Goal: Contribute content: Contribute content

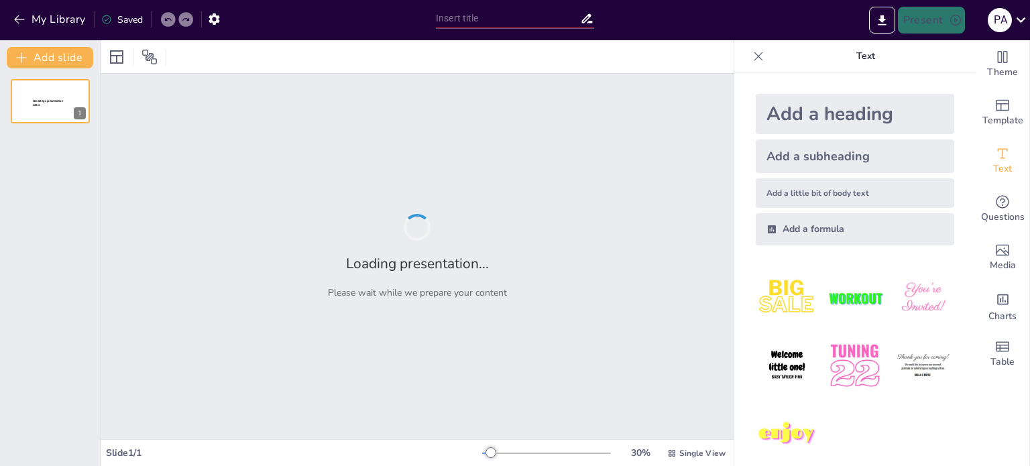
type input "Happy Birthday Mummy"
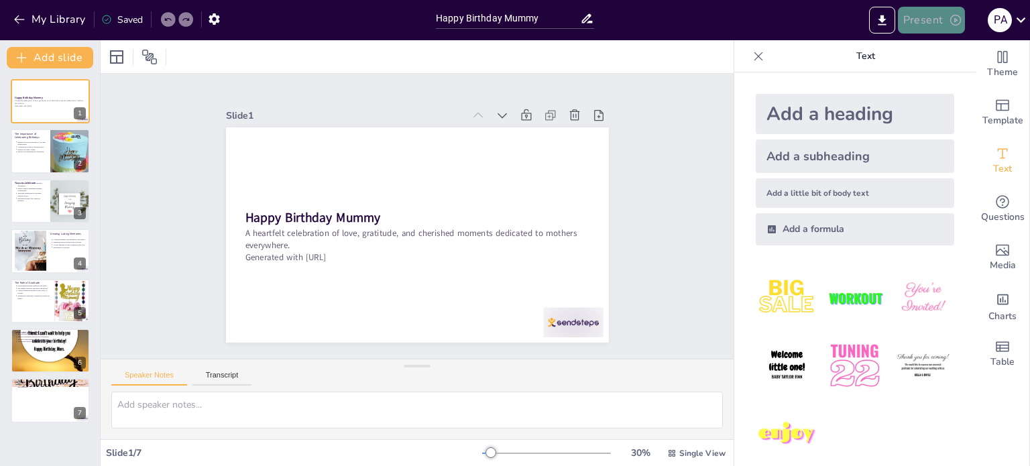
click at [934, 23] on button "Present" at bounding box center [931, 20] width 67 height 27
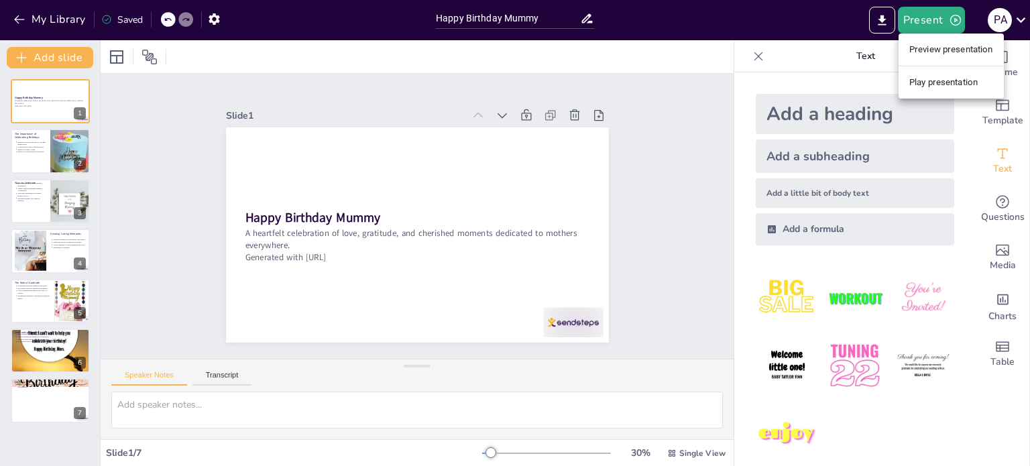
click at [904, 80] on li "Play presentation" at bounding box center [951, 82] width 105 height 21
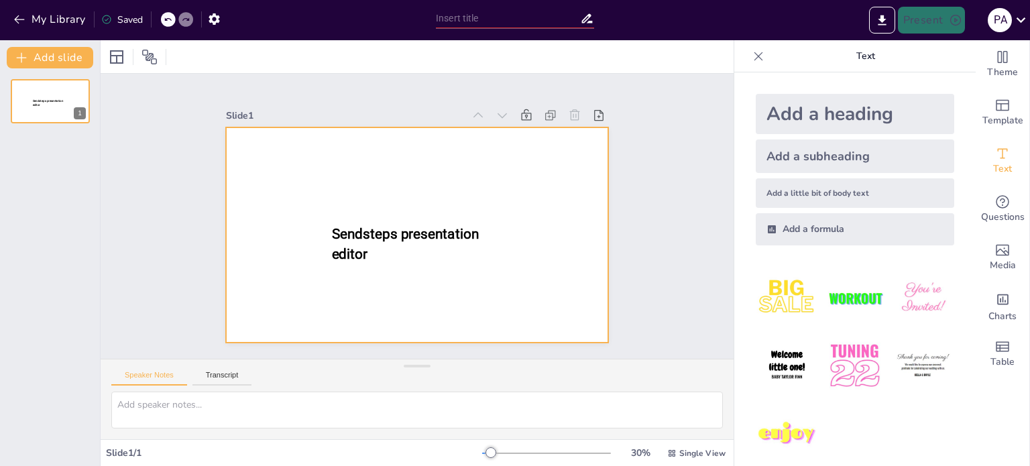
type input "Happy Birthday Mummy"
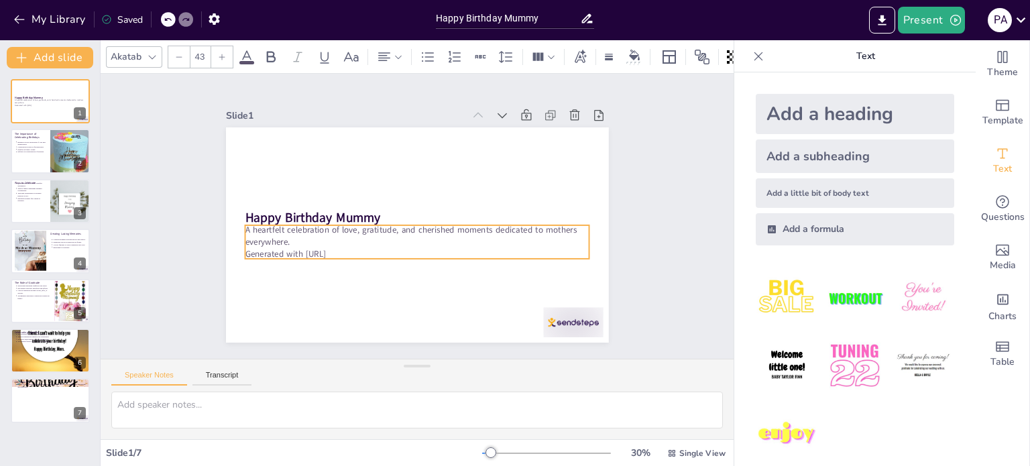
click at [354, 248] on p "Generated with [URL]" at bounding box center [417, 254] width 345 height 12
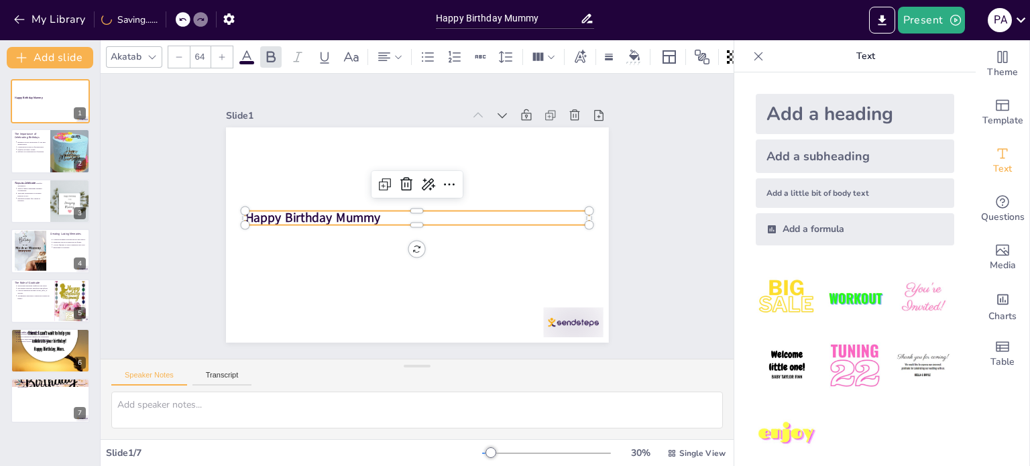
click at [343, 221] on div "Happy Birthday Mummy" at bounding box center [417, 234] width 383 height 215
click at [411, 208] on p "Happy Birthday Mummy" at bounding box center [422, 217] width 345 height 18
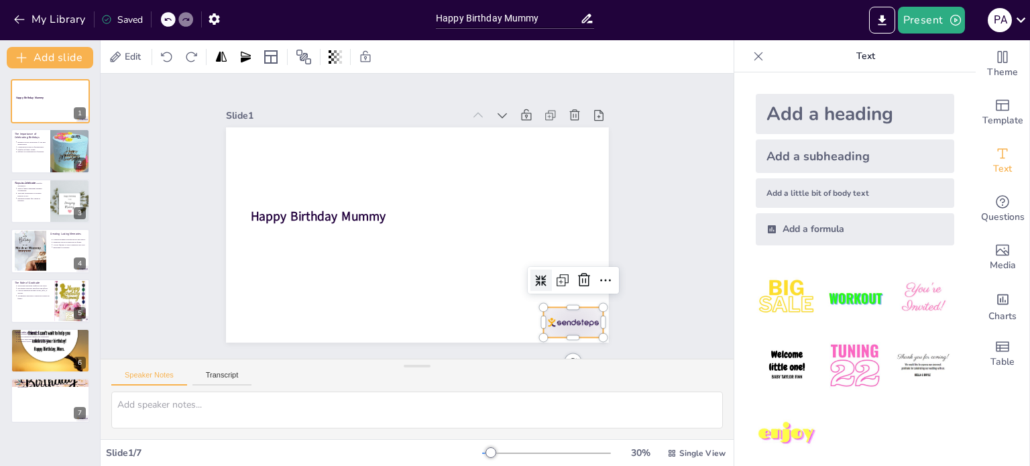
click at [561, 316] on div at bounding box center [573, 322] width 60 height 30
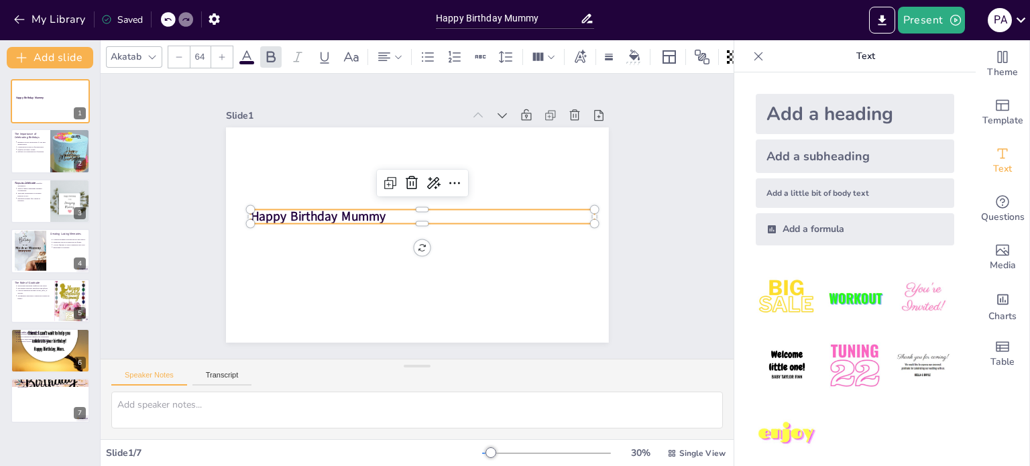
click at [314, 208] on strong "Happy Birthday Mummy" at bounding box center [318, 216] width 136 height 17
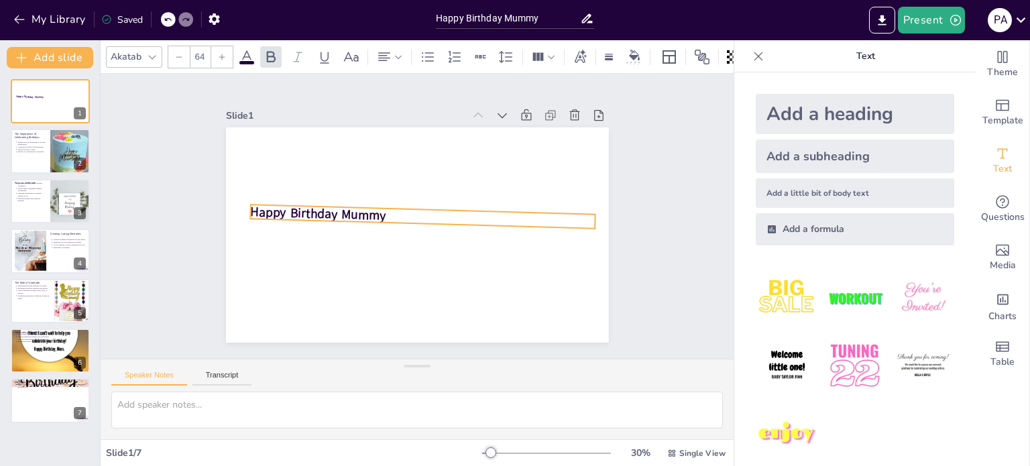
drag, startPoint x: 413, startPoint y: 239, endPoint x: 411, endPoint y: 259, distance: 20.2
click at [411, 259] on div "Happy Birthday Mummy 2 °" at bounding box center [417, 234] width 383 height 215
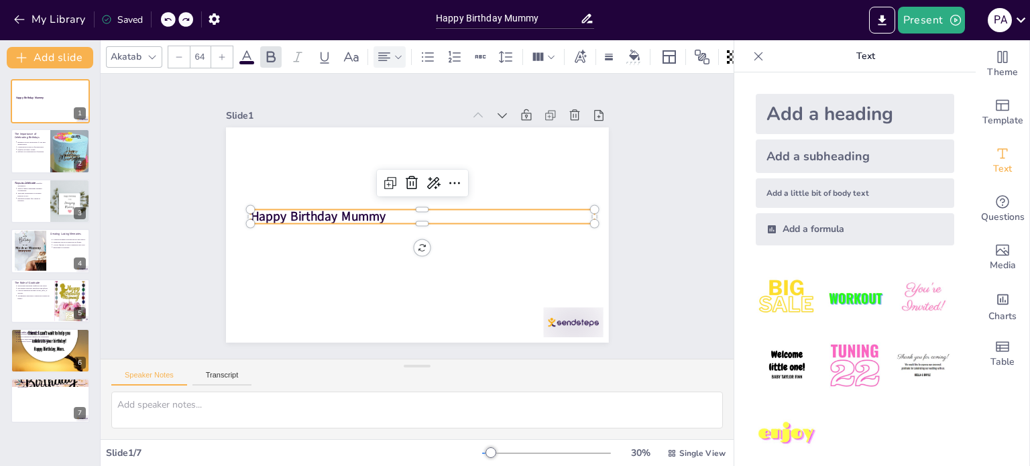
click at [399, 52] on icon at bounding box center [398, 56] width 9 height 9
click at [424, 97] on icon at bounding box center [416, 97] width 16 height 16
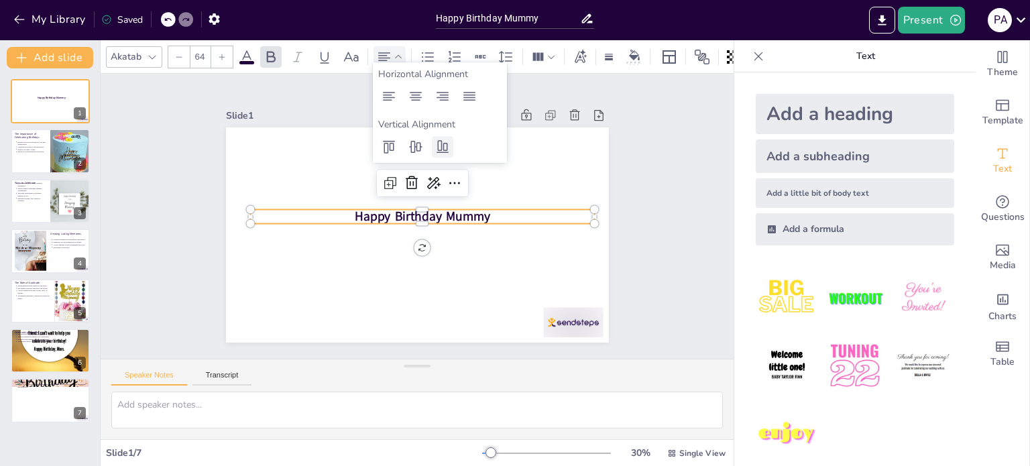
click at [435, 150] on icon at bounding box center [443, 147] width 16 height 16
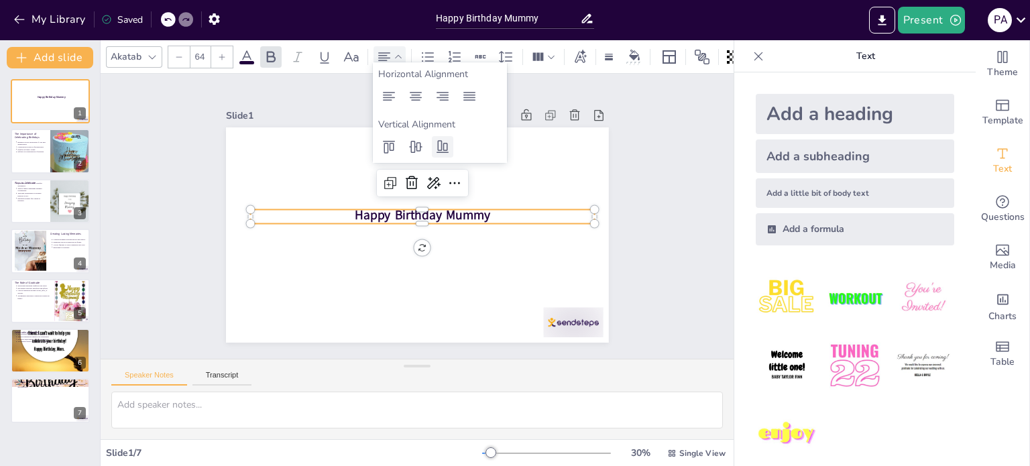
click at [435, 150] on icon at bounding box center [443, 147] width 16 height 16
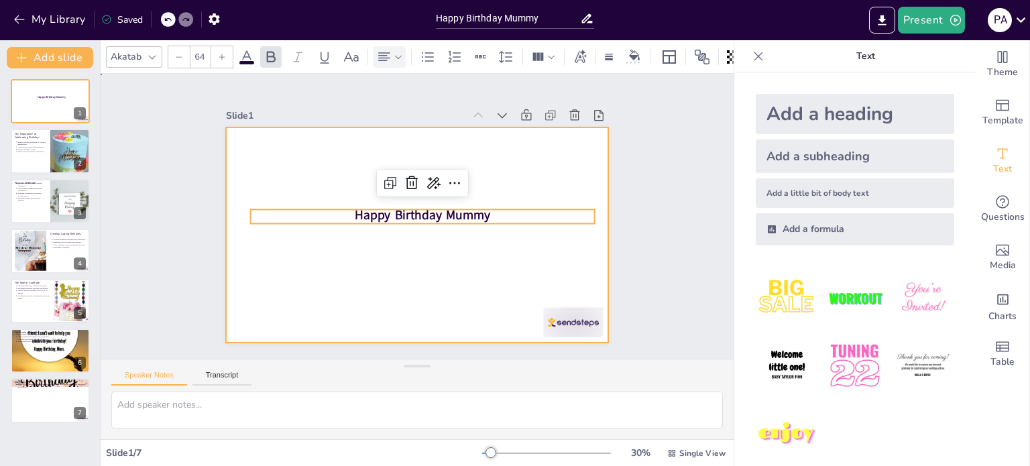
click at [413, 297] on div at bounding box center [417, 234] width 383 height 215
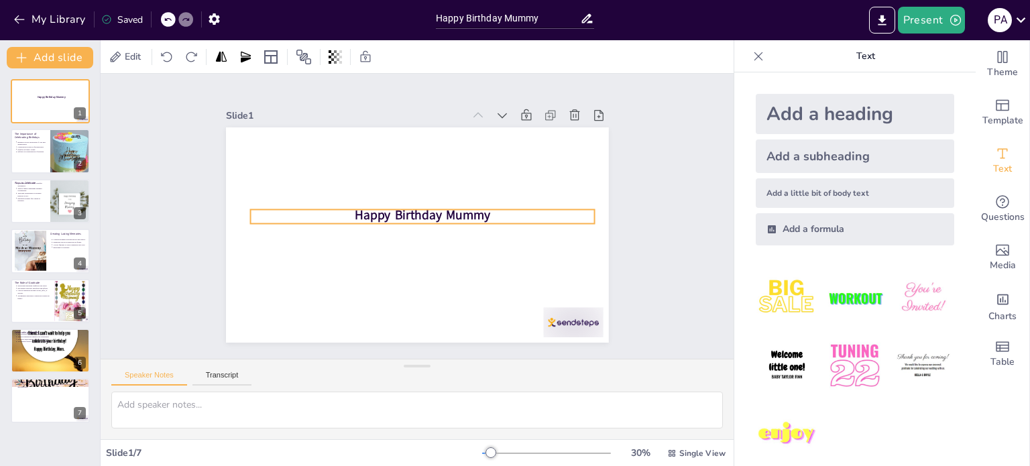
click at [413, 211] on strong "Happy Birthday Mummy" at bounding box center [423, 215] width 136 height 17
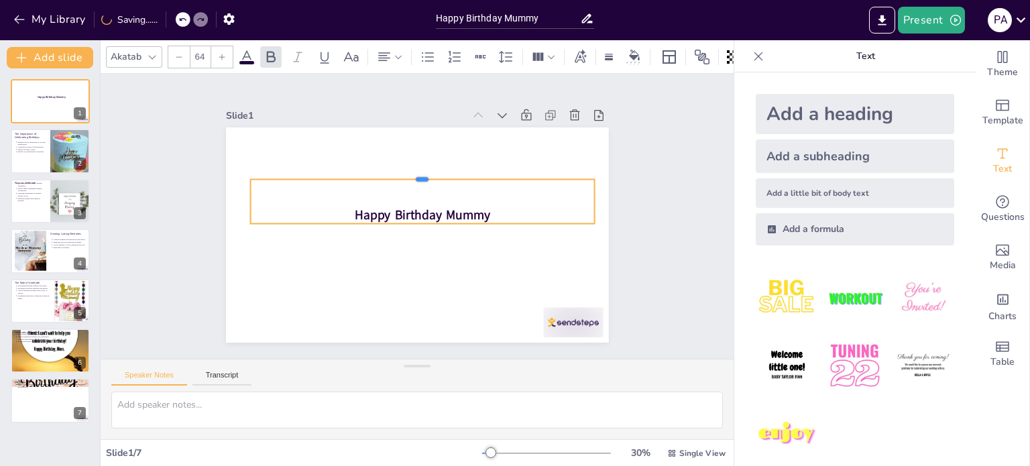
drag, startPoint x: 413, startPoint y: 203, endPoint x: 411, endPoint y: 172, distance: 30.3
click at [411, 172] on div at bounding box center [422, 174] width 345 height 11
click at [435, 46] on div at bounding box center [427, 56] width 21 height 21
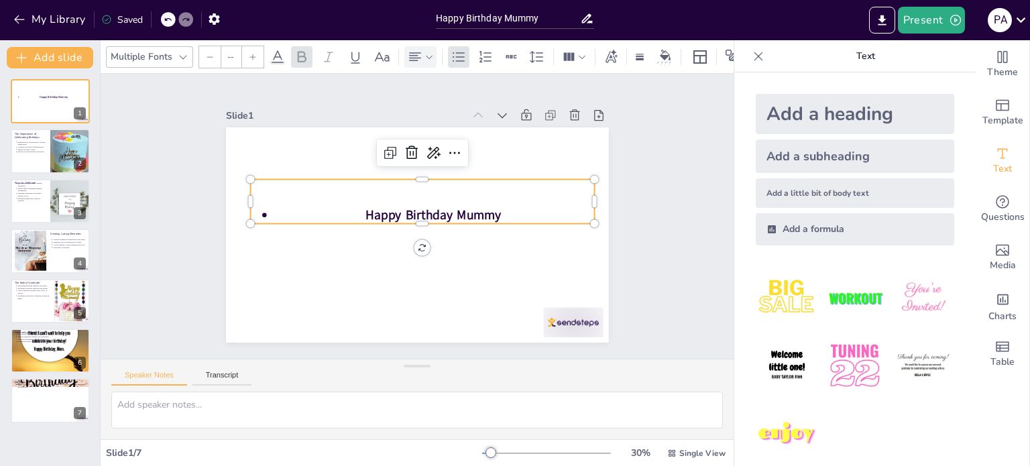
click at [425, 52] on icon at bounding box center [429, 56] width 9 height 9
click at [466, 147] on icon at bounding box center [474, 147] width 16 height 16
click at [272, 208] on p "Happy Birthday Mummy" at bounding box center [433, 215] width 323 height 18
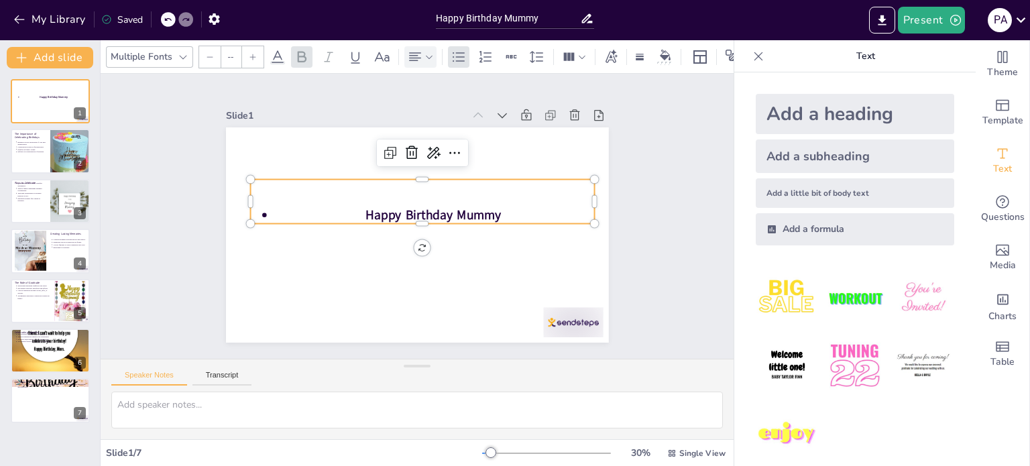
click at [272, 208] on p "Happy Birthday Mummy" at bounding box center [433, 215] width 323 height 18
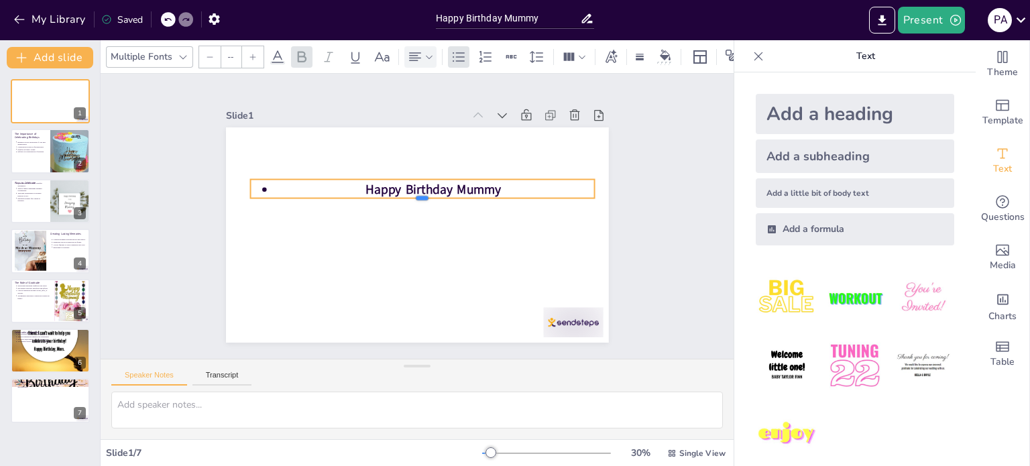
drag, startPoint x: 413, startPoint y: 219, endPoint x: 413, endPoint y: 193, distance: 26.2
click at [413, 199] on div at bounding box center [422, 204] width 345 height 11
type input "64"
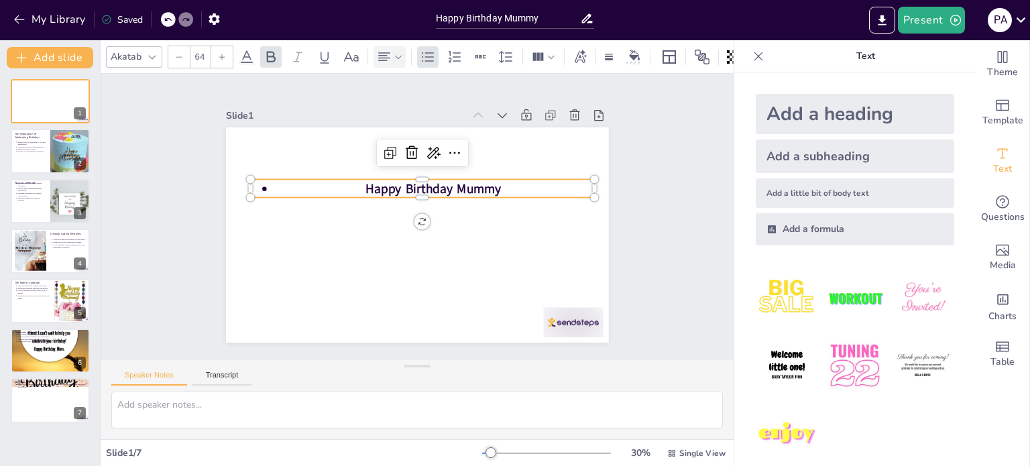
click at [272, 187] on p "Happy Birthday Mummy" at bounding box center [433, 189] width 323 height 18
click at [421, 49] on icon at bounding box center [428, 57] width 16 height 16
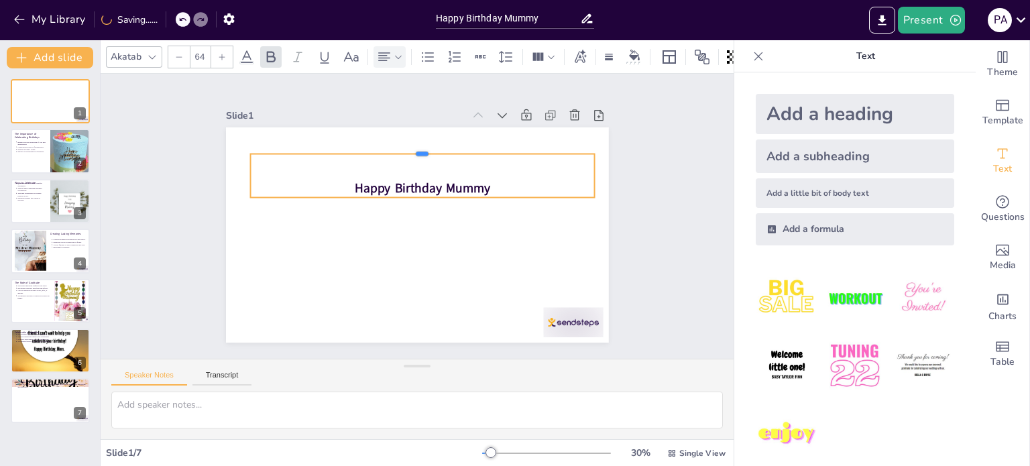
drag, startPoint x: 410, startPoint y: 172, endPoint x: 405, endPoint y: 146, distance: 26.1
click at [405, 146] on div at bounding box center [422, 149] width 345 height 11
click at [778, 288] on img at bounding box center [787, 298] width 62 height 62
click at [456, 182] on strong "Happy Birthday Mummy" at bounding box center [423, 188] width 136 height 17
click at [275, 54] on icon at bounding box center [271, 57] width 16 height 16
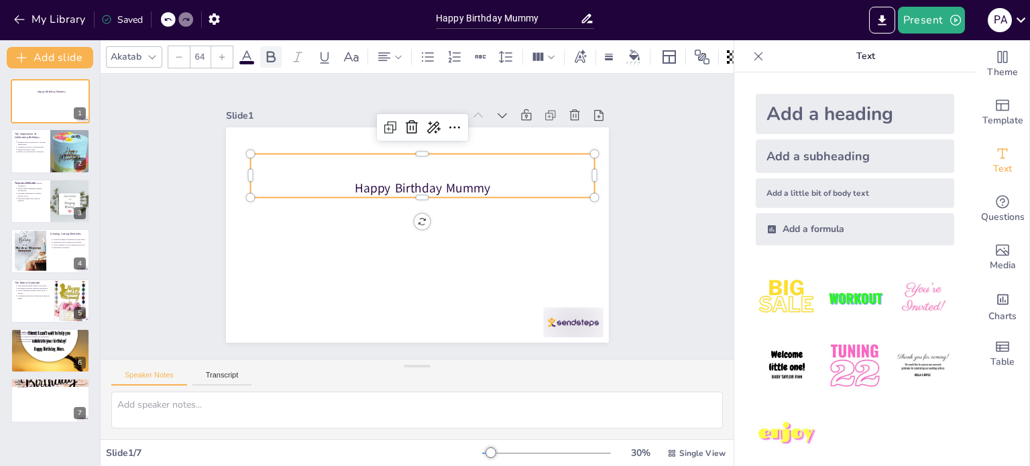
click at [275, 54] on icon at bounding box center [271, 57] width 16 height 16
drag, startPoint x: 275, startPoint y: 54, endPoint x: 221, endPoint y: 54, distance: 53.7
click at [221, 54] on div "Akatab 64" at bounding box center [446, 57] width 681 height 23
click at [221, 54] on icon at bounding box center [222, 57] width 6 height 6
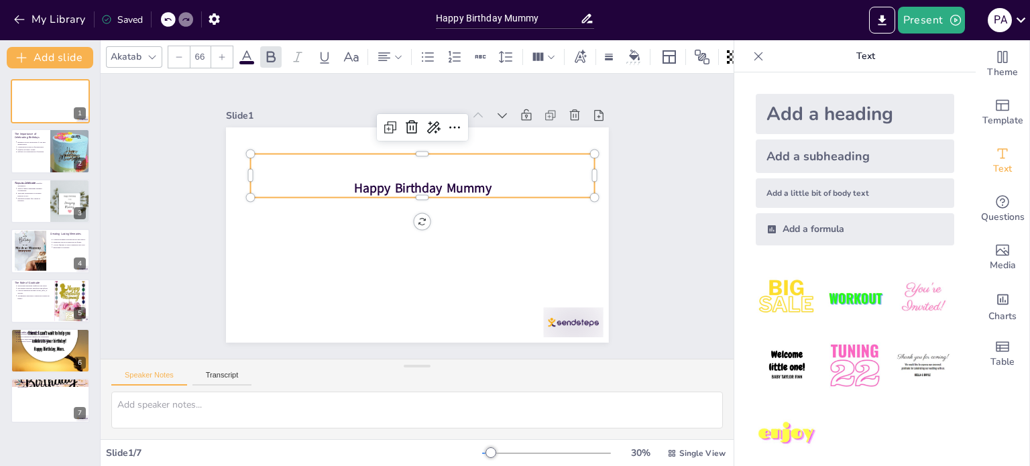
click at [221, 54] on icon at bounding box center [222, 57] width 6 height 6
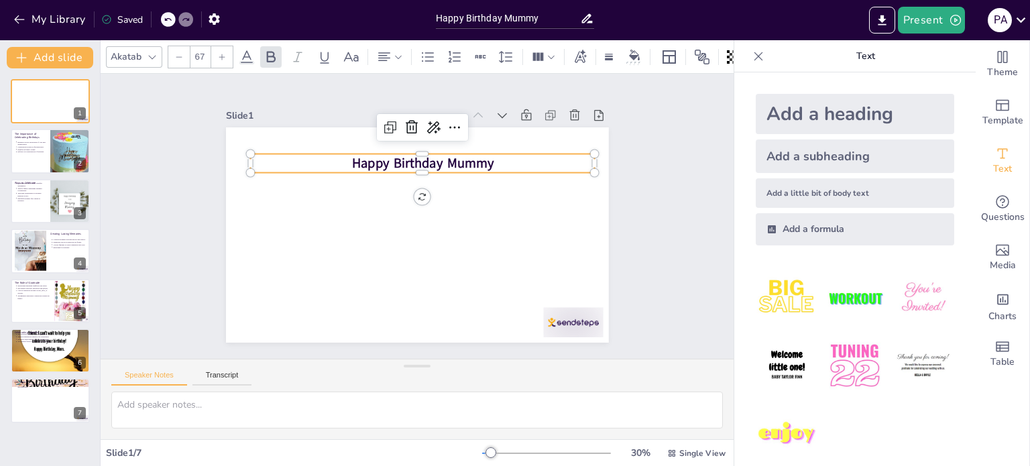
click at [221, 54] on icon at bounding box center [222, 57] width 6 height 6
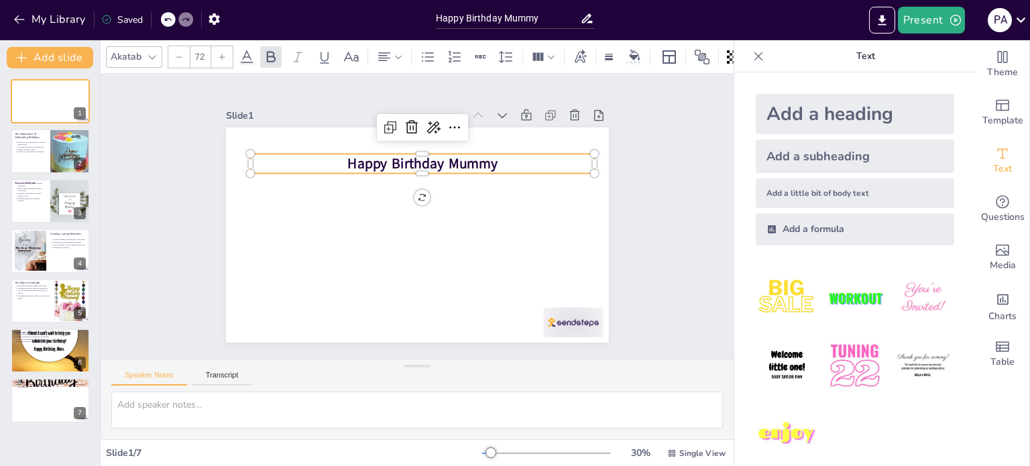
click at [221, 54] on icon at bounding box center [222, 57] width 6 height 6
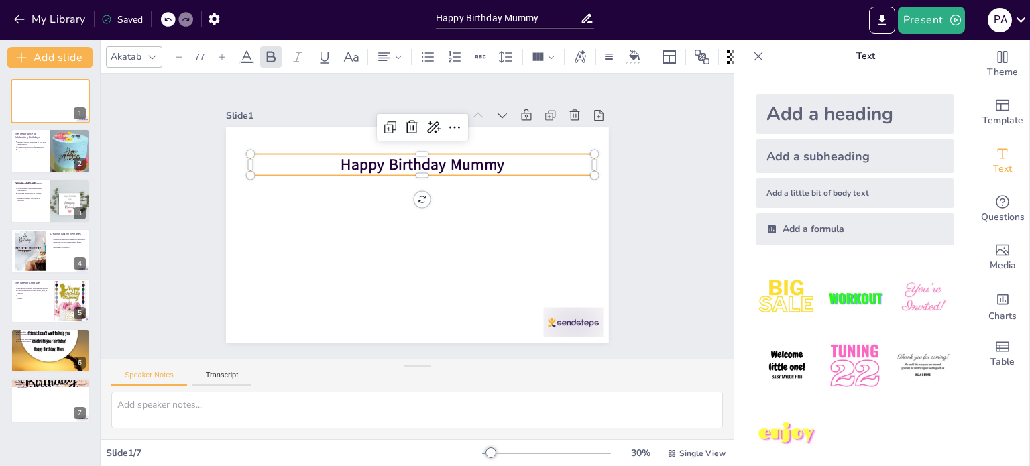
click at [204, 50] on input "77" at bounding box center [200, 56] width 19 height 21
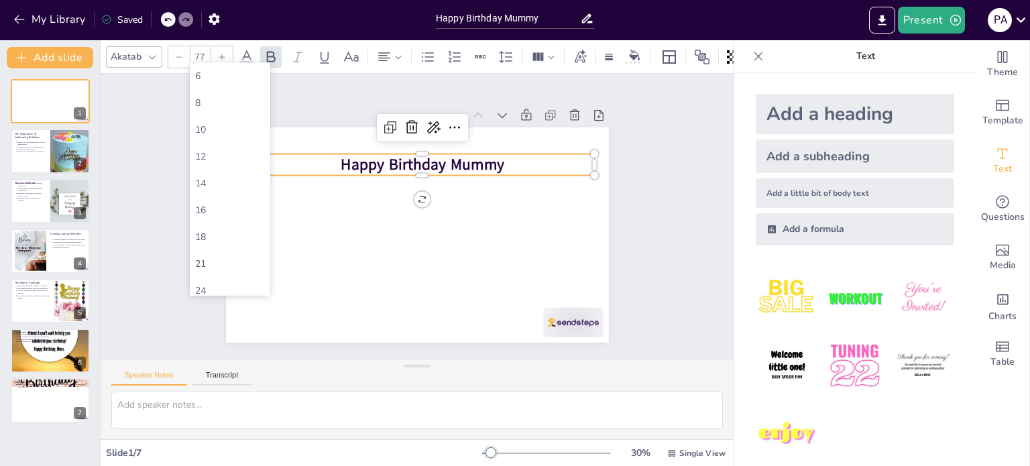
type input "7"
type input "77"
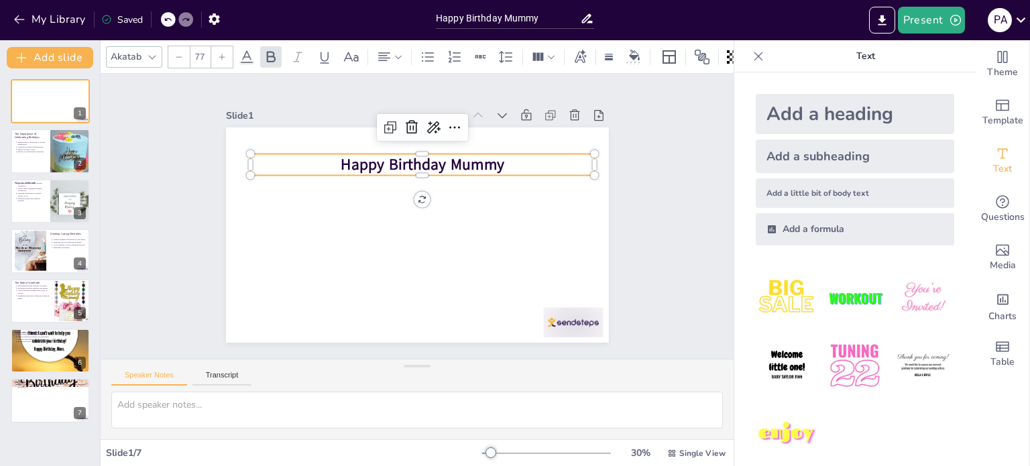
click at [204, 50] on input "77" at bounding box center [200, 56] width 19 height 21
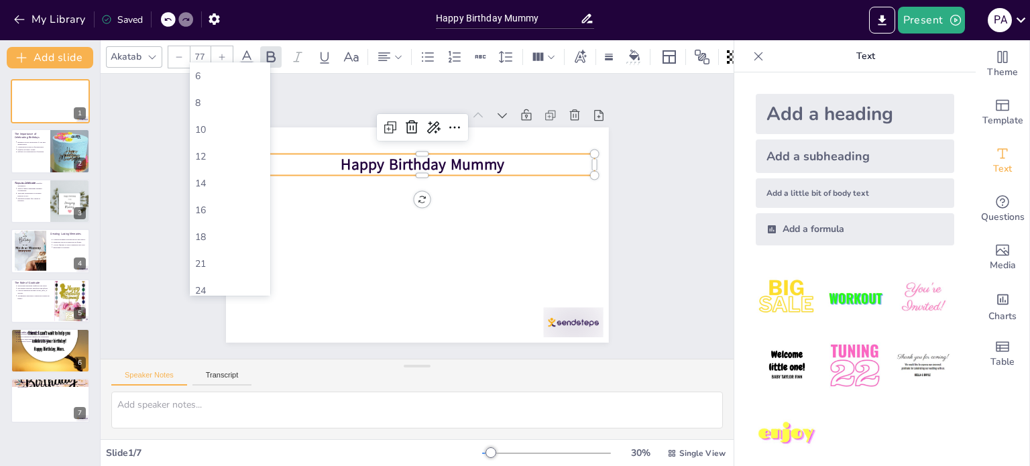
type input "7"
type input "77"
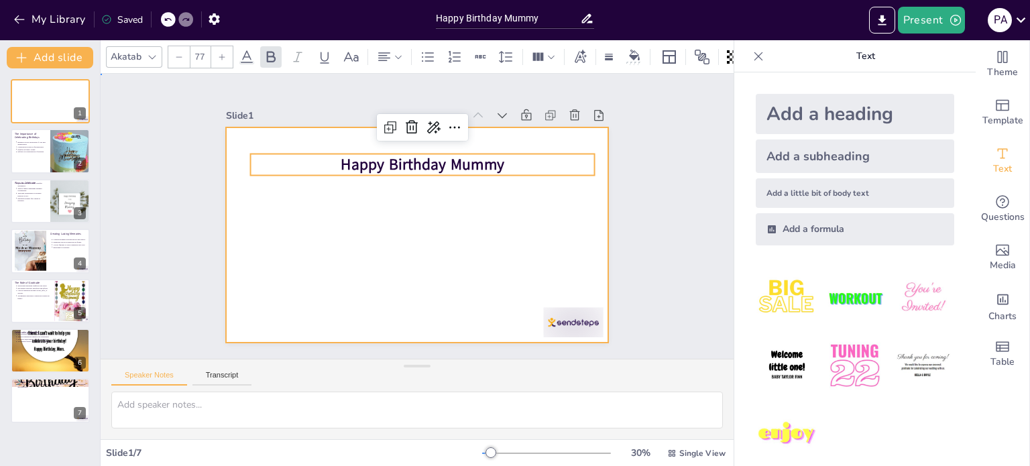
click at [374, 203] on div at bounding box center [417, 234] width 383 height 215
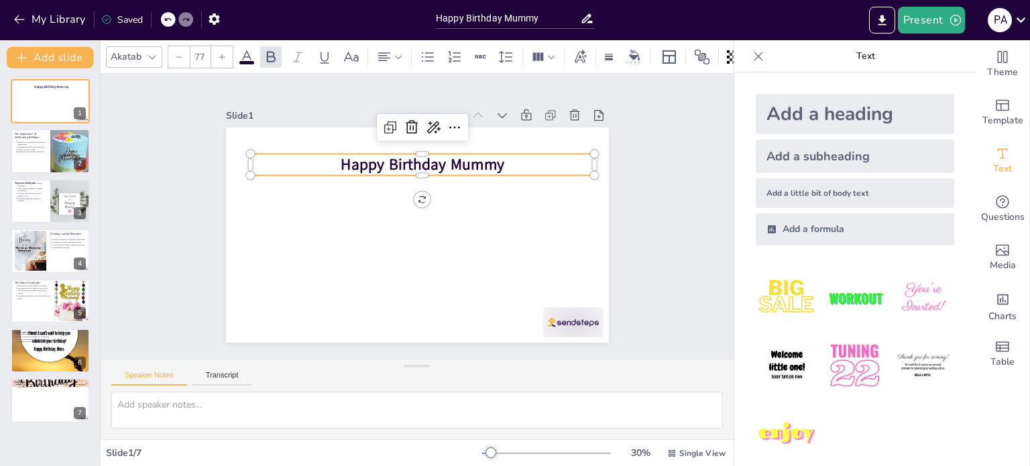
click at [379, 159] on strong "Happy Birthday Mummy" at bounding box center [423, 164] width 164 height 21
click at [214, 55] on div at bounding box center [221, 56] width 21 height 21
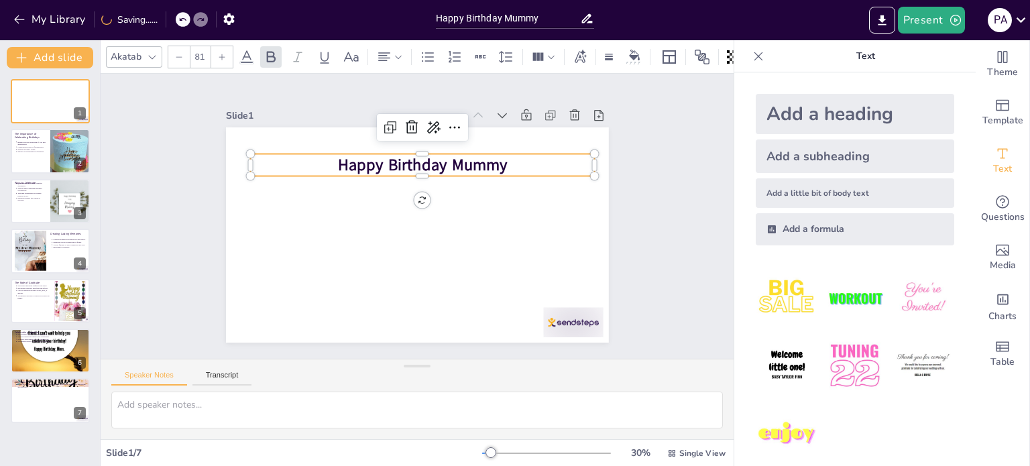
click at [214, 55] on div at bounding box center [221, 56] width 21 height 21
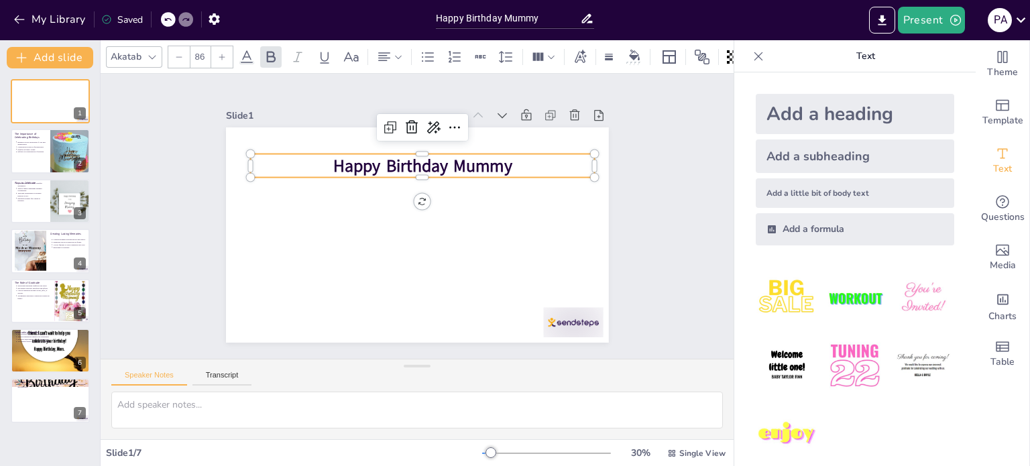
click at [214, 55] on div at bounding box center [221, 56] width 21 height 21
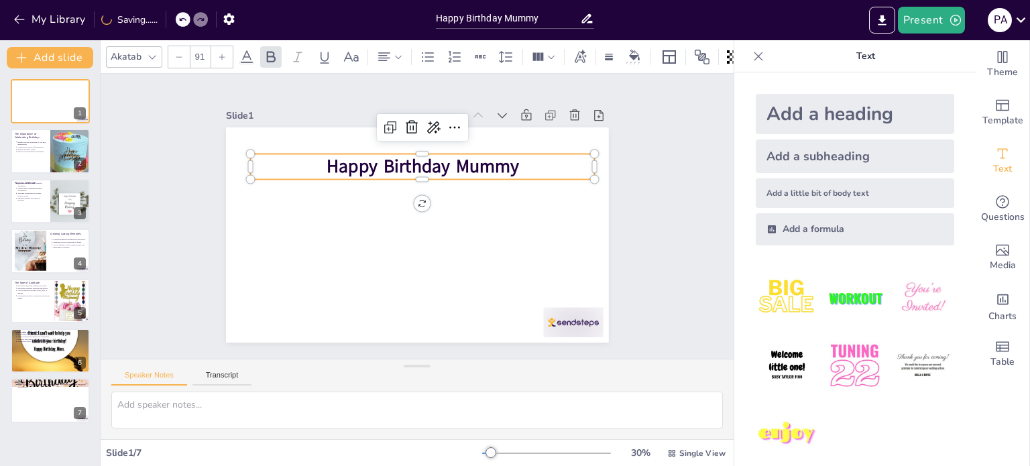
click at [214, 55] on div at bounding box center [221, 56] width 21 height 21
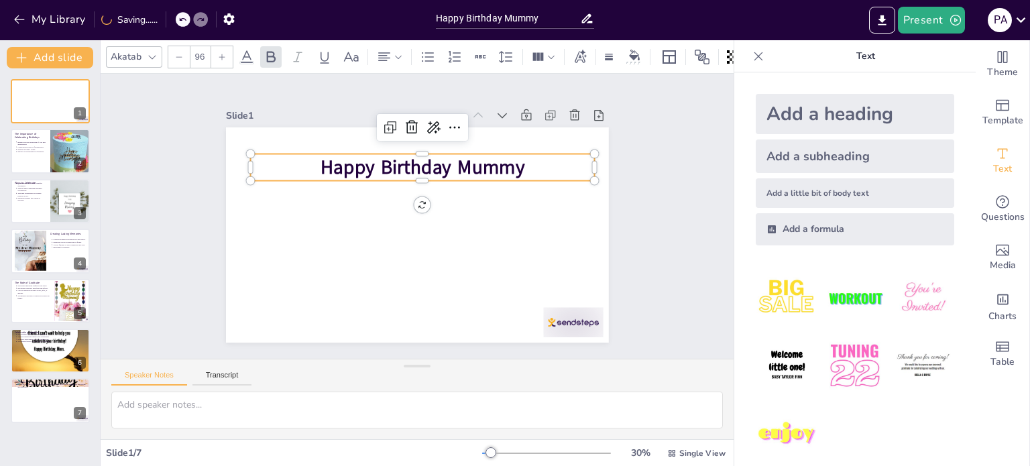
click at [214, 55] on div at bounding box center [221, 56] width 21 height 21
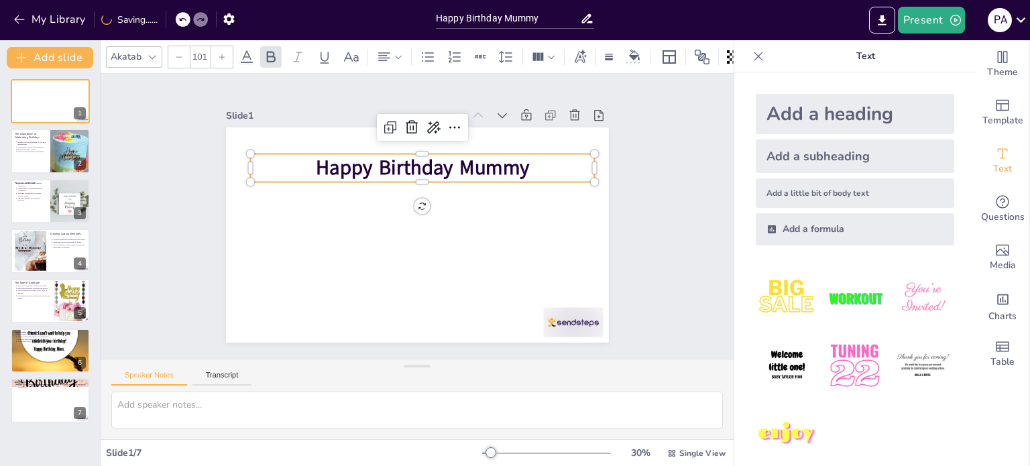
click at [214, 55] on div at bounding box center [221, 56] width 21 height 21
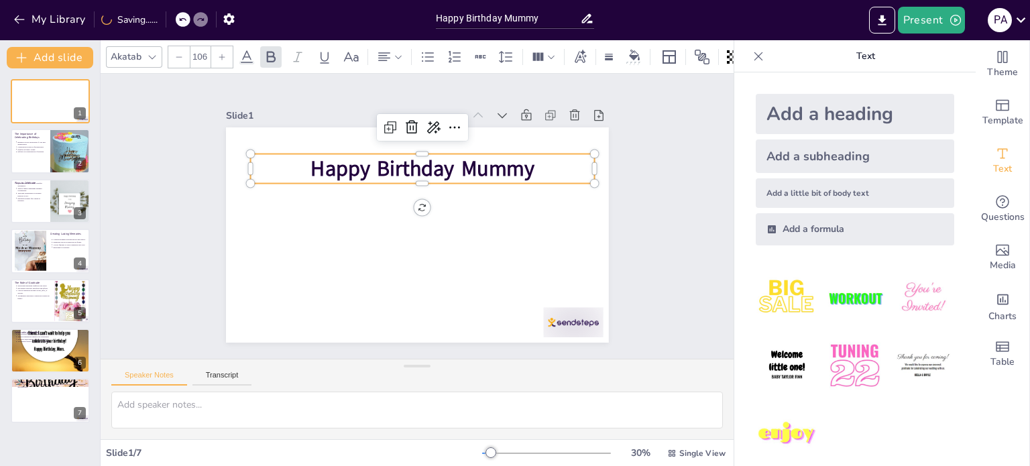
click at [214, 55] on div at bounding box center [221, 56] width 21 height 21
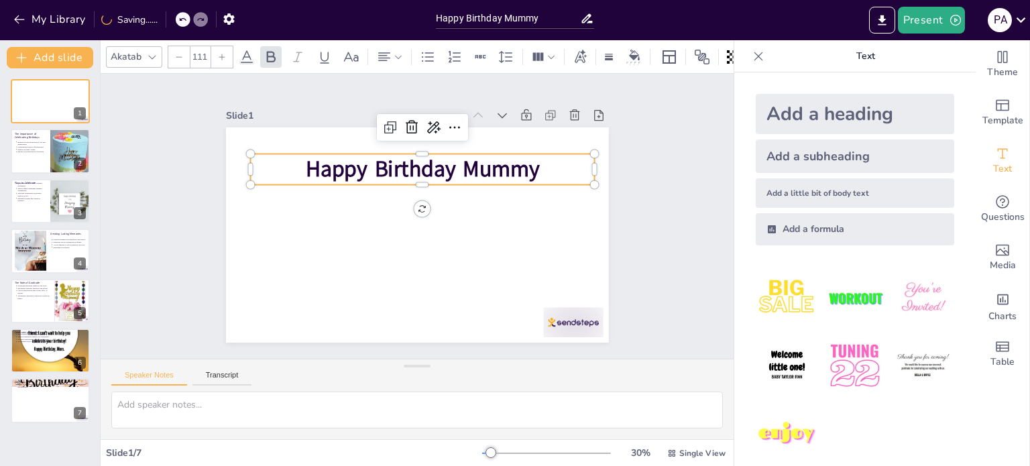
click at [214, 55] on div at bounding box center [221, 56] width 21 height 21
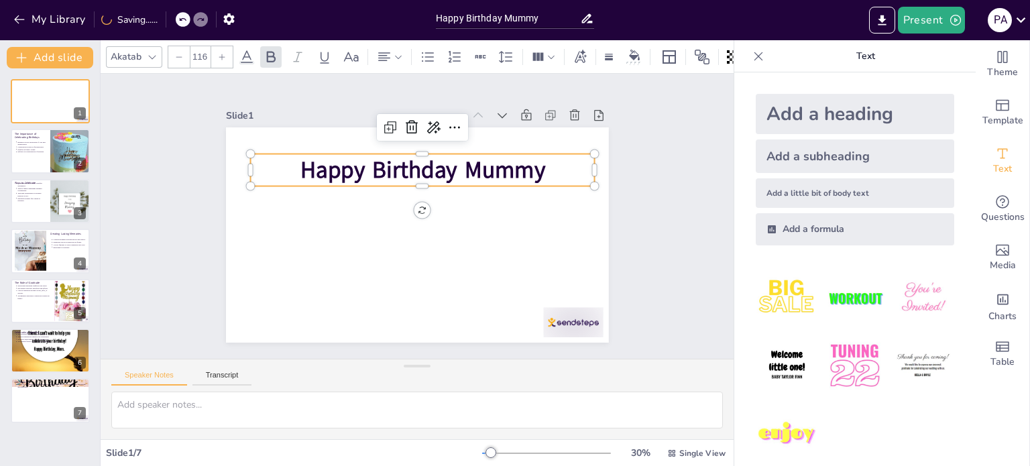
click at [214, 55] on div at bounding box center [221, 56] width 21 height 21
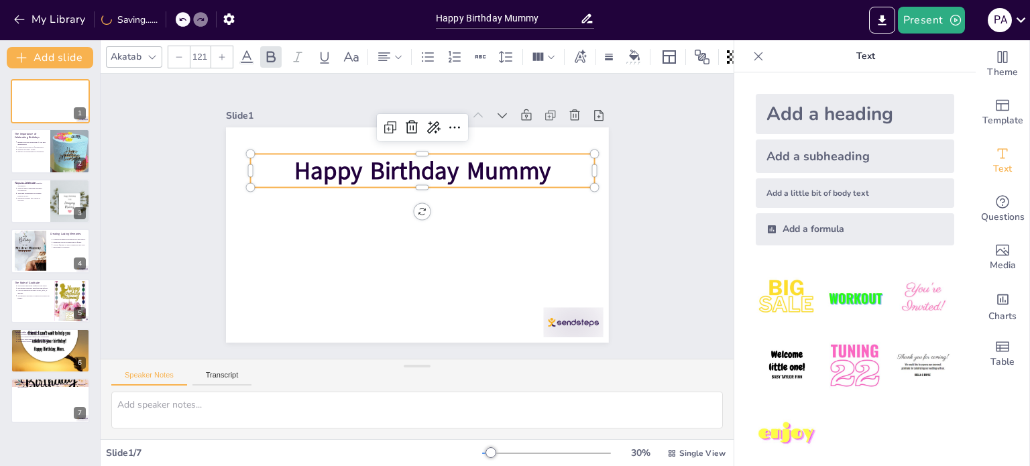
click at [214, 55] on div at bounding box center [221, 56] width 21 height 21
type input "125"
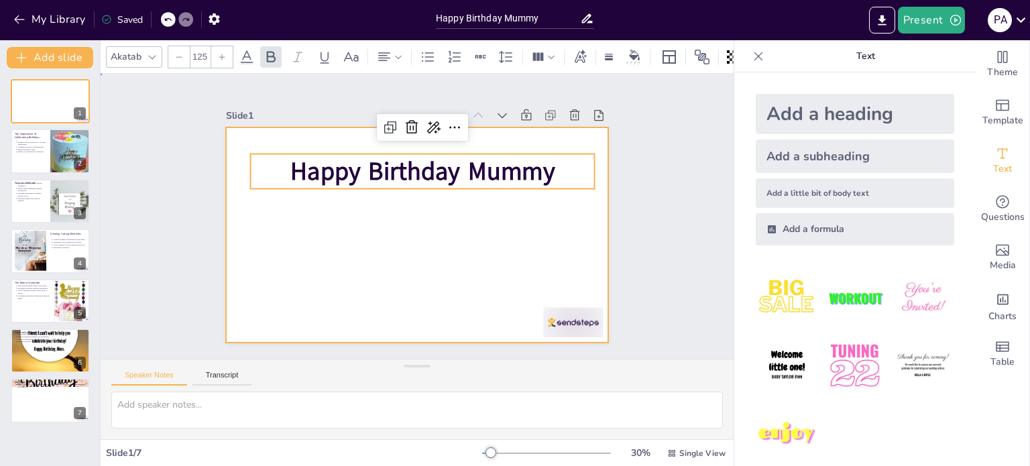
click at [379, 227] on div at bounding box center [417, 234] width 383 height 215
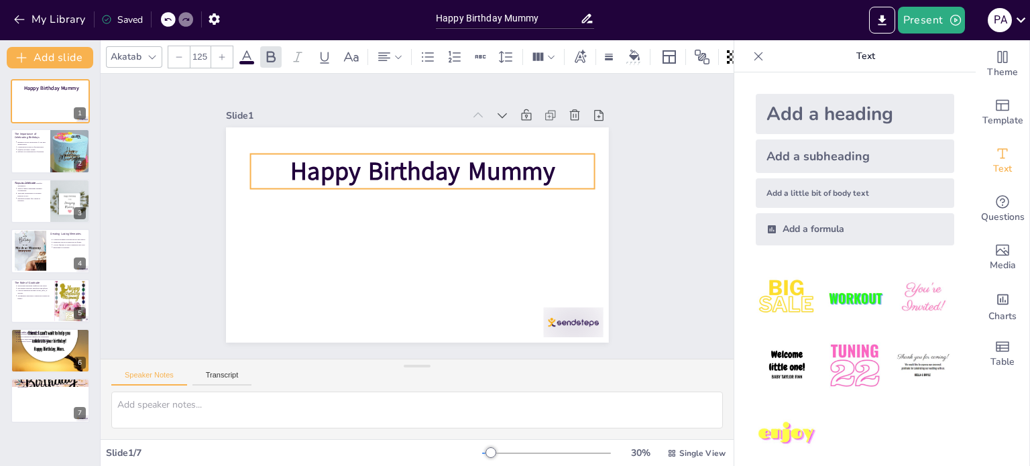
click at [484, 176] on strong "Happy Birthday Mummy" at bounding box center [422, 171] width 264 height 34
click at [226, 46] on div at bounding box center [221, 56] width 21 height 21
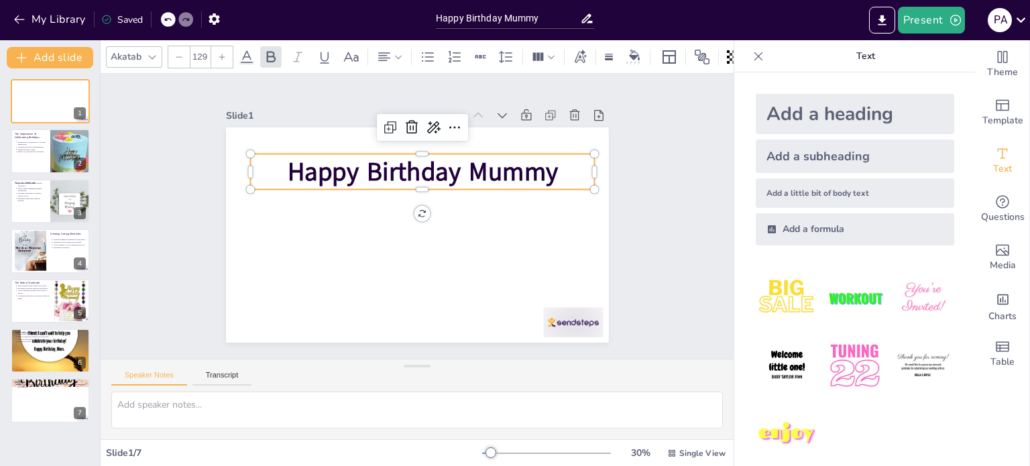
click at [226, 46] on div at bounding box center [221, 56] width 21 height 21
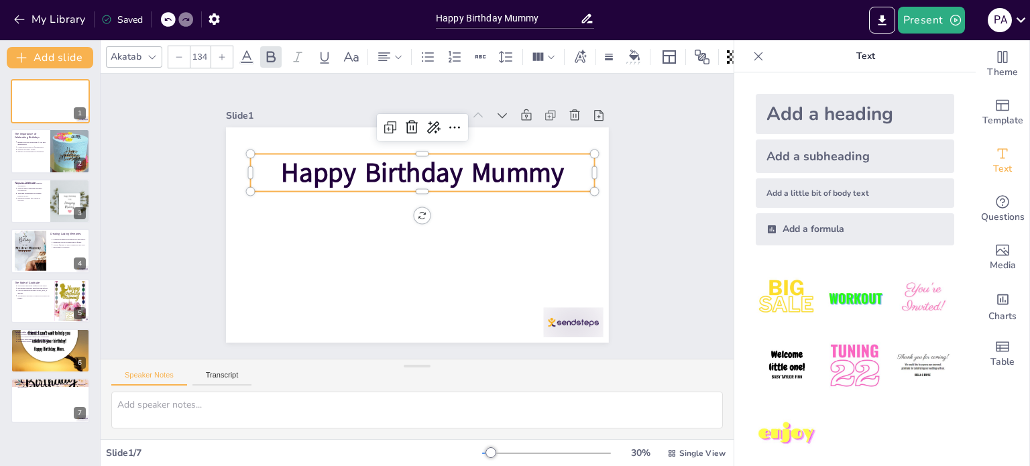
click at [226, 46] on div at bounding box center [221, 56] width 21 height 21
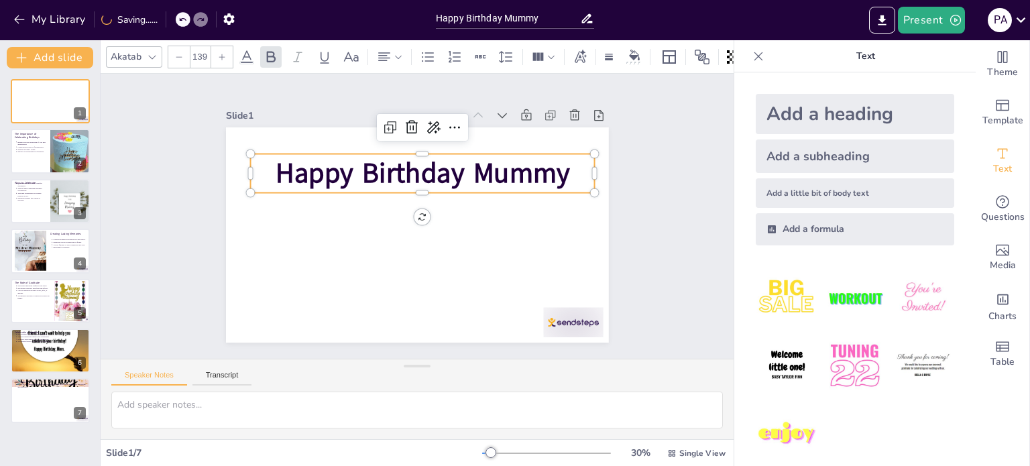
click at [226, 46] on div at bounding box center [221, 56] width 21 height 21
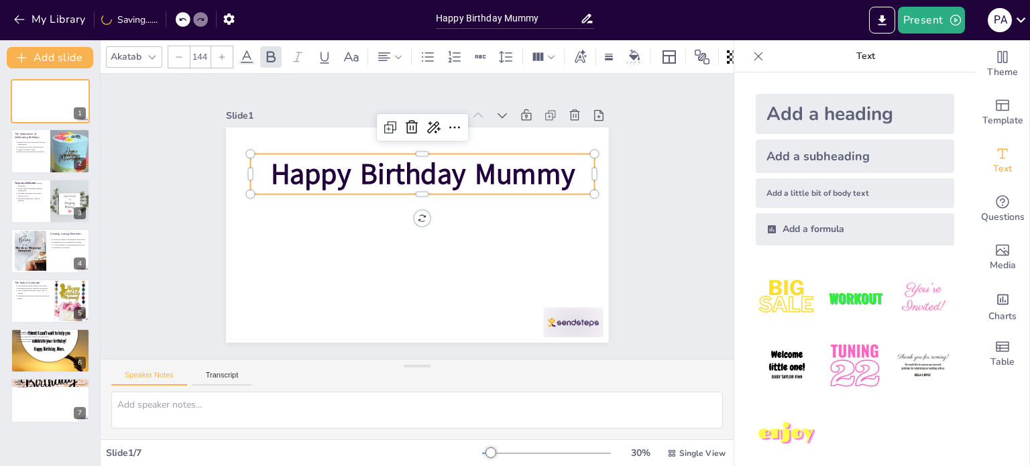
click at [226, 46] on div at bounding box center [221, 56] width 21 height 21
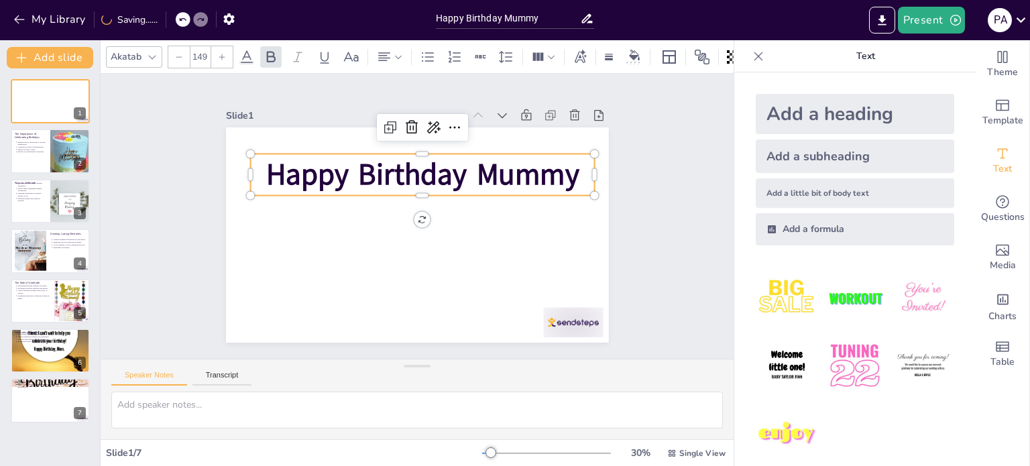
click at [226, 46] on div at bounding box center [221, 56] width 21 height 21
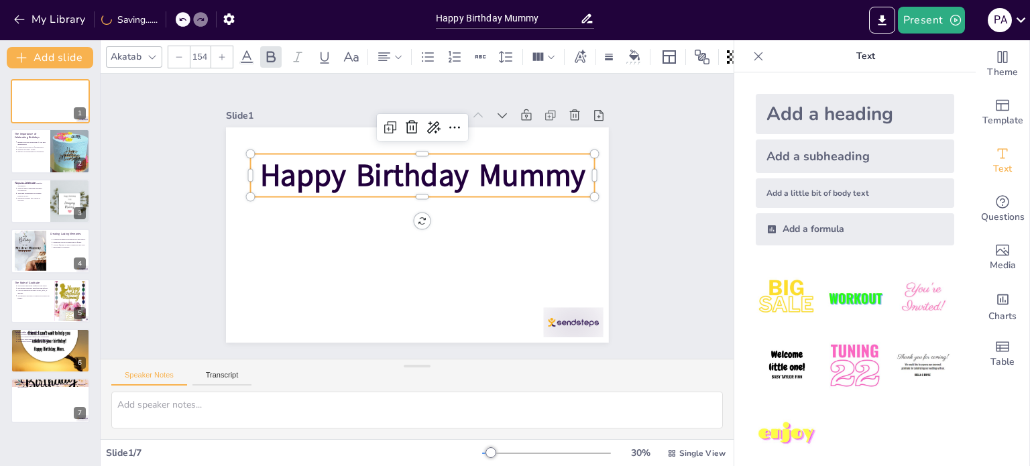
click at [226, 46] on div at bounding box center [221, 56] width 21 height 21
type input "155"
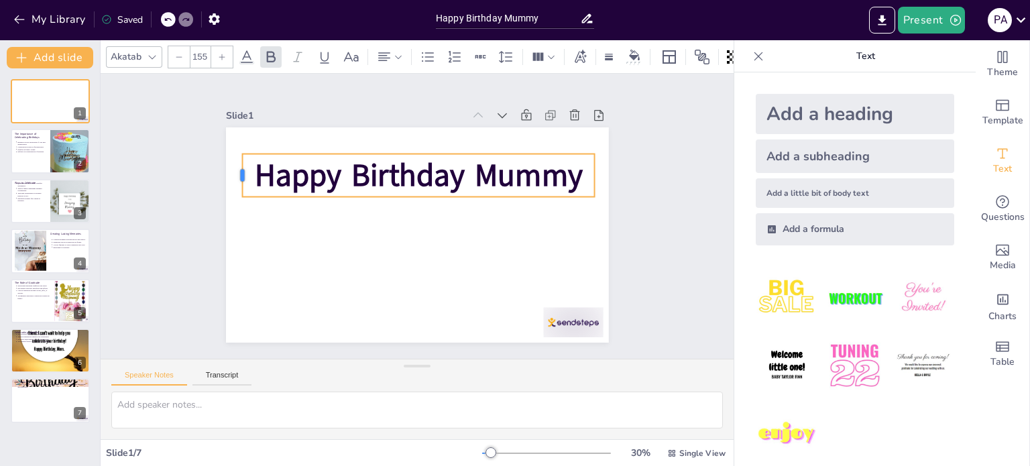
drag, startPoint x: 237, startPoint y: 172, endPoint x: 229, endPoint y: 172, distance: 8.0
click at [231, 172] on div at bounding box center [236, 175] width 11 height 43
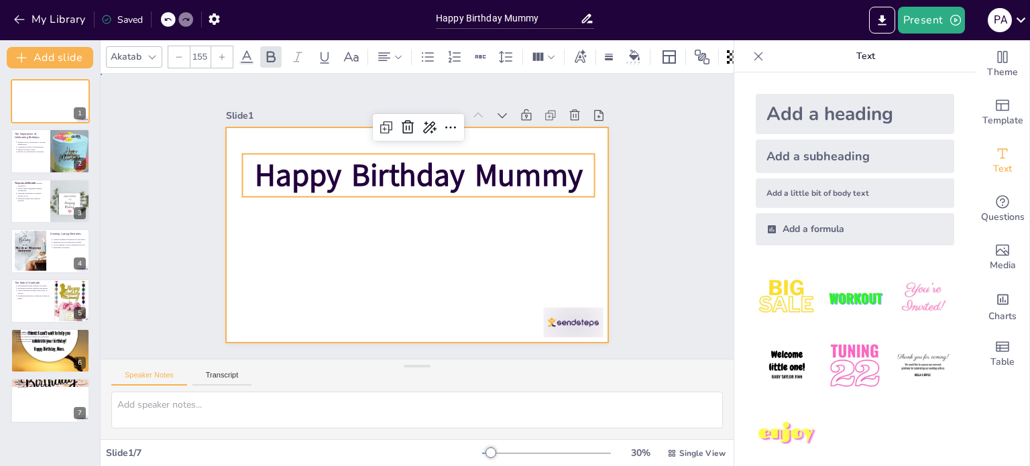
click at [349, 291] on div at bounding box center [417, 234] width 383 height 215
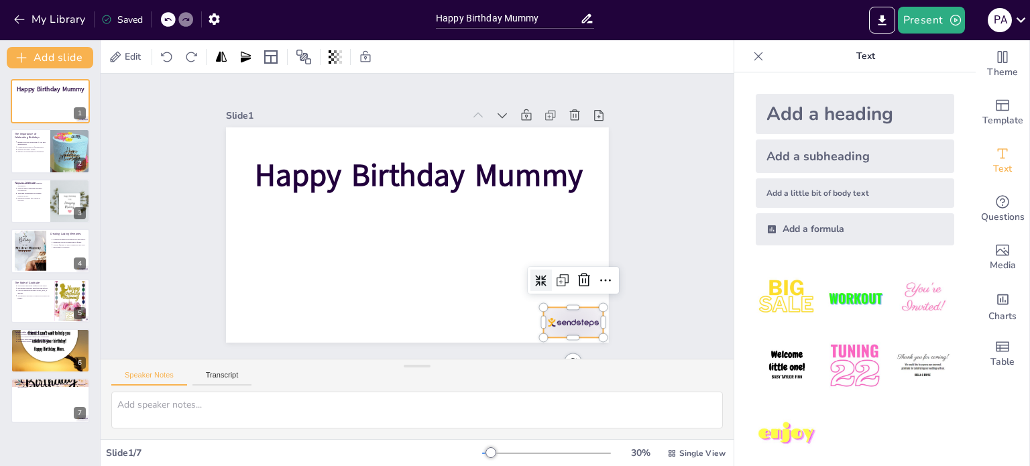
click at [574, 326] on div at bounding box center [573, 322] width 60 height 30
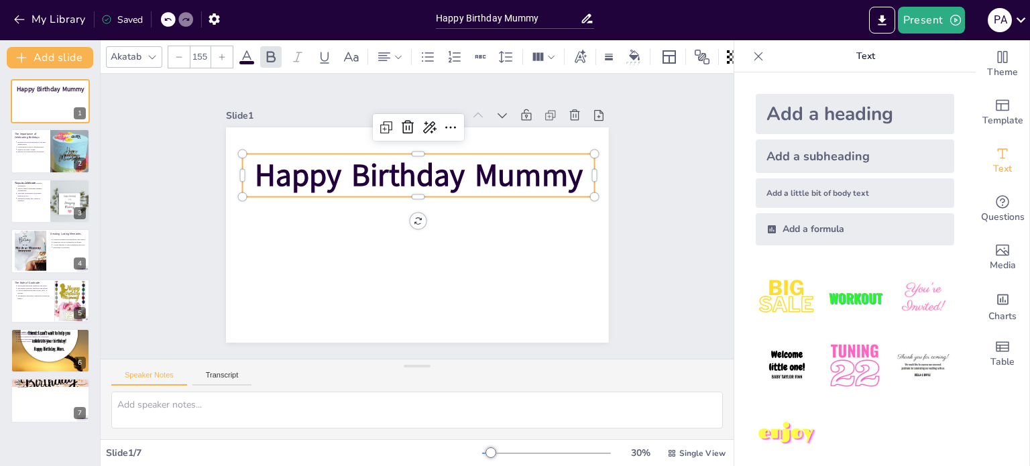
click at [343, 182] on strong "Happy Birthday Mummy" at bounding box center [419, 175] width 328 height 42
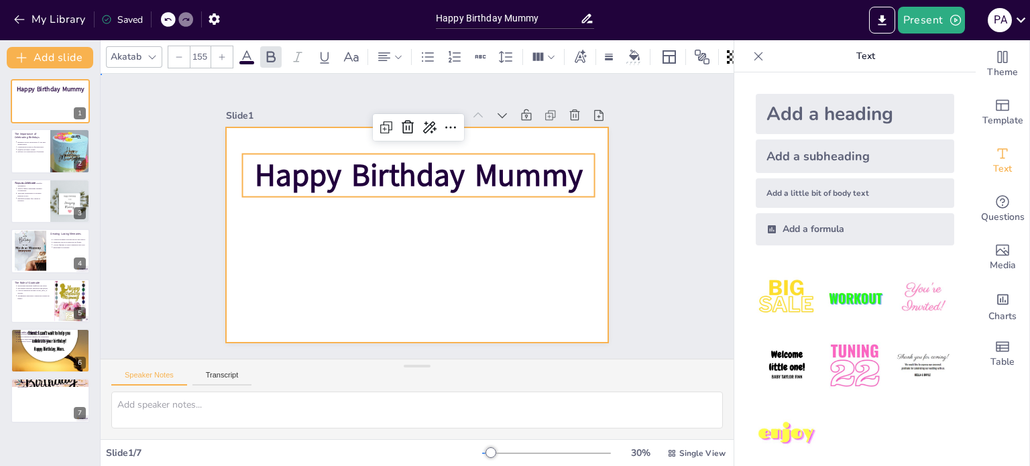
click at [325, 235] on div at bounding box center [417, 234] width 383 height 215
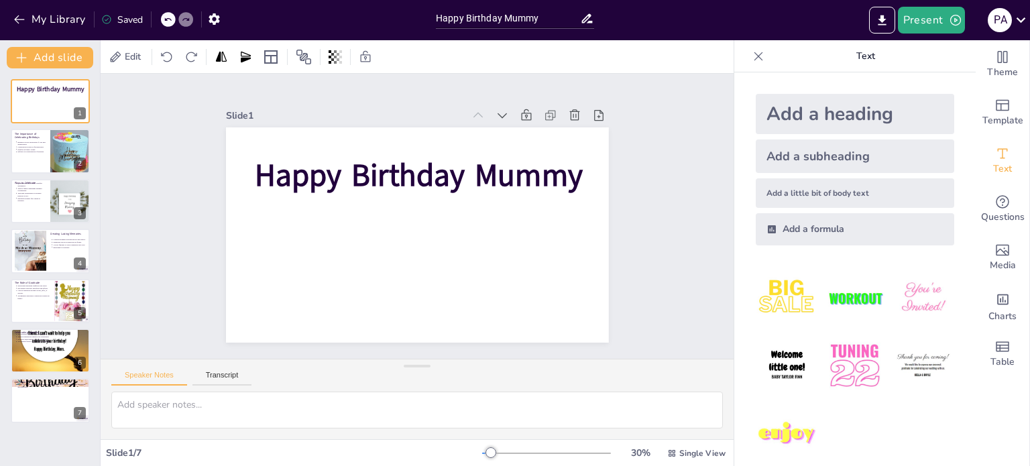
click at [822, 113] on div "Add a heading" at bounding box center [855, 114] width 199 height 40
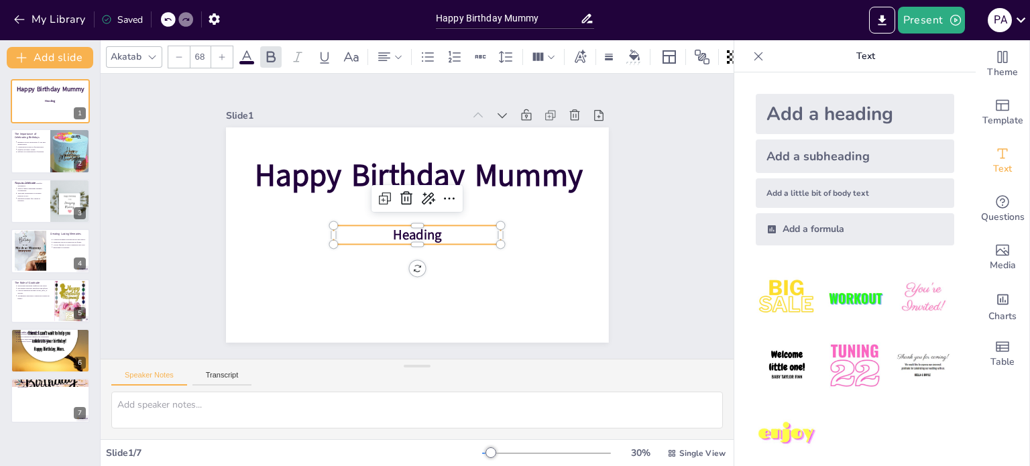
click at [400, 227] on span "Heading" at bounding box center [417, 235] width 49 height 19
click at [421, 231] on span "Heading" at bounding box center [417, 235] width 49 height 19
click at [393, 227] on span "Heading" at bounding box center [417, 235] width 49 height 19
click at [477, 227] on p "Heading" at bounding box center [417, 234] width 168 height 19
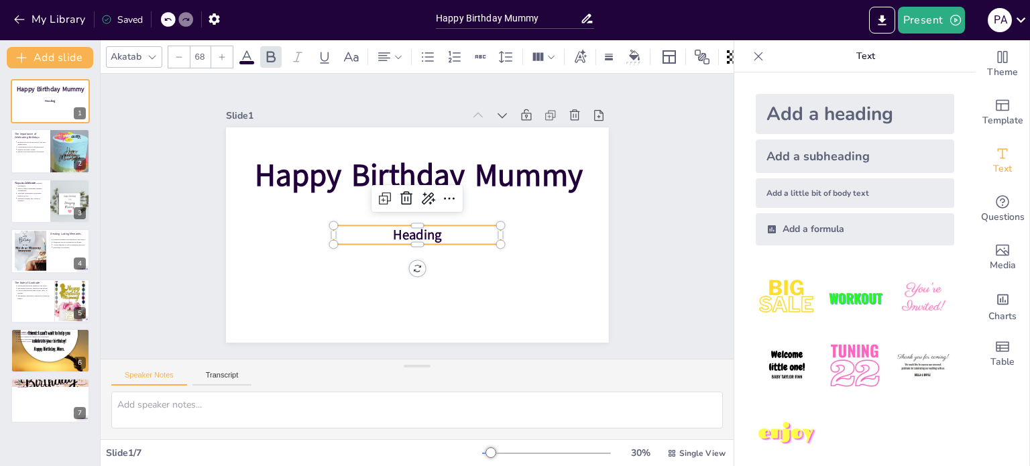
click at [477, 227] on p "Heading" at bounding box center [417, 234] width 168 height 19
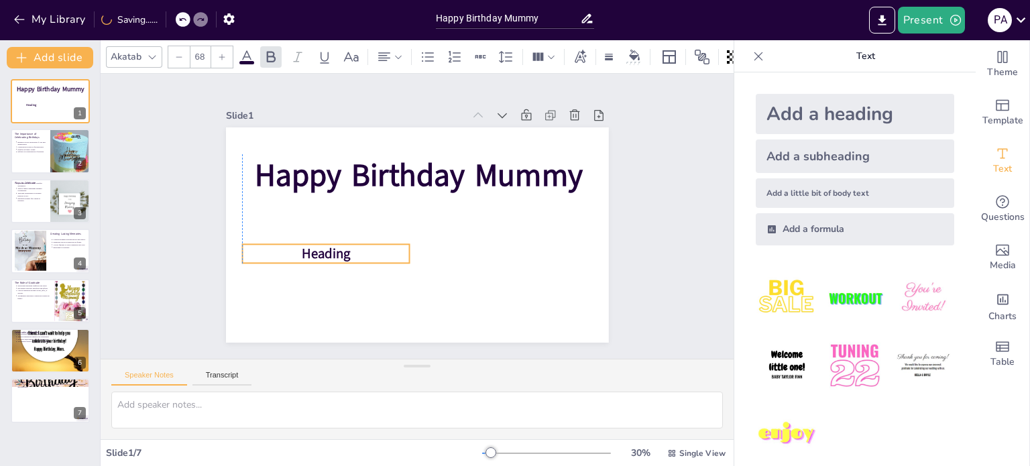
drag, startPoint x: 419, startPoint y: 226, endPoint x: 325, endPoint y: 245, distance: 96.4
click at [325, 245] on span "Heading" at bounding box center [326, 254] width 49 height 19
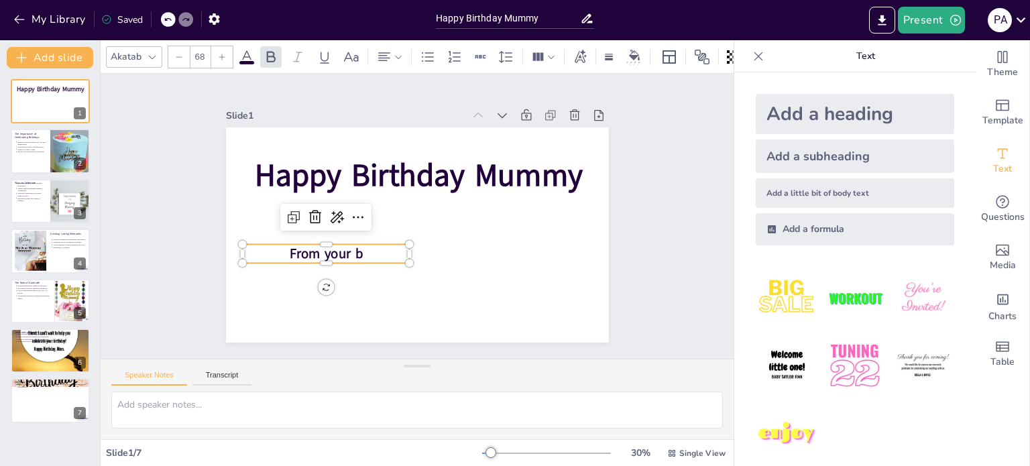
click at [325, 245] on span "From your b" at bounding box center [326, 254] width 74 height 19
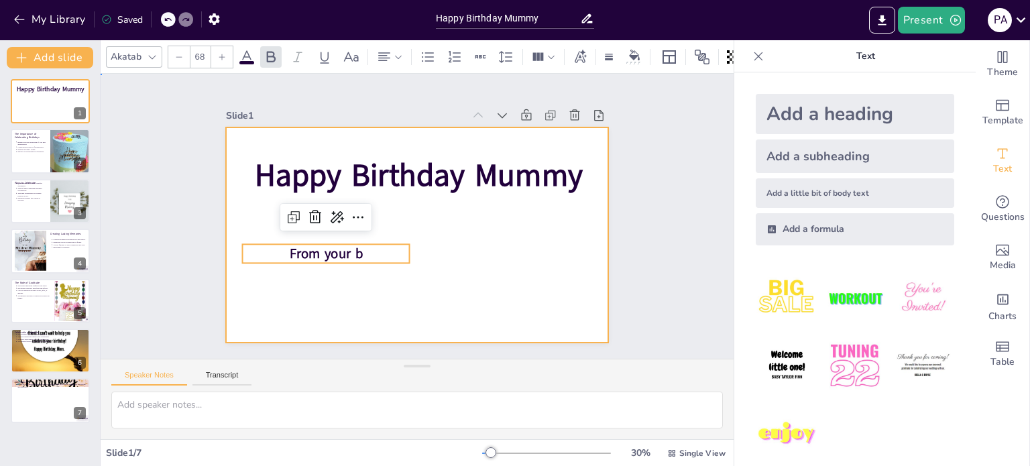
click at [362, 270] on div at bounding box center [417, 234] width 383 height 215
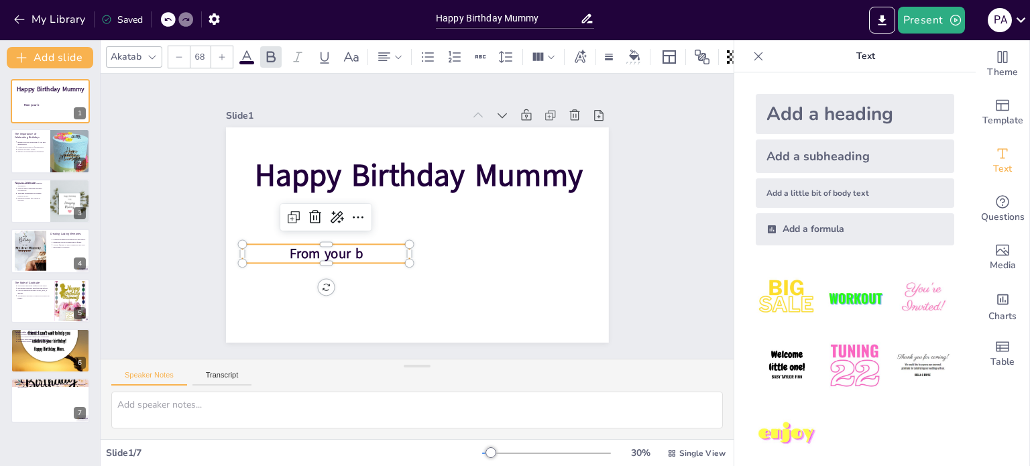
click at [348, 252] on span "From your b" at bounding box center [326, 254] width 74 height 19
click at [356, 252] on p "From your b" at bounding box center [326, 253] width 168 height 19
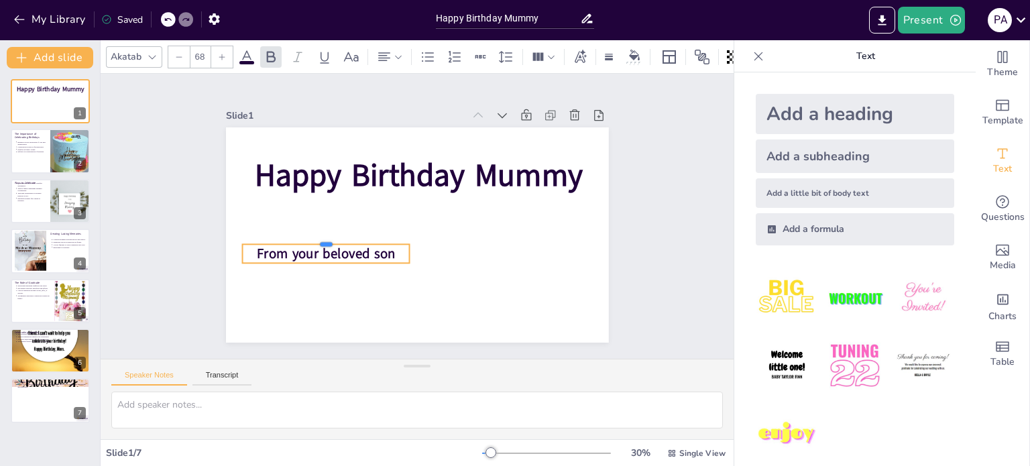
click at [372, 237] on div at bounding box center [326, 238] width 168 height 11
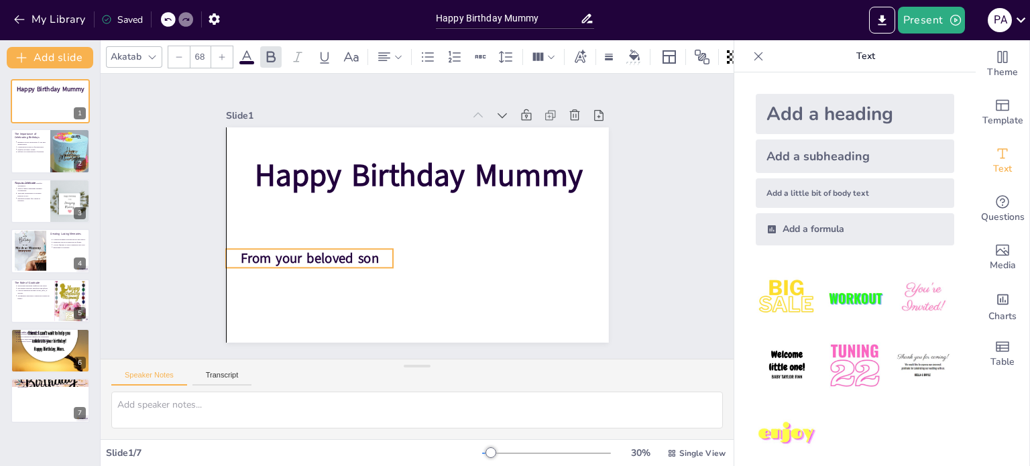
drag, startPoint x: 370, startPoint y: 246, endPoint x: 357, endPoint y: 250, distance: 14.2
click at [357, 250] on span "From your beloved son" at bounding box center [310, 259] width 138 height 19
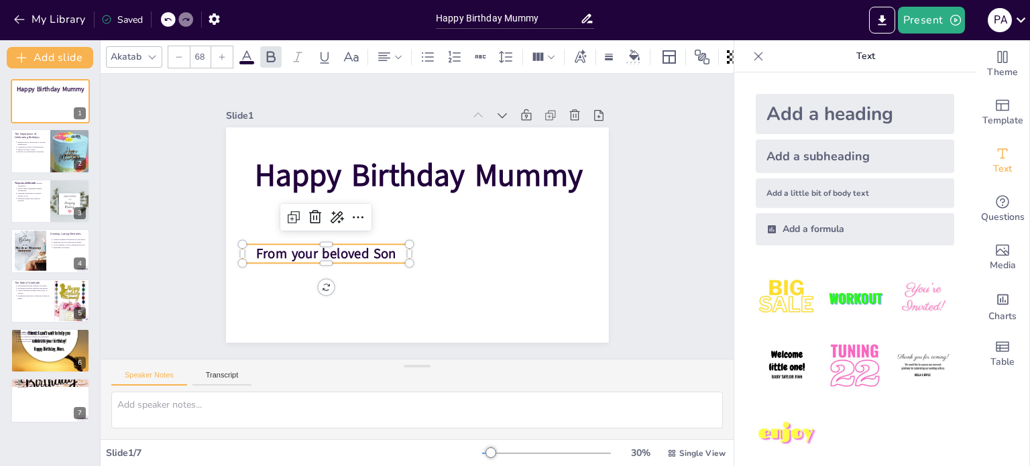
click at [314, 250] on span "From your beloved Son" at bounding box center [326, 254] width 140 height 19
click at [287, 248] on span "From your Beloved Son" at bounding box center [326, 254] width 140 height 19
click at [350, 213] on icon at bounding box center [358, 217] width 16 height 16
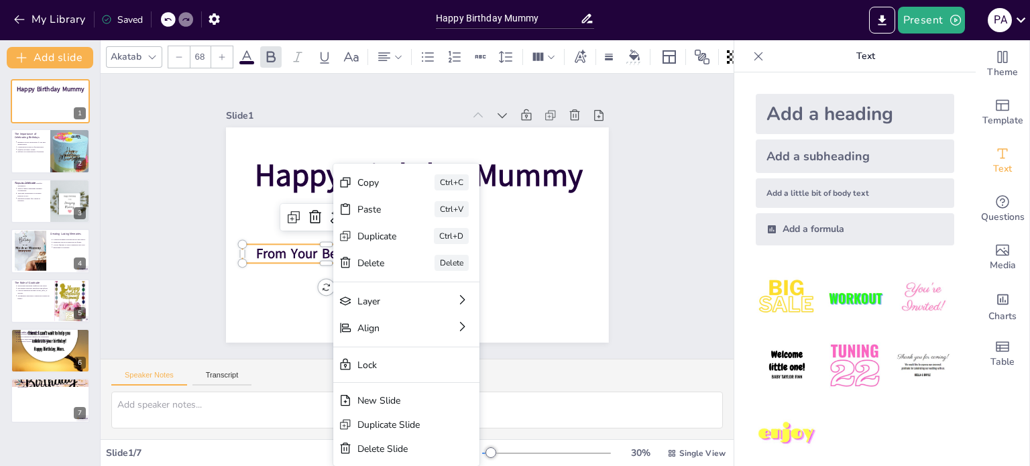
click at [345, 213] on icon at bounding box center [345, 209] width 13 height 13
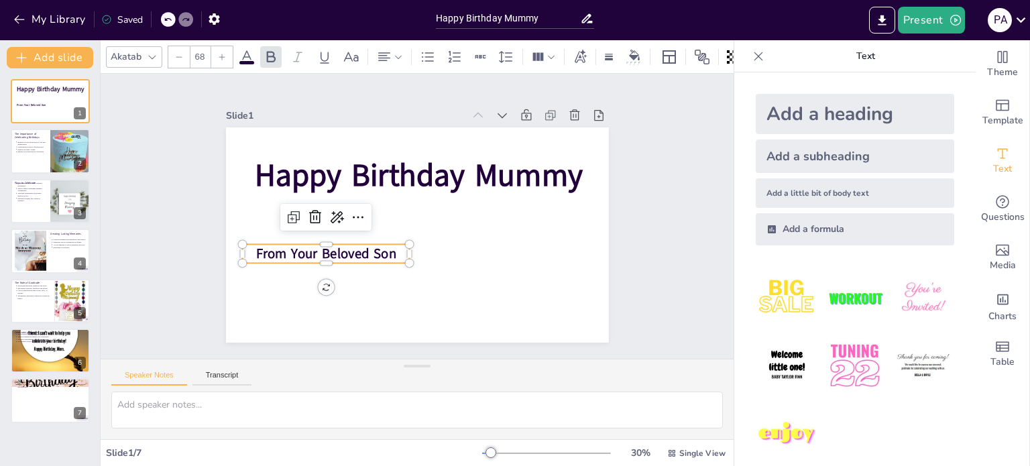
click at [323, 252] on span "From Your Beloved Son" at bounding box center [326, 254] width 140 height 19
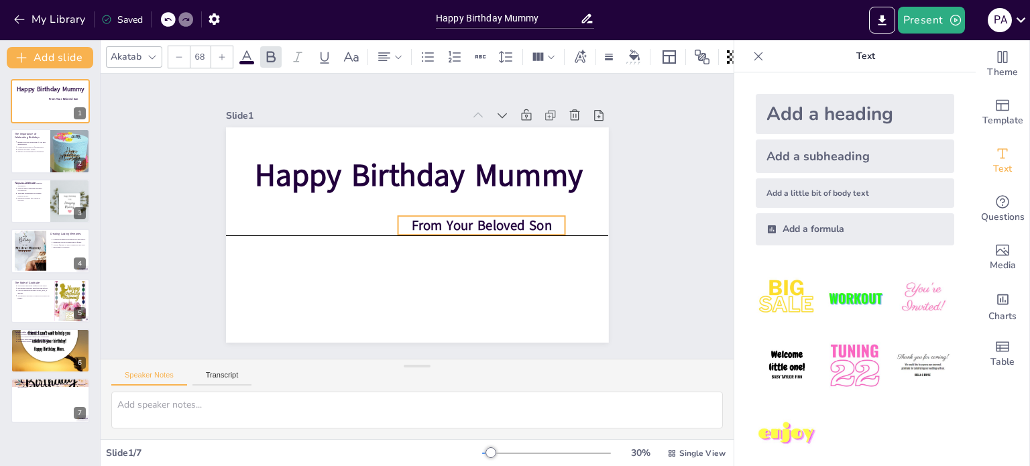
drag, startPoint x: 384, startPoint y: 240, endPoint x: 539, endPoint y: 214, distance: 157.8
click at [539, 217] on span "From Your Beloved Son" at bounding box center [481, 226] width 140 height 19
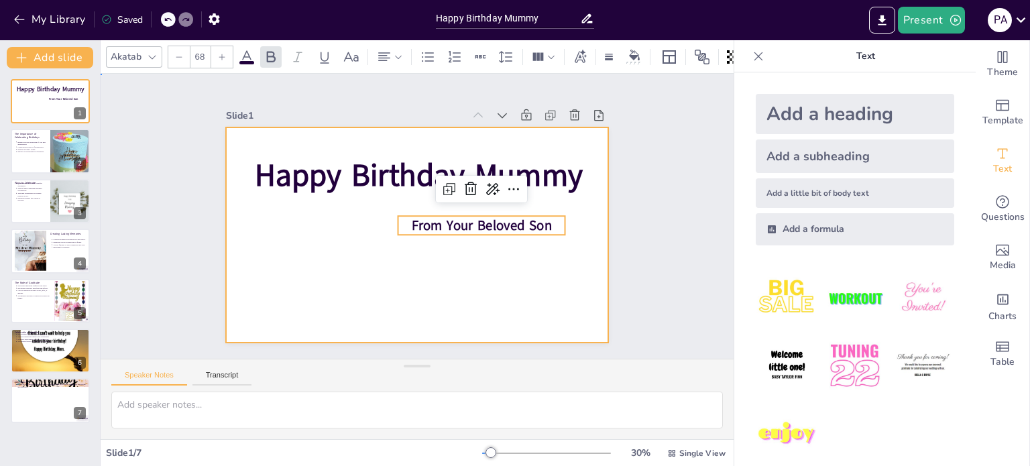
click at [519, 260] on div at bounding box center [417, 234] width 383 height 215
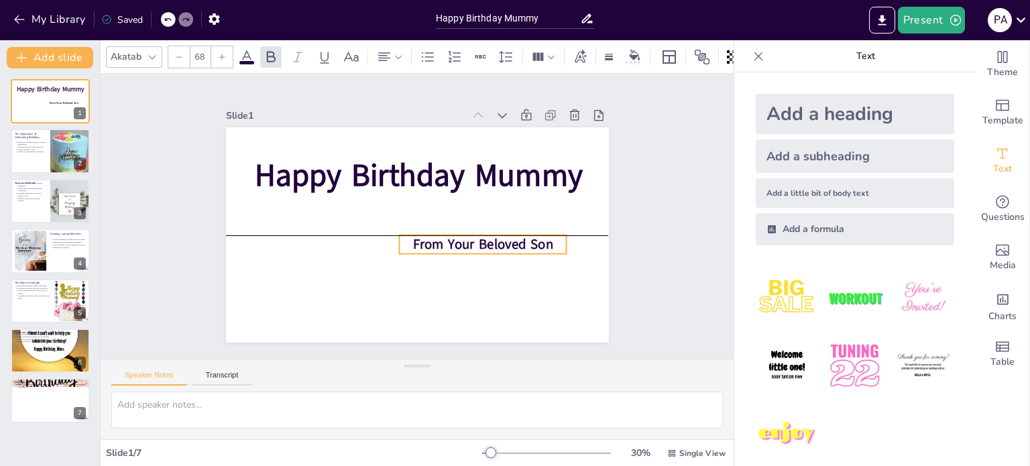
drag, startPoint x: 500, startPoint y: 223, endPoint x: 502, endPoint y: 244, distance: 20.8
click at [502, 244] on span "From Your Beloved Son" at bounding box center [483, 244] width 140 height 19
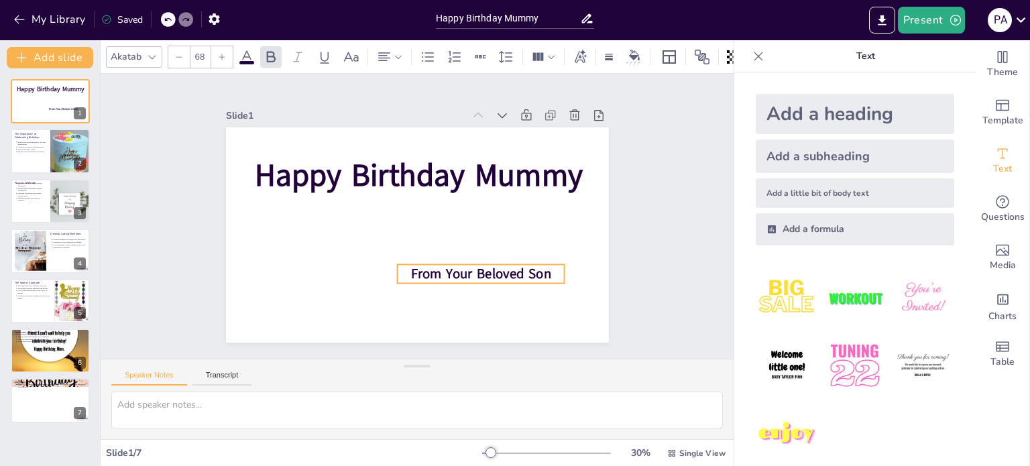
drag, startPoint x: 502, startPoint y: 244, endPoint x: 506, endPoint y: 258, distance: 15.5
click at [506, 265] on span "From Your Beloved Son" at bounding box center [481, 274] width 140 height 19
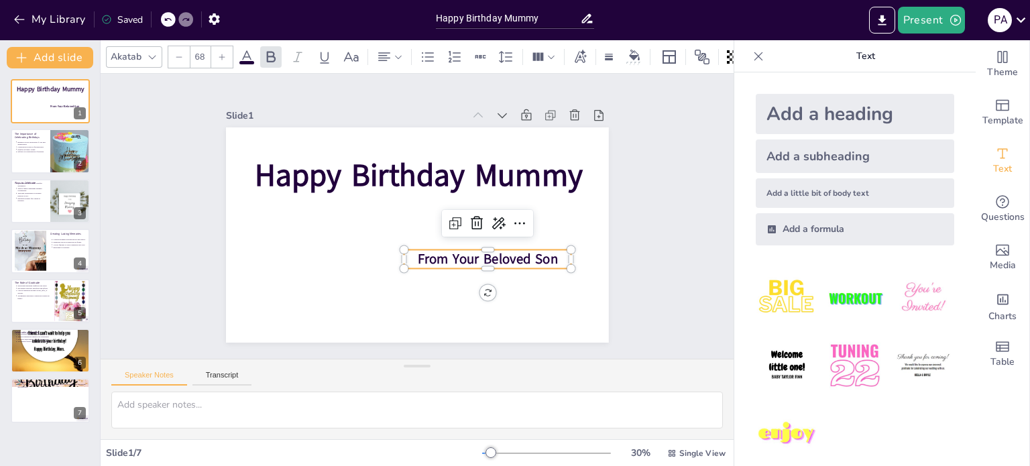
click at [798, 153] on div "Add a subheading" at bounding box center [855, 157] width 199 height 34
type input "38"
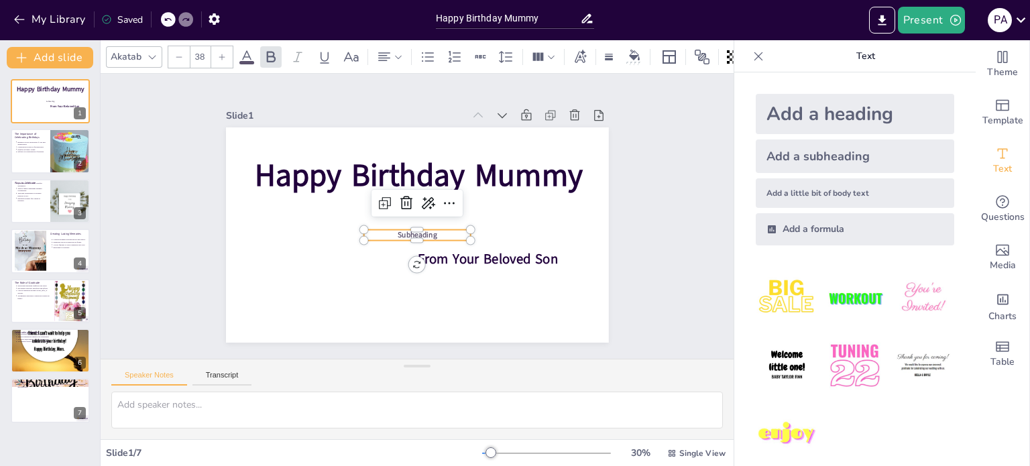
click at [414, 231] on span "Subheading" at bounding box center [418, 235] width 40 height 10
click at [429, 233] on p "Subheading" at bounding box center [417, 235] width 107 height 11
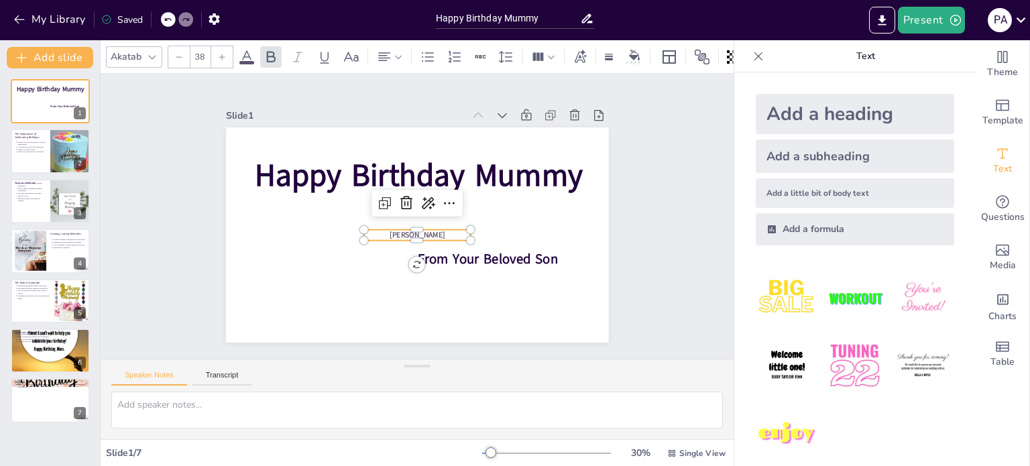
click at [248, 50] on icon at bounding box center [247, 56] width 12 height 13
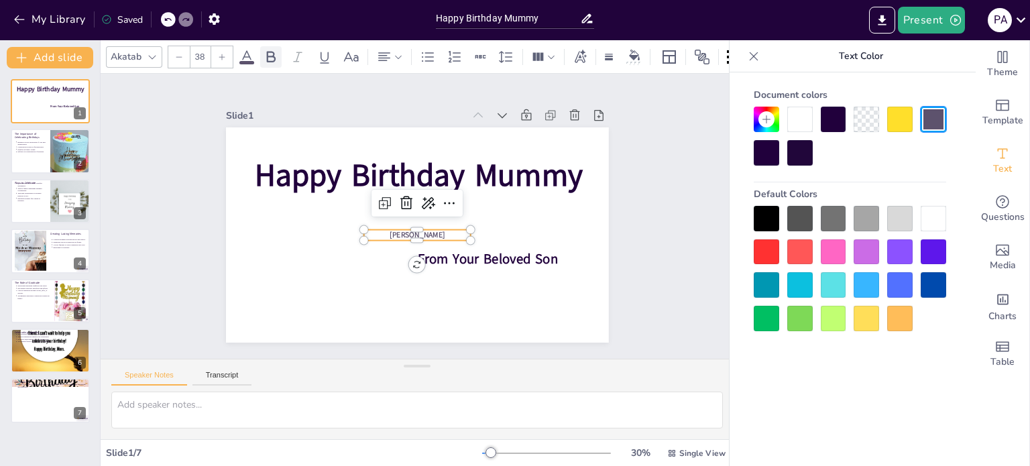
click at [265, 50] on icon at bounding box center [271, 57] width 16 height 16
click at [268, 51] on icon at bounding box center [271, 56] width 9 height 11
drag, startPoint x: 268, startPoint y: 50, endPoint x: 770, endPoint y: 249, distance: 540.3
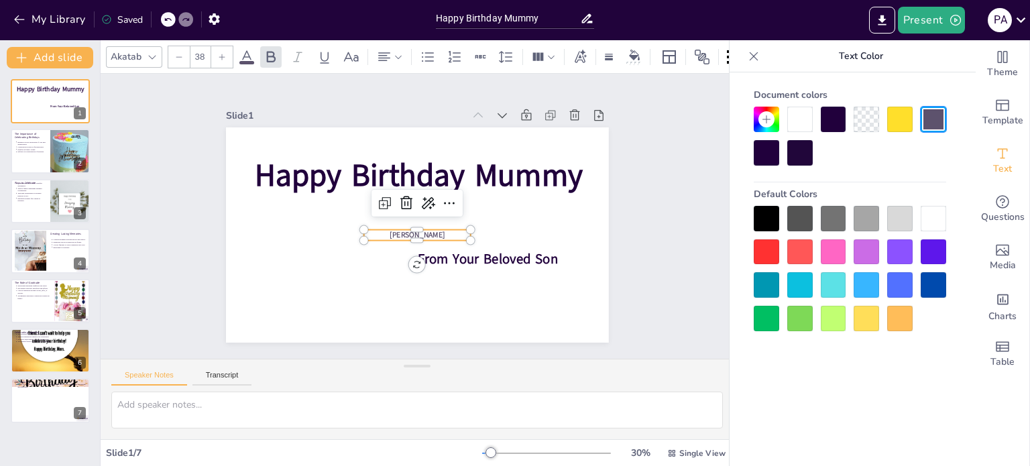
click at [770, 249] on body "My Library Saved Happy Birthday Mummy Present P A Document fonts Akatab Recentl…" at bounding box center [515, 233] width 1030 height 466
click at [770, 249] on div at bounding box center [766, 251] width 25 height 25
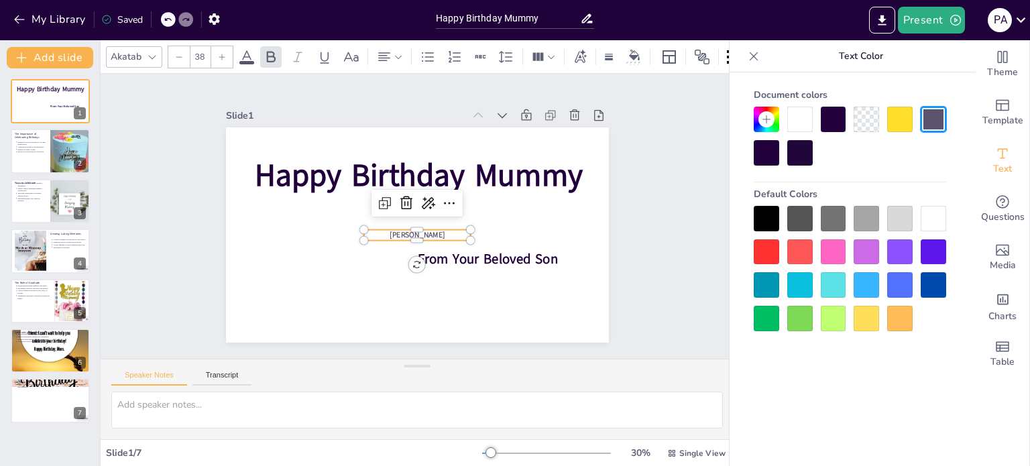
click at [770, 249] on div at bounding box center [766, 251] width 25 height 25
drag, startPoint x: 770, startPoint y: 249, endPoint x: 411, endPoint y: 230, distance: 360.1
click at [411, 230] on body "My Library Saved Happy Birthday Mummy Present P A Document fonts Akatab Recentl…" at bounding box center [515, 233] width 1030 height 466
click at [411, 230] on span "[PERSON_NAME]" at bounding box center [417, 235] width 55 height 10
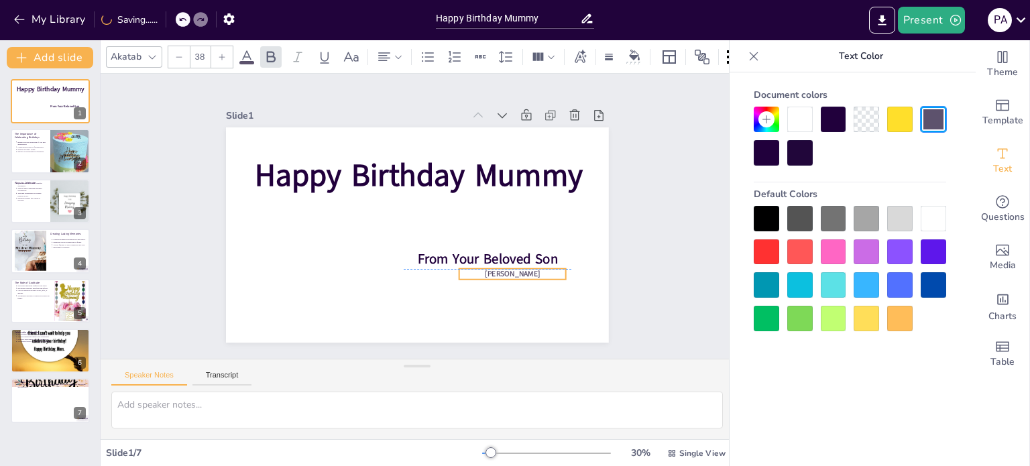
drag, startPoint x: 378, startPoint y: 234, endPoint x: 473, endPoint y: 276, distance: 104.2
click at [473, 276] on div "Happy Birthday Mummy From Your Beloved Son [PERSON_NAME]" at bounding box center [417, 234] width 383 height 215
click at [219, 54] on icon at bounding box center [222, 57] width 8 height 8
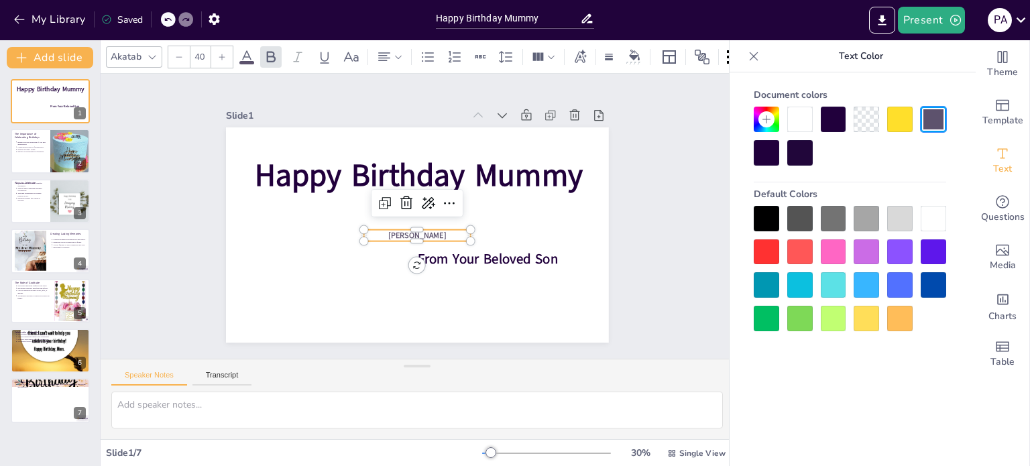
click at [219, 54] on icon at bounding box center [222, 57] width 8 height 8
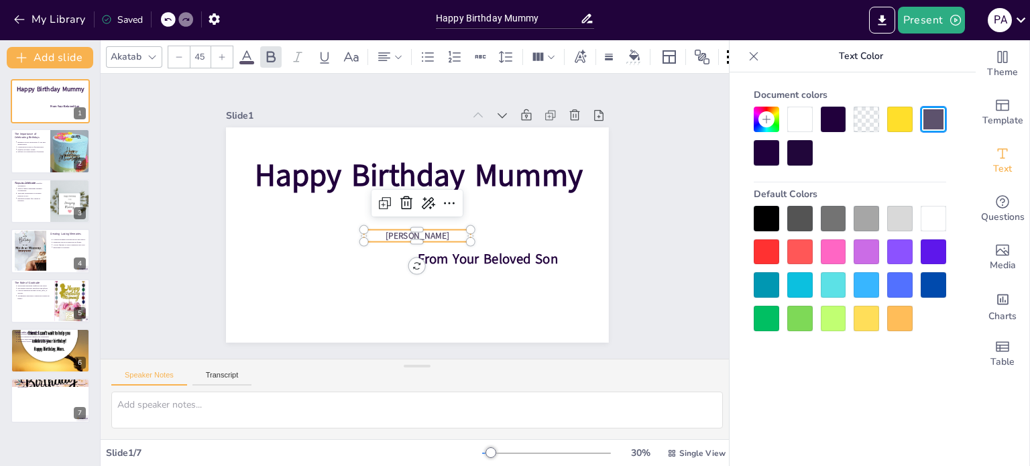
click at [219, 54] on icon at bounding box center [222, 57] width 8 height 8
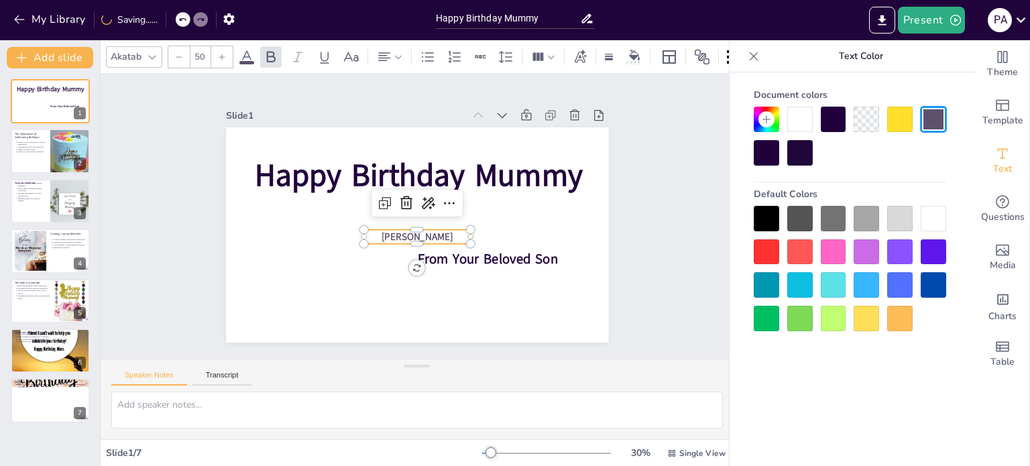
click at [219, 54] on icon at bounding box center [222, 57] width 8 height 8
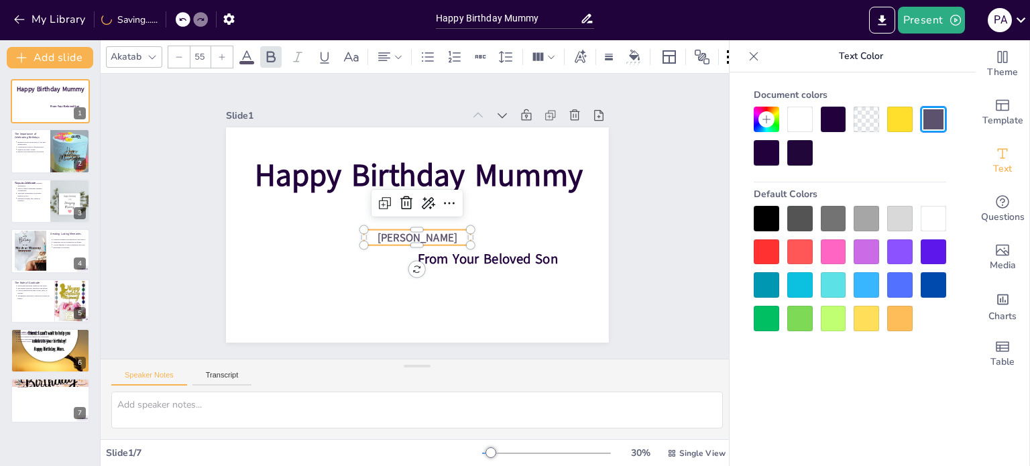
click at [219, 54] on icon at bounding box center [222, 57] width 8 height 8
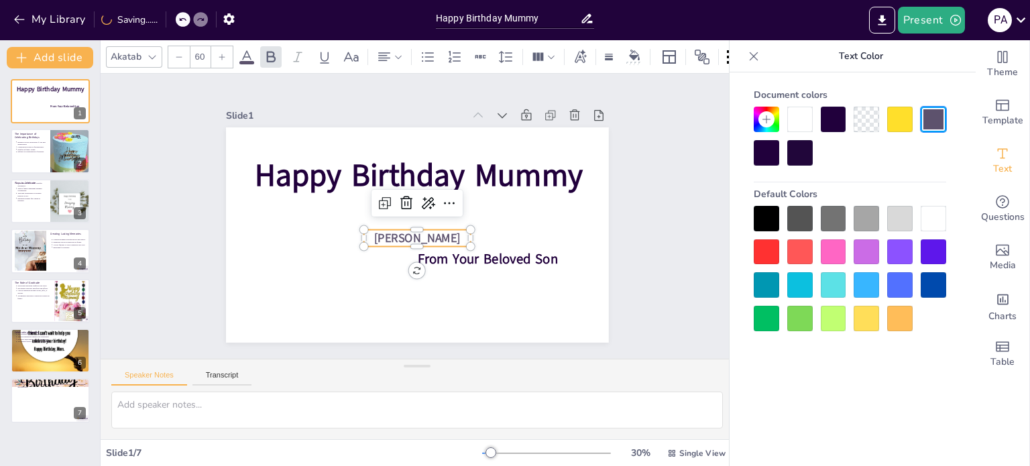
click at [219, 54] on icon at bounding box center [222, 57] width 8 height 8
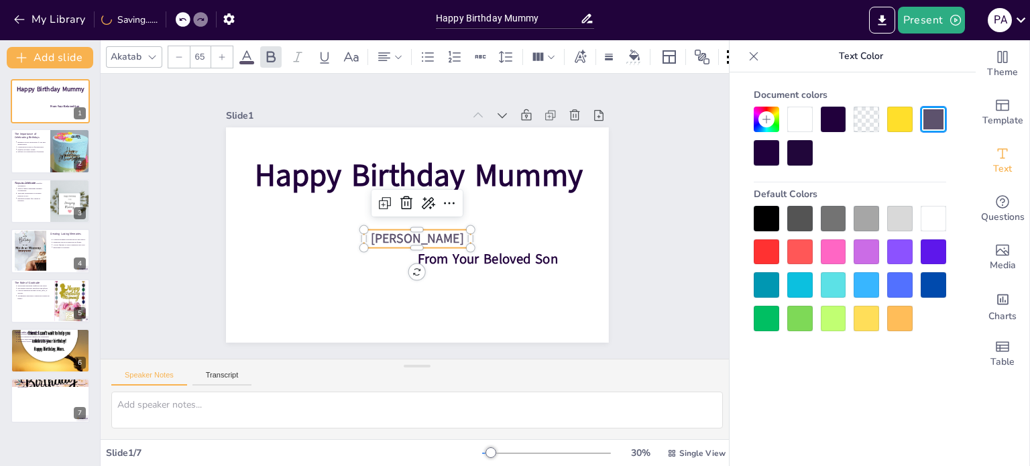
click at [219, 54] on icon at bounding box center [222, 57] width 8 height 8
click at [768, 253] on div at bounding box center [766, 251] width 25 height 25
click at [270, 52] on icon at bounding box center [271, 57] width 16 height 16
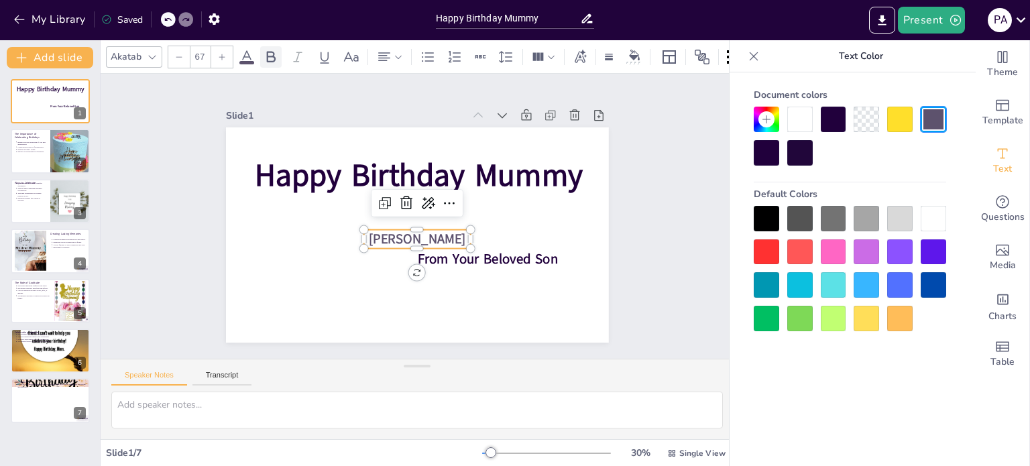
click at [270, 52] on icon at bounding box center [271, 57] width 16 height 16
click at [576, 50] on icon at bounding box center [580, 57] width 15 height 15
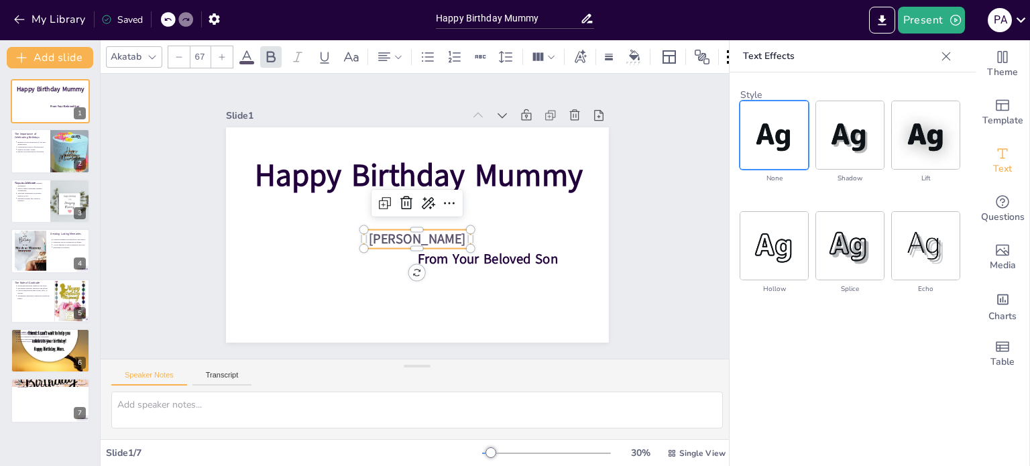
click at [773, 150] on img at bounding box center [775, 135] width 68 height 68
click at [846, 150] on img at bounding box center [850, 135] width 68 height 68
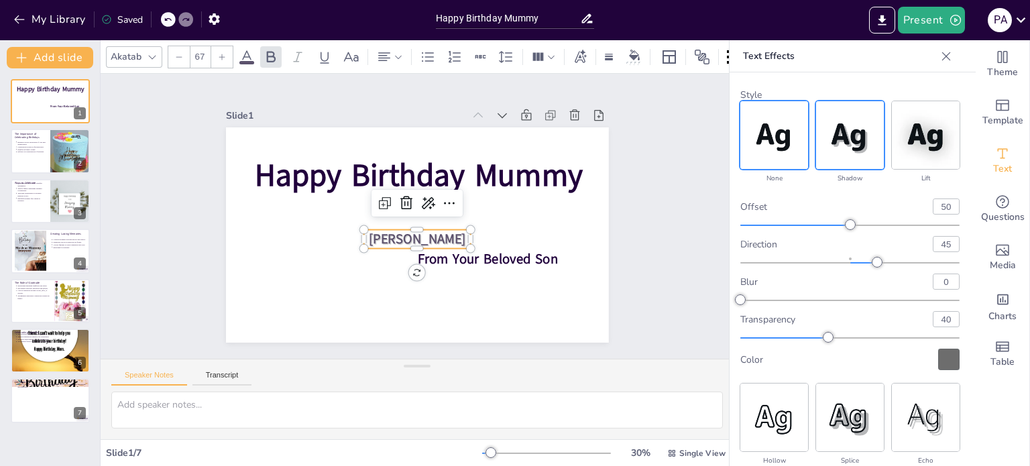
click at [775, 166] on img at bounding box center [775, 135] width 68 height 68
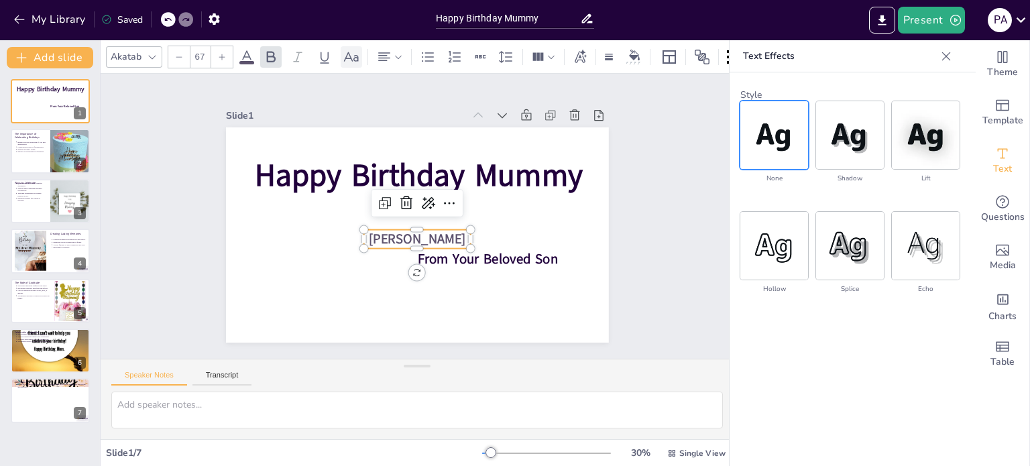
click at [349, 52] on icon at bounding box center [351, 56] width 15 height 9
click at [587, 21] on icon at bounding box center [587, 18] width 14 height 14
drag, startPoint x: 587, startPoint y: 21, endPoint x: 562, endPoint y: 15, distance: 25.5
click at [562, 15] on div "Happy Birthday Mummy" at bounding box center [515, 18] width 158 height 19
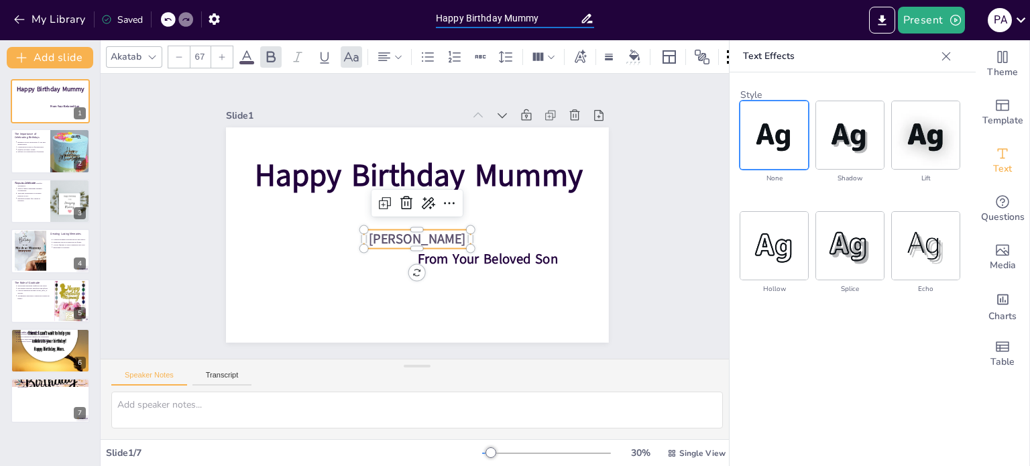
click at [562, 15] on input "Happy Birthday Mummy" at bounding box center [508, 18] width 144 height 19
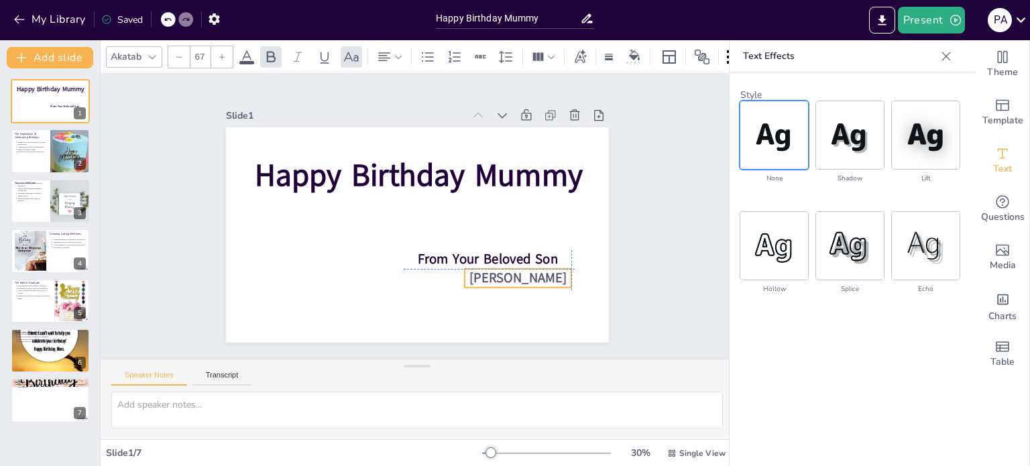
drag, startPoint x: 370, startPoint y: 227, endPoint x: 474, endPoint y: 269, distance: 112.0
click at [474, 269] on p "[PERSON_NAME]" at bounding box center [518, 278] width 107 height 19
click at [629, 53] on icon at bounding box center [634, 55] width 11 height 11
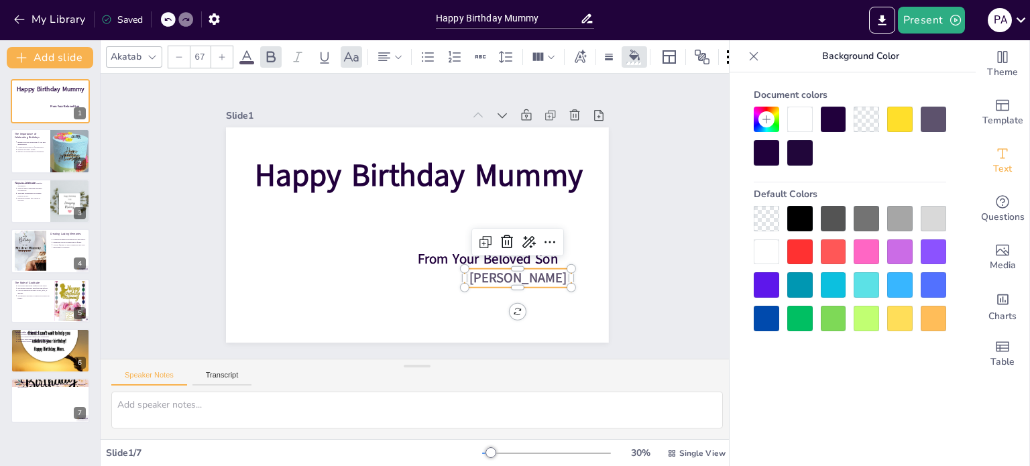
click at [800, 246] on div at bounding box center [800, 251] width 25 height 25
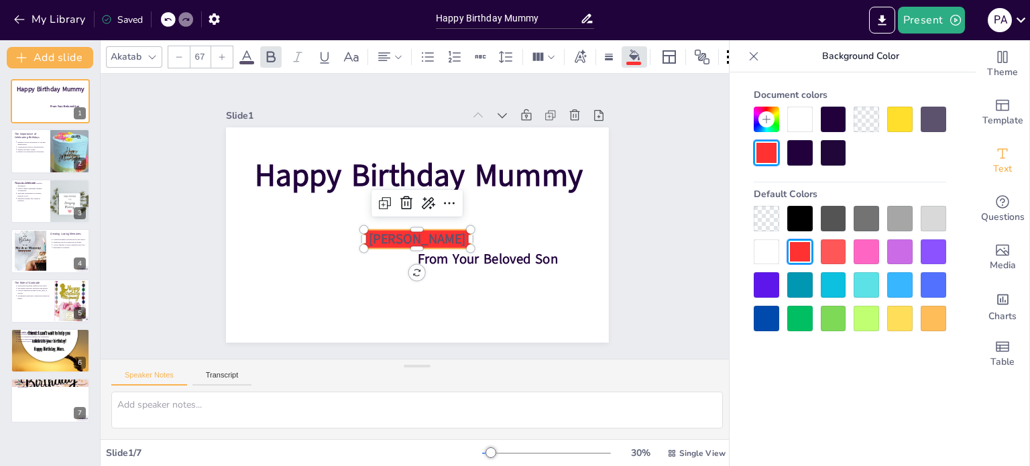
type input "38"
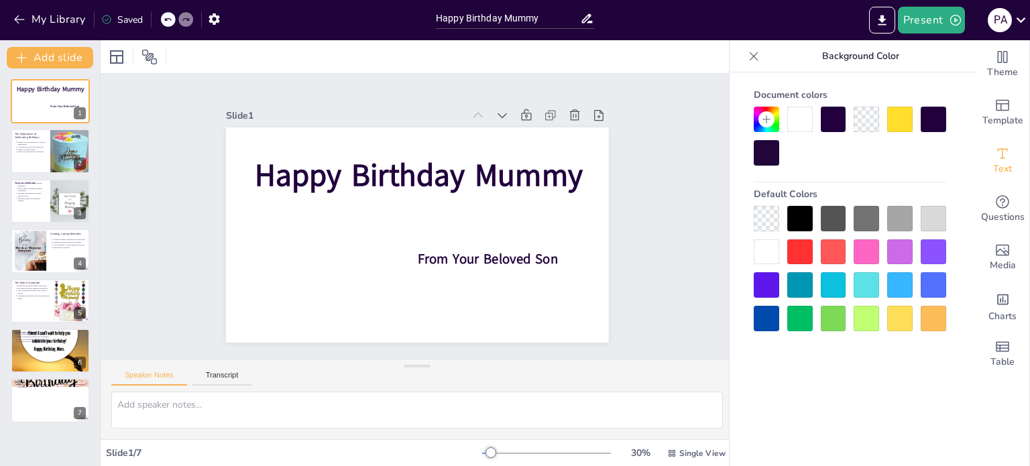
click at [755, 56] on icon at bounding box center [754, 56] width 9 height 9
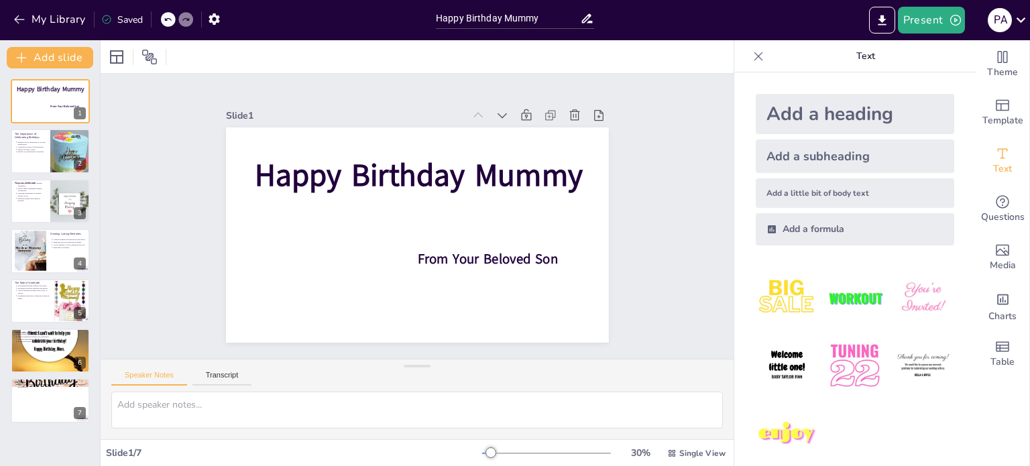
click at [799, 121] on div "Add a heading" at bounding box center [855, 114] width 199 height 40
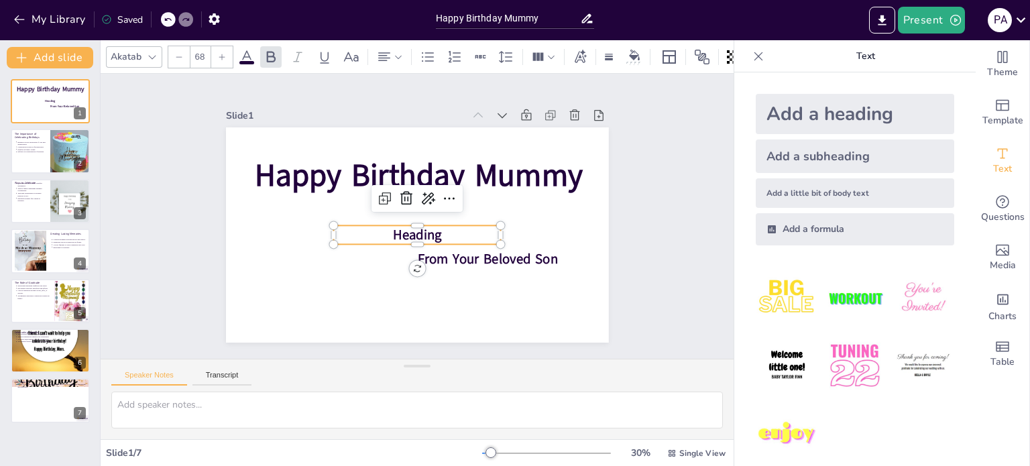
click at [444, 227] on p "Heading" at bounding box center [417, 234] width 168 height 19
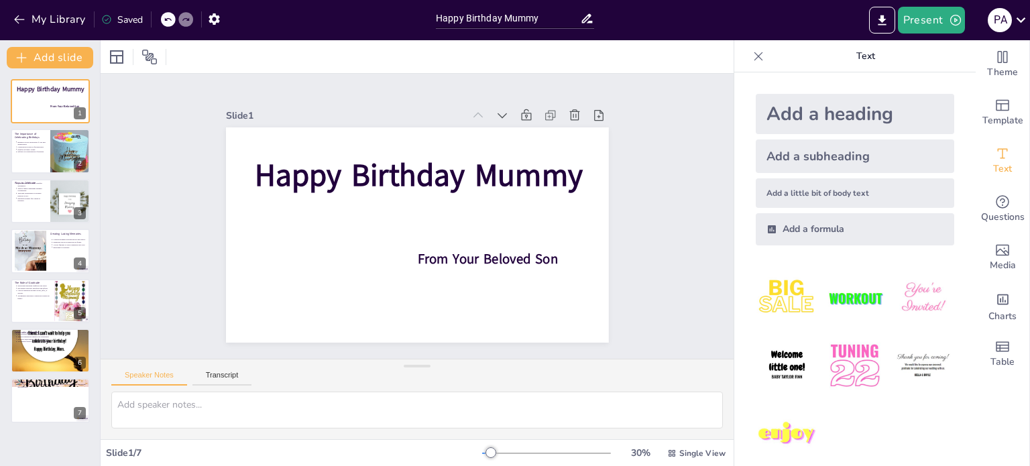
click at [815, 107] on div "Add a heading" at bounding box center [855, 114] width 199 height 40
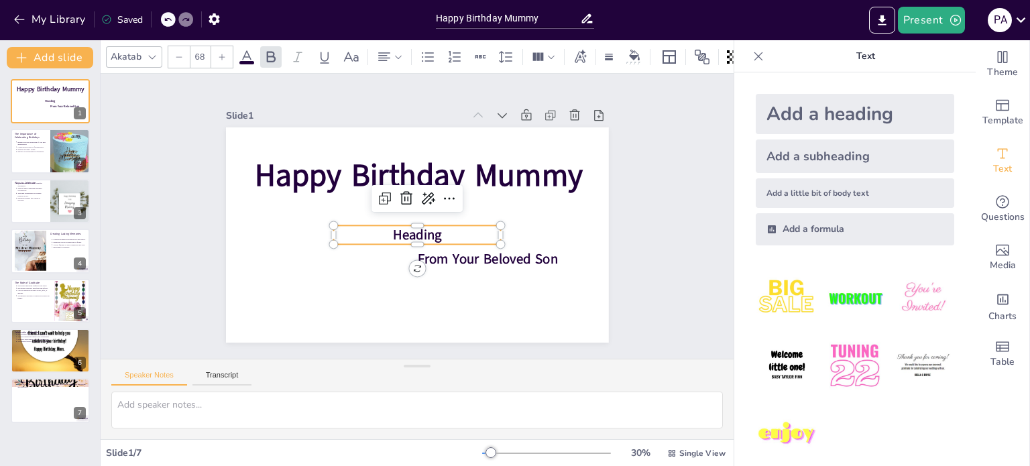
click at [460, 229] on p "Heading" at bounding box center [417, 234] width 168 height 19
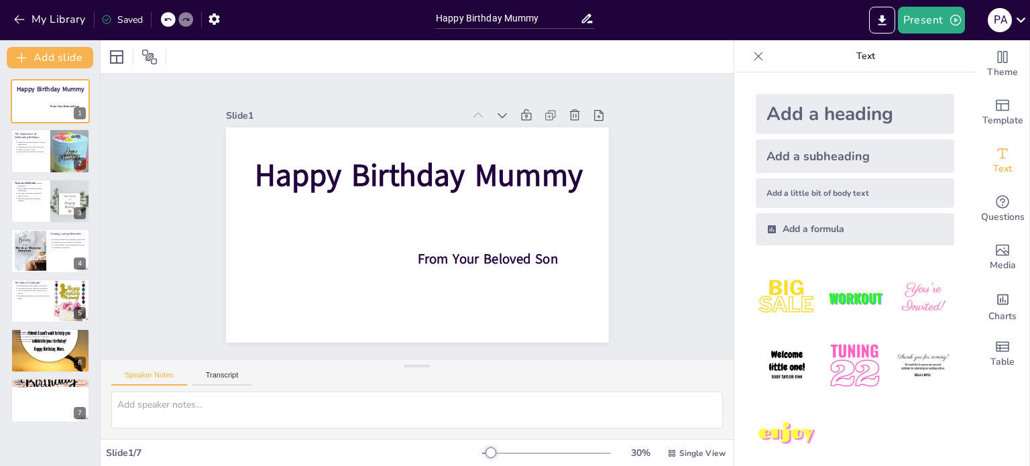
click at [828, 118] on div "Add a heading" at bounding box center [855, 114] width 199 height 40
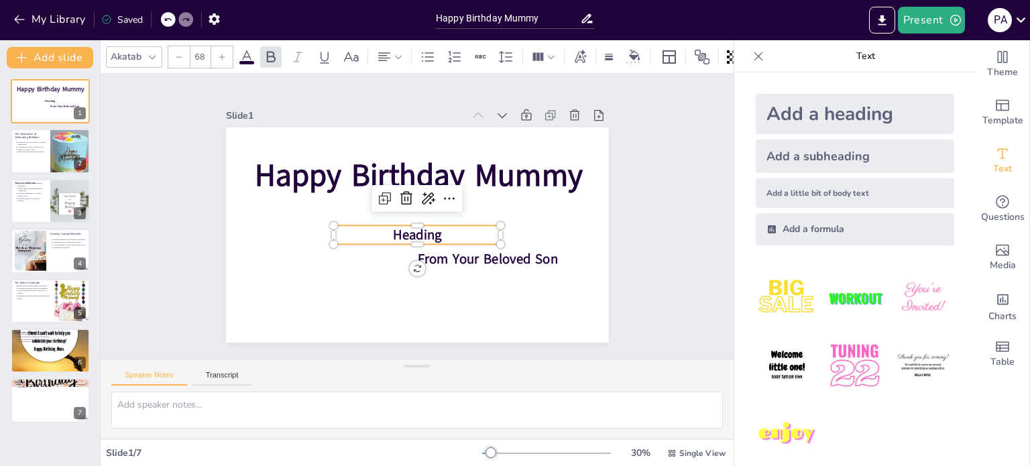
click at [411, 231] on span "Heading" at bounding box center [417, 235] width 49 height 19
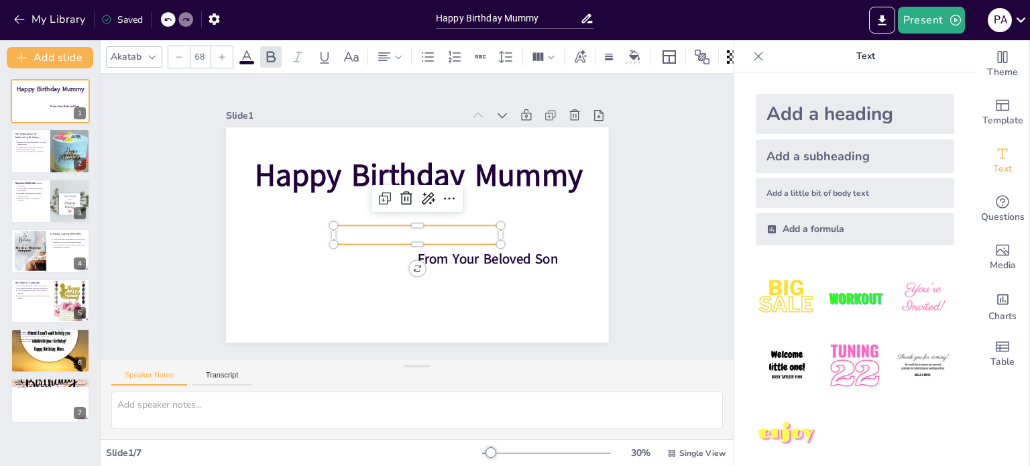
click at [411, 231] on p at bounding box center [417, 234] width 168 height 19
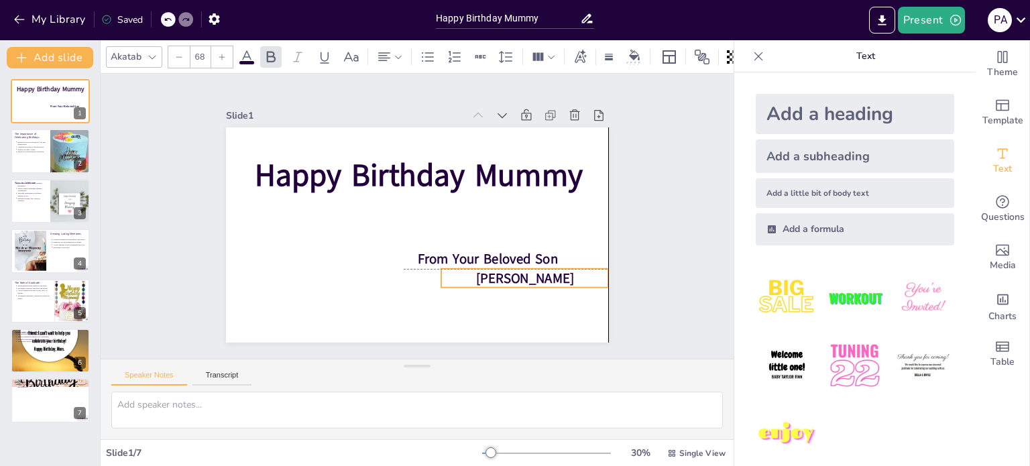
drag, startPoint x: 364, startPoint y: 238, endPoint x: 470, endPoint y: 285, distance: 115.9
click at [470, 285] on div "Happy Birthday Mummy From Your Beloved Son [PERSON_NAME]" at bounding box center [417, 234] width 383 height 215
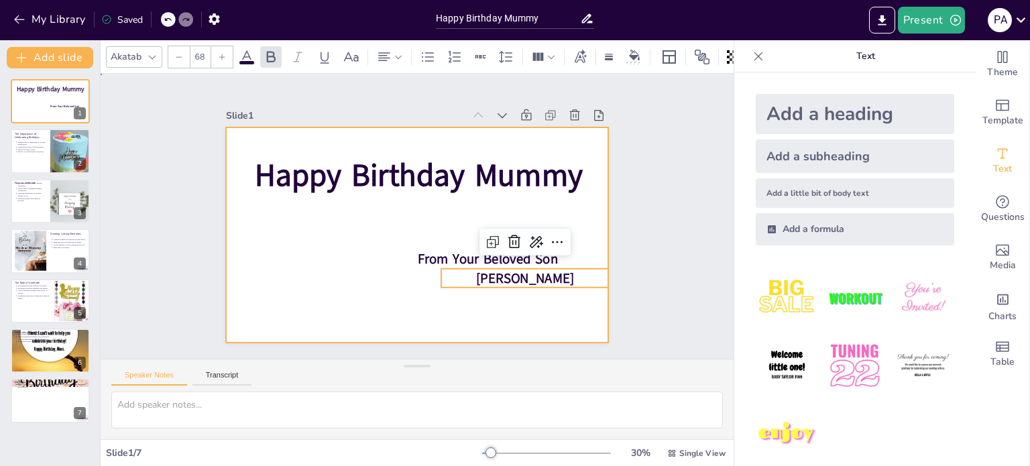
click at [341, 254] on div at bounding box center [417, 234] width 383 height 215
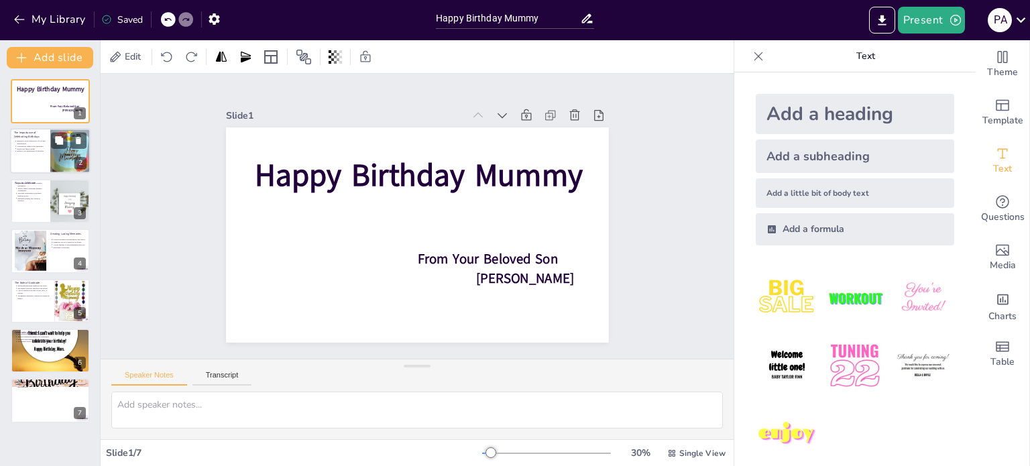
click at [49, 154] on div at bounding box center [50, 152] width 80 height 46
type textarea "Birthdays serve as an essential occasion for families to come together and show…"
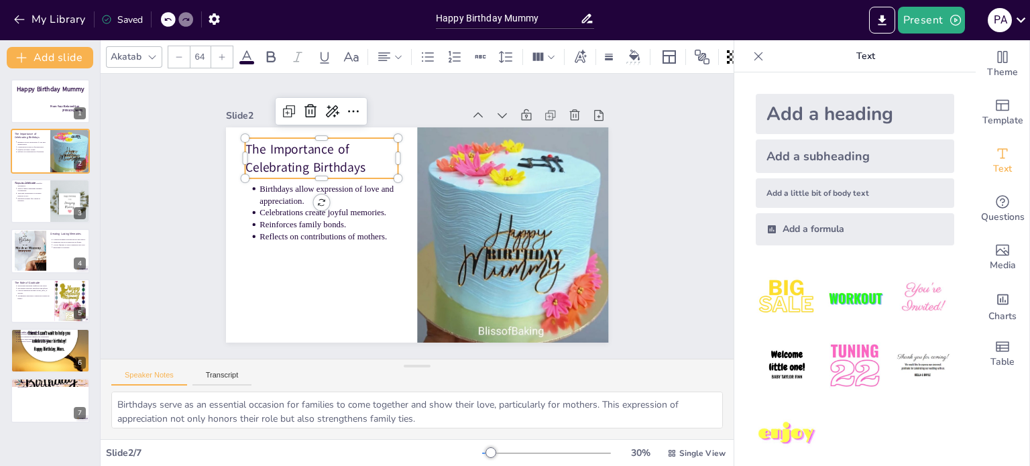
click at [329, 158] on p "The Importance of Celebrating Birthdays" at bounding box center [321, 158] width 153 height 36
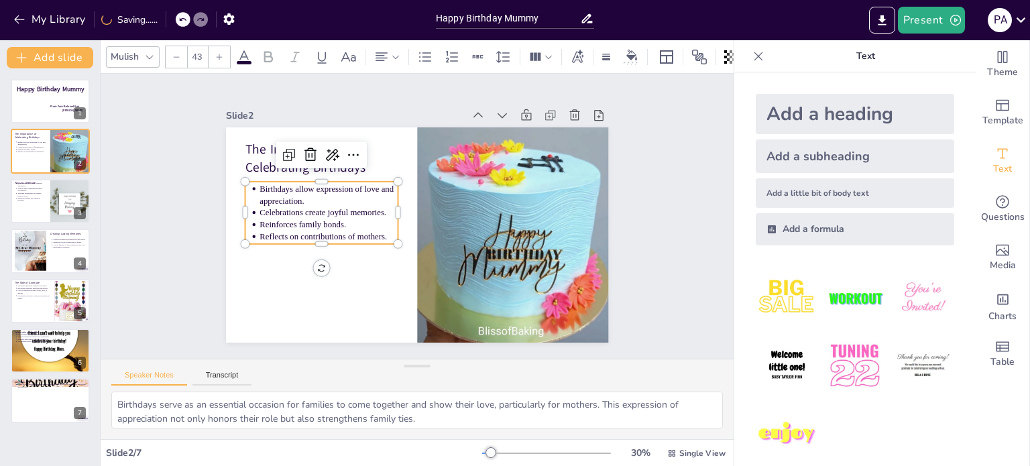
click at [338, 233] on p "Reflects on contributions of mothers." at bounding box center [329, 237] width 139 height 12
type input "64"
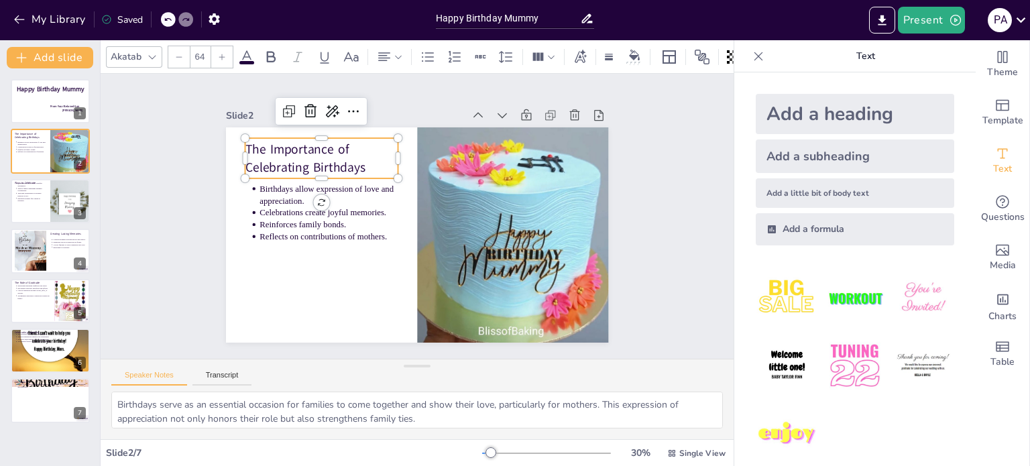
click at [245, 155] on p "The Importance of Celebrating Birthdays" at bounding box center [321, 158] width 153 height 36
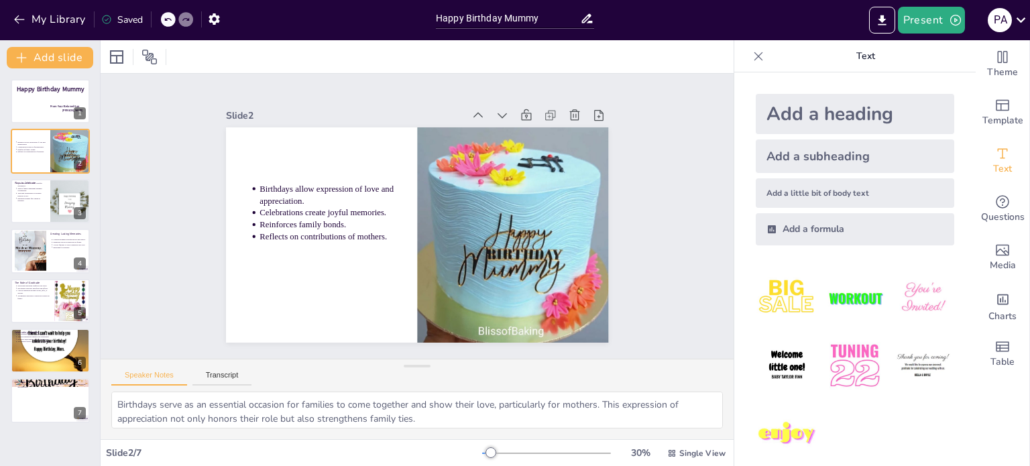
click at [765, 112] on div "Add a heading" at bounding box center [855, 114] width 199 height 40
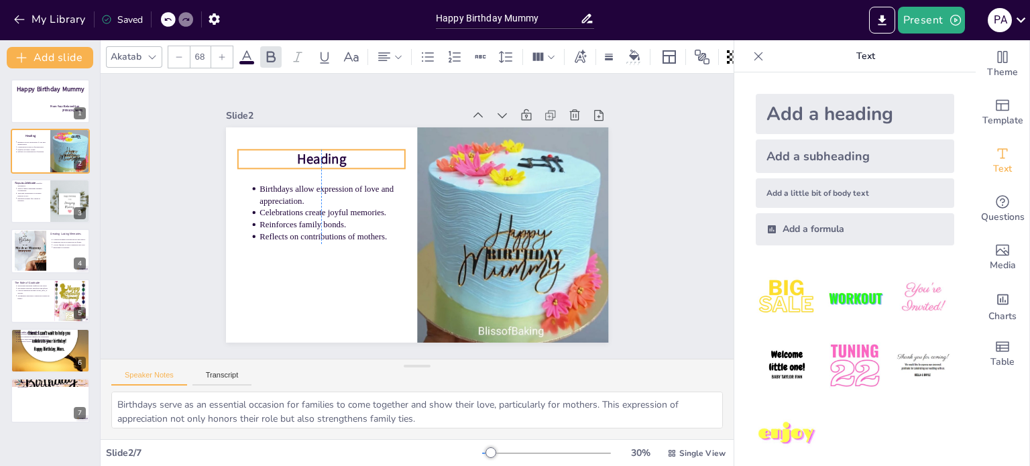
drag, startPoint x: 349, startPoint y: 233, endPoint x: 253, endPoint y: 158, distance: 122.3
click at [253, 158] on p "Heading" at bounding box center [322, 159] width 168 height 19
click at [329, 150] on span "Heading" at bounding box center [321, 159] width 49 height 19
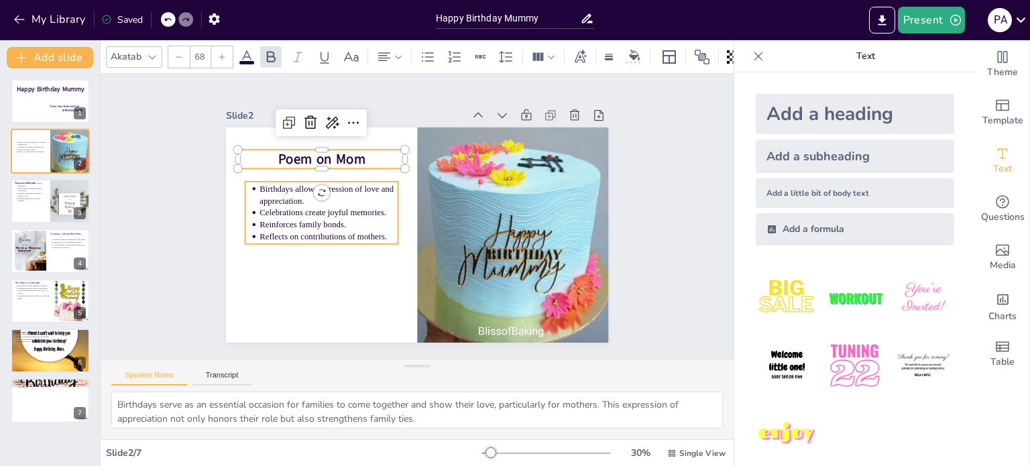
type input "43"
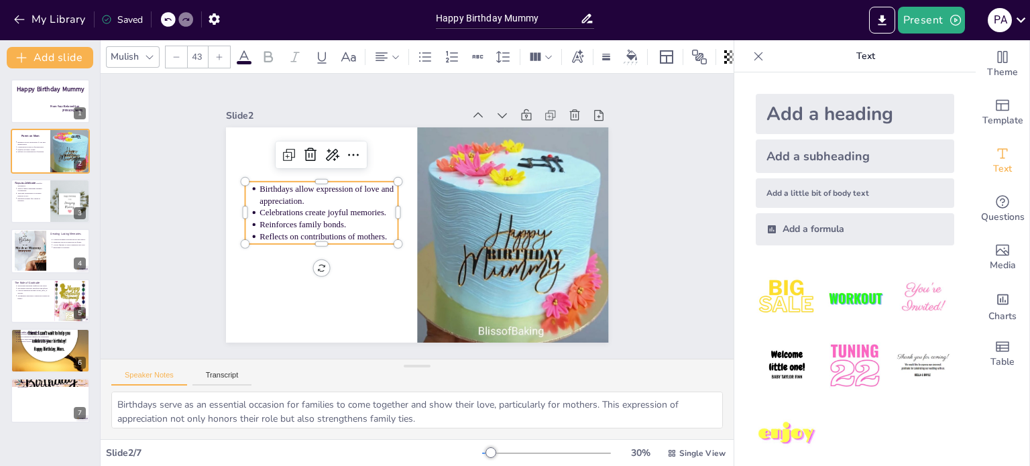
click at [330, 222] on p "Reinforces family bonds." at bounding box center [329, 225] width 139 height 12
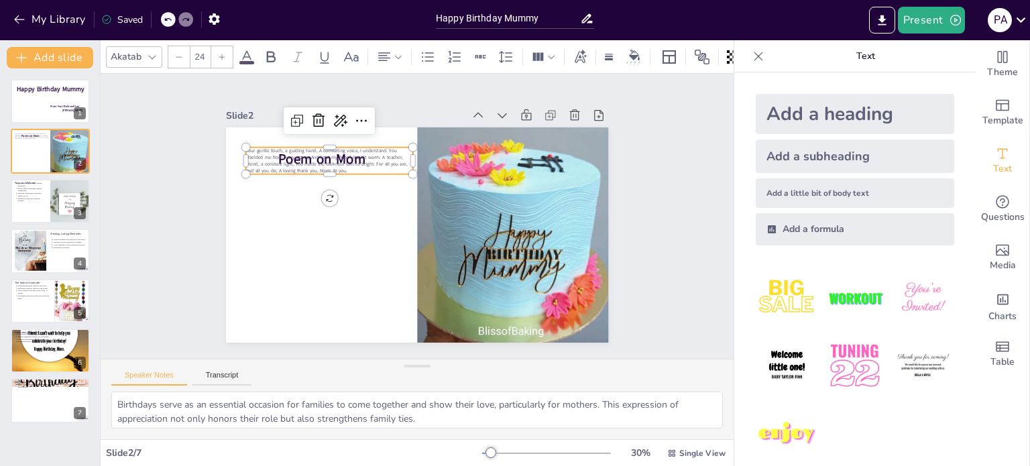
click at [365, 150] on span "Your gentle touch, a guiding hand, A comforting voice, I understand. You shield…" at bounding box center [327, 161] width 162 height 27
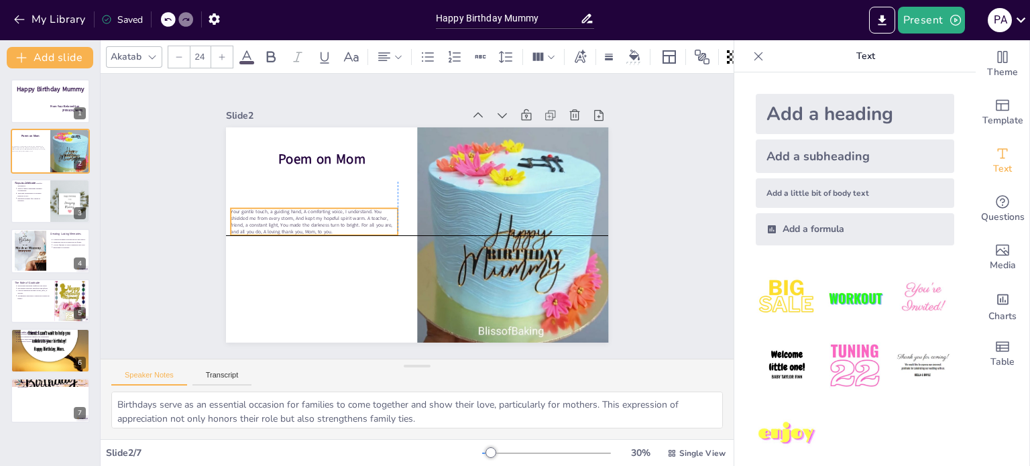
drag, startPoint x: 315, startPoint y: 142, endPoint x: 297, endPoint y: 199, distance: 59.6
click at [297, 127] on div "Poem on Mom Your gentle touch, a guiding hand, A comforting voice, I understand…" at bounding box center [417, 127] width 383 height 0
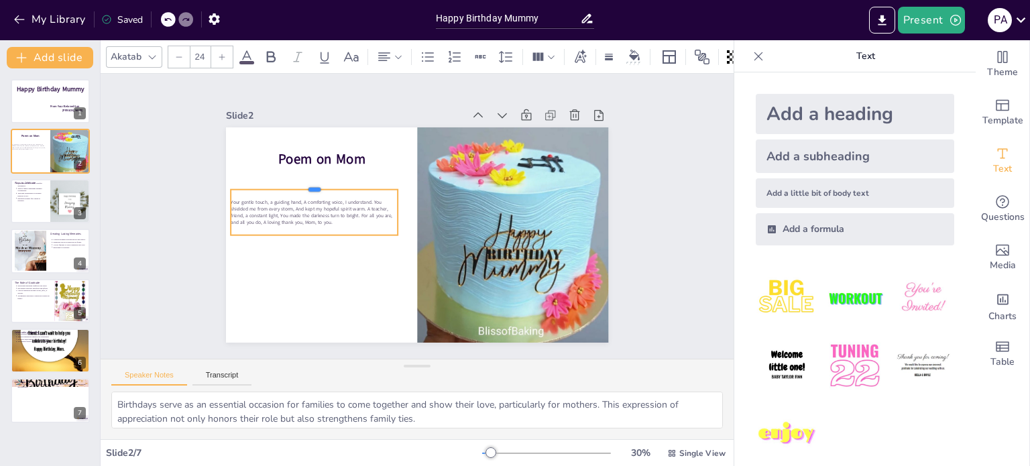
drag, startPoint x: 305, startPoint y: 203, endPoint x: 305, endPoint y: 184, distance: 19.5
click at [305, 184] on div "Poem on Mom Your gentle touch, a guiding hand, A comforting voice, I understand…" at bounding box center [417, 234] width 383 height 215
click at [297, 199] on span "Your gentle touch, a guiding hand, A comforting voice, I understand. You shield…" at bounding box center [312, 212] width 162 height 27
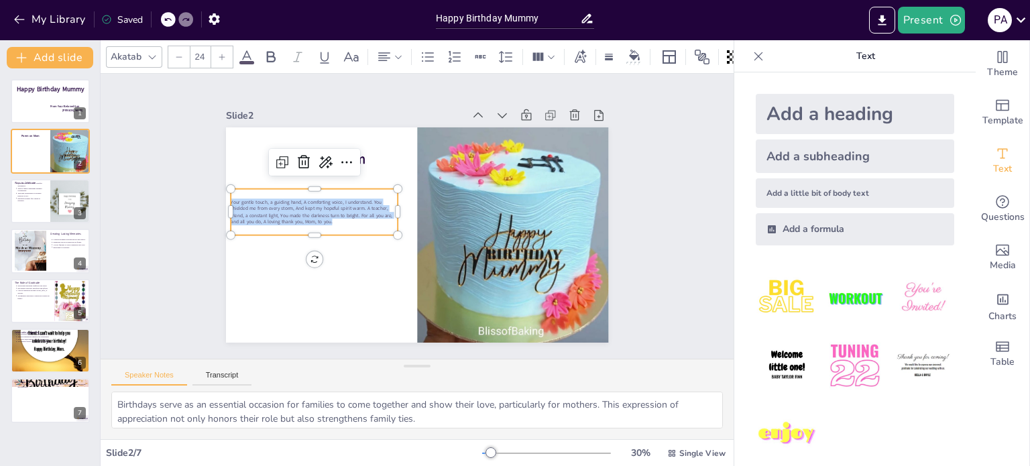
click at [223, 53] on icon at bounding box center [222, 57] width 8 height 8
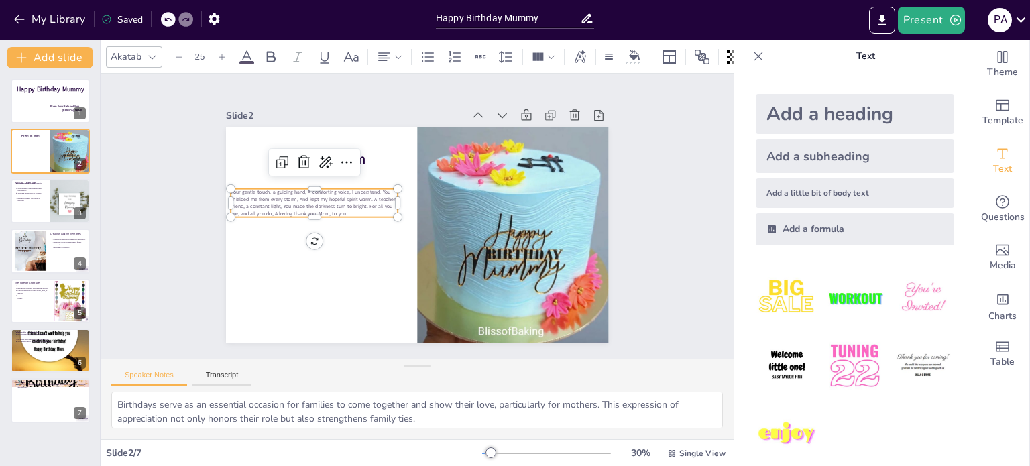
click at [223, 53] on icon at bounding box center [222, 57] width 8 height 8
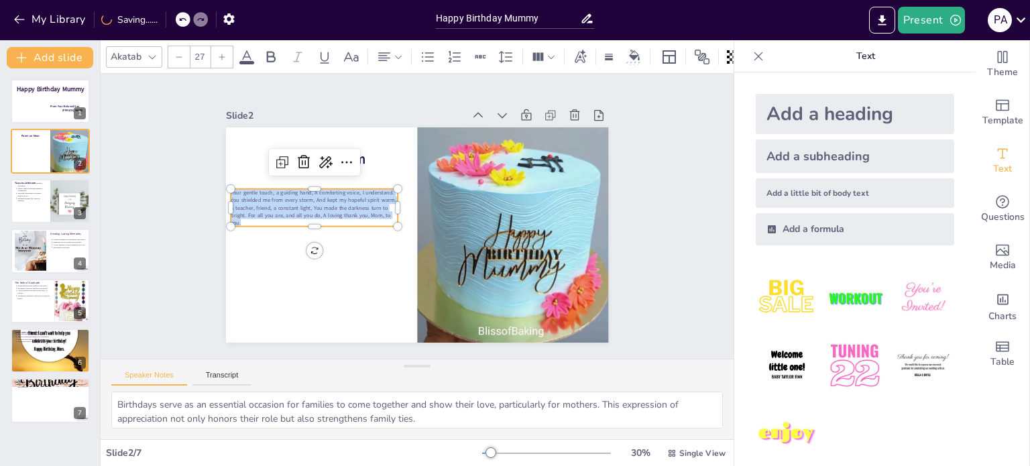
click at [223, 53] on icon at bounding box center [222, 57] width 8 height 8
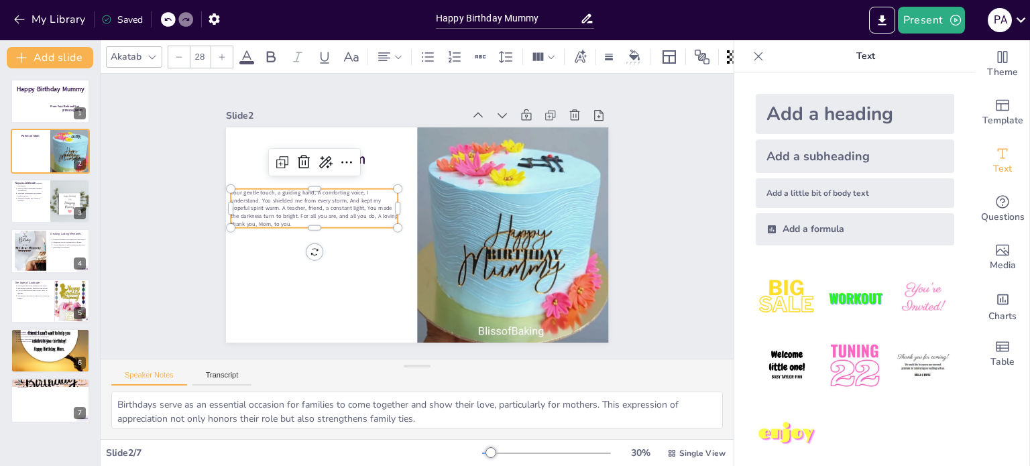
click at [223, 53] on icon at bounding box center [222, 57] width 8 height 8
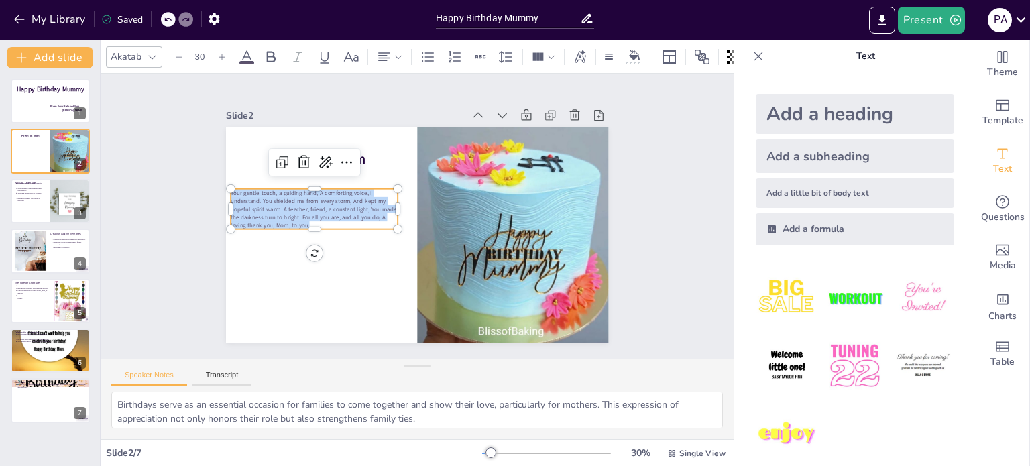
click at [223, 53] on icon at bounding box center [222, 57] width 8 height 8
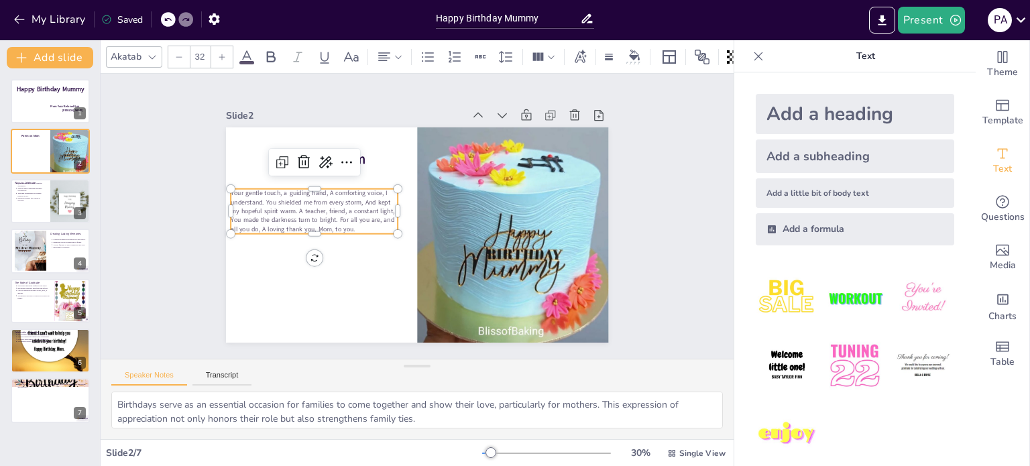
click at [223, 53] on icon at bounding box center [222, 57] width 8 height 8
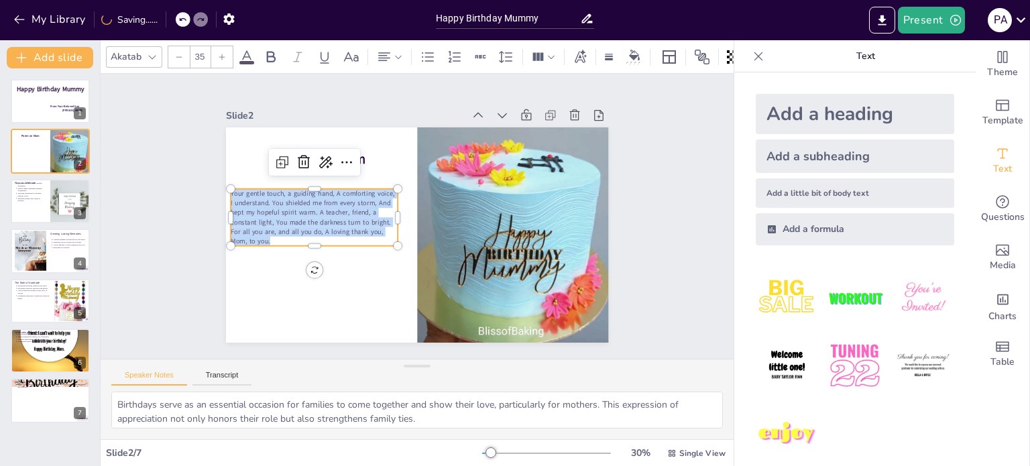
click at [223, 53] on icon at bounding box center [222, 57] width 8 height 8
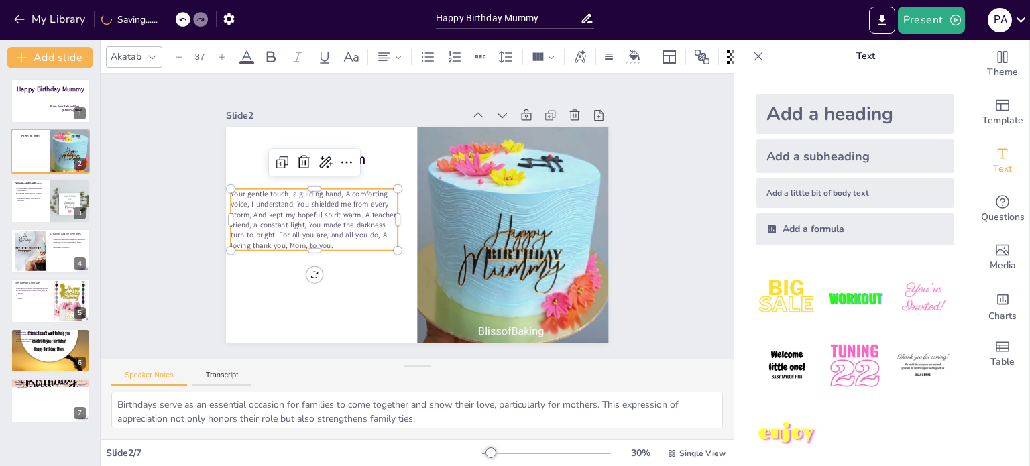
click at [223, 53] on icon at bounding box center [222, 57] width 8 height 8
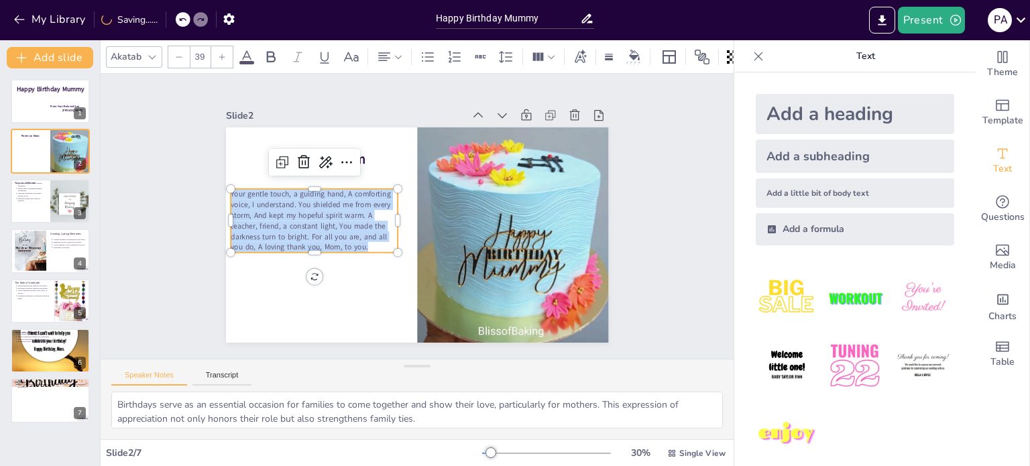
click at [223, 53] on icon at bounding box center [222, 57] width 8 height 8
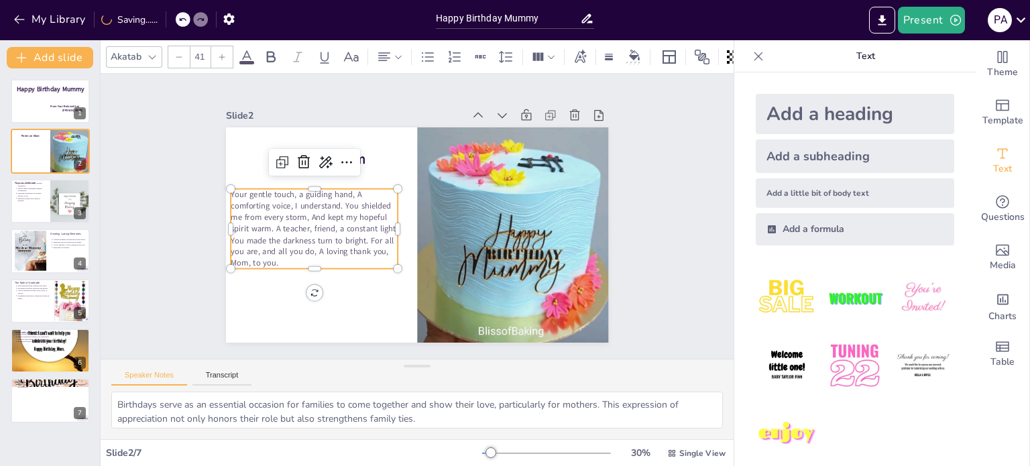
click at [223, 53] on icon at bounding box center [222, 57] width 8 height 8
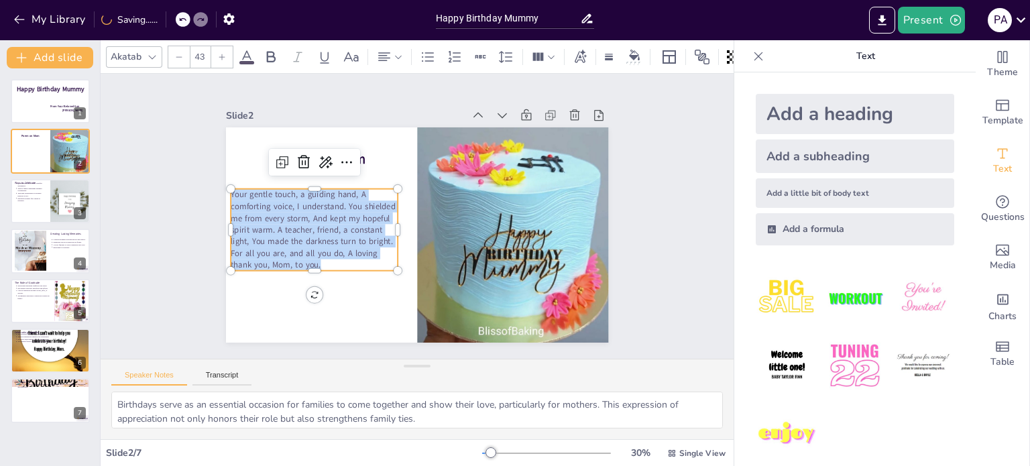
click at [223, 53] on icon at bounding box center [222, 57] width 8 height 8
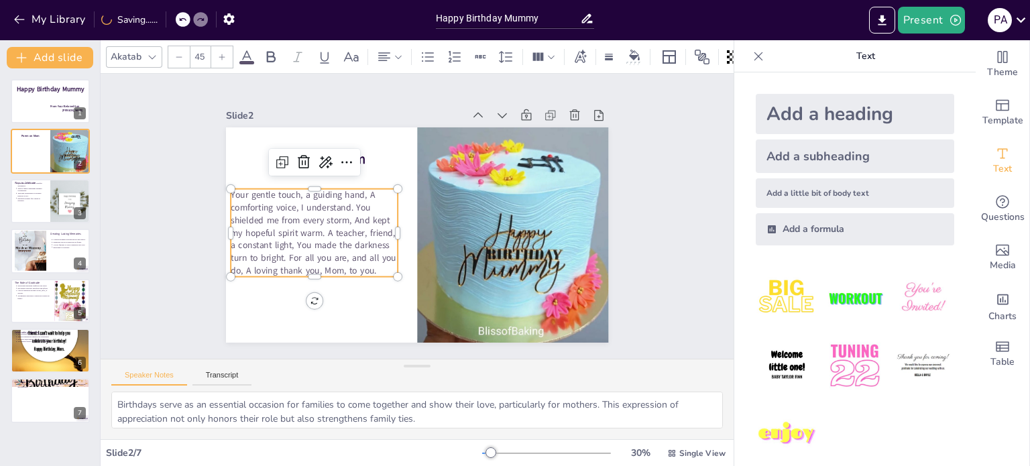
click at [223, 53] on icon at bounding box center [222, 57] width 8 height 8
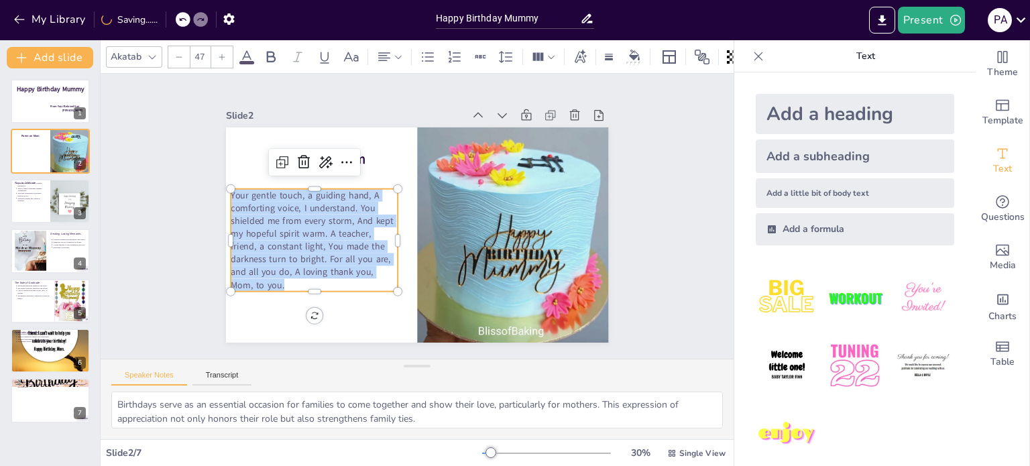
click at [223, 53] on icon at bounding box center [222, 57] width 8 height 8
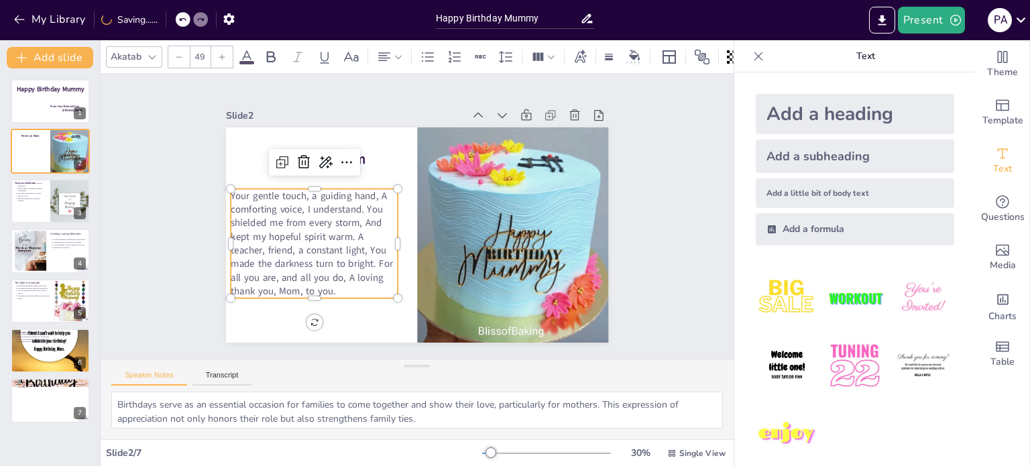
click at [223, 53] on icon at bounding box center [222, 57] width 8 height 8
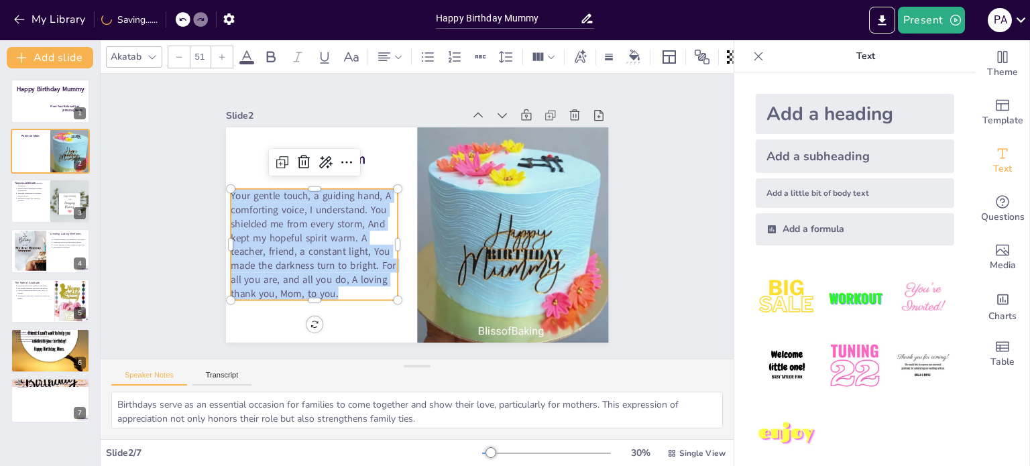
click at [223, 53] on icon at bounding box center [222, 57] width 8 height 8
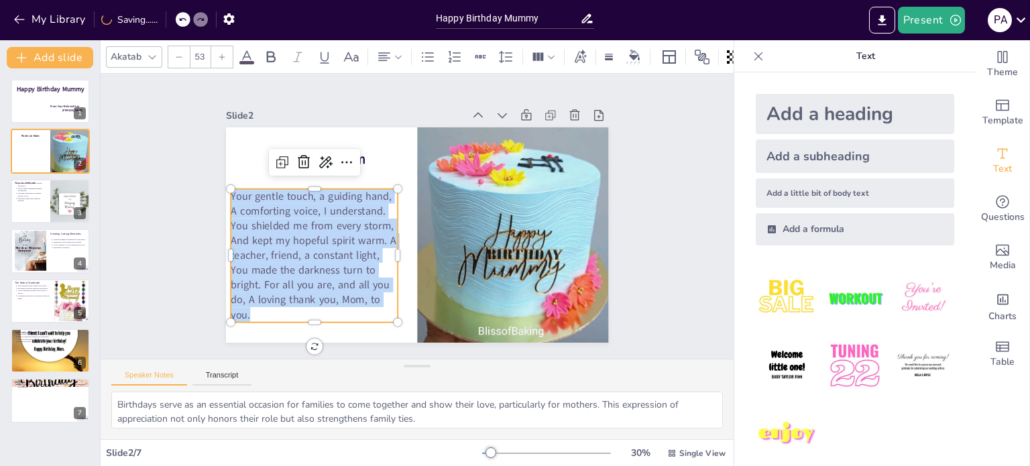
click at [223, 53] on icon at bounding box center [222, 57] width 8 height 8
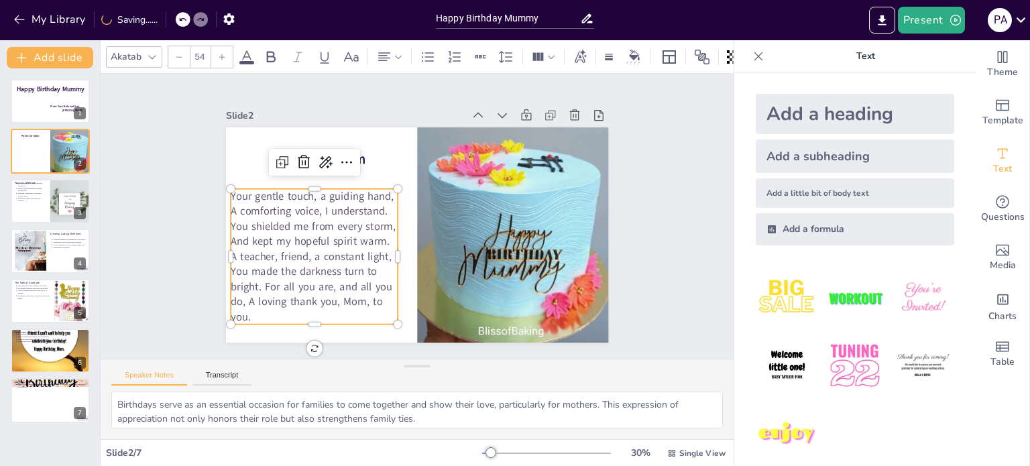
click at [223, 53] on icon at bounding box center [222, 57] width 8 height 8
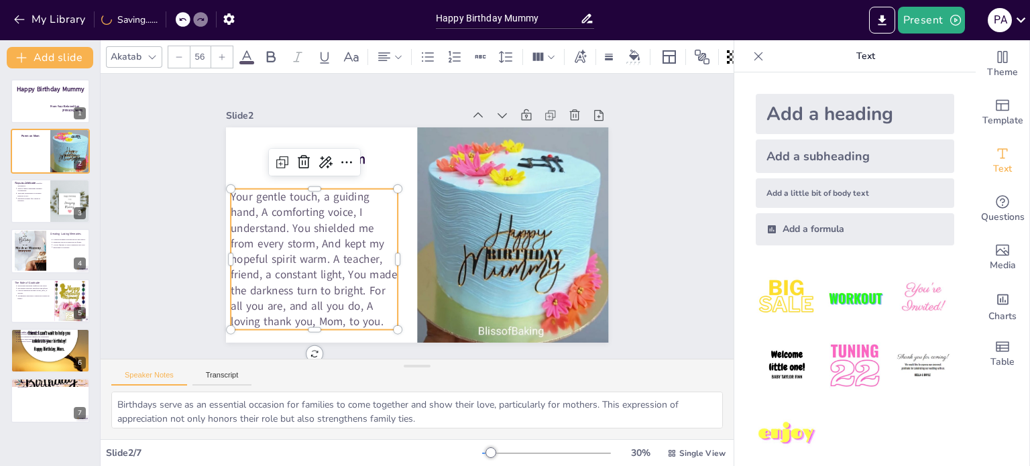
click at [223, 53] on icon at bounding box center [222, 57] width 8 height 8
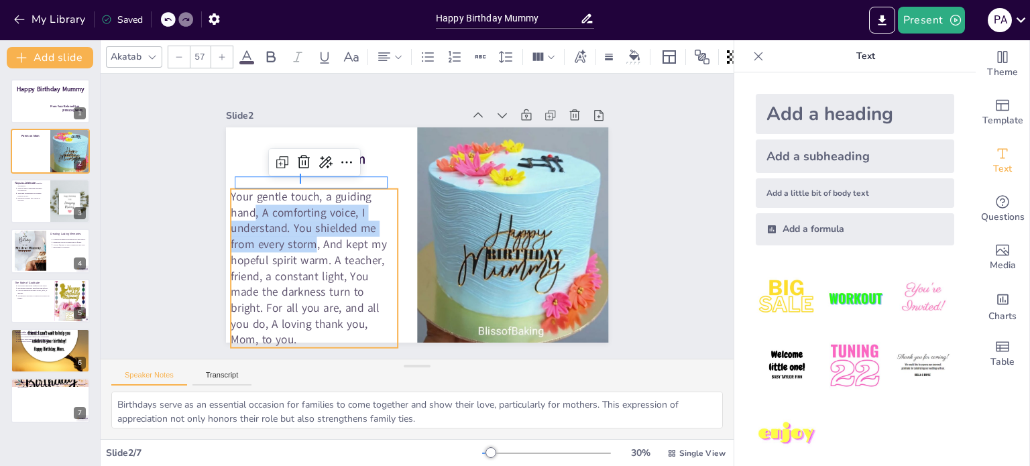
drag, startPoint x: 300, startPoint y: 184, endPoint x: 300, endPoint y: 174, distance: 10.1
type input "43"
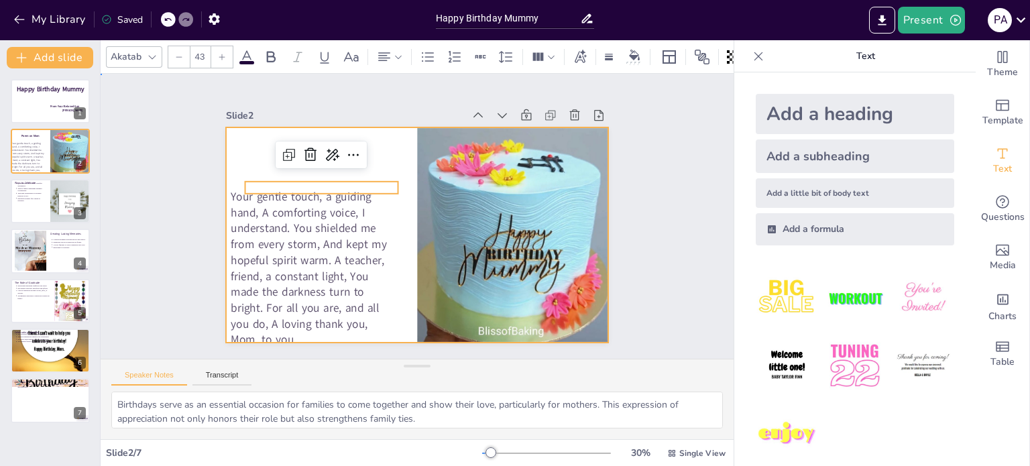
click at [381, 127] on div at bounding box center [417, 234] width 383 height 215
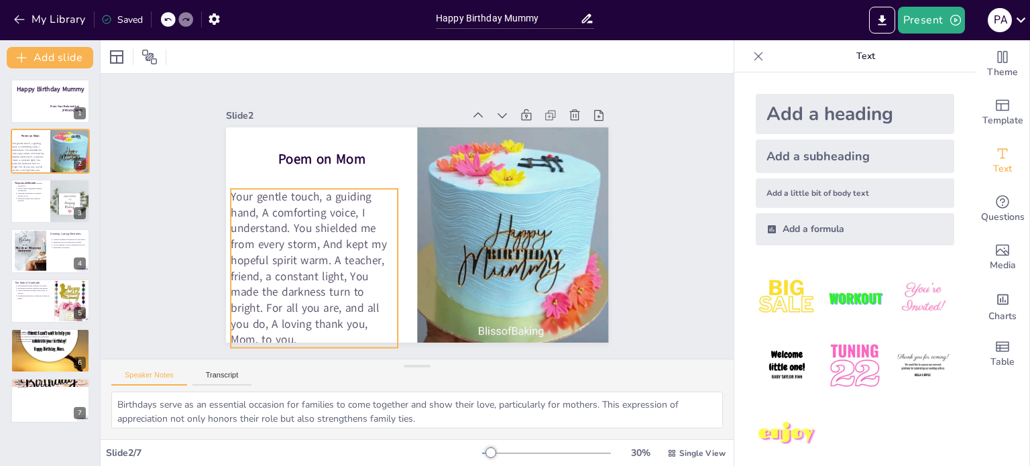
click at [294, 224] on span "Your gentle touch, a guiding hand, A comforting voice, I understand. You shield…" at bounding box center [309, 268] width 156 height 159
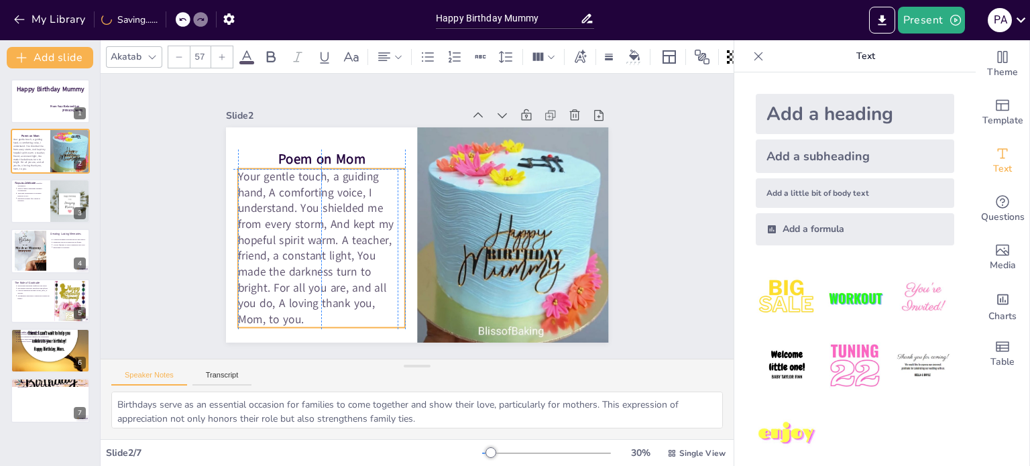
drag, startPoint x: 343, startPoint y: 187, endPoint x: 346, endPoint y: 169, distance: 18.3
click at [346, 169] on span "Your gentle touch, a guiding hand, A comforting voice, I understand. You shield…" at bounding box center [316, 248] width 156 height 159
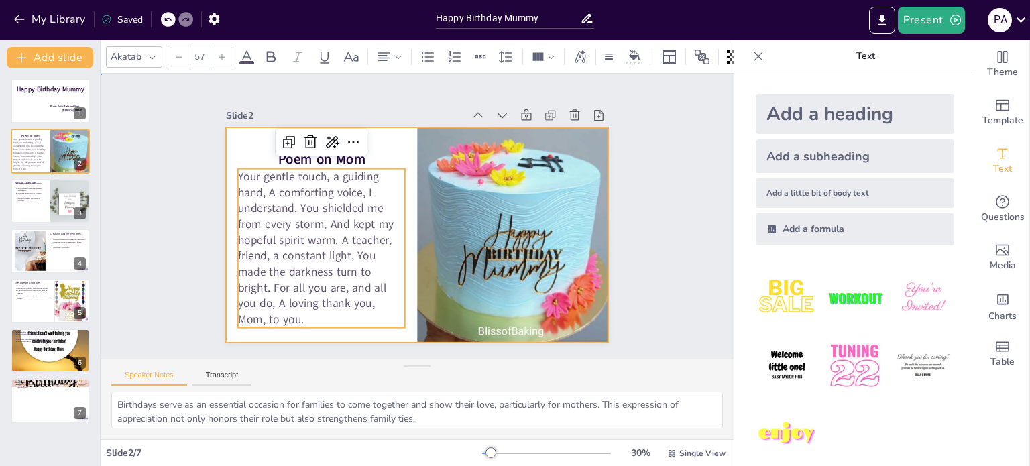
click at [384, 134] on div at bounding box center [417, 234] width 383 height 215
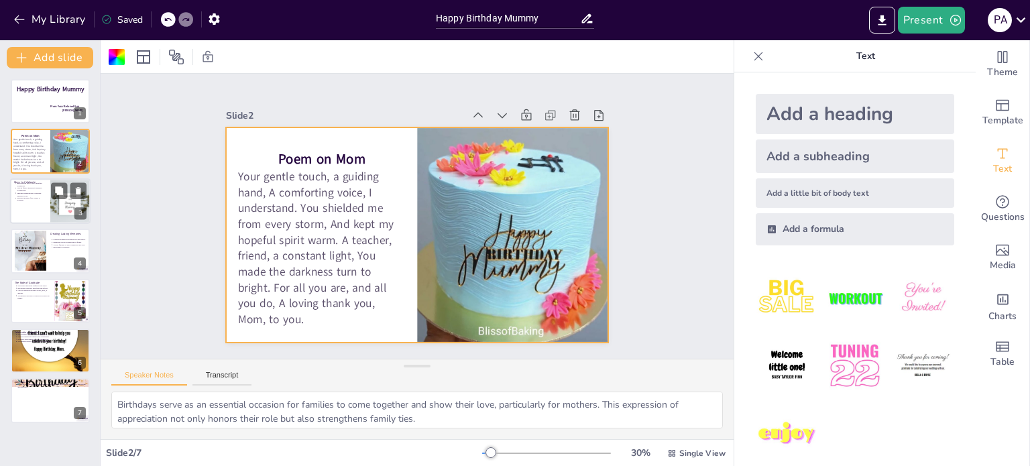
click at [44, 209] on div at bounding box center [50, 201] width 80 height 46
type textarea "Personalized gifts, such as custom-made items or heartfelt letters, are a meani…"
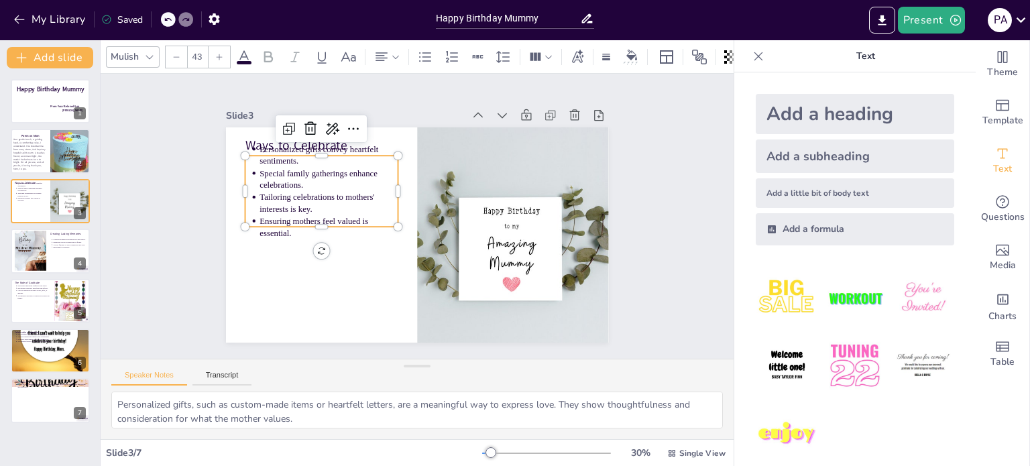
click at [308, 144] on p "Personalized gifts convey heartfelt sentiments." at bounding box center [329, 156] width 139 height 24
type input "64"
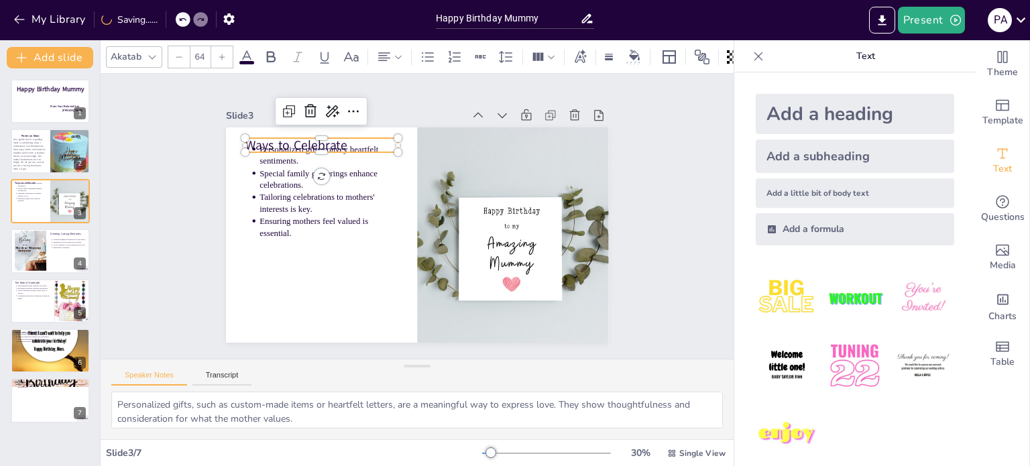
click at [252, 136] on p "Ways to Celebrate" at bounding box center [321, 145] width 153 height 18
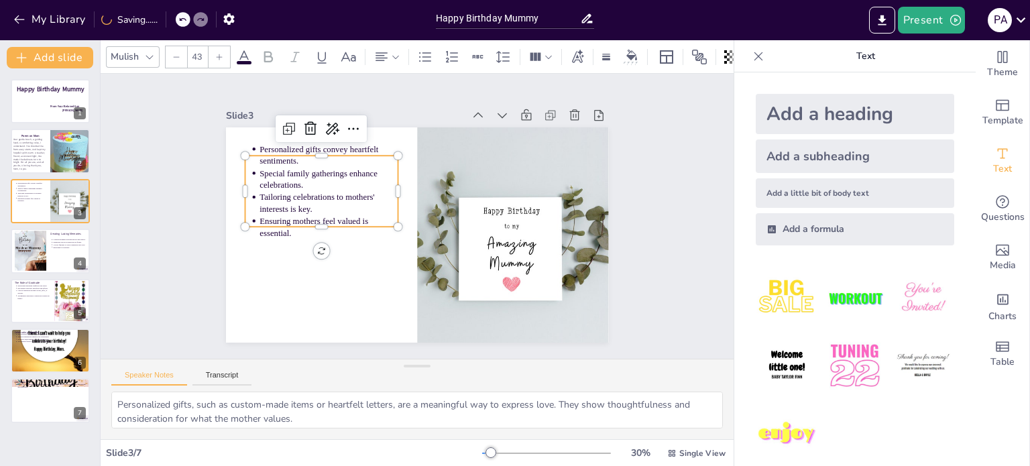
click at [264, 150] on div "Personalized gifts convey heartfelt sentiments. Special family gatherings enhan…" at bounding box center [417, 234] width 383 height 215
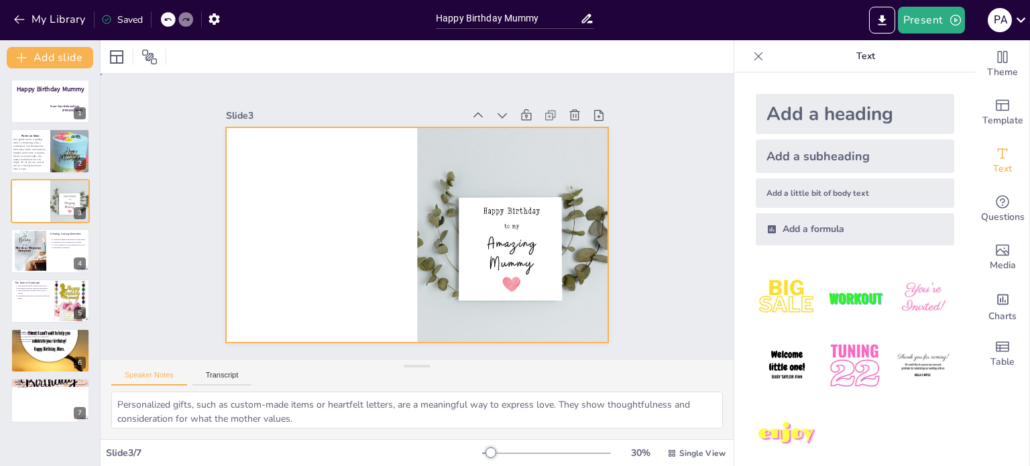
click at [262, 164] on div at bounding box center [417, 234] width 383 height 215
click at [773, 185] on div "Add a little bit of body text" at bounding box center [855, 193] width 199 height 30
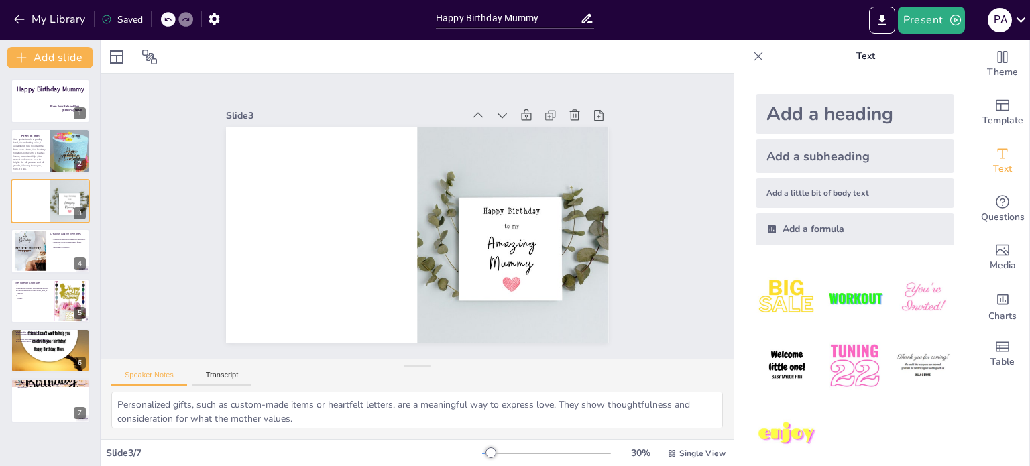
click at [807, 155] on div "Add a subheading" at bounding box center [855, 157] width 199 height 34
click at [801, 125] on div "Add a heading" at bounding box center [855, 114] width 199 height 40
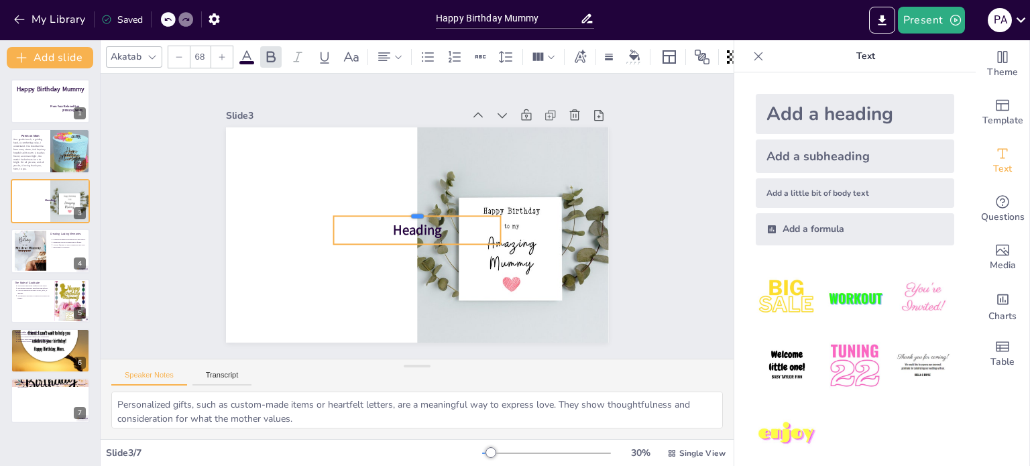
drag, startPoint x: 344, startPoint y: 219, endPoint x: 284, endPoint y: 209, distance: 60.4
click at [284, 209] on div "Heading" at bounding box center [417, 234] width 383 height 215
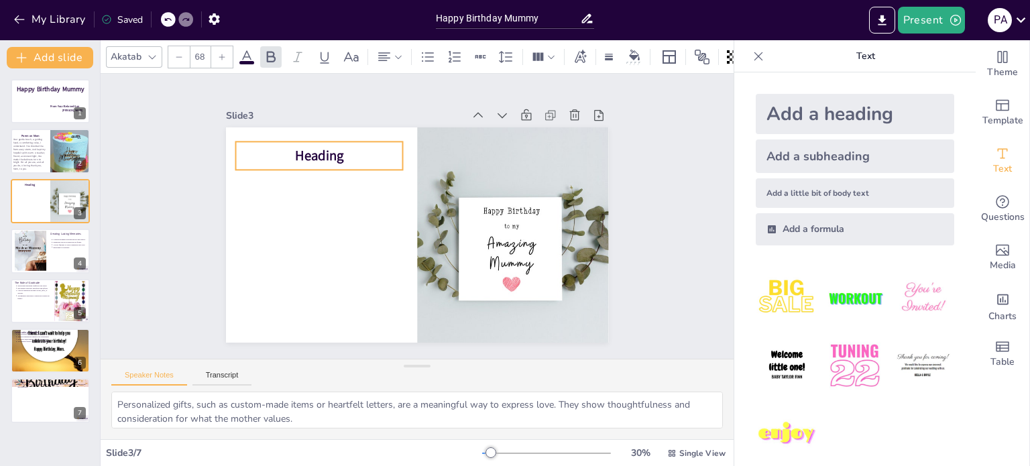
drag, startPoint x: 335, startPoint y: 237, endPoint x: 237, endPoint y: 163, distance: 123.0
click at [237, 163] on div "Heading" at bounding box center [319, 156] width 168 height 28
click at [329, 147] on span "Heading" at bounding box center [319, 156] width 49 height 19
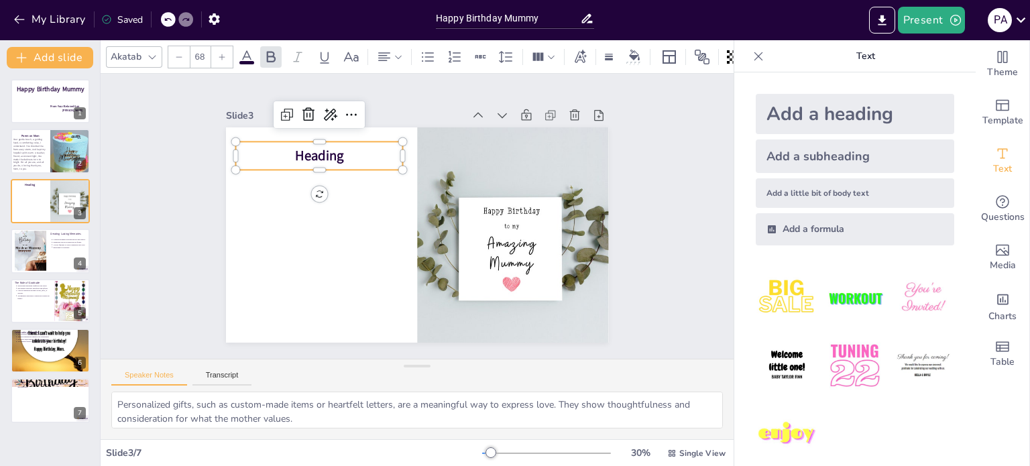
click at [329, 147] on span "Heading" at bounding box center [319, 156] width 49 height 19
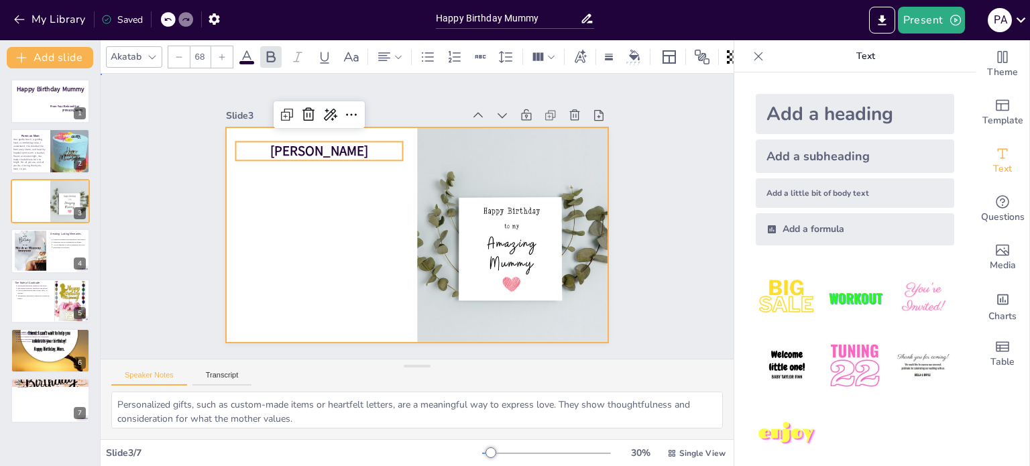
click at [301, 219] on div at bounding box center [417, 234] width 383 height 215
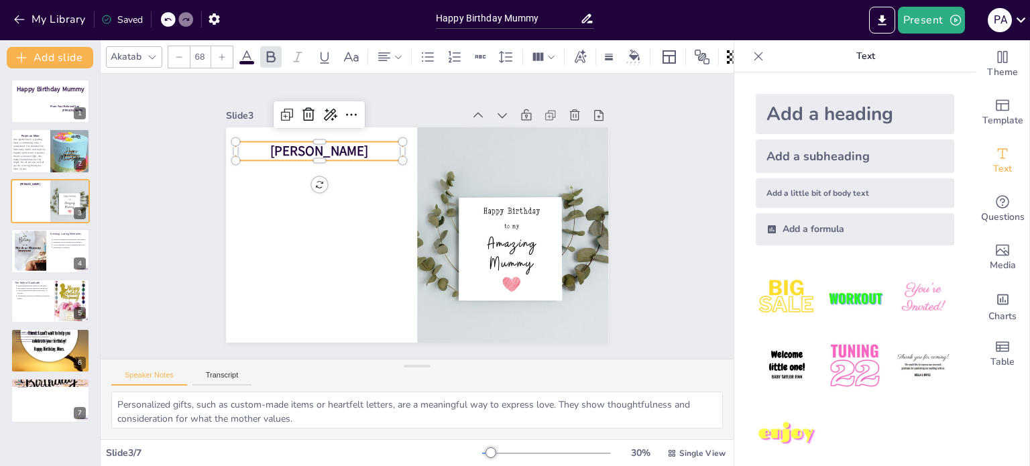
click at [337, 152] on p "[PERSON_NAME]" at bounding box center [319, 151] width 168 height 19
click at [215, 50] on div at bounding box center [221, 56] width 21 height 21
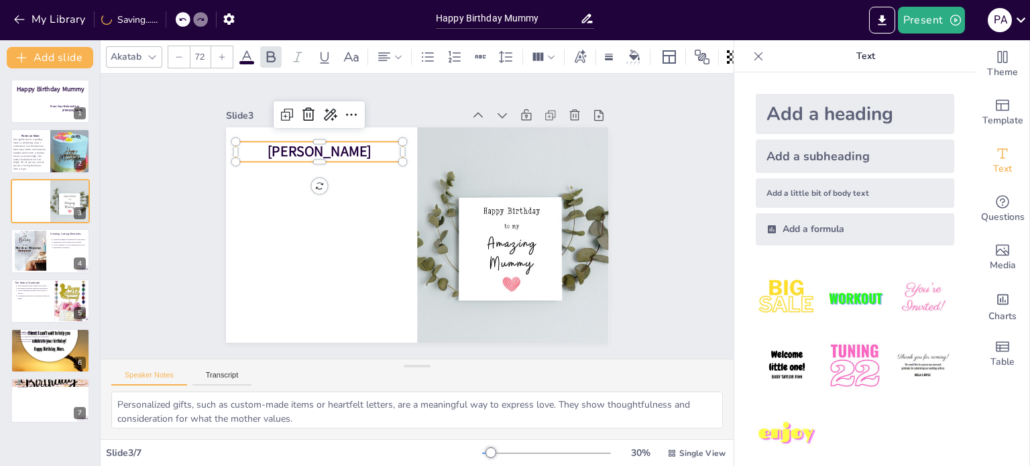
click at [215, 50] on div at bounding box center [221, 56] width 21 height 21
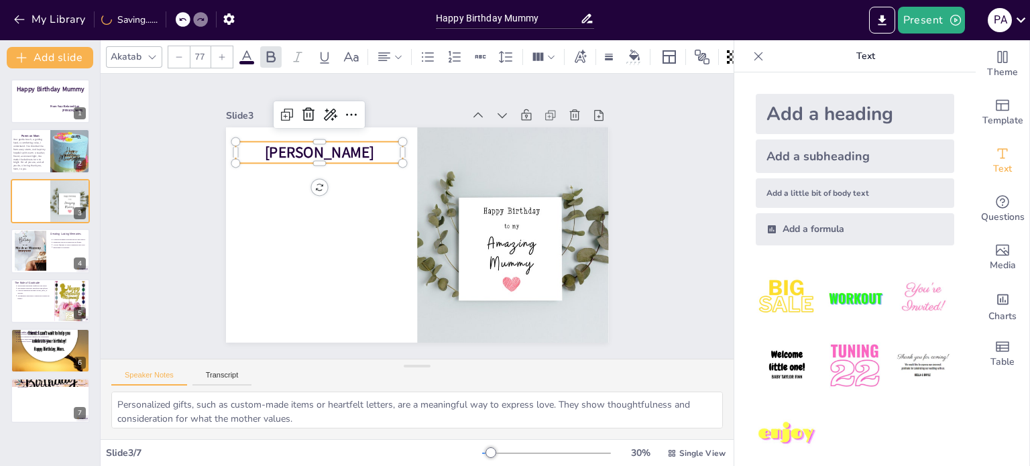
click at [215, 50] on div at bounding box center [221, 56] width 21 height 21
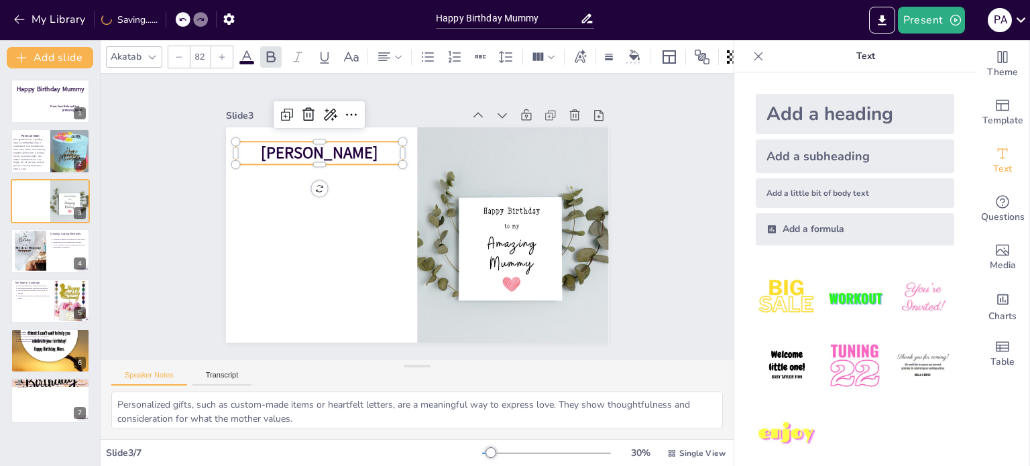
click at [215, 50] on div at bounding box center [221, 56] width 21 height 21
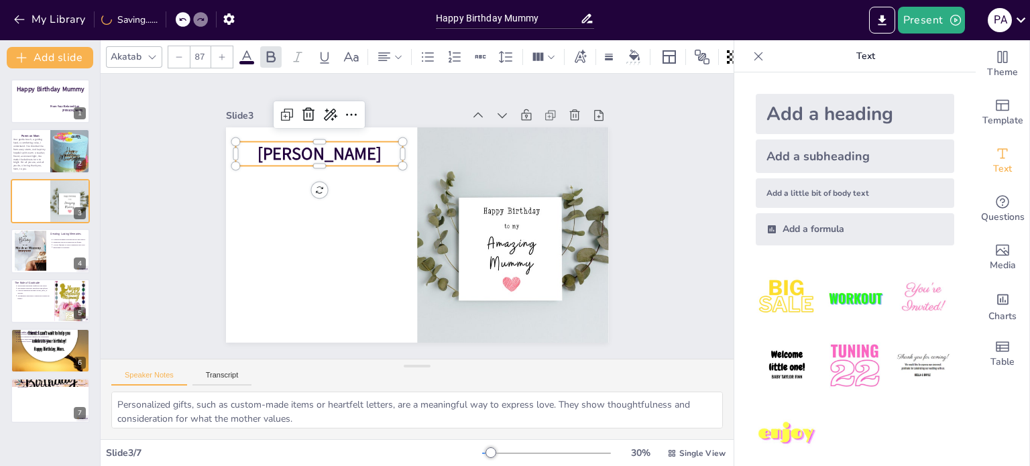
click at [215, 50] on div at bounding box center [221, 56] width 21 height 21
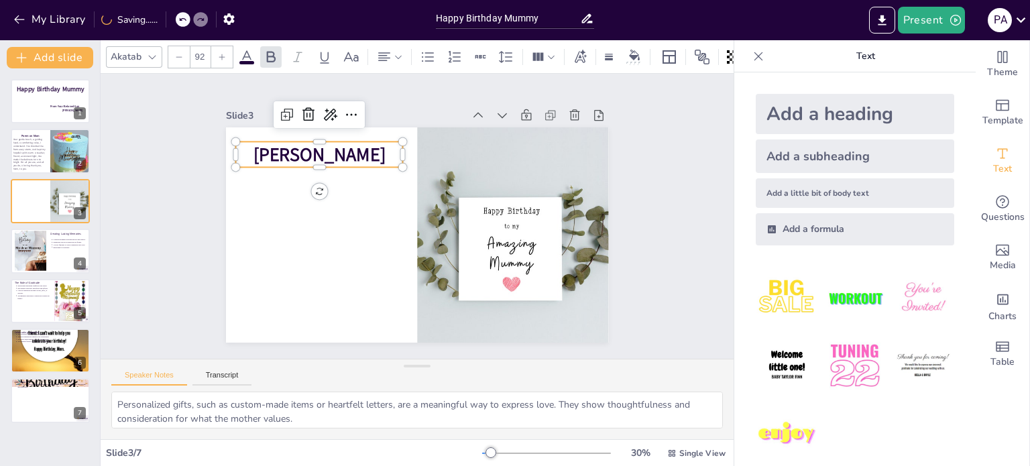
click at [215, 50] on div at bounding box center [221, 56] width 21 height 21
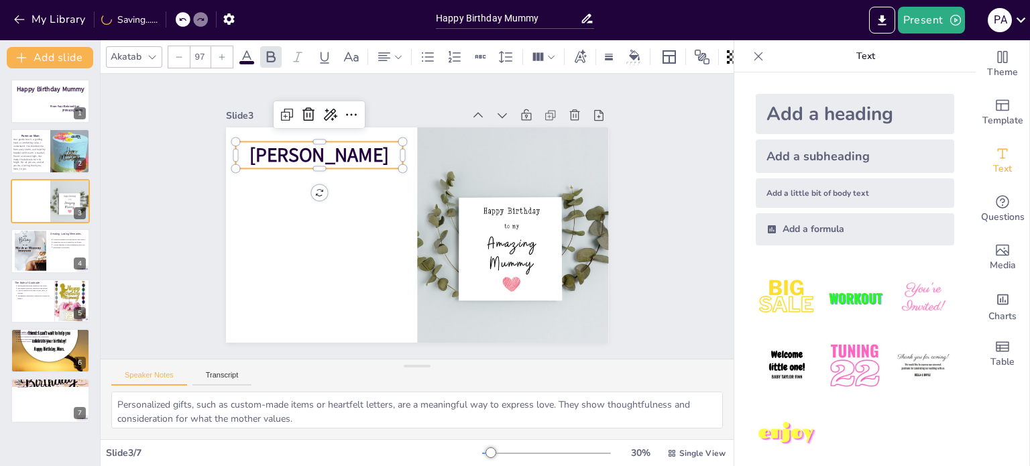
click at [215, 50] on div at bounding box center [221, 56] width 21 height 21
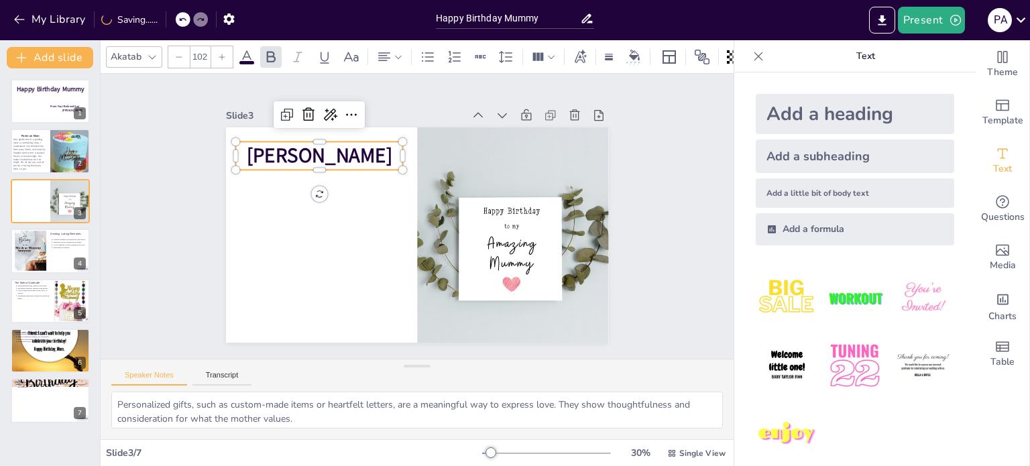
click at [215, 50] on div at bounding box center [221, 56] width 21 height 21
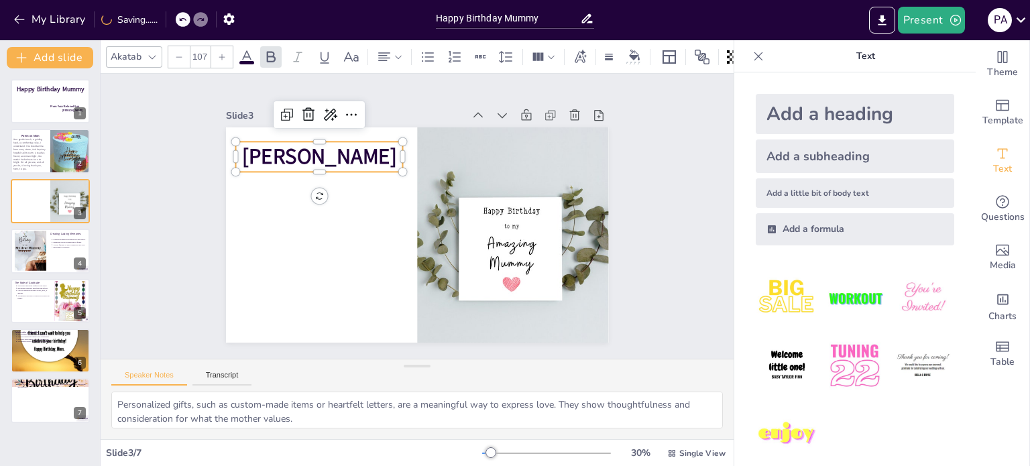
click at [215, 50] on div at bounding box center [221, 56] width 21 height 21
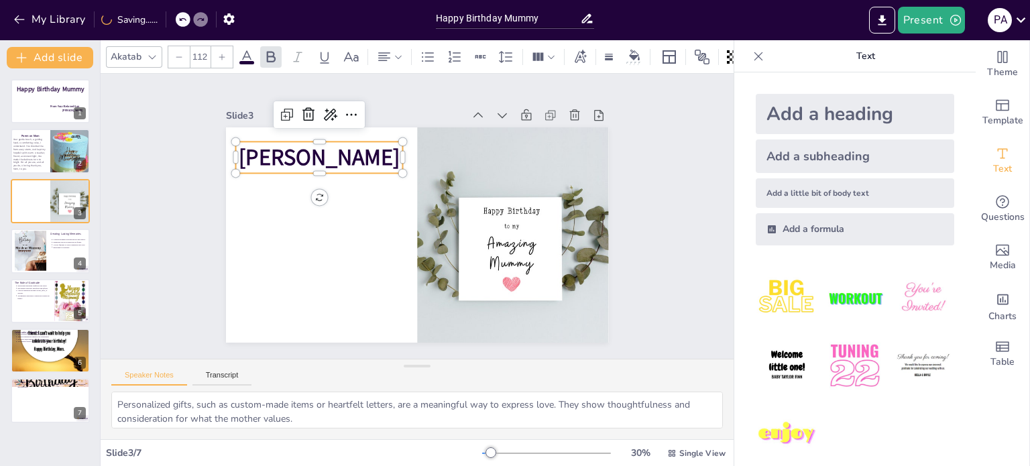
click at [215, 50] on div at bounding box center [221, 56] width 21 height 21
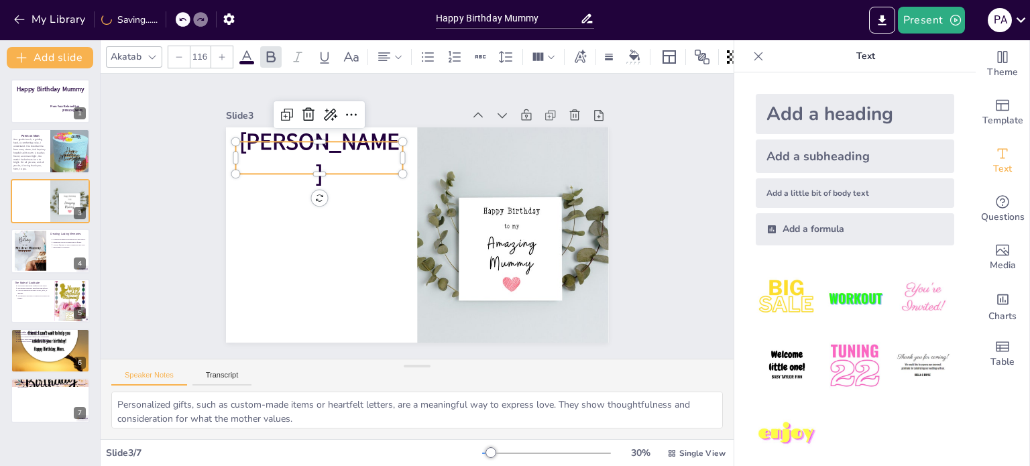
click at [215, 50] on div at bounding box center [221, 56] width 21 height 21
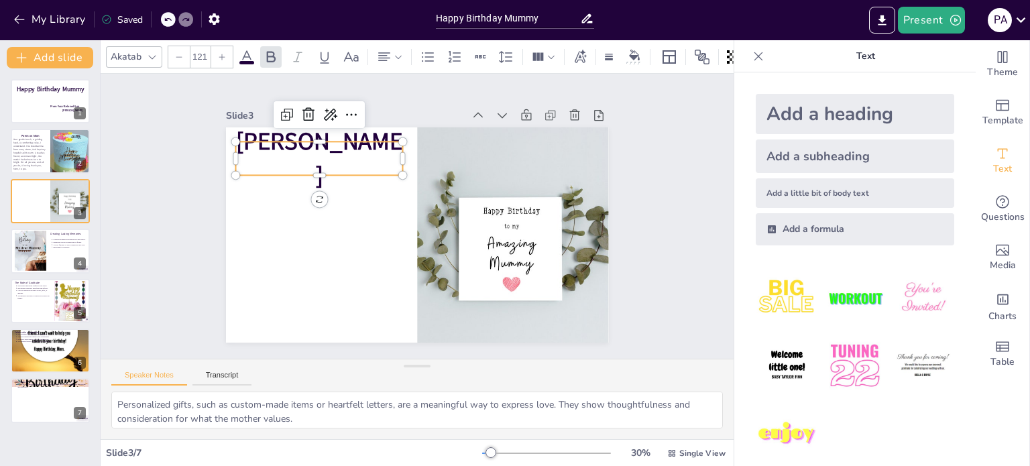
click at [215, 50] on div at bounding box center [221, 56] width 21 height 21
type input "125"
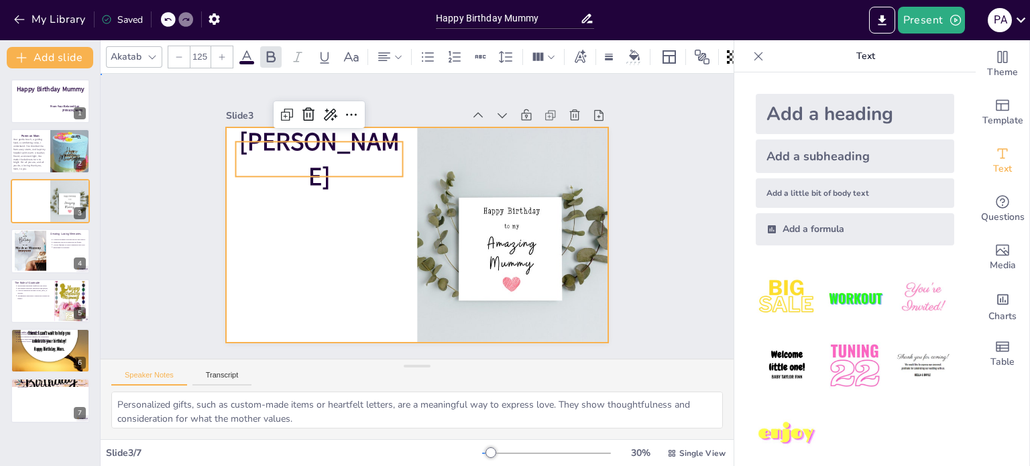
click at [329, 205] on div at bounding box center [417, 234] width 383 height 215
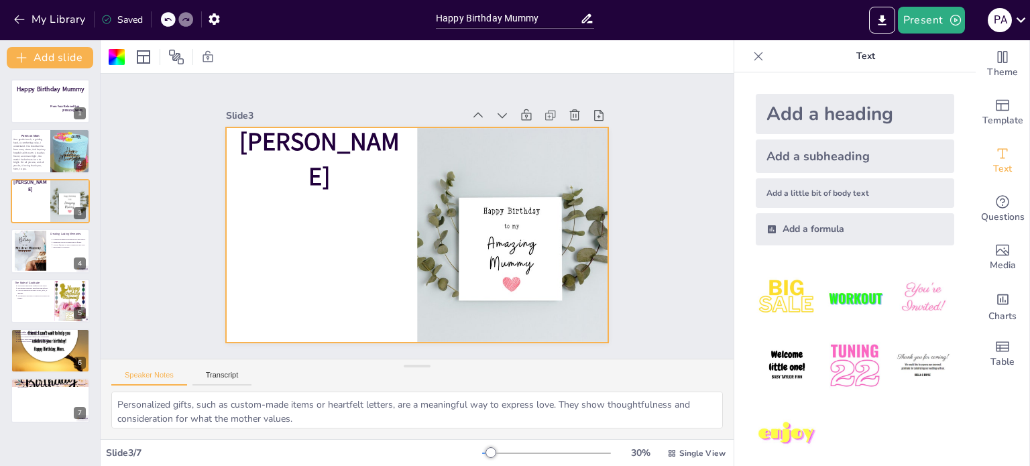
click at [798, 116] on div "Add a heading" at bounding box center [855, 114] width 199 height 40
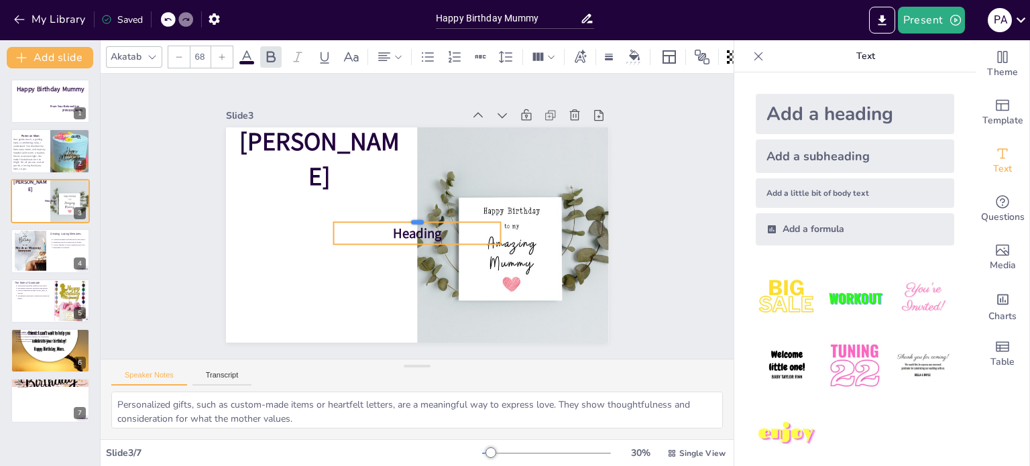
drag, startPoint x: 370, startPoint y: 219, endPoint x: 306, endPoint y: 215, distance: 63.8
click at [306, 215] on div "[PERSON_NAME] Heading" at bounding box center [417, 234] width 383 height 215
click at [357, 245] on div at bounding box center [417, 250] width 168 height 11
drag, startPoint x: 362, startPoint y: 239, endPoint x: 295, endPoint y: 225, distance: 68.0
click at [295, 225] on div "[PERSON_NAME] Heading" at bounding box center [417, 234] width 383 height 215
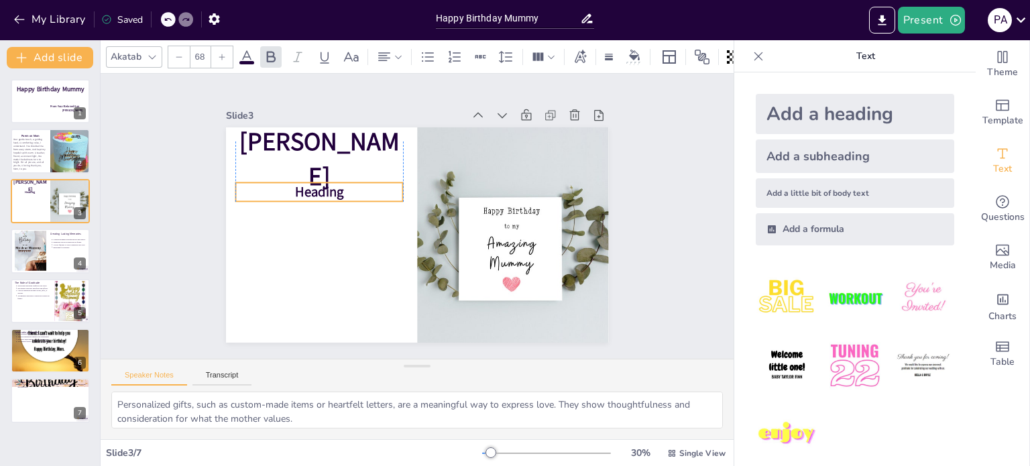
drag, startPoint x: 345, startPoint y: 233, endPoint x: 246, endPoint y: 193, distance: 106.3
click at [246, 193] on p "Heading" at bounding box center [319, 191] width 168 height 19
click at [295, 187] on span "Heading" at bounding box center [319, 192] width 49 height 19
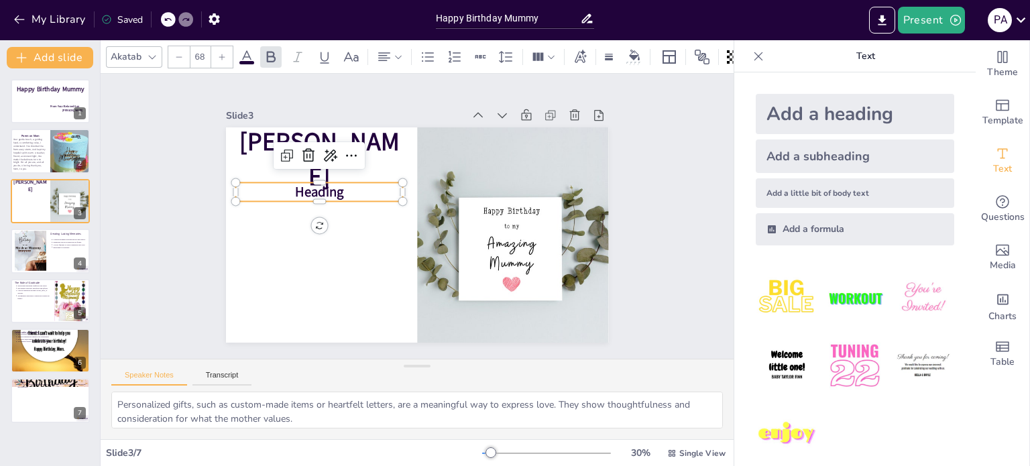
click at [295, 187] on span "Heading" at bounding box center [319, 192] width 49 height 19
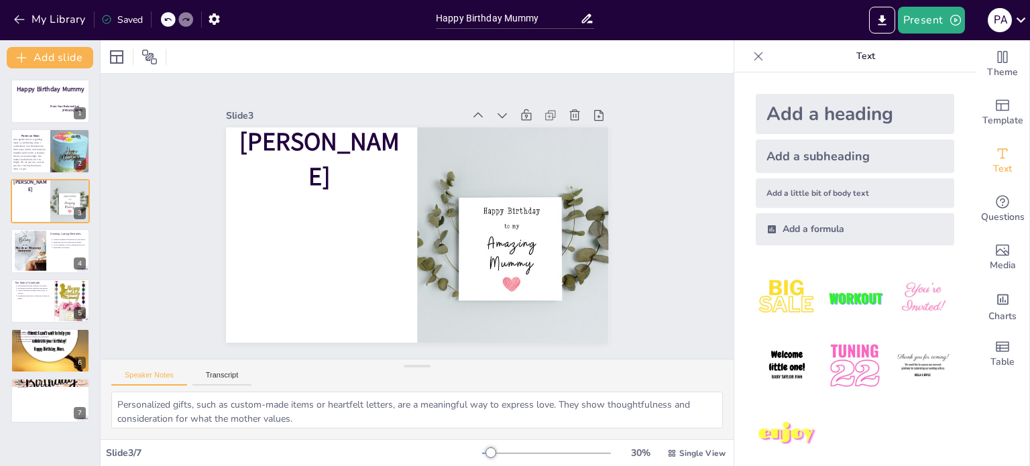
click at [860, 148] on div "Add a subheading" at bounding box center [855, 157] width 199 height 34
click at [794, 119] on div "Add a heading" at bounding box center [855, 114] width 199 height 40
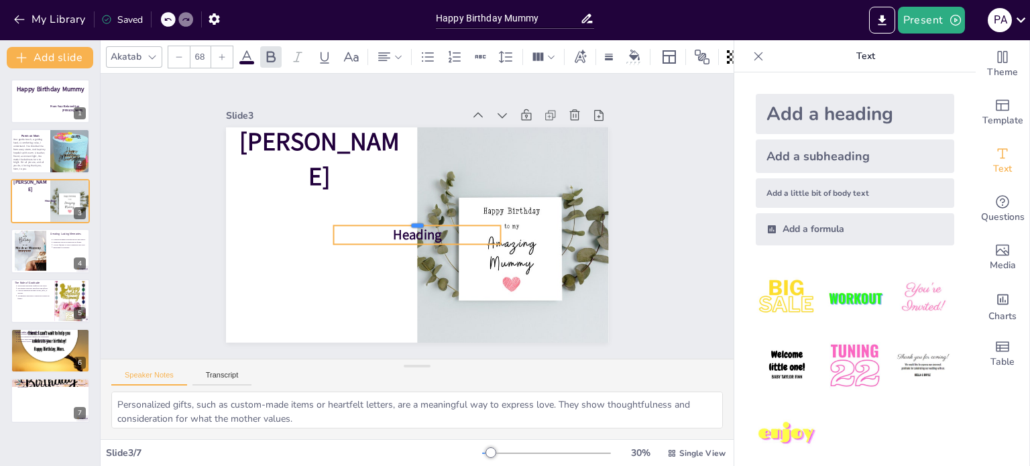
click at [350, 219] on div at bounding box center [417, 220] width 168 height 11
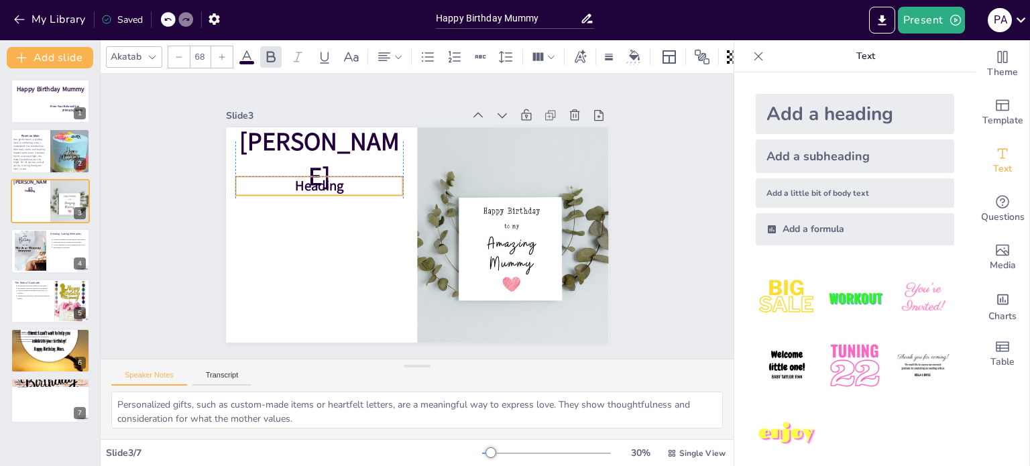
drag, startPoint x: 344, startPoint y: 233, endPoint x: 247, endPoint y: 186, distance: 107.7
click at [247, 186] on p "Heading" at bounding box center [319, 185] width 168 height 19
click at [319, 179] on span "Heading" at bounding box center [319, 186] width 49 height 19
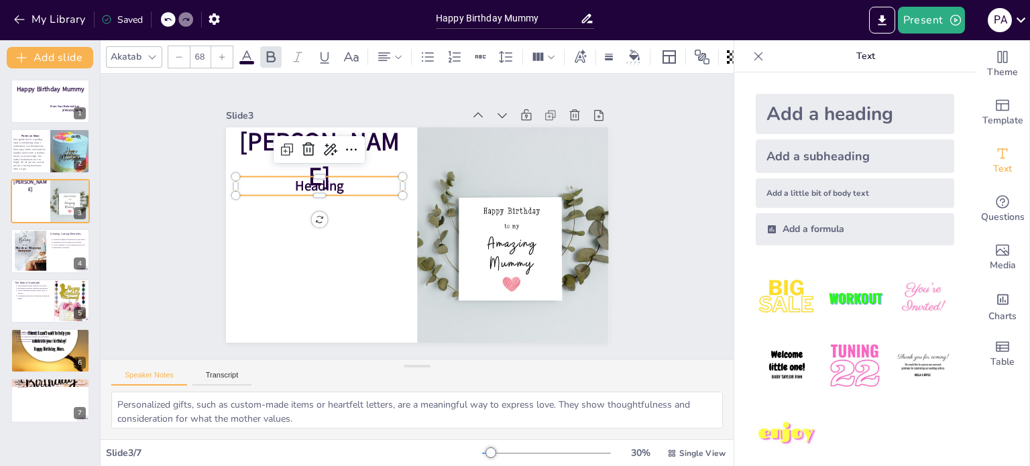
click at [319, 179] on span "Heading" at bounding box center [319, 186] width 49 height 19
click at [319, 179] on p at bounding box center [319, 185] width 168 height 19
click at [379, 50] on icon at bounding box center [384, 57] width 16 height 16
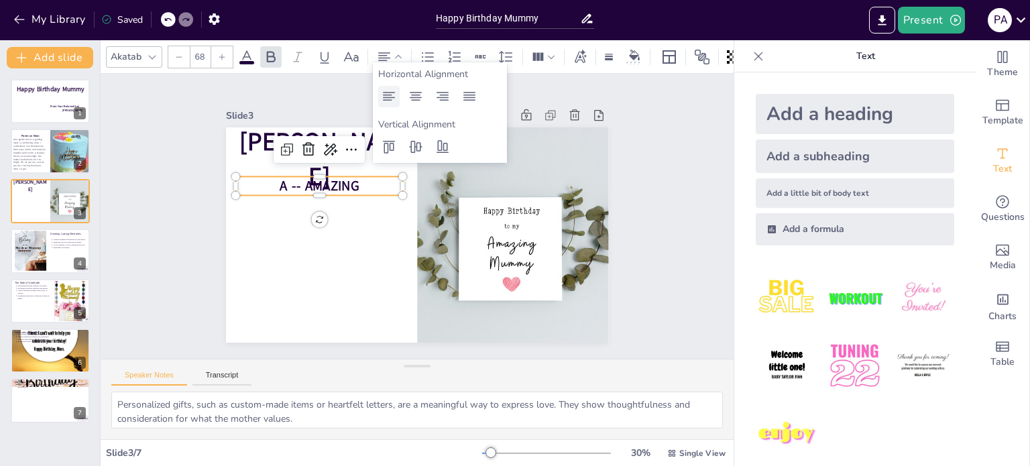
click at [388, 105] on div at bounding box center [388, 96] width 21 height 21
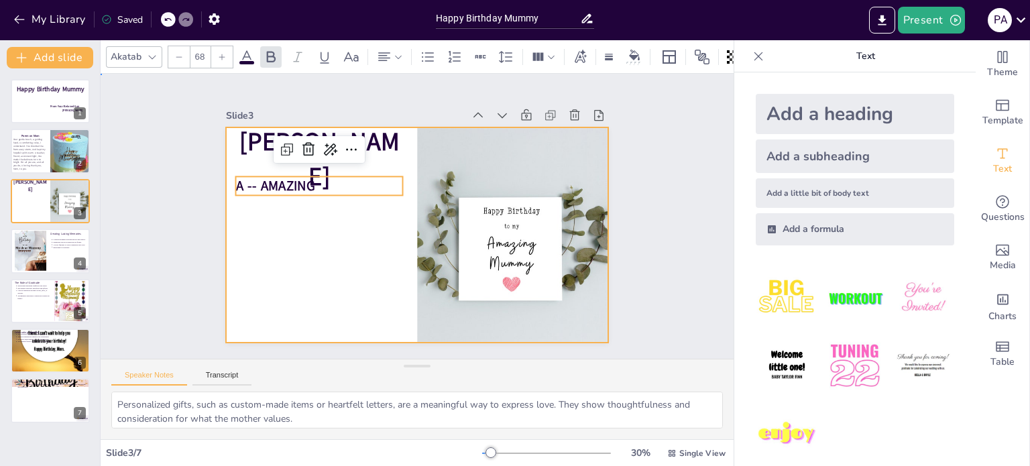
click at [362, 222] on div at bounding box center [417, 234] width 383 height 215
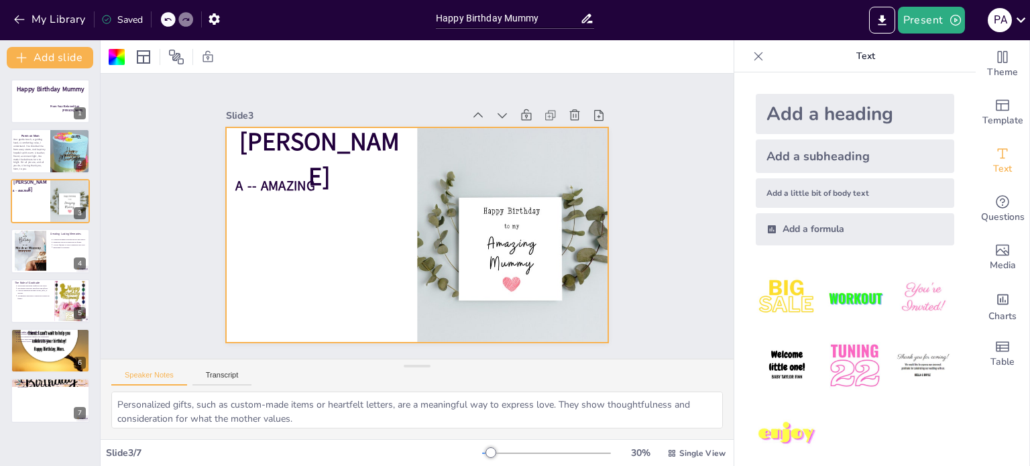
click at [799, 95] on div "Add a heading" at bounding box center [855, 114] width 199 height 40
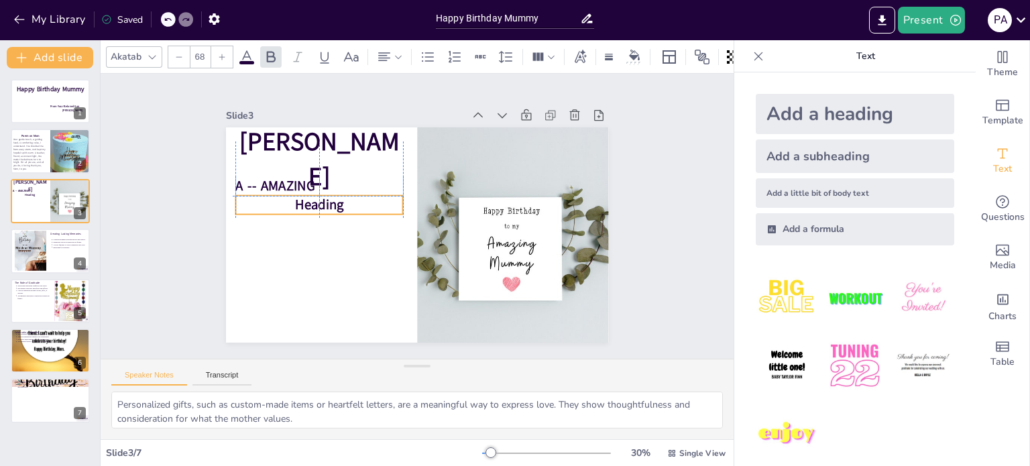
drag, startPoint x: 370, startPoint y: 235, endPoint x: 268, endPoint y: 209, distance: 104.8
click at [268, 209] on p "Heading" at bounding box center [319, 205] width 168 height 19
click at [295, 201] on span "Heading" at bounding box center [319, 205] width 49 height 19
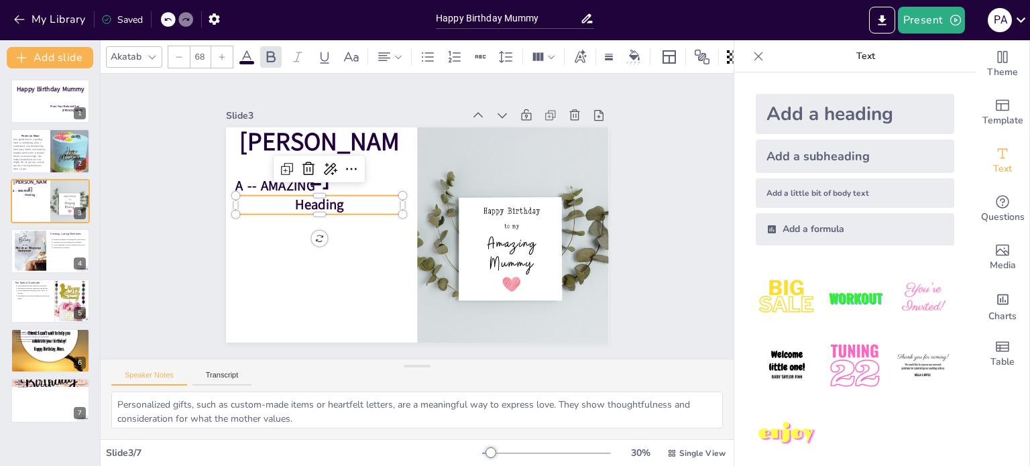
click at [295, 201] on span "Heading" at bounding box center [319, 205] width 49 height 19
click at [294, 201] on p at bounding box center [319, 205] width 168 height 19
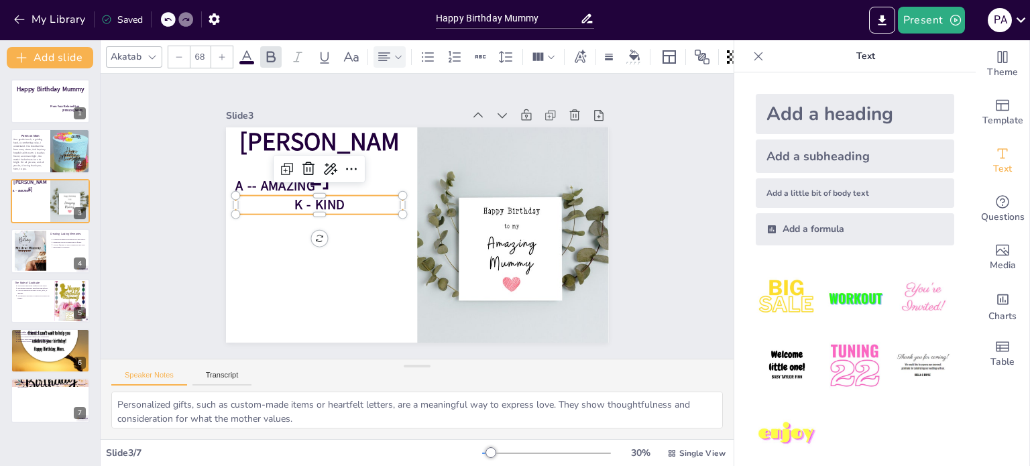
click at [395, 55] on icon at bounding box center [398, 56] width 9 height 9
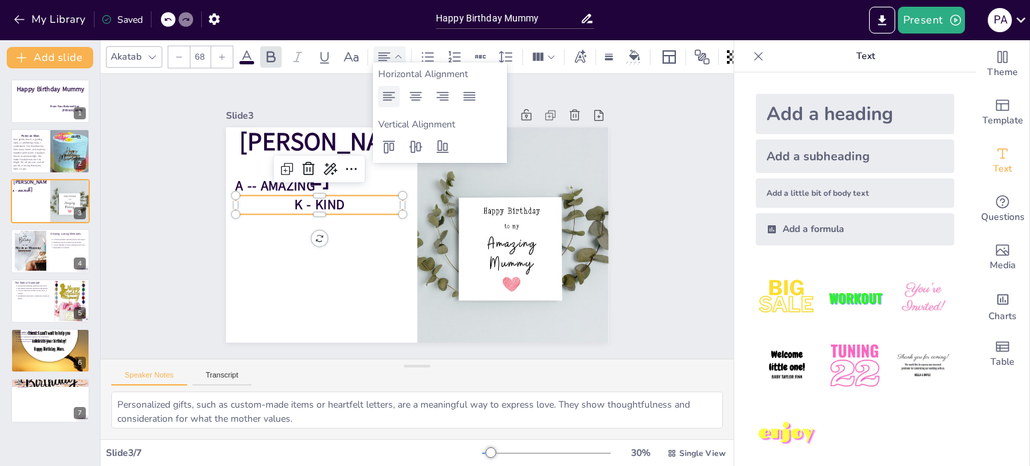
click at [391, 93] on icon at bounding box center [389, 97] width 16 height 16
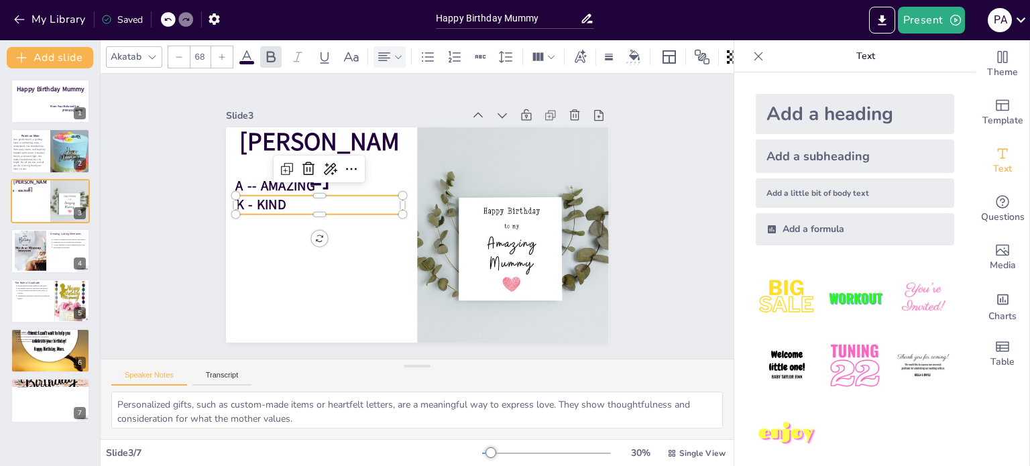
click at [802, 118] on div "Add a heading" at bounding box center [855, 114] width 199 height 40
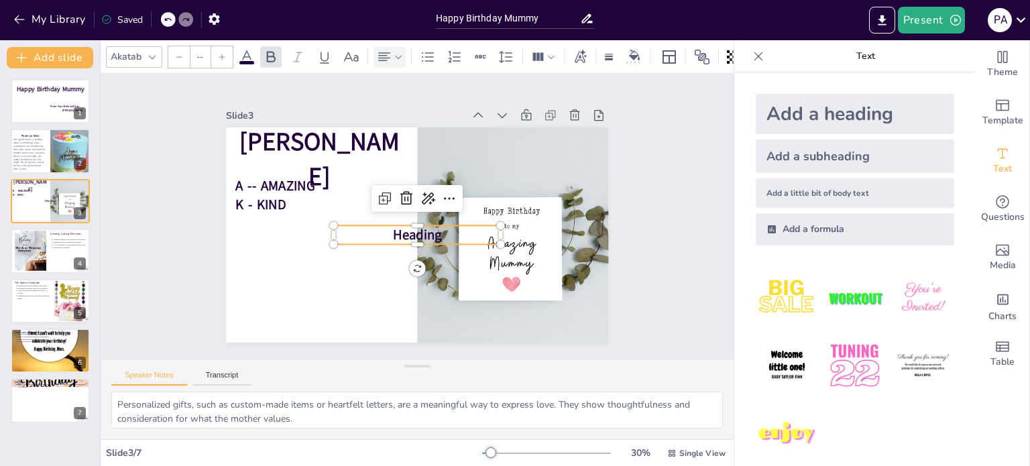
type input "68"
click at [346, 237] on div "[PERSON_NAME] A -- AMAZING K - KIND Heading" at bounding box center [417, 234] width 383 height 215
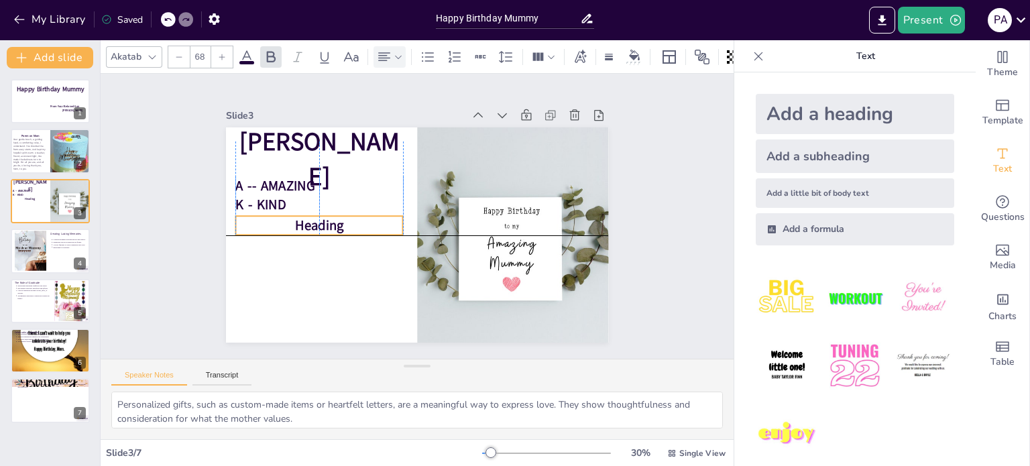
drag, startPoint x: 346, startPoint y: 237, endPoint x: 246, endPoint y: 227, distance: 101.2
click at [246, 227] on p "Heading" at bounding box center [319, 225] width 168 height 19
click at [305, 218] on span "Heading" at bounding box center [319, 226] width 49 height 19
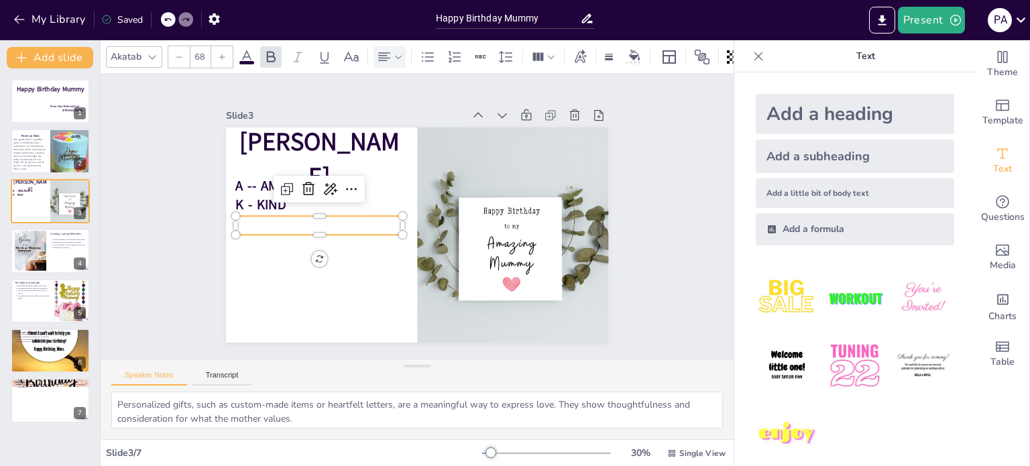
click at [305, 218] on p at bounding box center [319, 225] width 168 height 19
click at [386, 49] on icon at bounding box center [384, 57] width 16 height 16
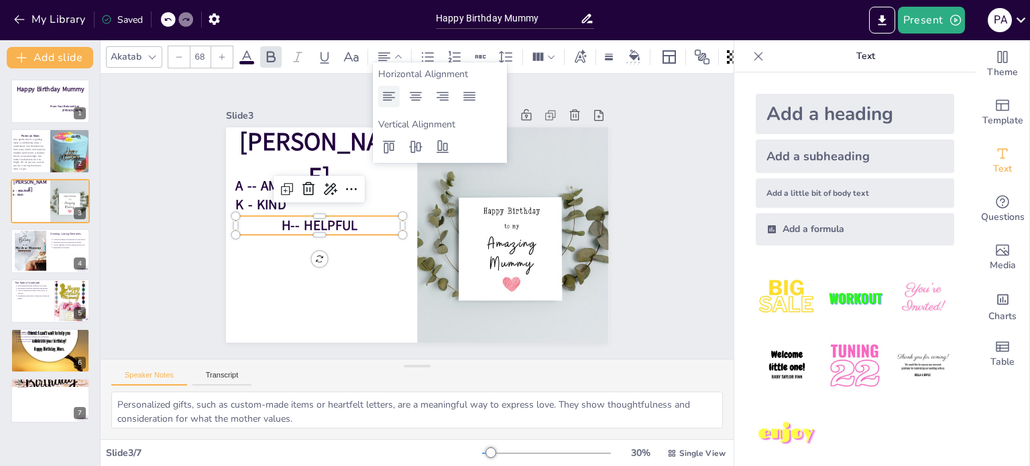
click at [383, 107] on div at bounding box center [388, 96] width 21 height 21
type input "68"
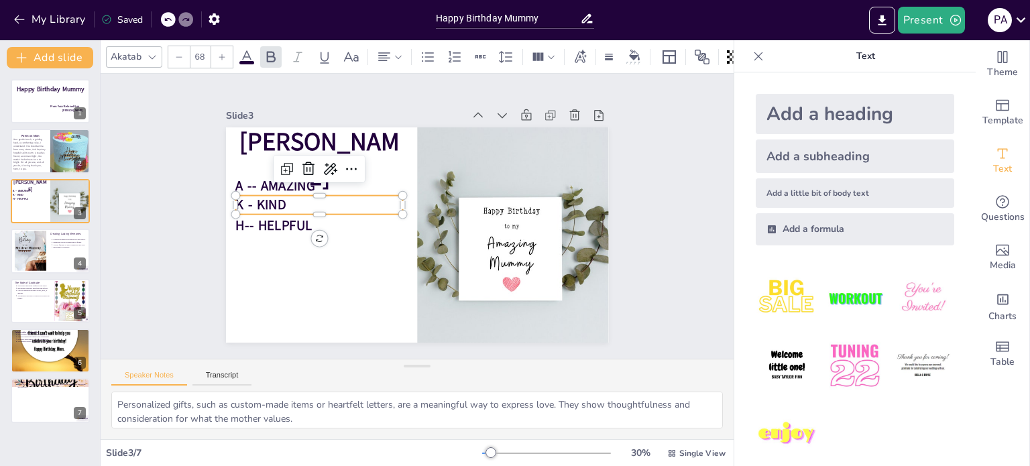
click at [248, 205] on span "K - KIND" at bounding box center [260, 205] width 50 height 19
click at [242, 201] on span "K - KIND" at bounding box center [260, 205] width 50 height 19
click at [337, 225] on p "H-- HELPFUL" at bounding box center [319, 225] width 168 height 19
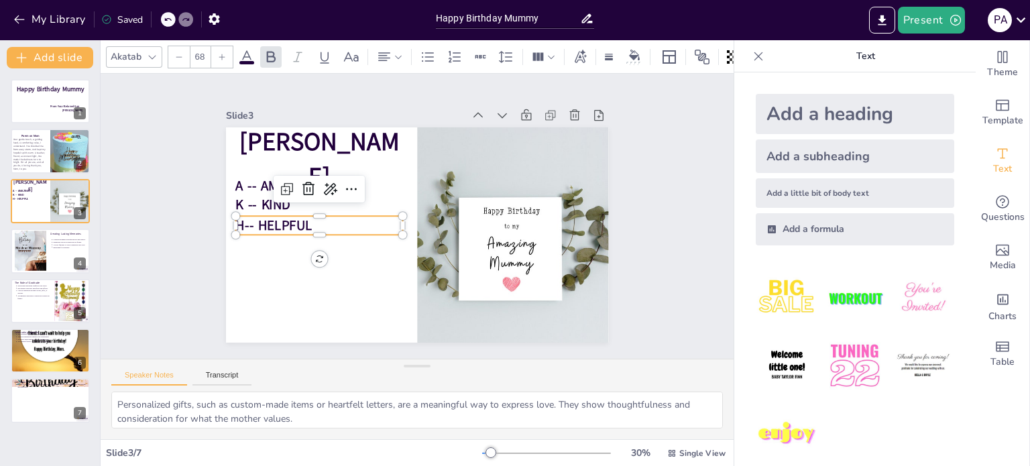
click at [821, 103] on div "Add a heading" at bounding box center [855, 114] width 199 height 40
type input "68"
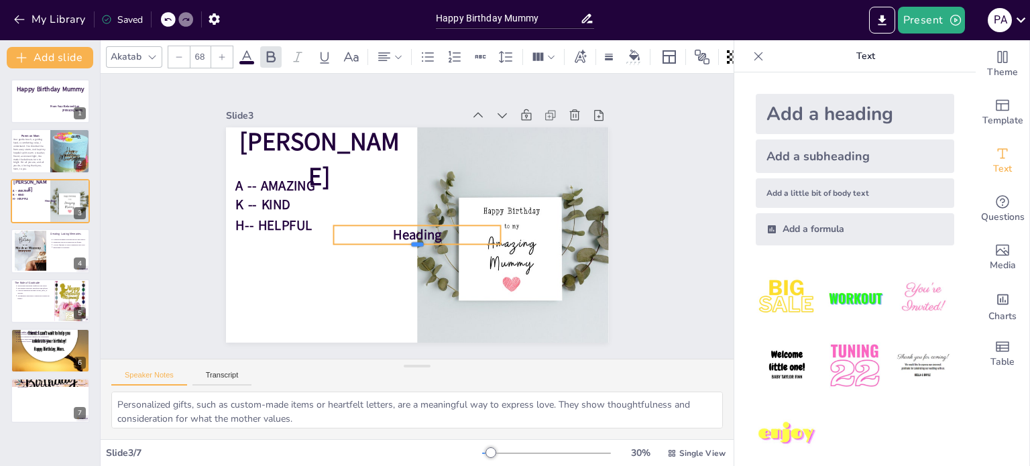
drag, startPoint x: 376, startPoint y: 241, endPoint x: 348, endPoint y: 236, distance: 27.9
click at [348, 236] on div "[PERSON_NAME] A -- AMAZING K -- KIND H-- HELPFUL Heading" at bounding box center [417, 234] width 383 height 215
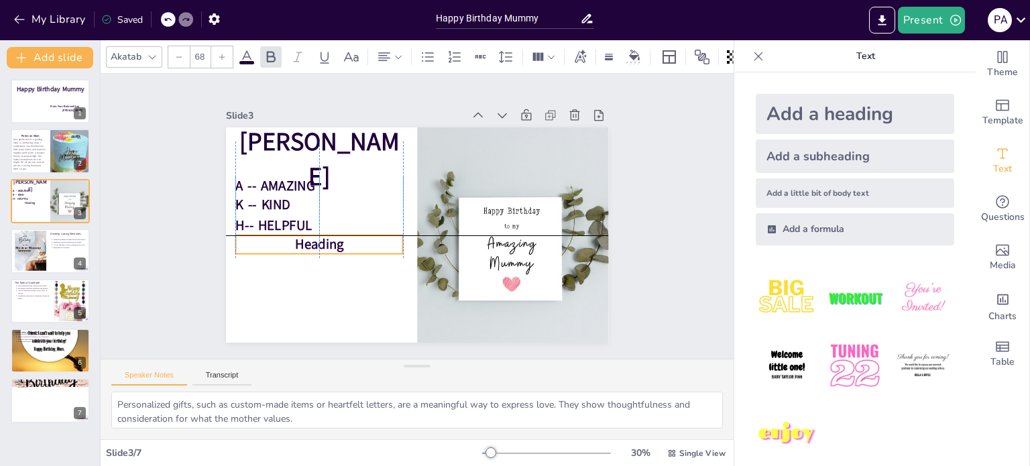
drag, startPoint x: 354, startPoint y: 223, endPoint x: 254, endPoint y: 236, distance: 100.9
click at [254, 236] on p "Heading" at bounding box center [319, 244] width 168 height 19
click at [298, 243] on span "Heading" at bounding box center [319, 244] width 49 height 19
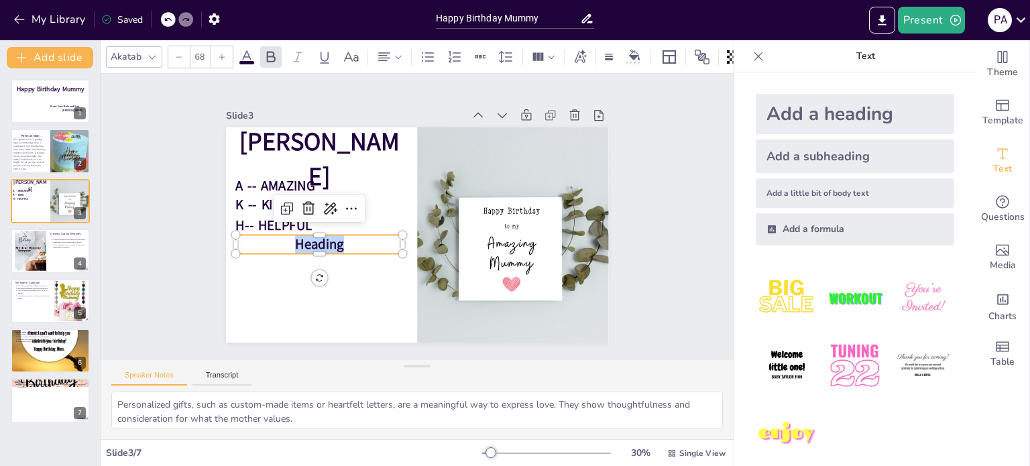
click at [298, 243] on span "Heading" at bounding box center [319, 244] width 49 height 19
click at [298, 243] on p at bounding box center [319, 244] width 168 height 19
click at [394, 52] on icon at bounding box center [398, 56] width 9 height 9
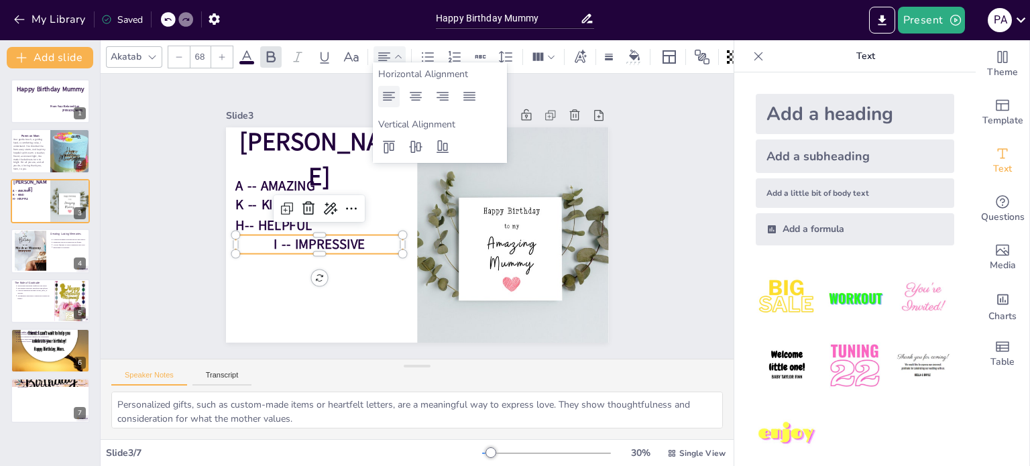
click at [389, 101] on icon at bounding box center [389, 96] width 12 height 9
type input "68"
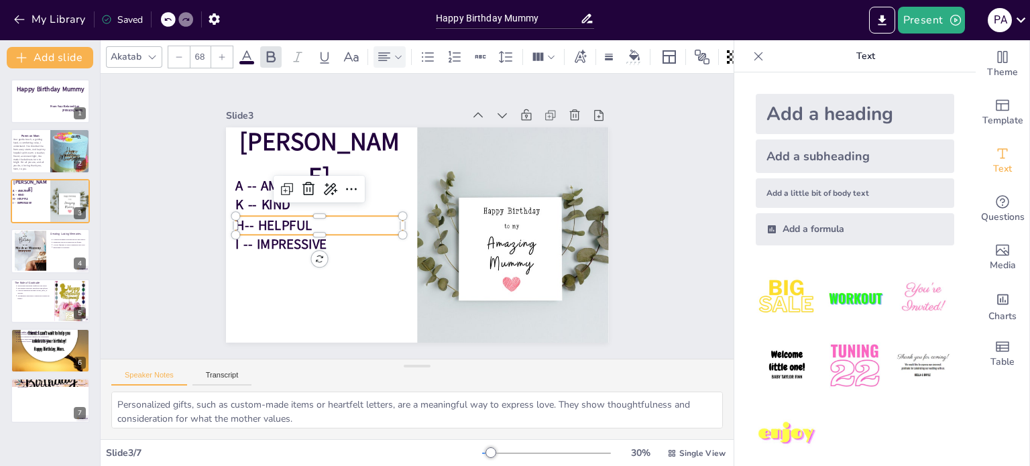
click at [236, 222] on span "H-- HELPFUL" at bounding box center [273, 226] width 76 height 19
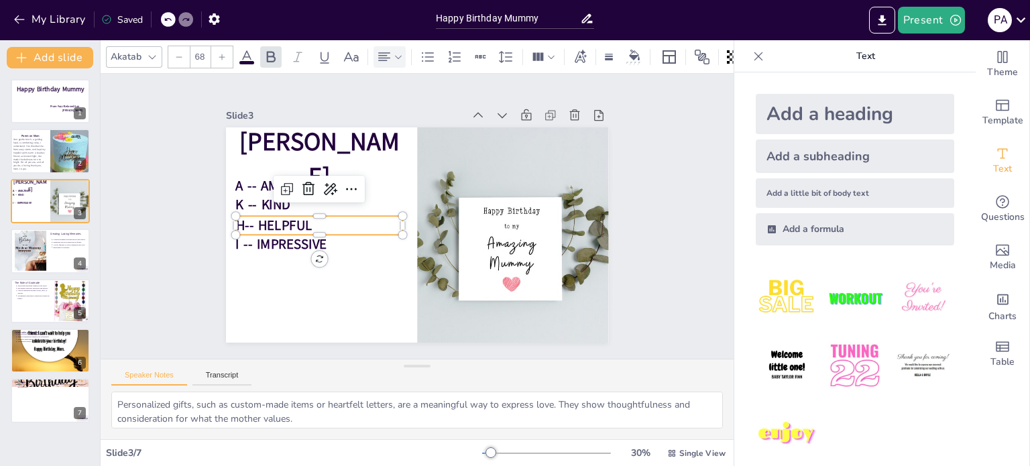
click at [236, 222] on span "H-- HELPFUL" at bounding box center [273, 226] width 76 height 19
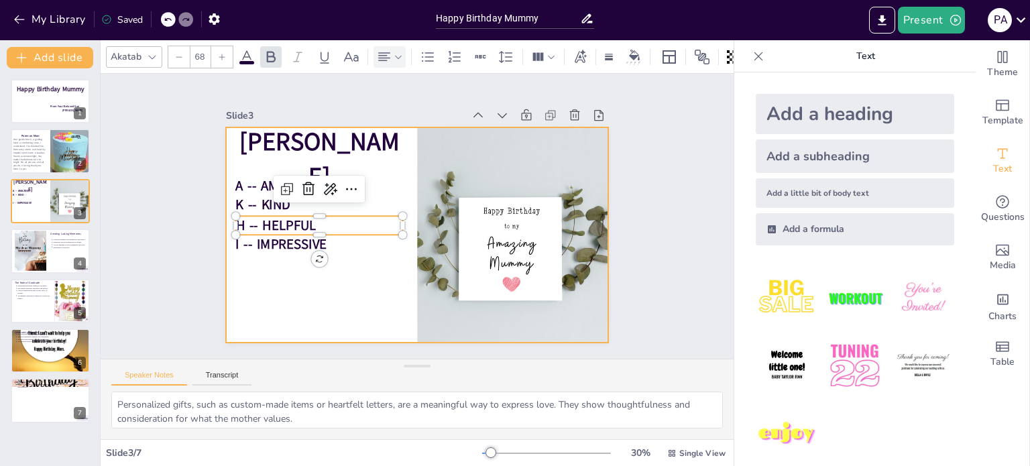
click at [339, 279] on div at bounding box center [417, 234] width 383 height 215
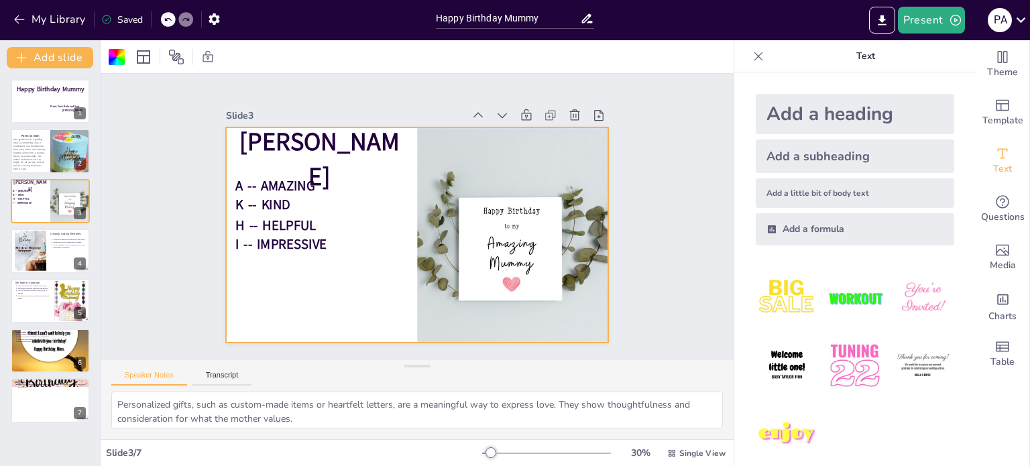
click at [794, 113] on div "Add a heading" at bounding box center [855, 114] width 199 height 40
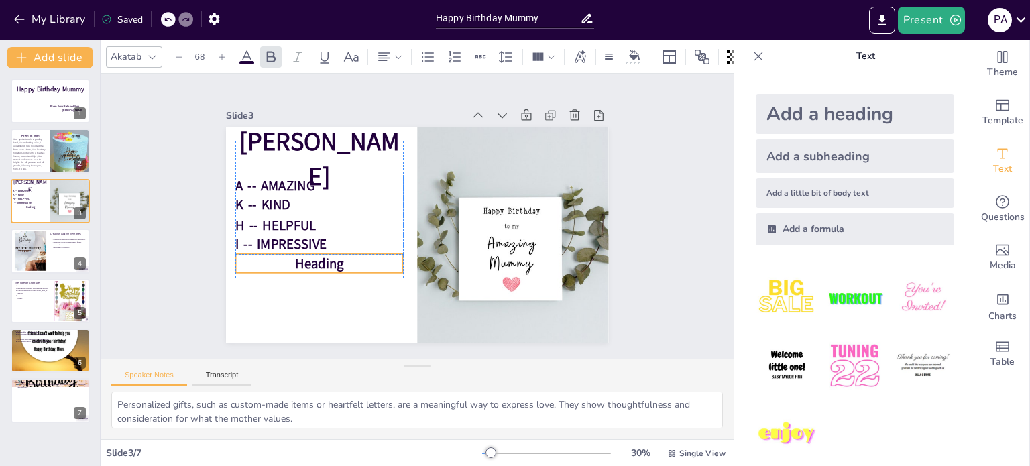
drag, startPoint x: 370, startPoint y: 235, endPoint x: 274, endPoint y: 268, distance: 102.0
click at [274, 127] on div "[PERSON_NAME] A -- AMAZING K -- KIND H -- HELPFUL I -- IMPRESSIVE Heading" at bounding box center [417, 127] width 383 height 0
click at [298, 260] on span "Heading" at bounding box center [319, 263] width 49 height 19
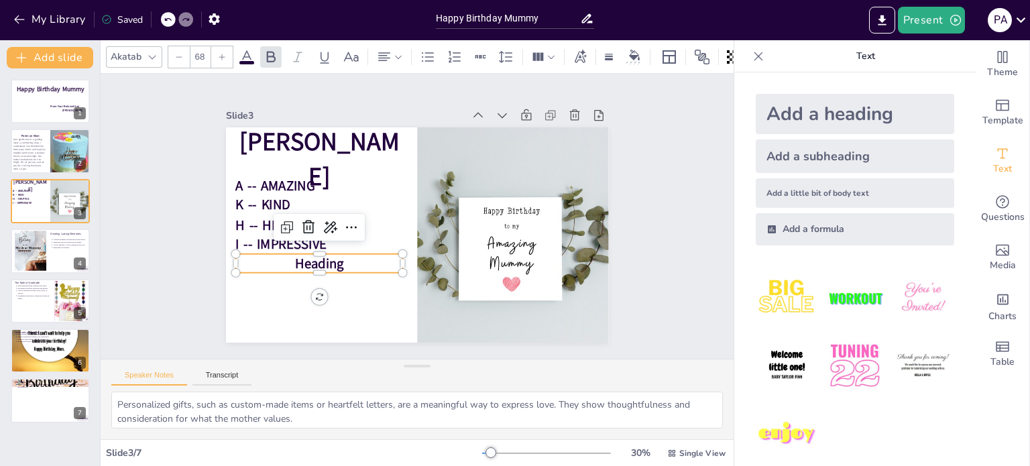
click at [298, 260] on span "Heading" at bounding box center [319, 263] width 49 height 19
click at [298, 260] on p at bounding box center [319, 263] width 168 height 19
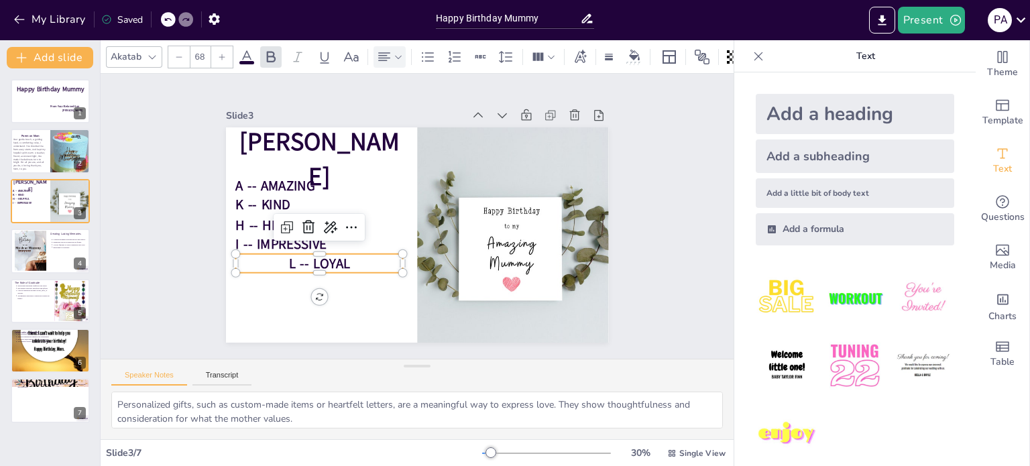
click at [385, 51] on icon at bounding box center [384, 57] width 16 height 16
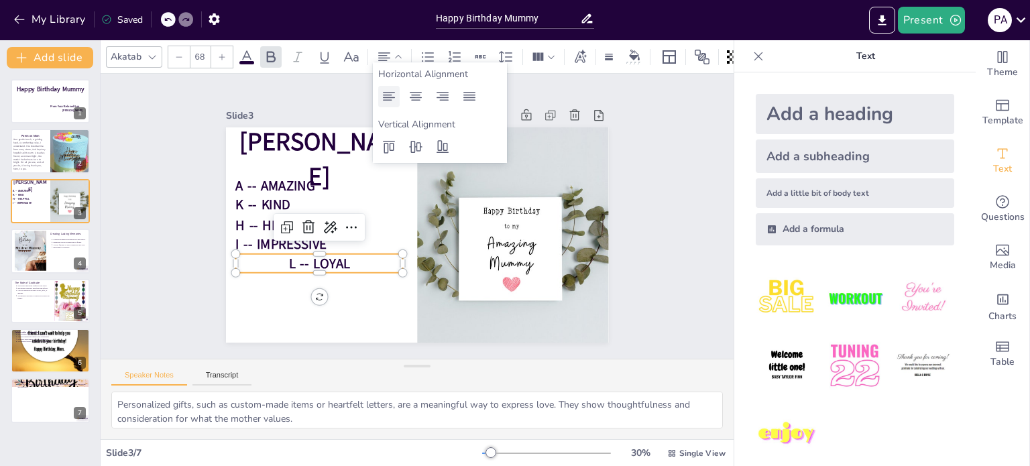
click at [390, 95] on icon at bounding box center [389, 96] width 12 height 9
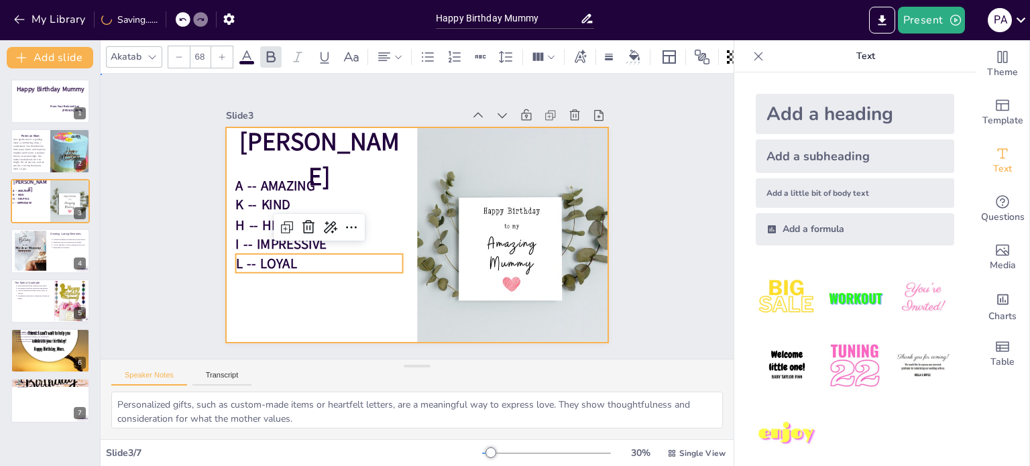
click at [382, 307] on div at bounding box center [417, 234] width 383 height 215
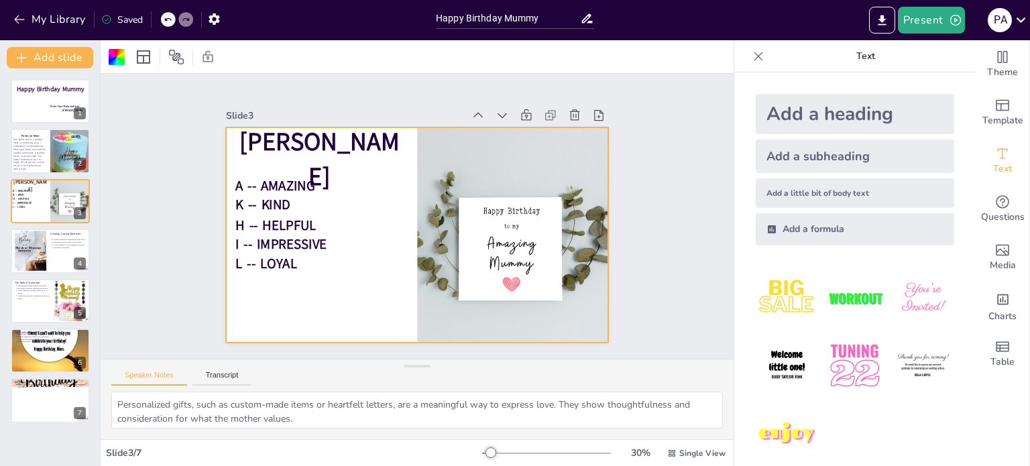
click at [796, 120] on div "Add a heading" at bounding box center [855, 114] width 199 height 40
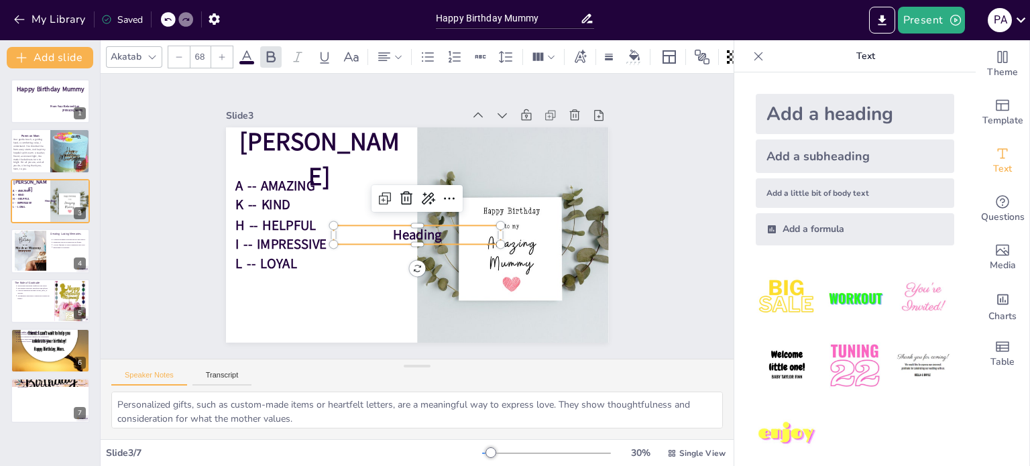
click at [416, 233] on span "Heading" at bounding box center [417, 235] width 49 height 19
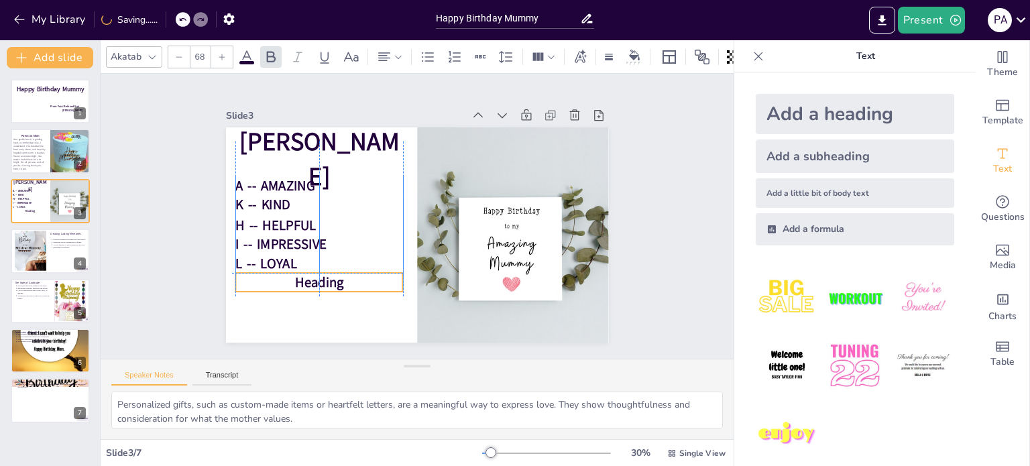
drag, startPoint x: 370, startPoint y: 236, endPoint x: 269, endPoint y: 288, distance: 113.7
click at [269, 127] on div "[PERSON_NAME] A -- AMAZING K -- KIND H -- HELPFUL I -- IMPRESSIVE L -- LOYAL He…" at bounding box center [417, 127] width 383 height 0
click at [295, 280] on span "Heading" at bounding box center [319, 282] width 49 height 19
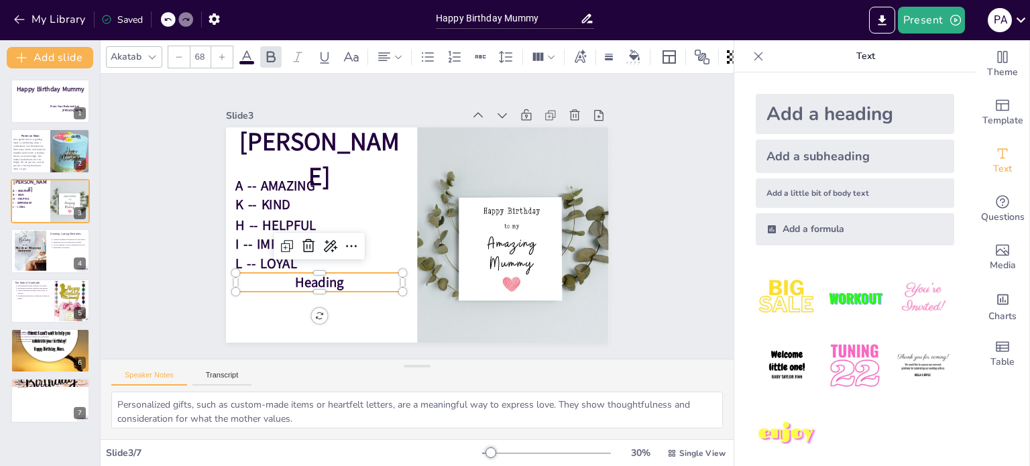
click at [295, 280] on span "Heading" at bounding box center [319, 282] width 49 height 19
click at [388, 49] on icon at bounding box center [384, 57] width 16 height 16
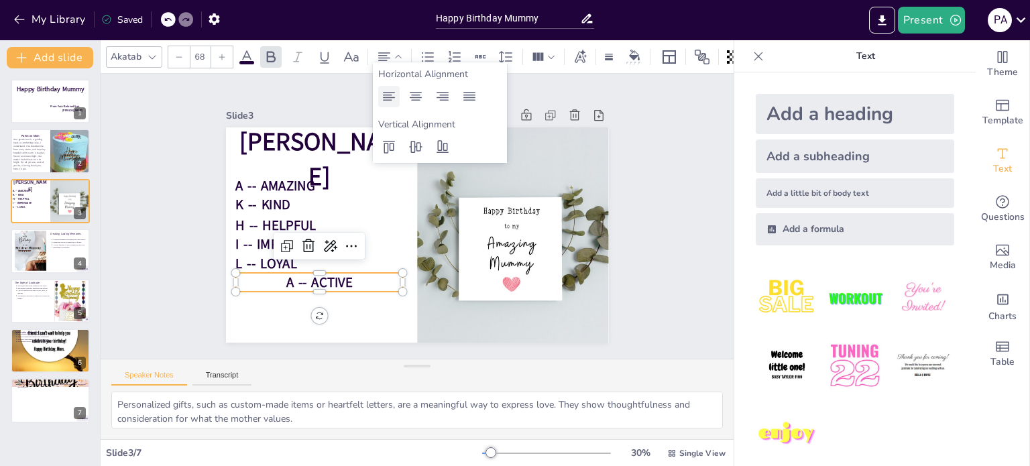
click at [386, 99] on icon at bounding box center [389, 97] width 16 height 16
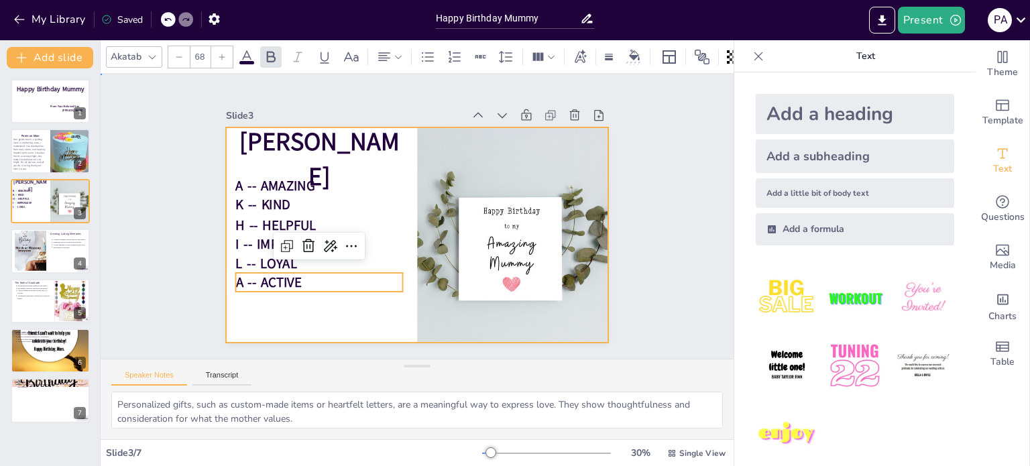
click at [331, 302] on div at bounding box center [417, 234] width 383 height 215
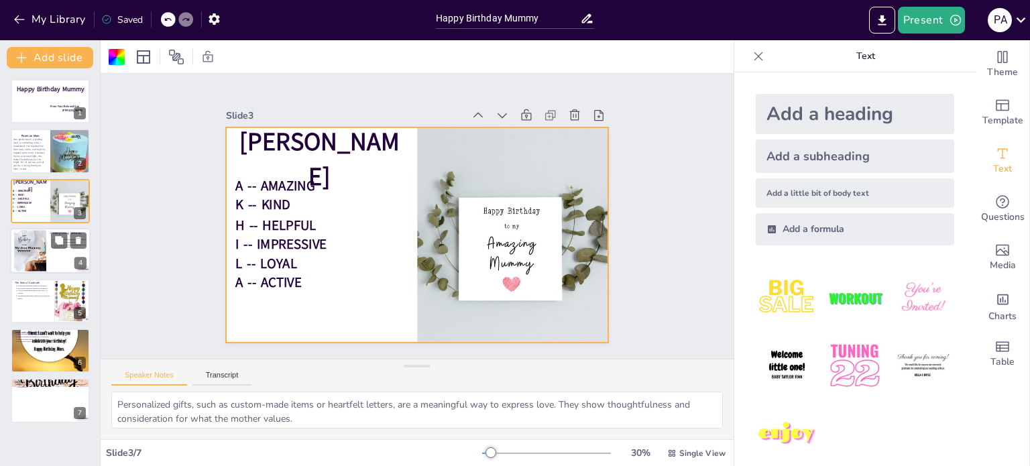
click at [27, 248] on div at bounding box center [30, 252] width 32 height 58
type textarea "Documenting moments through photos and videos is a great way to preserve memori…"
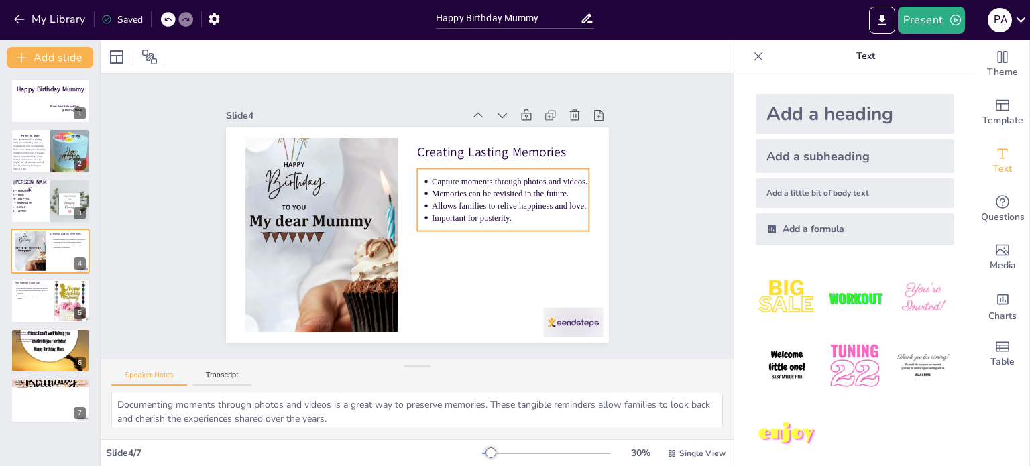
click at [494, 179] on p "Capture moments through photos and videos." at bounding box center [511, 182] width 158 height 12
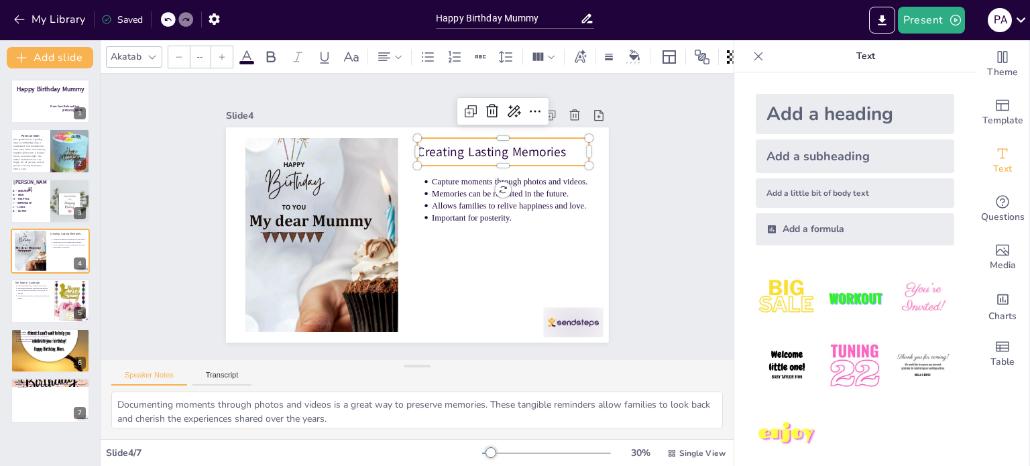
type input "64"
click at [432, 143] on p "Creating Lasting Memories" at bounding box center [503, 152] width 172 height 18
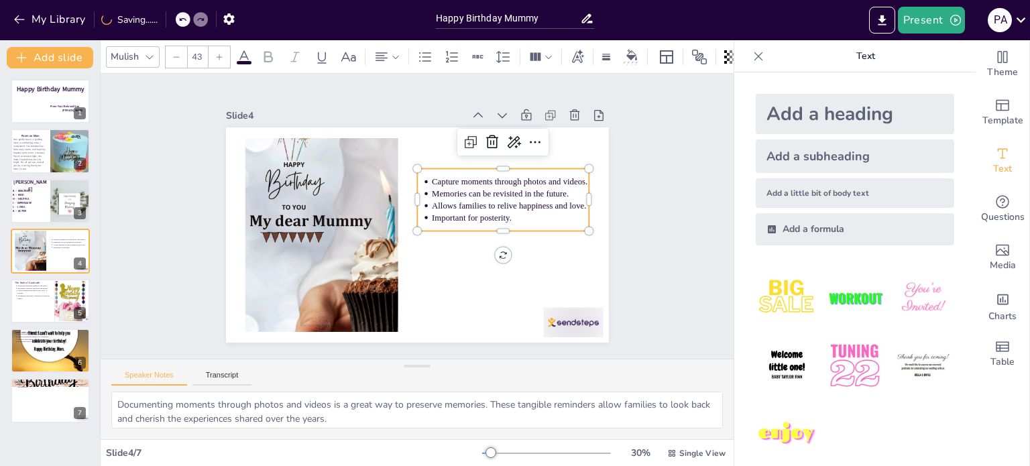
click at [446, 179] on p "Capture moments through photos and videos." at bounding box center [511, 182] width 158 height 12
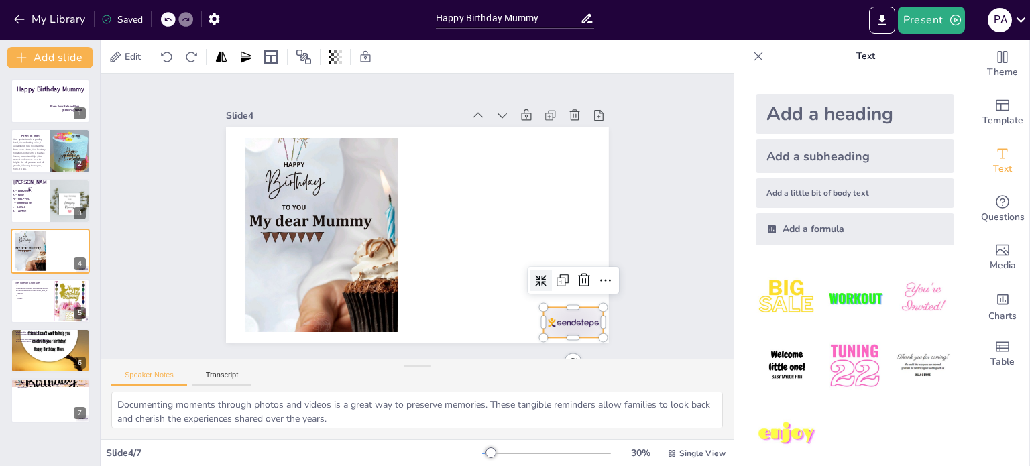
click at [549, 328] on div at bounding box center [573, 322] width 60 height 30
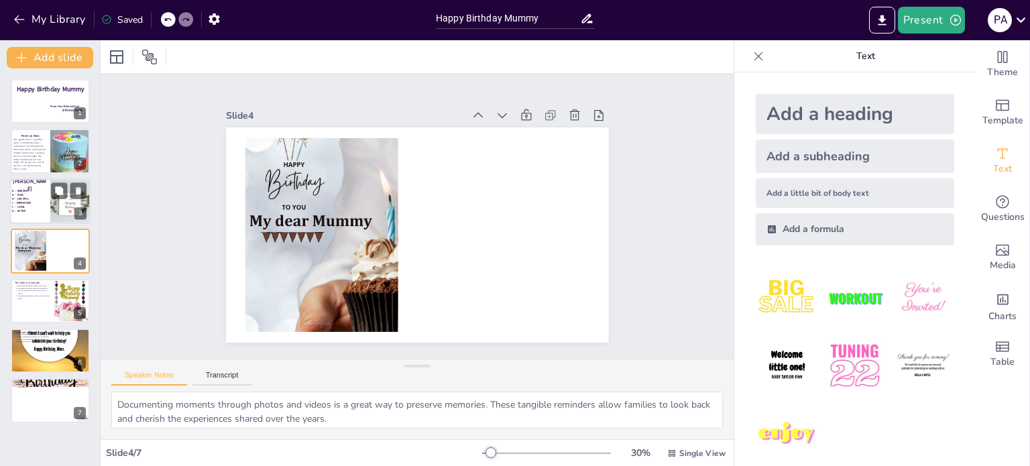
click at [48, 197] on div at bounding box center [50, 201] width 80 height 46
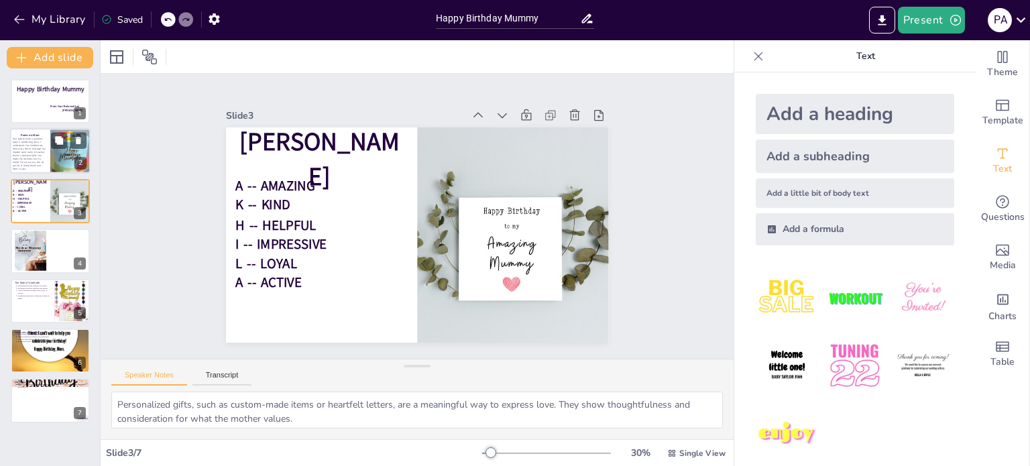
click at [26, 147] on span "Your gentle touch, a guiding hand, A comforting voice, I understand. You shield…" at bounding box center [29, 155] width 33 height 34
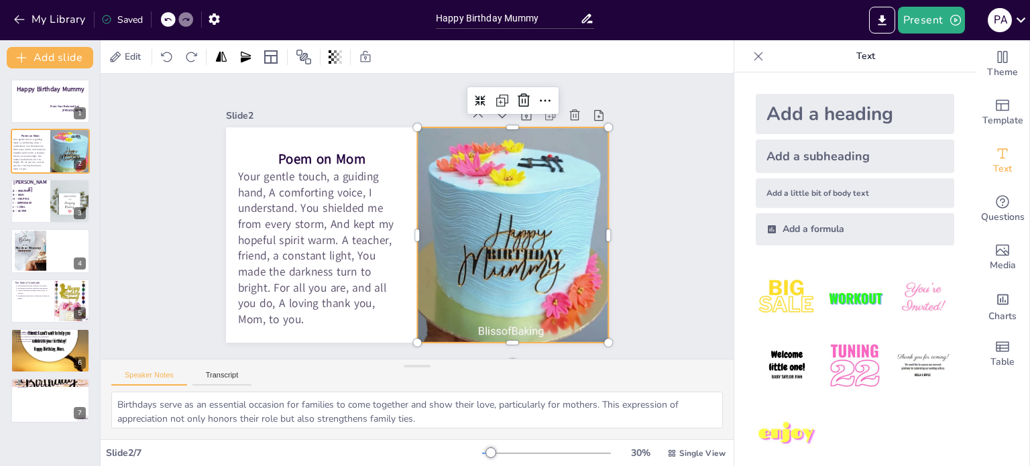
click at [494, 329] on div at bounding box center [512, 234] width 215 height 215
click at [34, 363] on div at bounding box center [50, 350] width 80 height 121
type textarea "Involving others in the celebration enhances the overall joy of the occasion. I…"
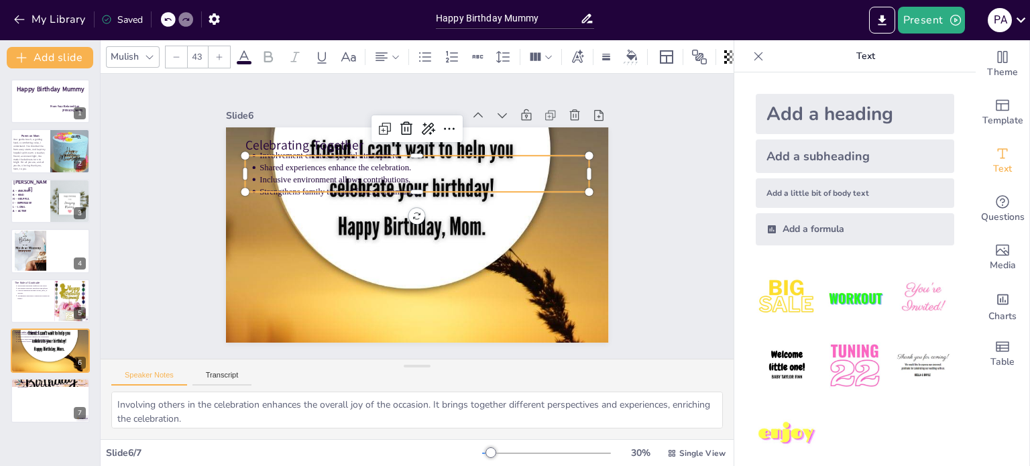
click at [260, 152] on p "Involvement creates a joyful atmosphere." at bounding box center [425, 156] width 330 height 12
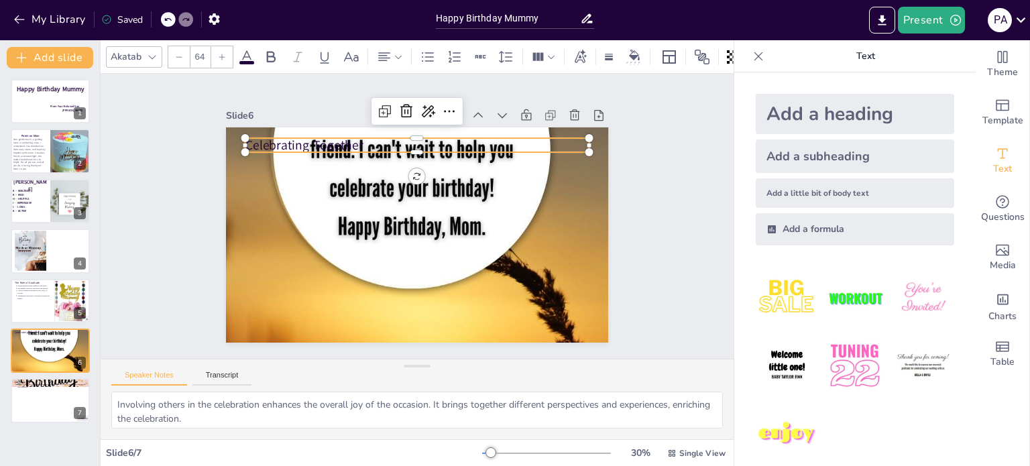
click at [298, 138] on p "Celebrating Together" at bounding box center [417, 145] width 345 height 18
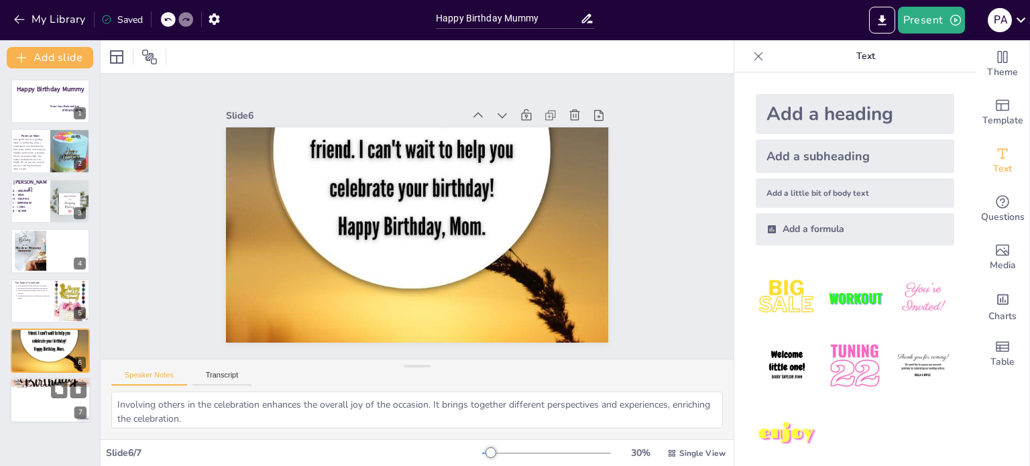
click at [48, 386] on p "Celebrate your mother's birthday with love, creativity, and appreciation, makin…" at bounding box center [52, 386] width 70 height 5
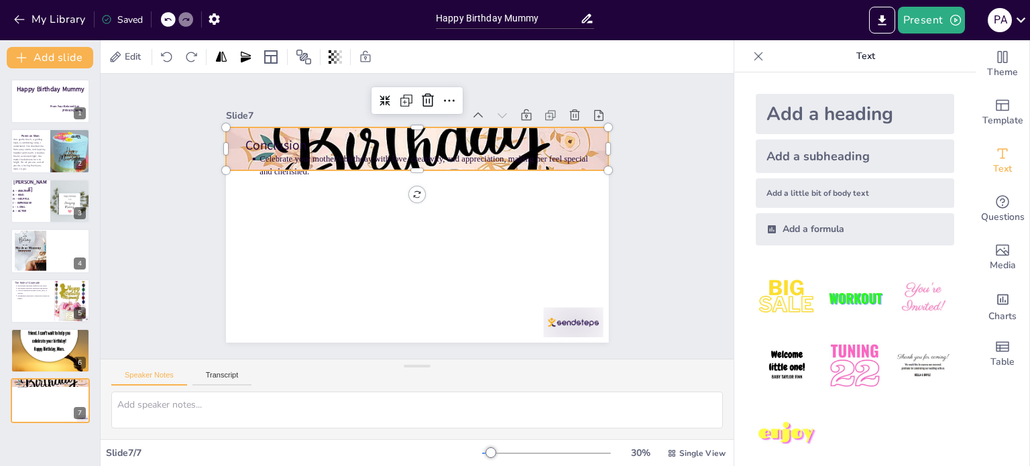
click at [391, 125] on div at bounding box center [417, 149] width 383 height 383
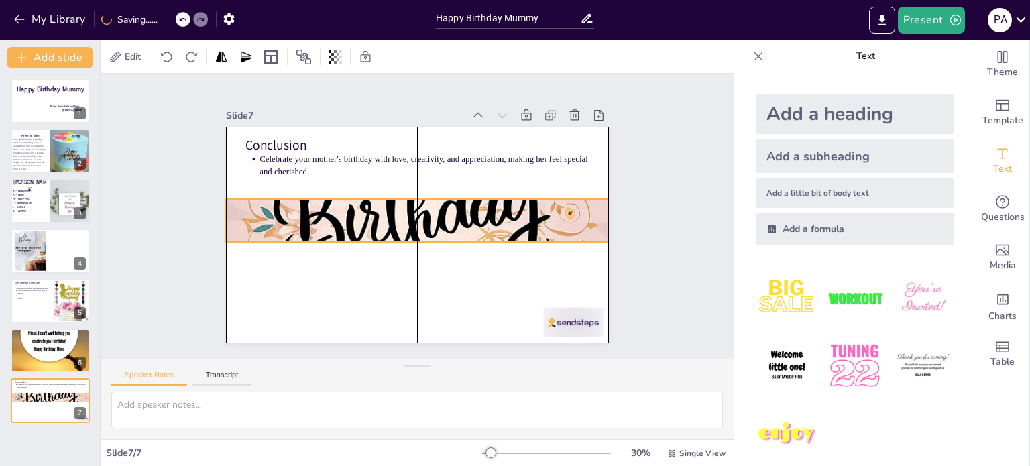
drag, startPoint x: 391, startPoint y: 125, endPoint x: 394, endPoint y: 197, distance: 71.8
click at [394, 197] on div at bounding box center [417, 221] width 383 height 383
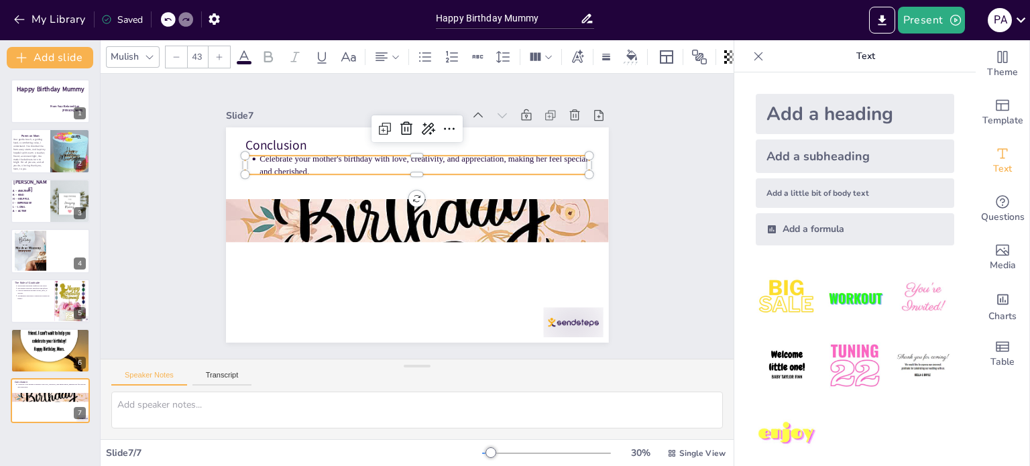
click at [297, 166] on p "Celebrate your mother's birthday with love, creativity, and appreciation, makin…" at bounding box center [425, 165] width 330 height 24
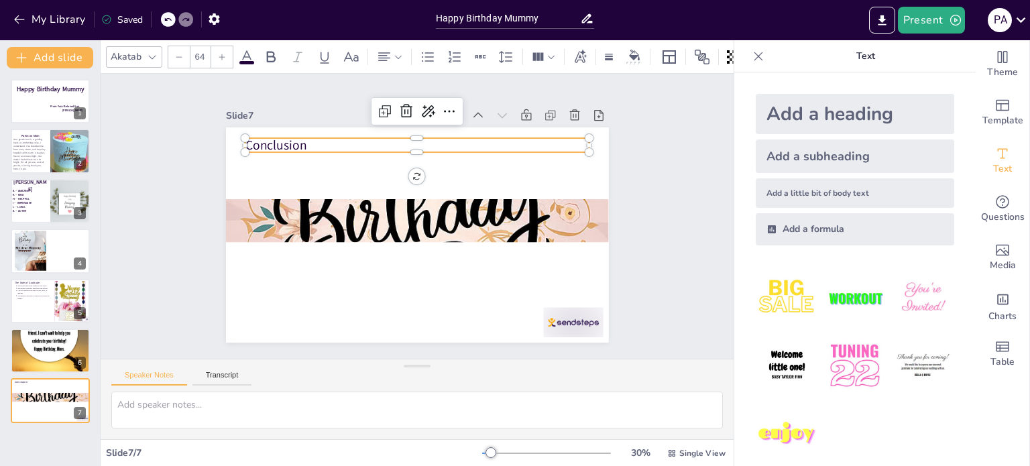
click at [260, 147] on p "Conclusion" at bounding box center [417, 145] width 345 height 18
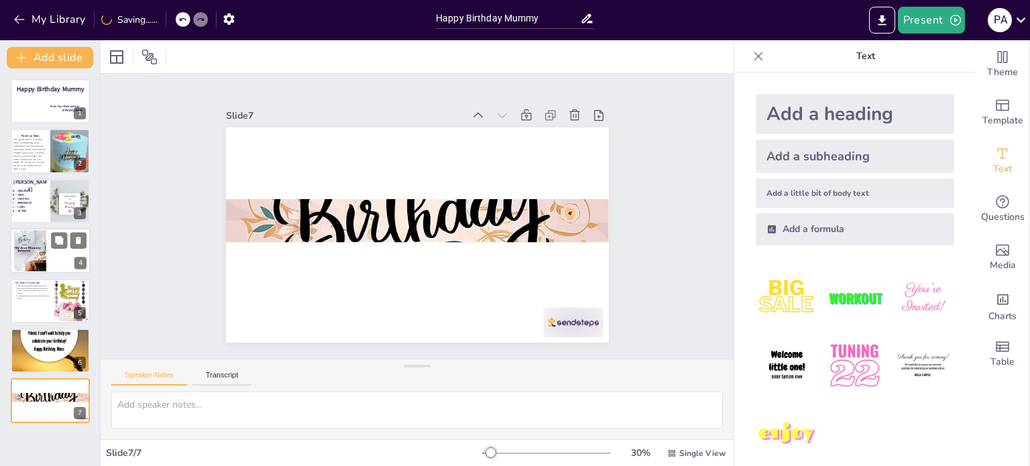
click at [44, 262] on div at bounding box center [30, 252] width 32 height 58
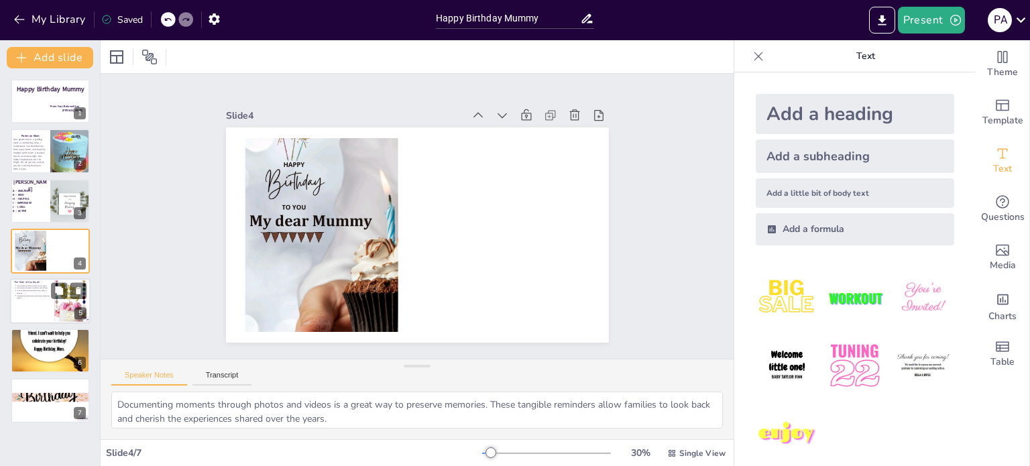
click at [50, 300] on div at bounding box center [50, 301] width 80 height 46
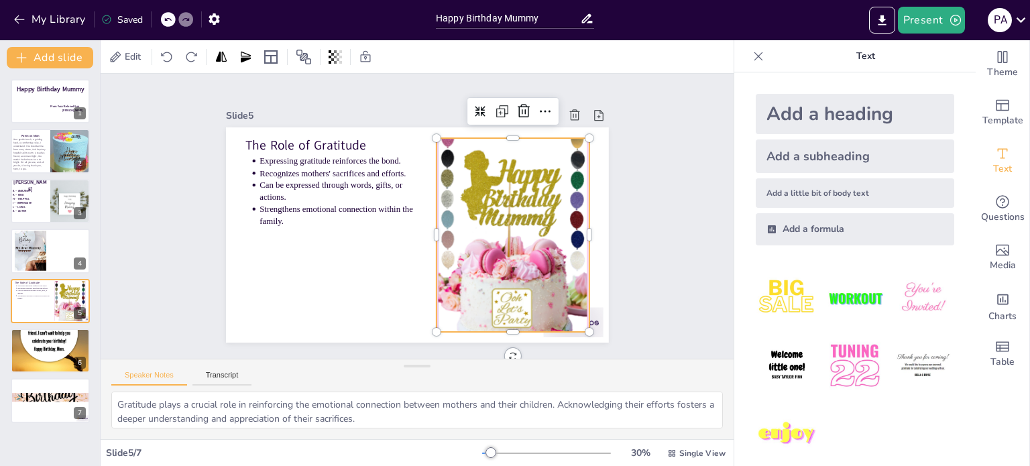
click at [456, 254] on div at bounding box center [513, 235] width 153 height 225
click at [445, 224] on div at bounding box center [513, 235] width 153 height 225
click at [537, 113] on icon at bounding box center [545, 111] width 16 height 16
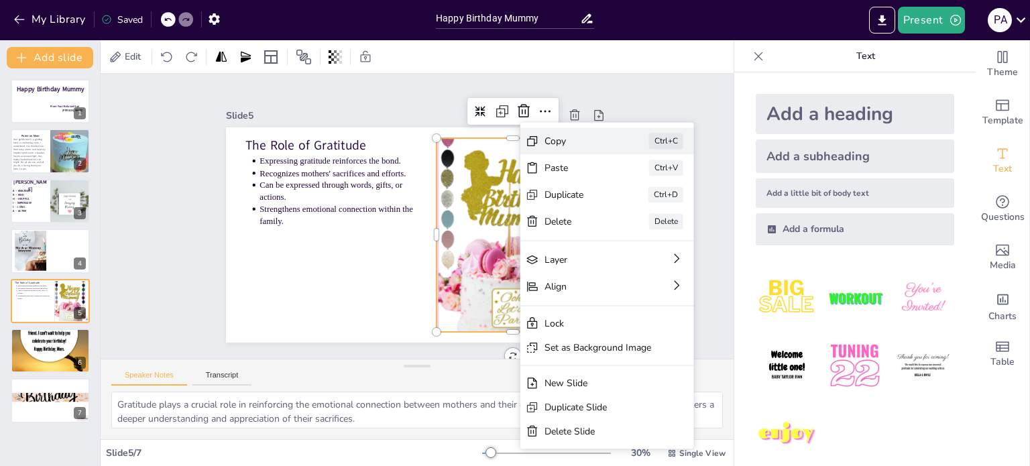
drag, startPoint x: 565, startPoint y: 125, endPoint x: 566, endPoint y: 150, distance: 24.8
click at [566, 150] on div "Copy Ctrl+C Paste Ctrl+V Duplicate Ctrl+D Delete Delete Layer Align Lock Set as…" at bounding box center [608, 285] width 174 height 327
click at [566, 150] on div "Copy Ctrl+C" at bounding box center [608, 140] width 174 height 27
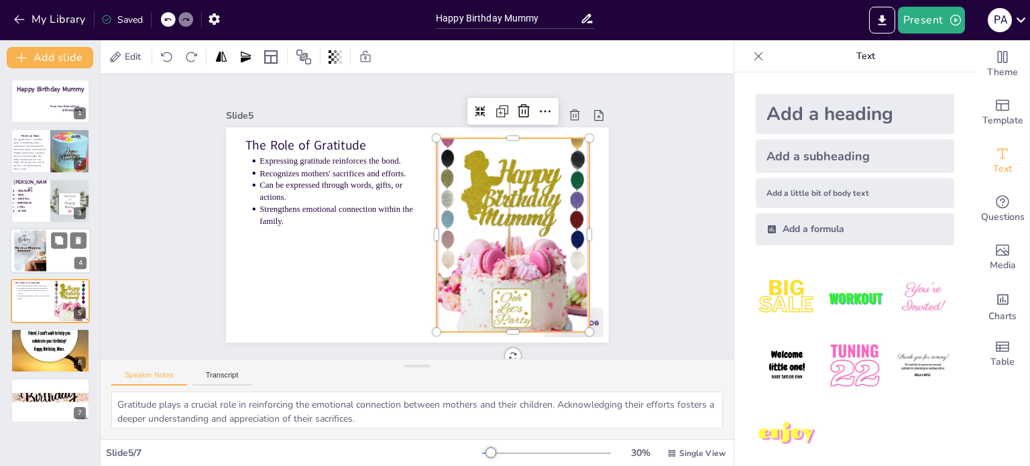
click at [50, 249] on div at bounding box center [50, 251] width 80 height 46
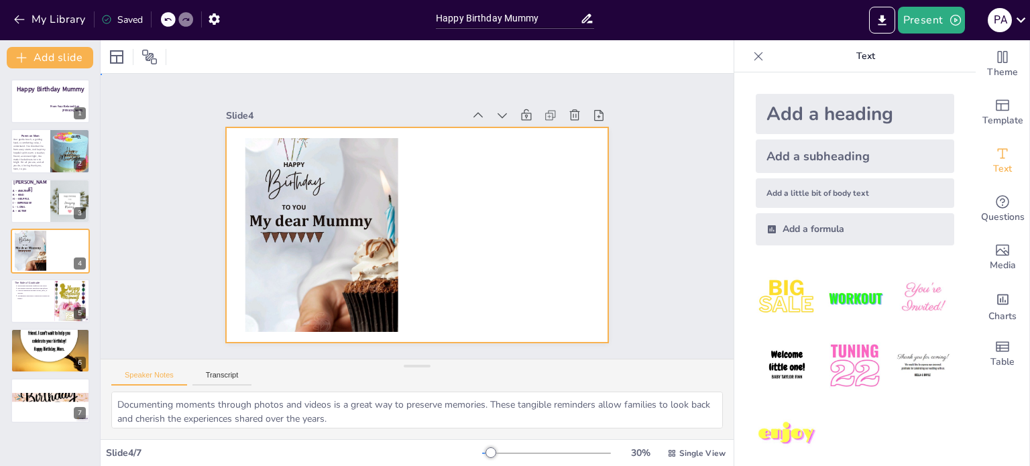
click at [430, 234] on div at bounding box center [417, 234] width 383 height 215
click at [507, 158] on div at bounding box center [417, 234] width 383 height 215
click at [431, 162] on div at bounding box center [417, 234] width 383 height 215
click at [64, 290] on button at bounding box center [59, 290] width 16 height 16
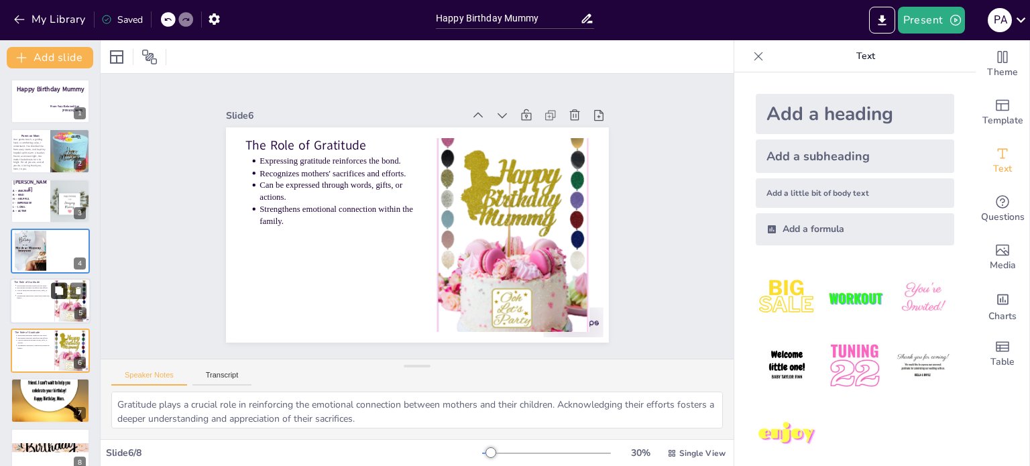
scroll to position [17, 0]
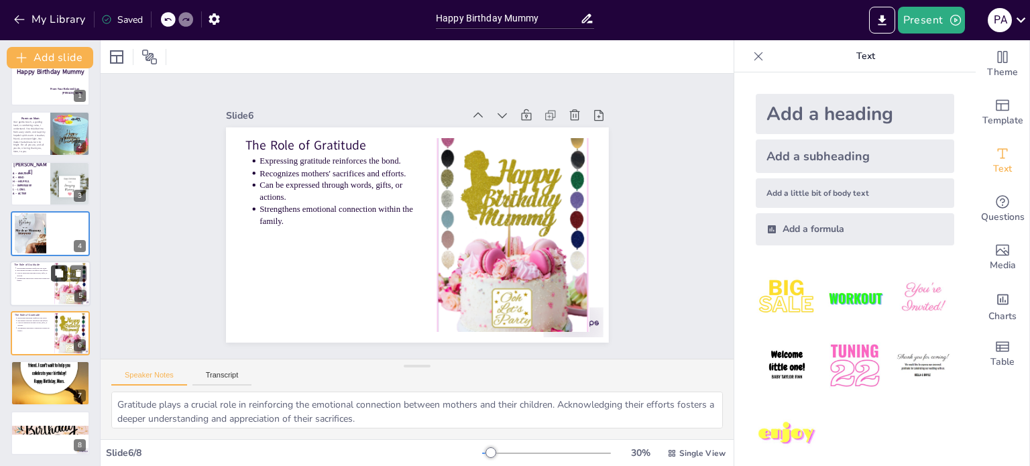
click at [64, 290] on div at bounding box center [70, 284] width 32 height 48
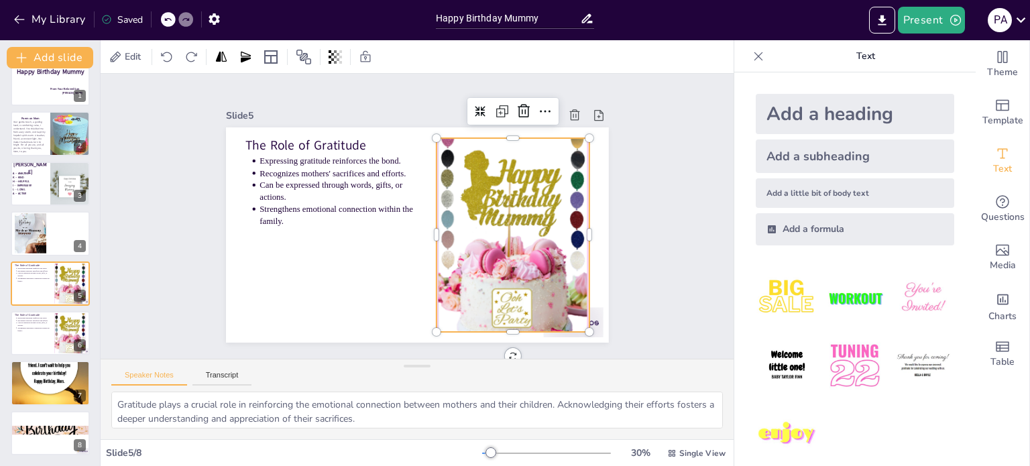
click at [439, 245] on div at bounding box center [513, 235] width 153 height 225
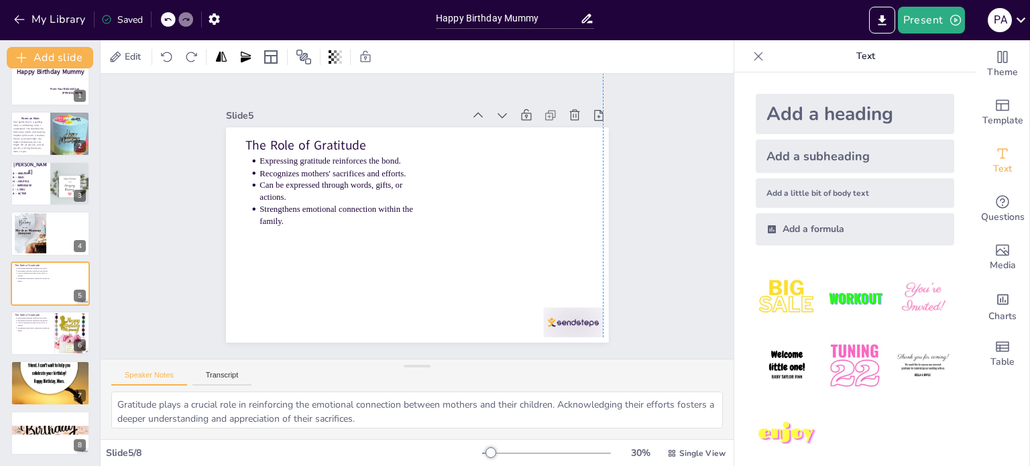
drag, startPoint x: 439, startPoint y: 245, endPoint x: 448, endPoint y: -22, distance: 267.1
click at [30, 233] on div at bounding box center [30, 234] width 32 height 58
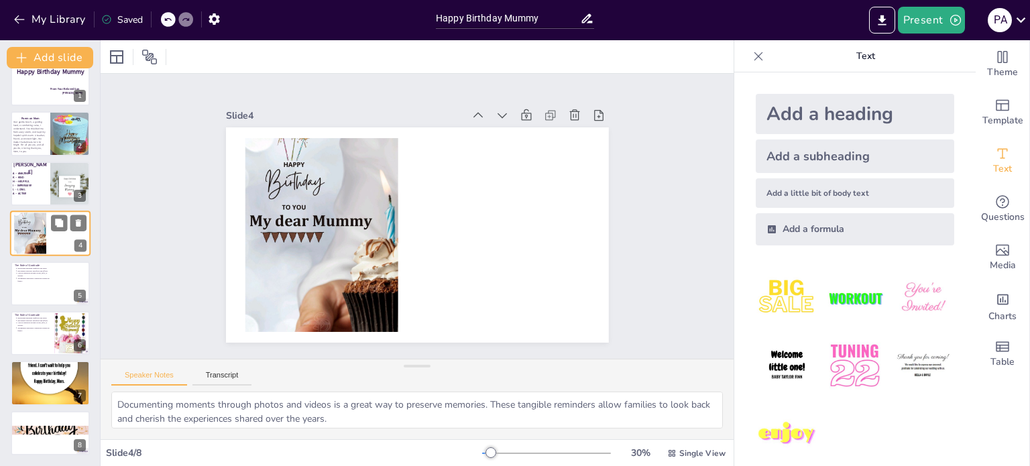
scroll to position [0, 0]
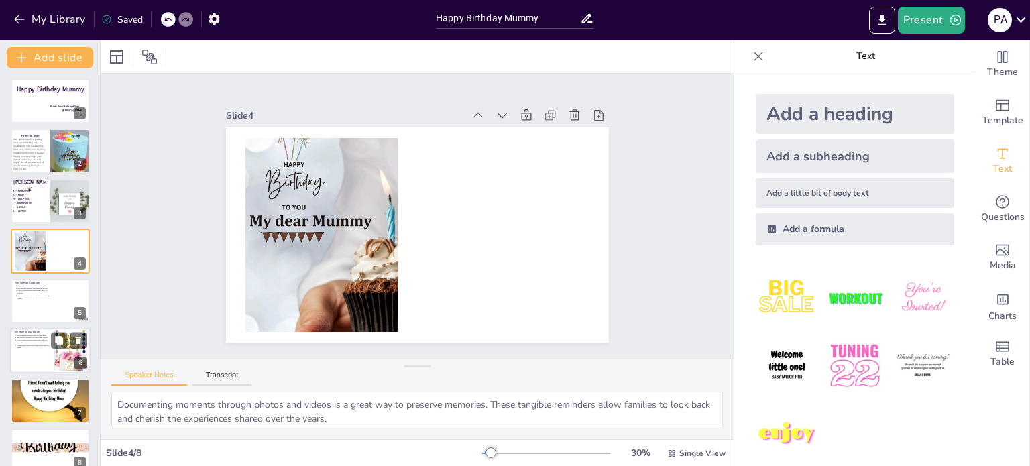
click at [22, 345] on p "Strengthens emotional connection within the family." at bounding box center [34, 346] width 34 height 5
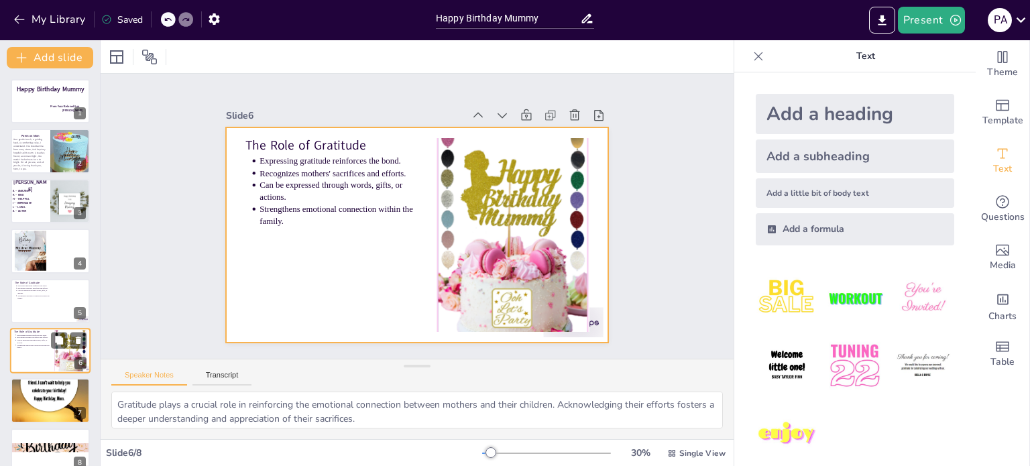
scroll to position [17, 0]
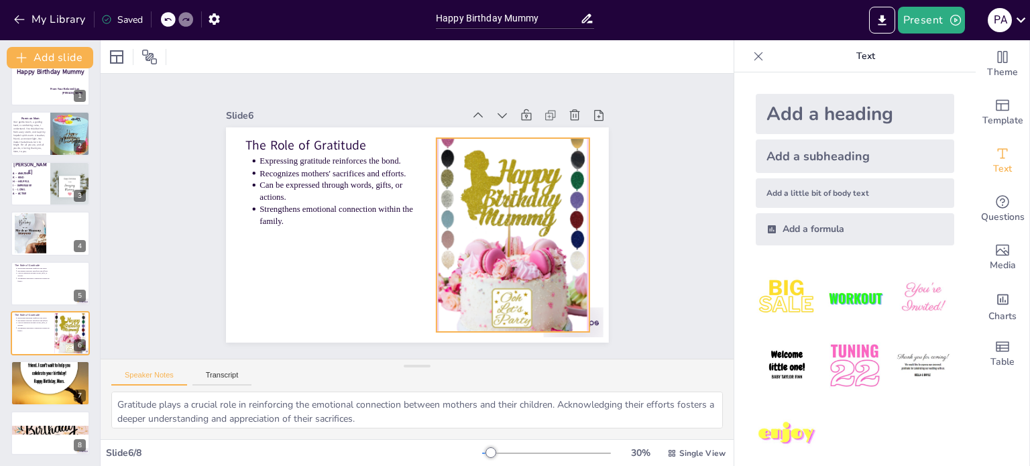
click at [453, 313] on div at bounding box center [513, 235] width 153 height 225
click at [537, 109] on icon at bounding box center [545, 111] width 16 height 16
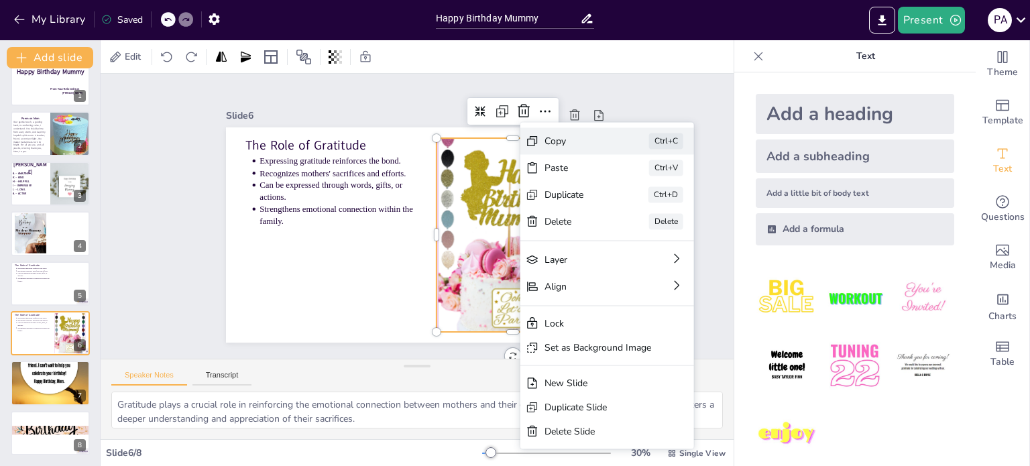
click at [570, 153] on div "Copy Ctrl+C" at bounding box center [608, 140] width 174 height 27
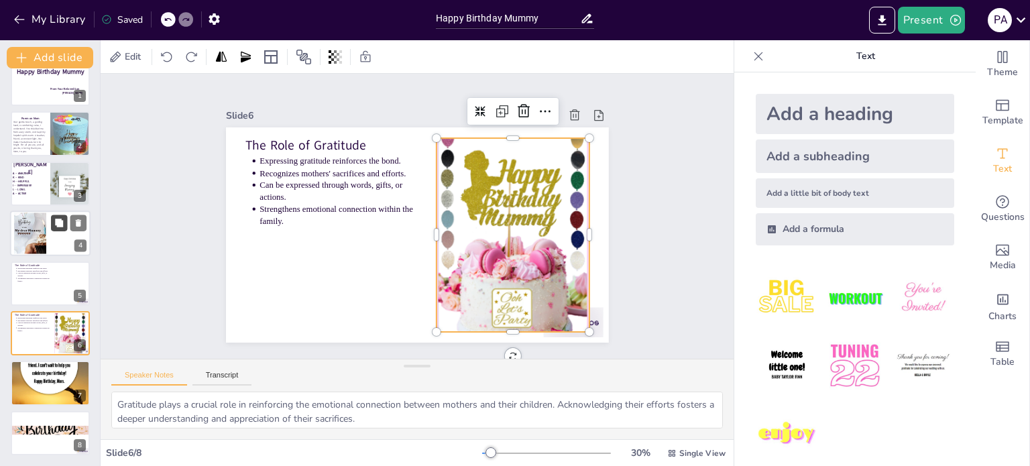
click at [56, 222] on icon at bounding box center [59, 223] width 8 height 8
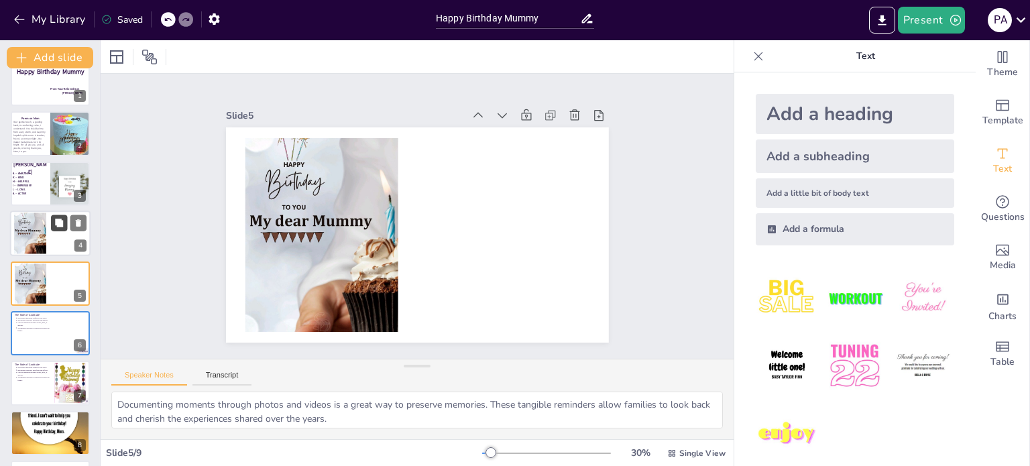
scroll to position [34, 0]
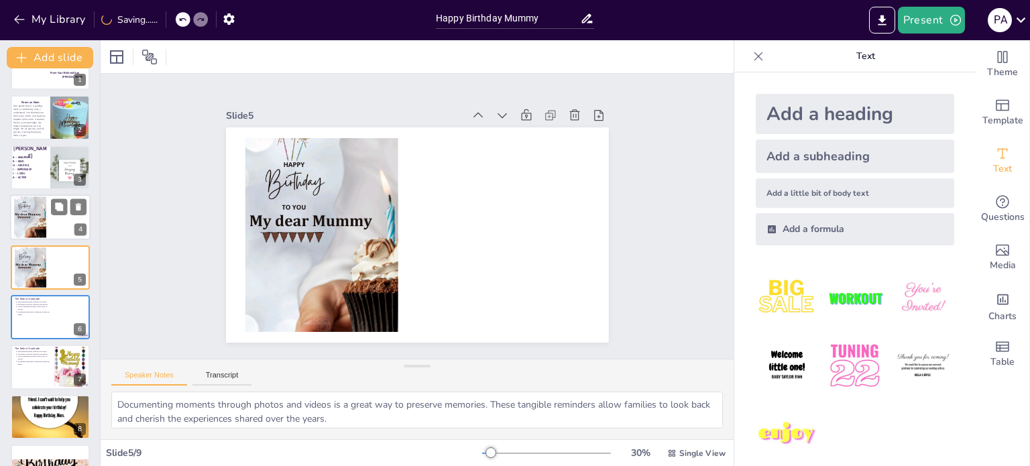
click at [46, 235] on div at bounding box center [30, 218] width 32 height 58
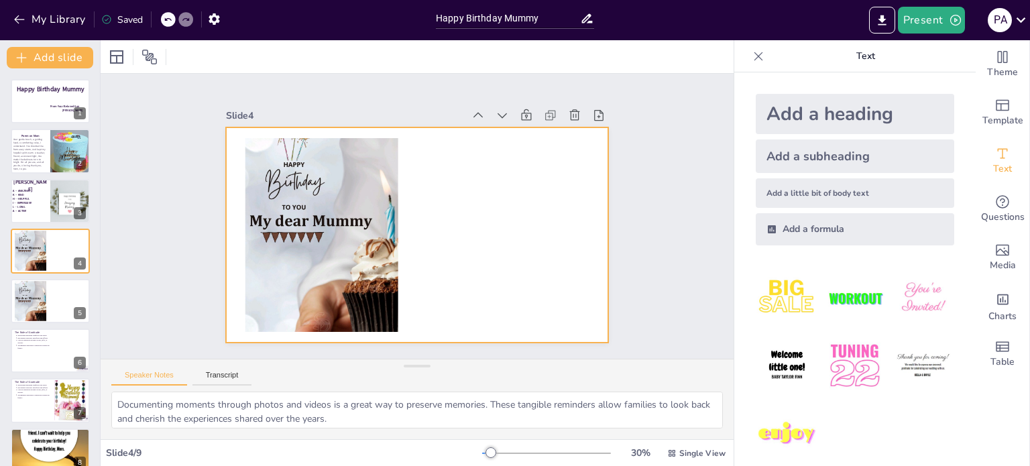
click at [410, 260] on div at bounding box center [417, 234] width 383 height 215
click at [510, 162] on div at bounding box center [417, 234] width 383 height 215
click at [60, 354] on div at bounding box center [50, 351] width 80 height 46
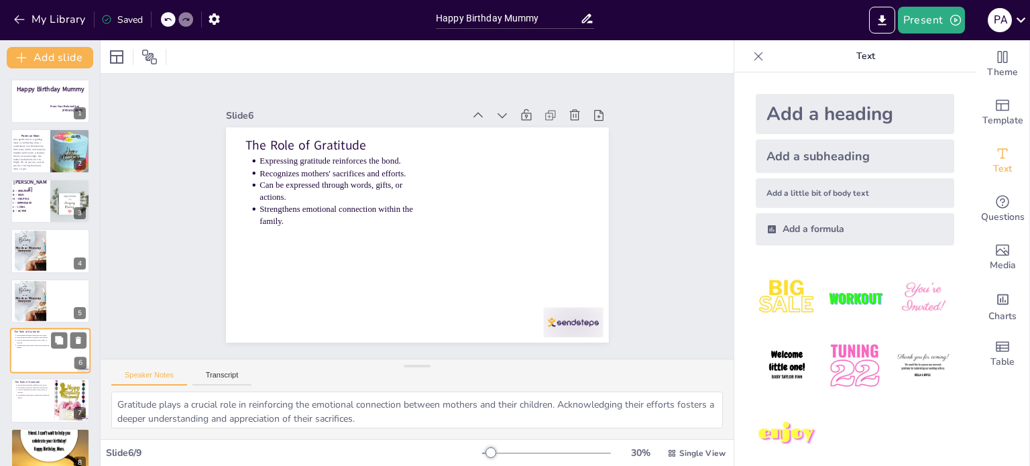
scroll to position [67, 0]
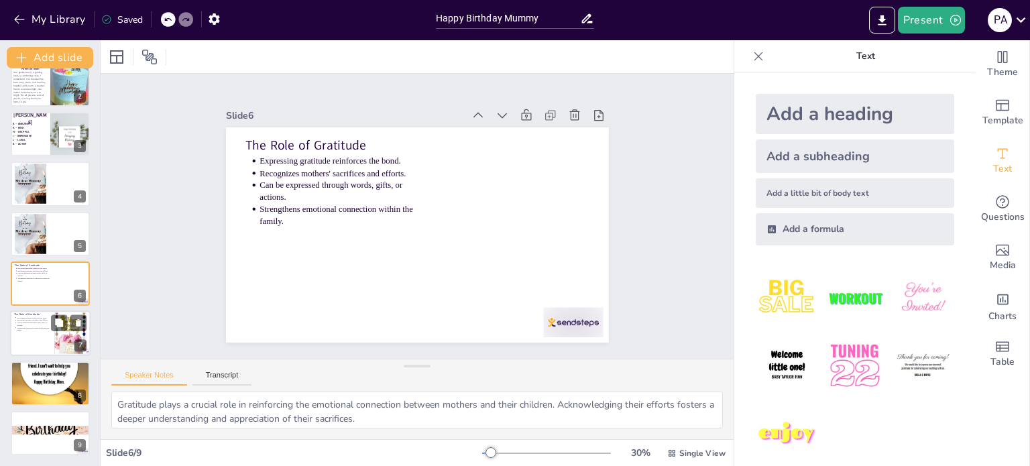
click at [54, 340] on div at bounding box center [70, 334] width 32 height 48
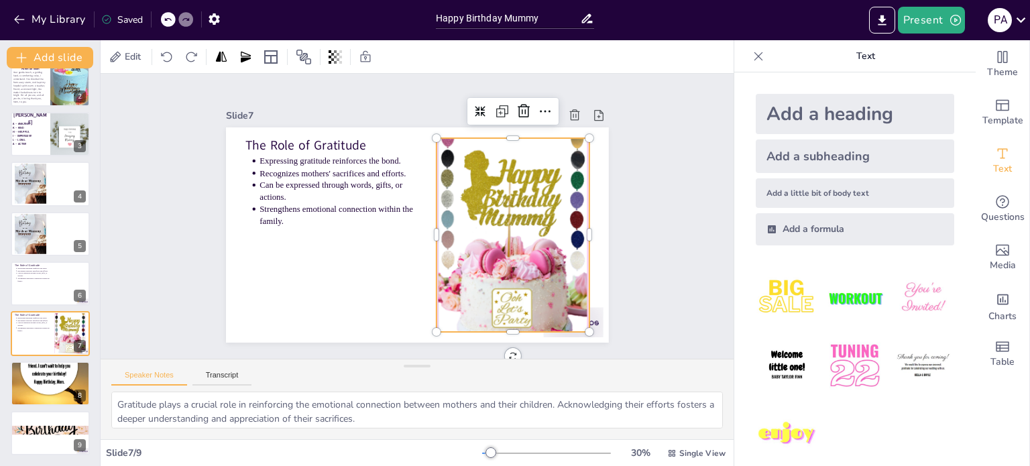
click at [515, 229] on div at bounding box center [513, 235] width 153 height 225
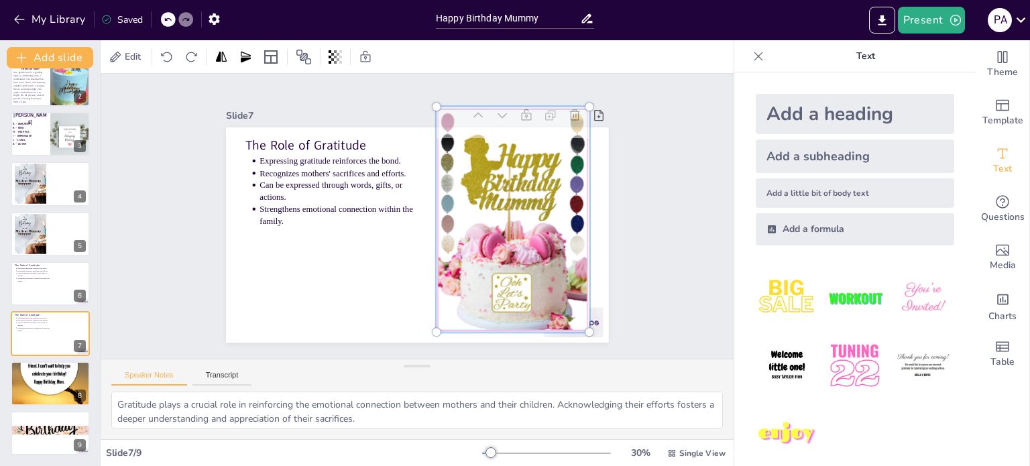
drag, startPoint x: 515, startPoint y: 229, endPoint x: 470, endPoint y: 203, distance: 51.7
click at [470, 203] on div at bounding box center [513, 219] width 169 height 241
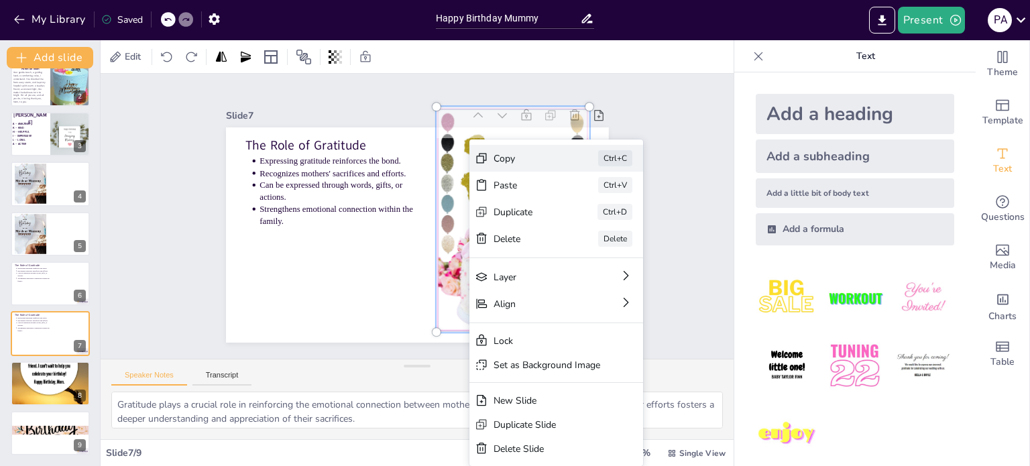
click at [539, 156] on div "Copy" at bounding box center [527, 158] width 67 height 13
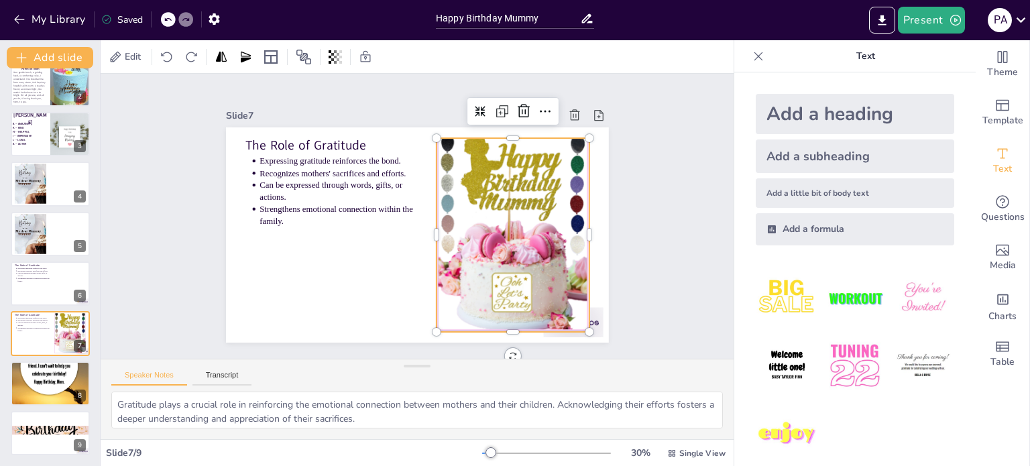
click at [539, 156] on div at bounding box center [513, 219] width 153 height 225
click at [38, 174] on div at bounding box center [30, 185] width 32 height 58
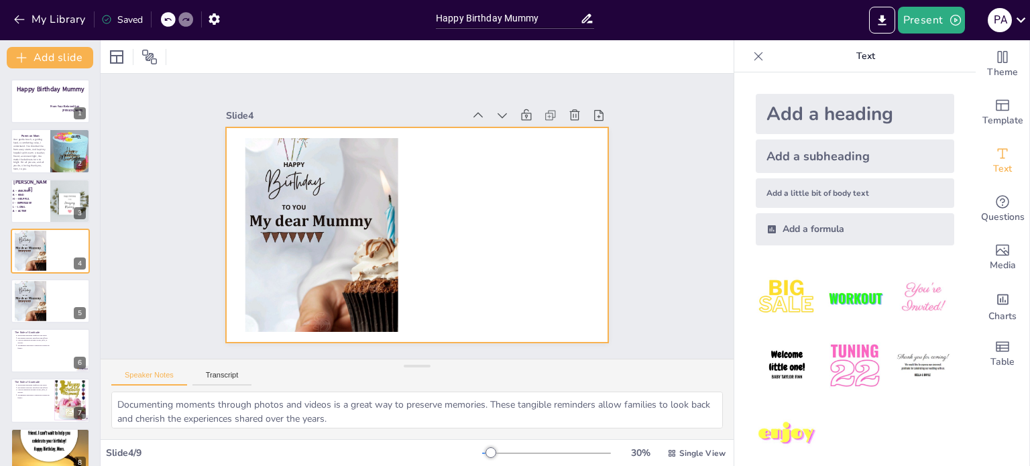
click at [457, 210] on div at bounding box center [417, 234] width 383 height 215
click at [792, 113] on div "Add a heading" at bounding box center [855, 114] width 199 height 40
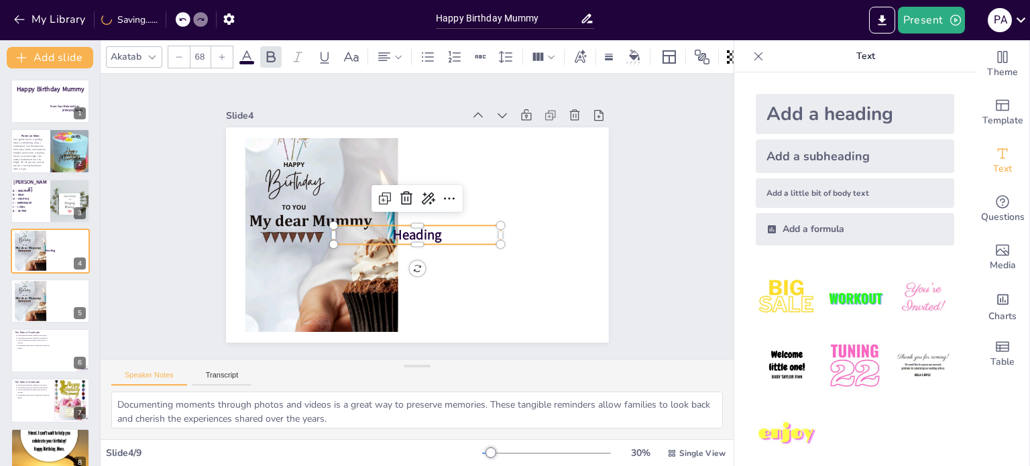
click at [440, 230] on p "Heading" at bounding box center [417, 234] width 168 height 19
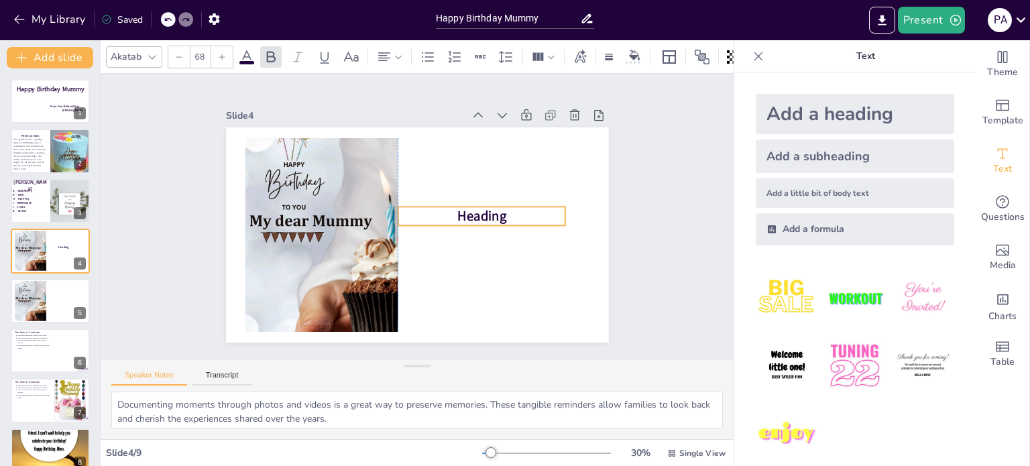
drag, startPoint x: 440, startPoint y: 230, endPoint x: 502, endPoint y: 210, distance: 65.6
click at [502, 210] on p "Heading" at bounding box center [482, 216] width 168 height 19
click at [486, 211] on span "Heading" at bounding box center [482, 215] width 49 height 19
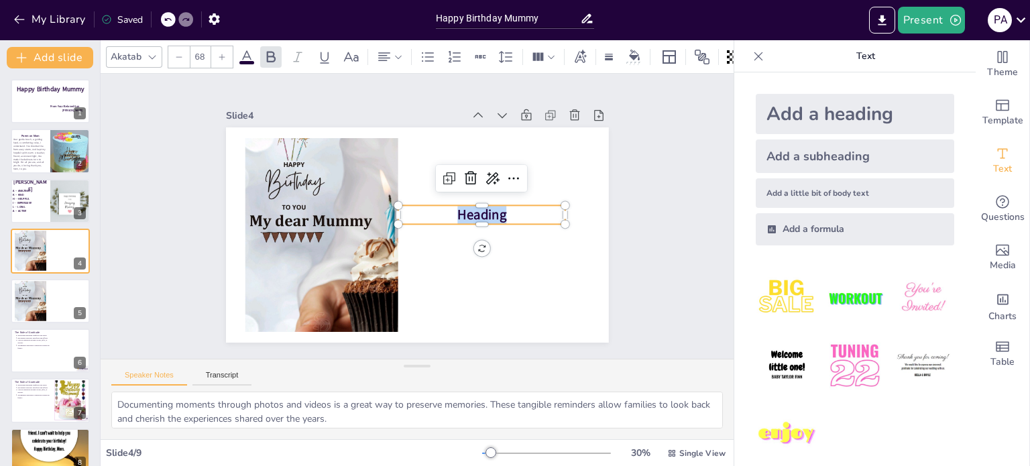
scroll to position [127, 0]
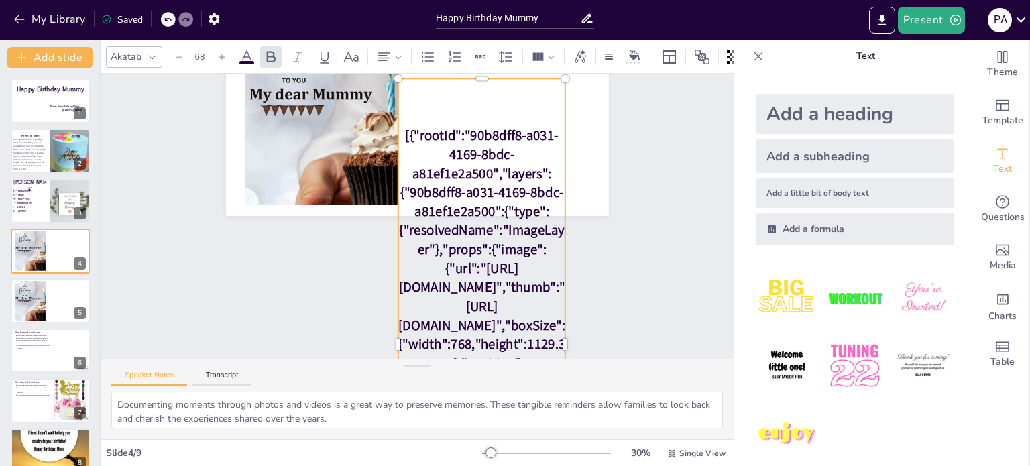
click at [164, 16] on div at bounding box center [168, 19] width 15 height 15
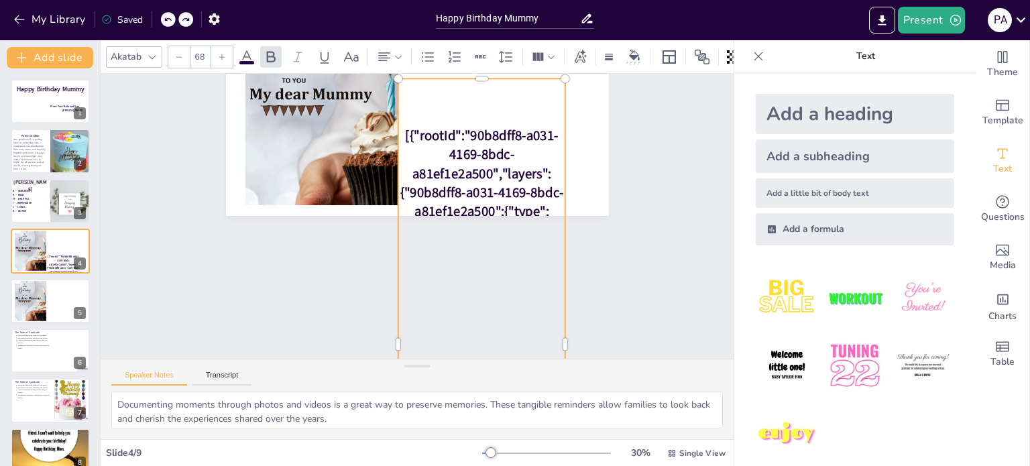
click at [164, 16] on div at bounding box center [168, 19] width 15 height 15
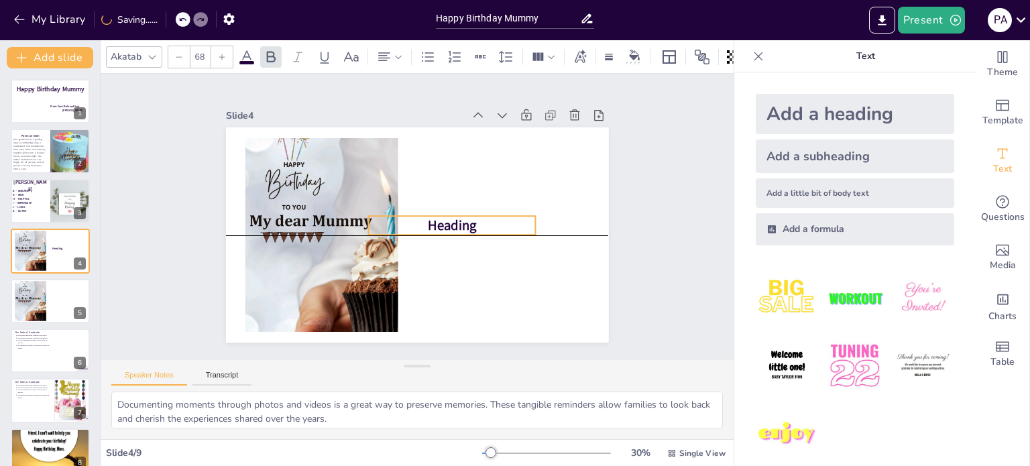
drag, startPoint x: 416, startPoint y: 222, endPoint x: 456, endPoint y: 213, distance: 41.2
click at [456, 217] on span "Heading" at bounding box center [452, 226] width 49 height 19
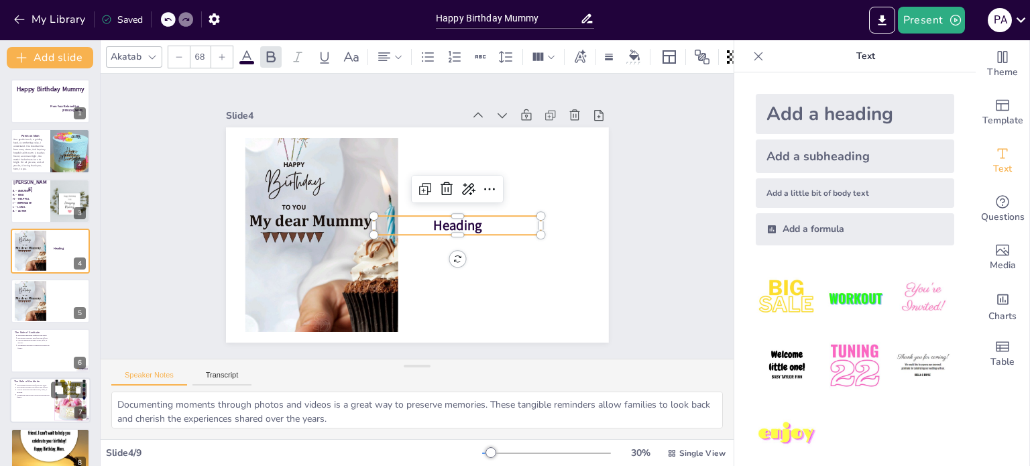
click at [44, 389] on p "Can be expressed through words, gifts, or actions." at bounding box center [34, 391] width 34 height 5
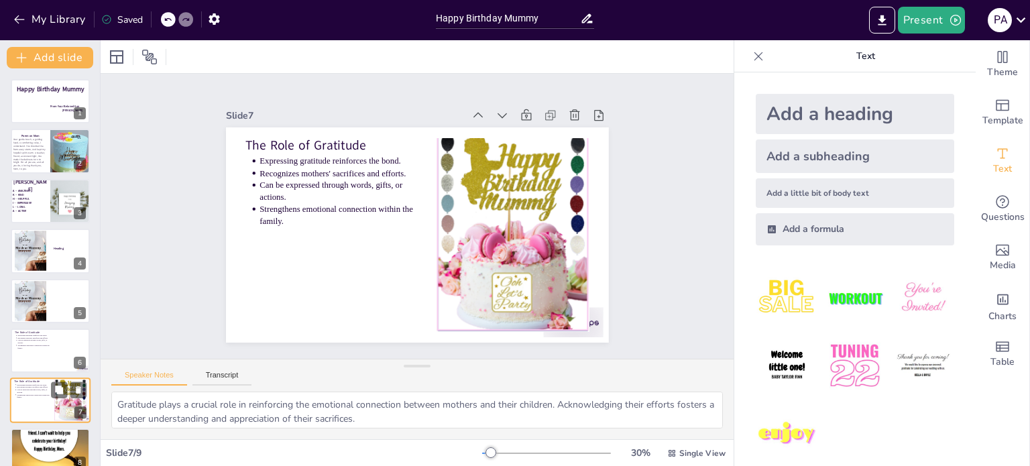
scroll to position [67, 0]
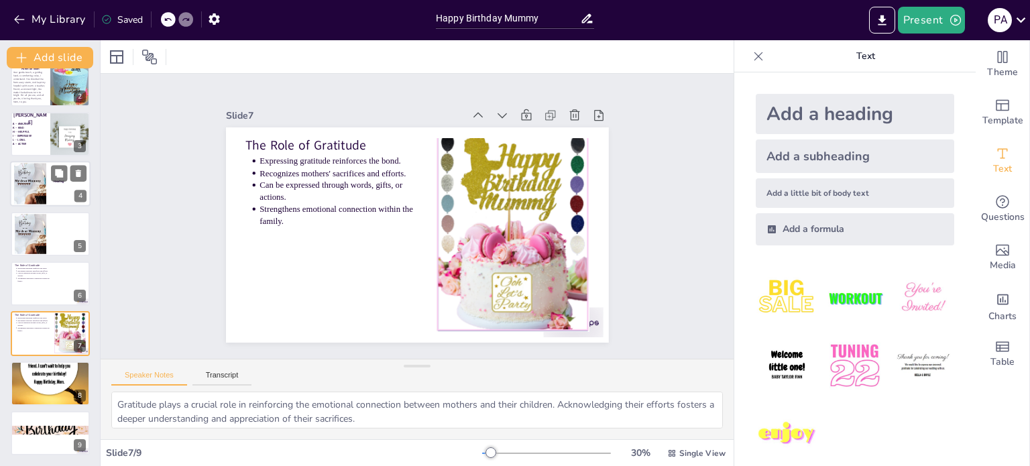
click at [39, 195] on div at bounding box center [30, 185] width 32 height 58
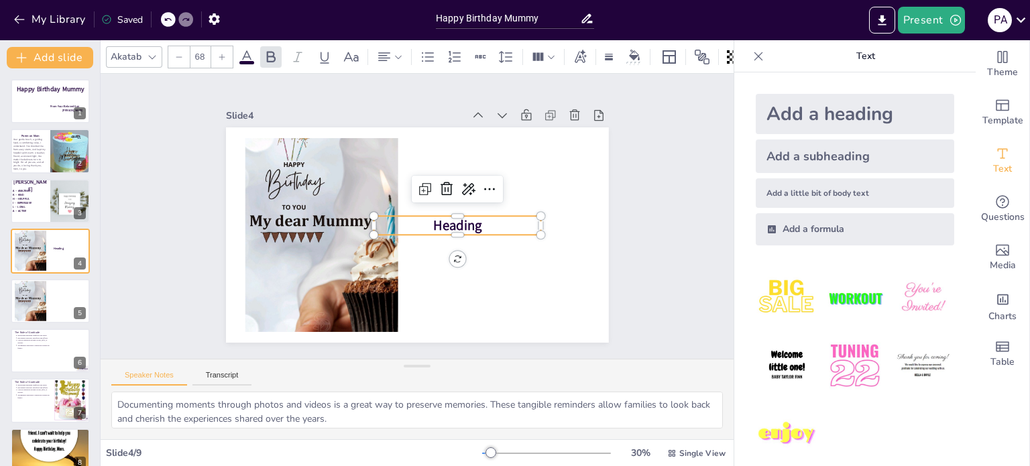
click at [456, 220] on span "Heading" at bounding box center [457, 226] width 49 height 19
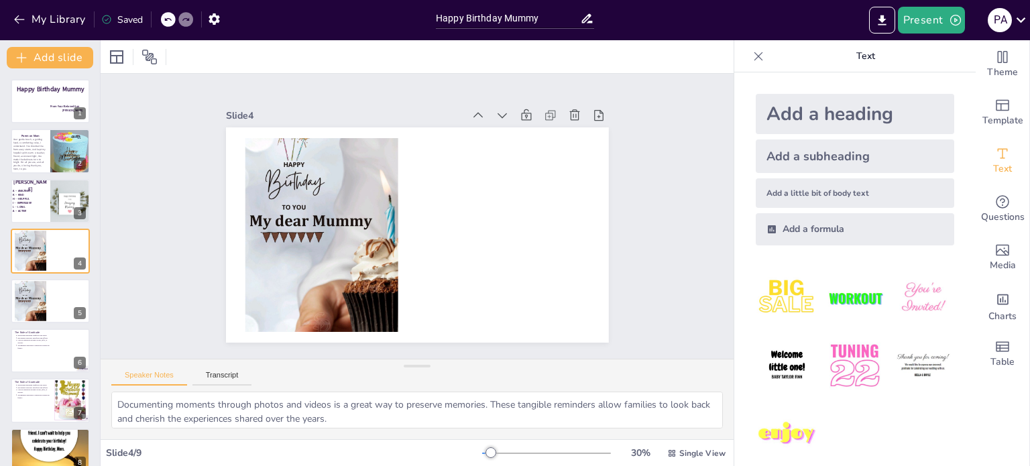
click at [790, 123] on div "Add a heading" at bounding box center [855, 114] width 199 height 40
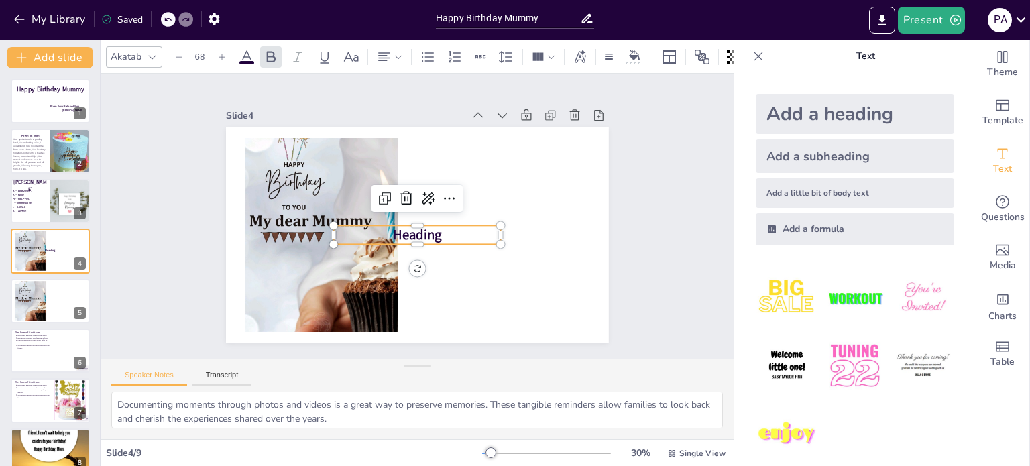
click at [426, 226] on span "Heading" at bounding box center [417, 235] width 49 height 19
click at [425, 245] on div at bounding box center [417, 250] width 168 height 11
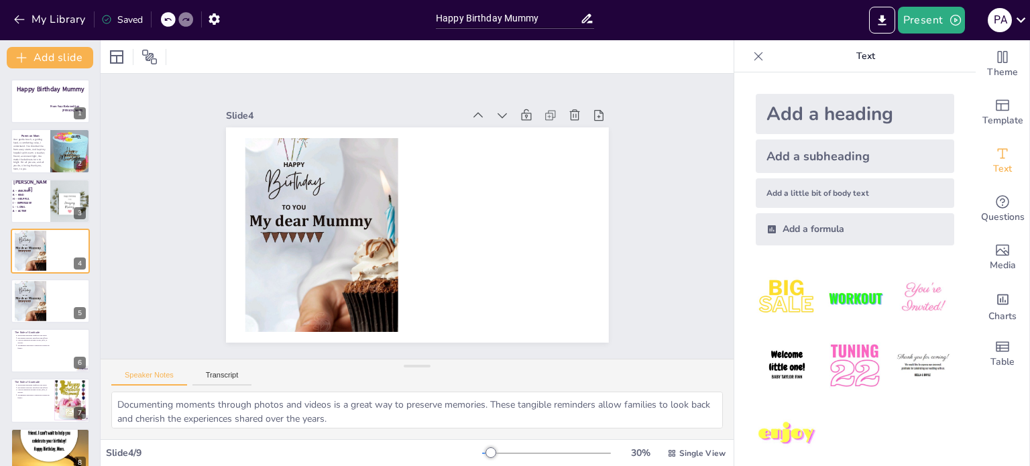
click at [789, 119] on div "Add a heading" at bounding box center [855, 114] width 199 height 40
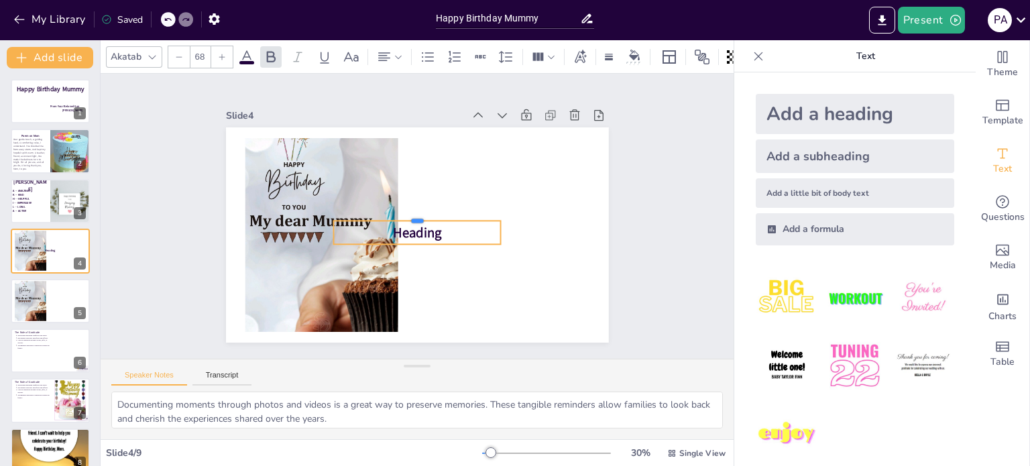
drag, startPoint x: 448, startPoint y: 217, endPoint x: 486, endPoint y: 212, distance: 38.5
click at [486, 212] on div "Heading" at bounding box center [417, 234] width 383 height 215
click at [427, 225] on span "Heading" at bounding box center [417, 232] width 49 height 19
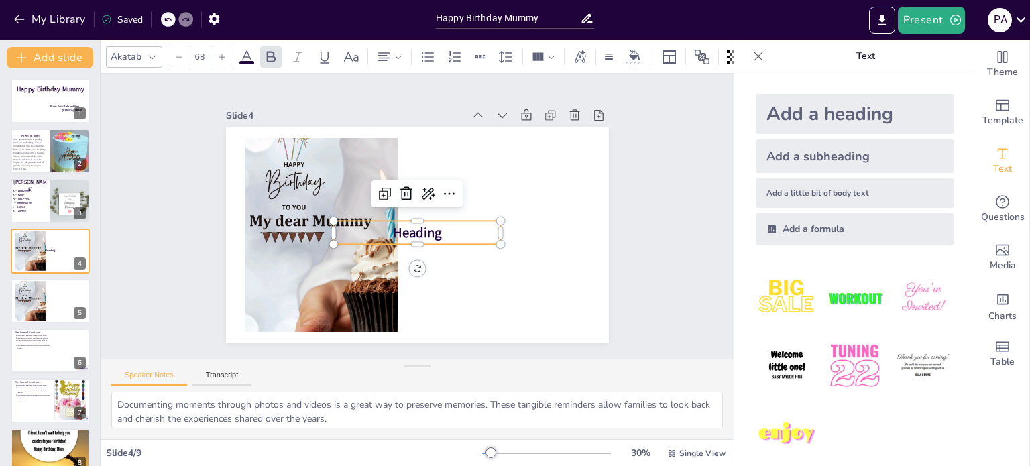
click at [427, 225] on span "Heading" at bounding box center [417, 232] width 49 height 19
click at [427, 225] on p at bounding box center [417, 230] width 168 height 19
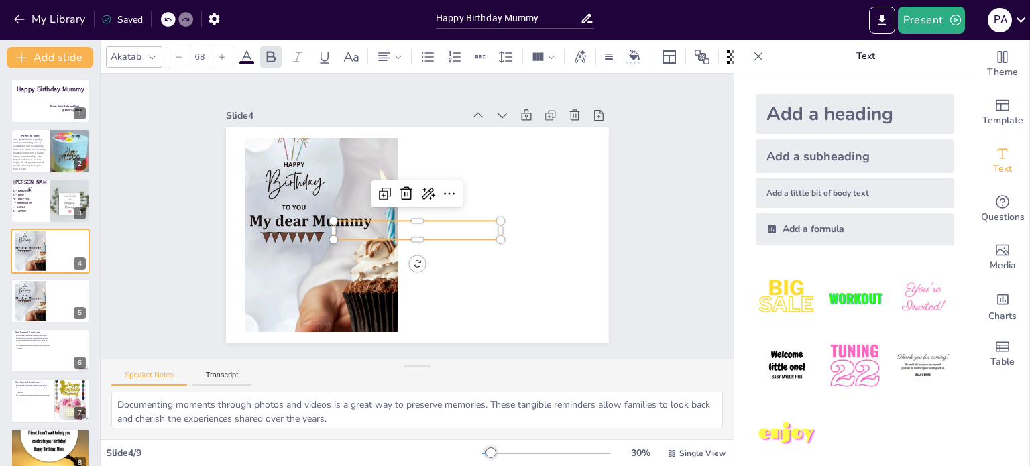
click at [427, 225] on p at bounding box center [417, 230] width 168 height 19
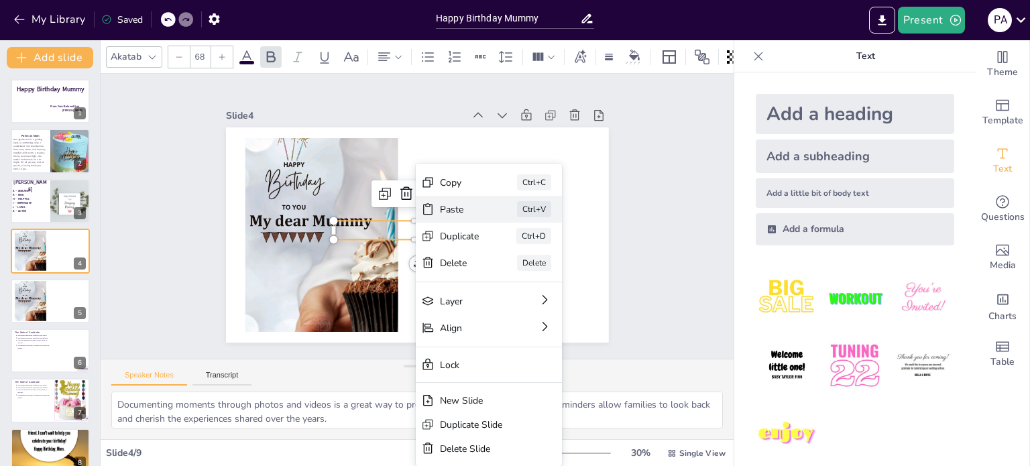
click at [473, 196] on div "Paste Ctrl+V" at bounding box center [489, 209] width 146 height 27
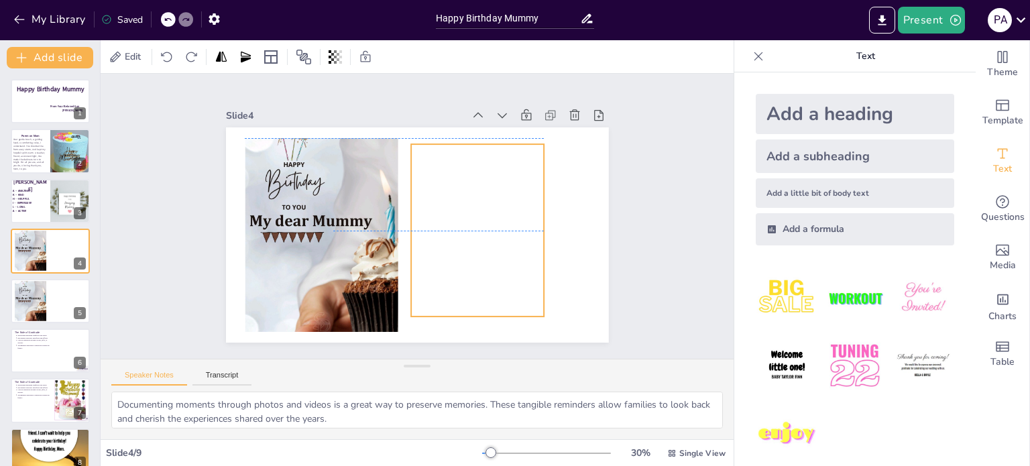
drag, startPoint x: 407, startPoint y: 191, endPoint x: 467, endPoint y: 182, distance: 61.1
click at [467, 182] on div at bounding box center [477, 230] width 133 height 172
drag, startPoint x: 537, startPoint y: 309, endPoint x: 548, endPoint y: 313, distance: 12.3
click at [548, 313] on div at bounding box center [417, 234] width 383 height 215
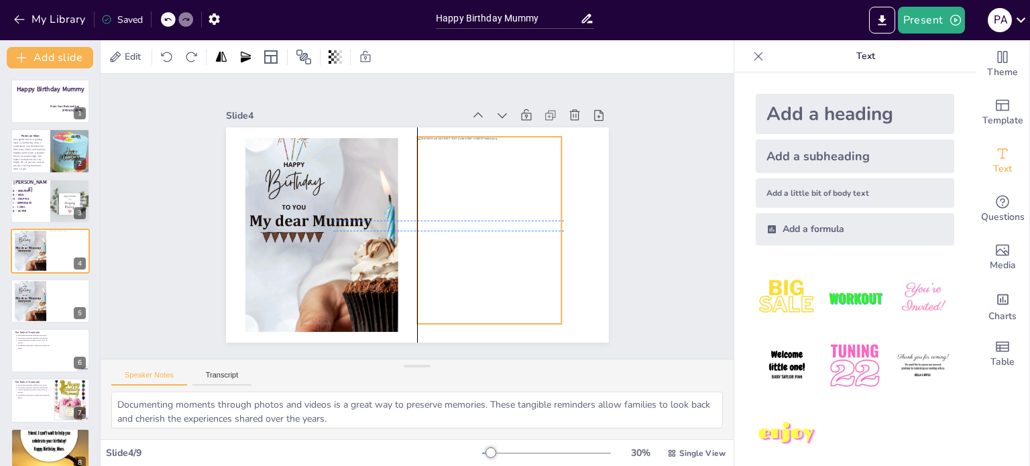
drag, startPoint x: 472, startPoint y: 239, endPoint x: 480, endPoint y: 229, distance: 13.8
click at [480, 229] on div at bounding box center [489, 230] width 144 height 187
drag, startPoint x: 553, startPoint y: 323, endPoint x: 554, endPoint y: 330, distance: 7.5
click at [562, 330] on div at bounding box center [567, 332] width 11 height 11
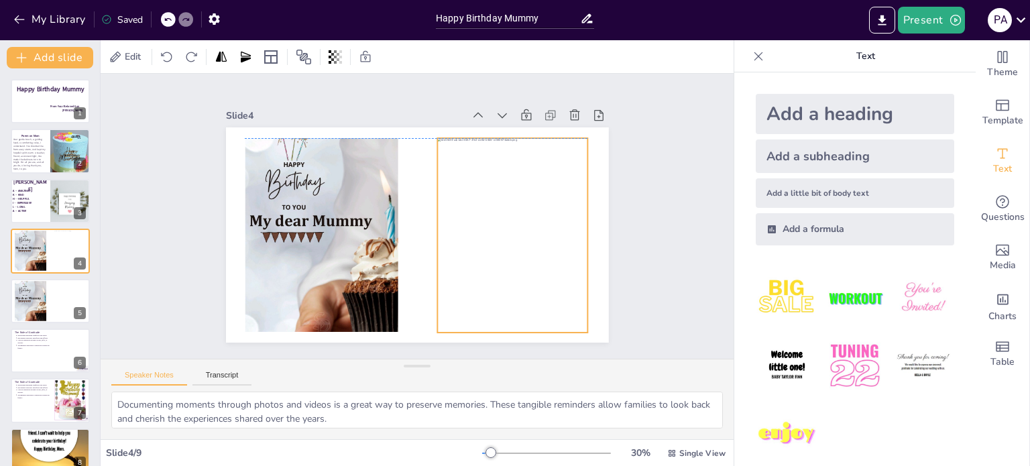
drag, startPoint x: 510, startPoint y: 277, endPoint x: 530, endPoint y: 272, distance: 20.7
click at [530, 272] on div at bounding box center [512, 235] width 150 height 195
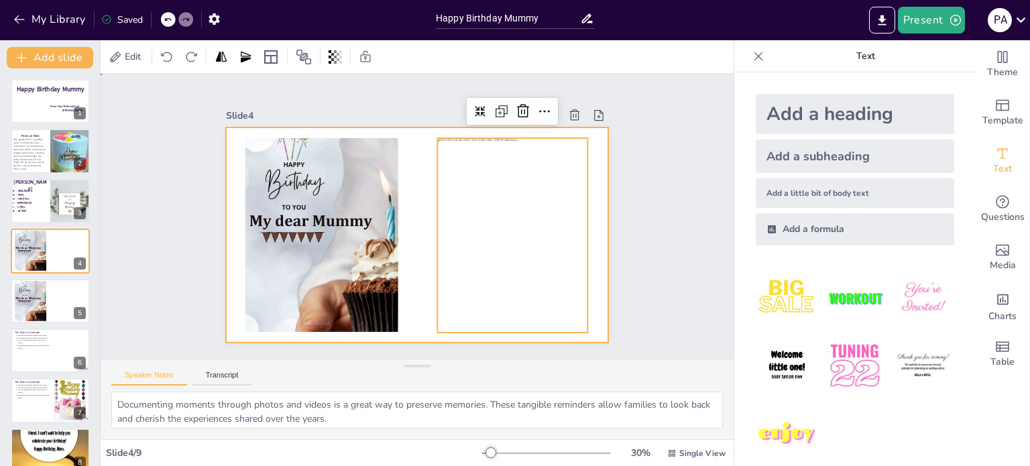
click at [403, 246] on div at bounding box center [417, 234] width 383 height 215
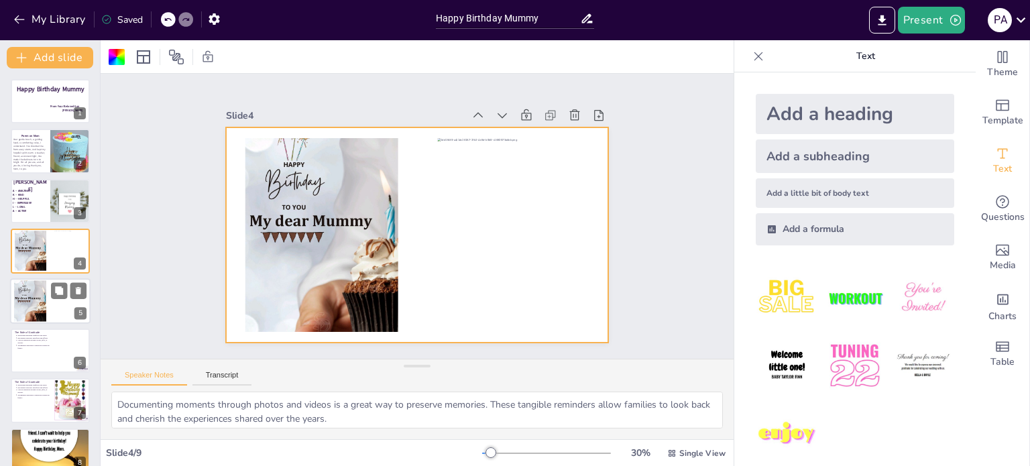
click at [45, 313] on div at bounding box center [30, 301] width 32 height 58
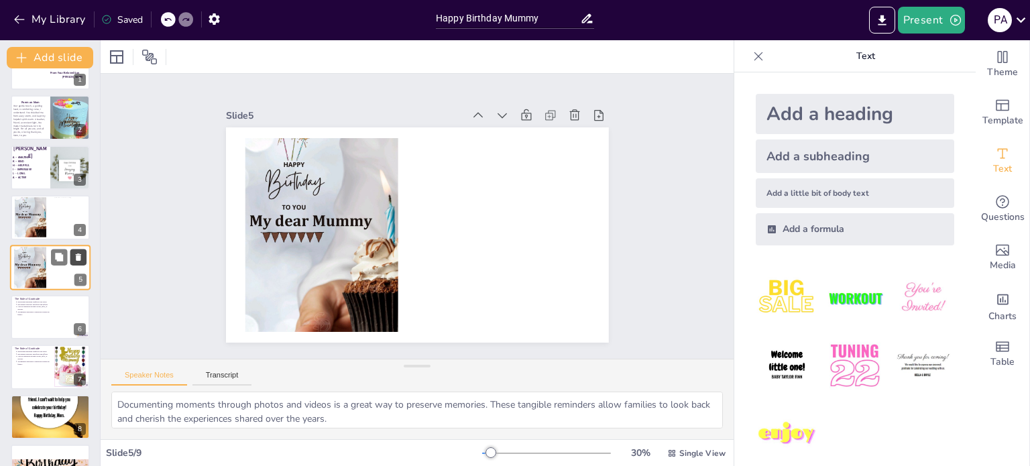
click at [74, 255] on icon at bounding box center [78, 256] width 9 height 9
type textarea "Gratitude plays a crucial role in reinforcing the emotional connection between …"
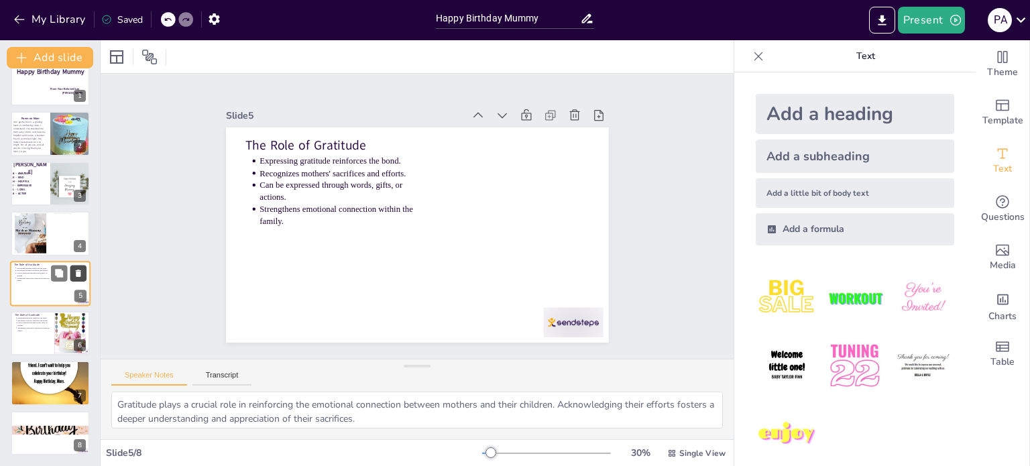
click at [75, 265] on button at bounding box center [78, 273] width 16 height 16
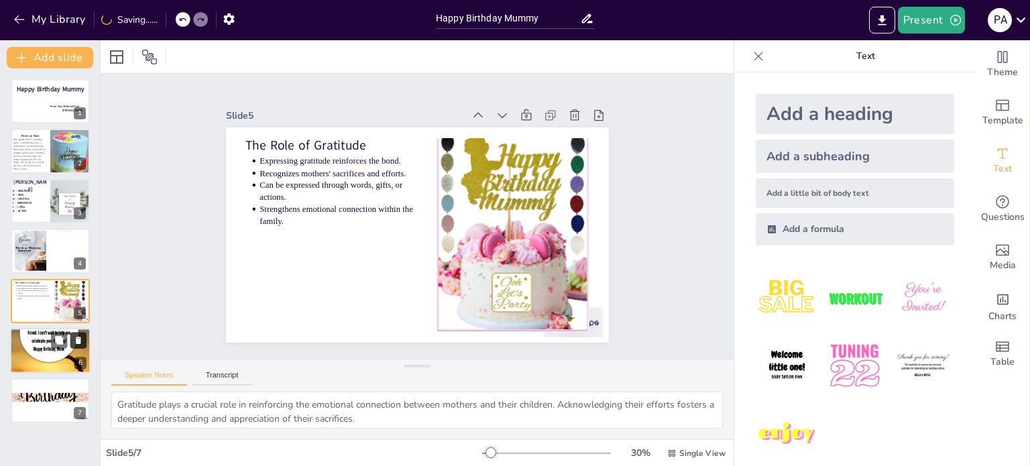
click at [79, 339] on icon at bounding box center [78, 340] width 5 height 7
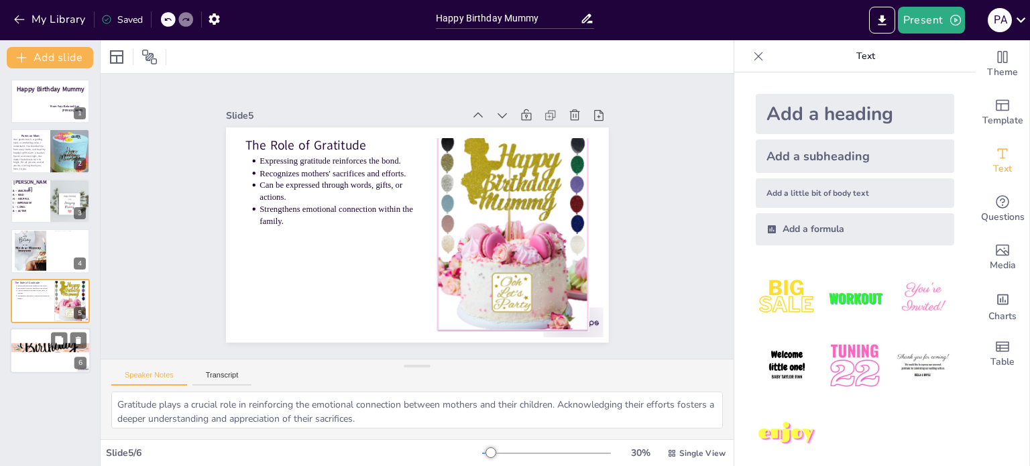
click at [65, 353] on div at bounding box center [50, 351] width 80 height 46
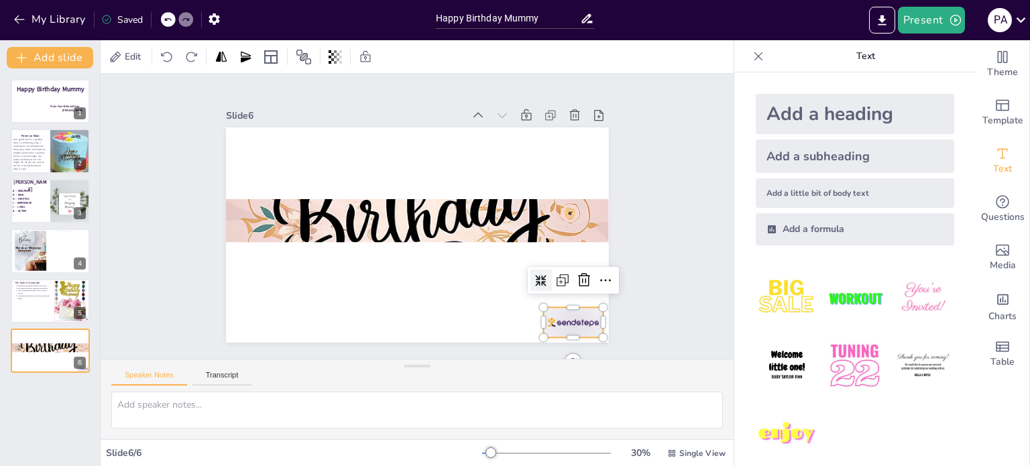
click at [561, 311] on div at bounding box center [573, 322] width 60 height 30
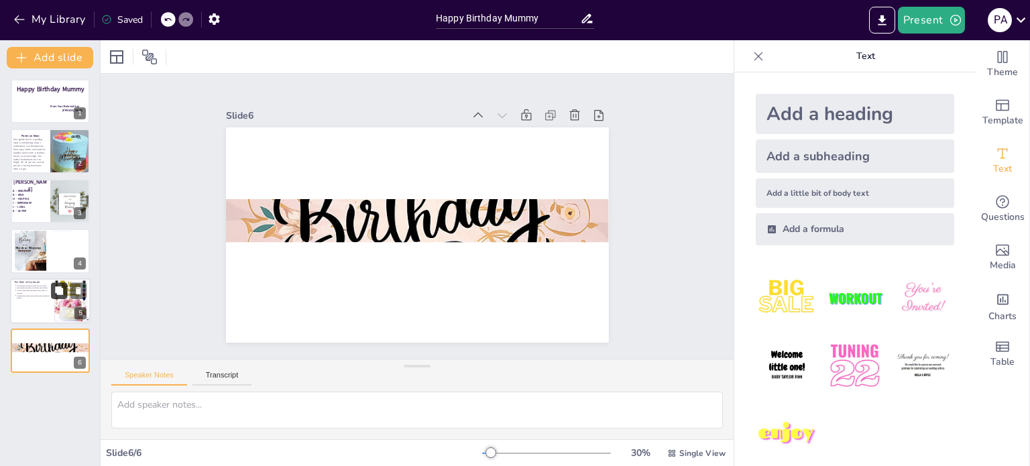
click at [56, 292] on icon at bounding box center [59, 290] width 8 height 8
type textarea "Gratitude plays a crucial role in reinforcing the emotional connection between …"
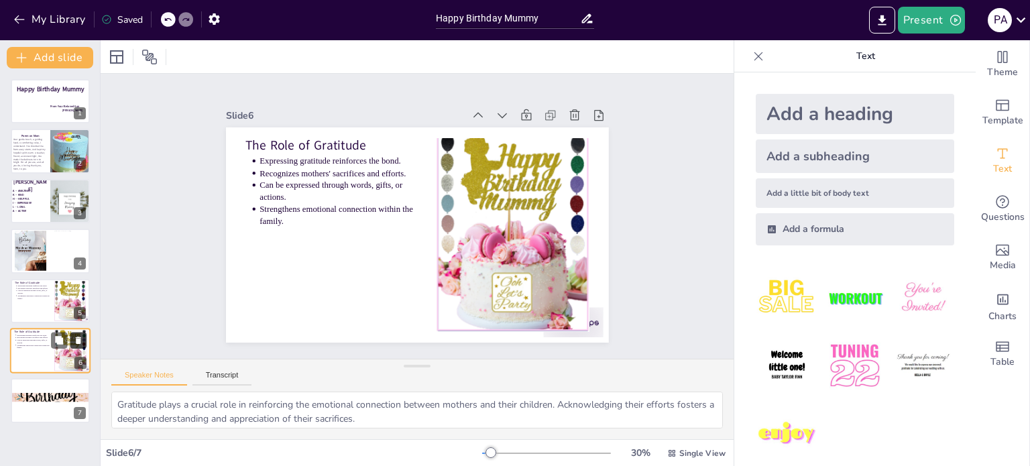
click at [79, 341] on icon at bounding box center [78, 340] width 5 height 7
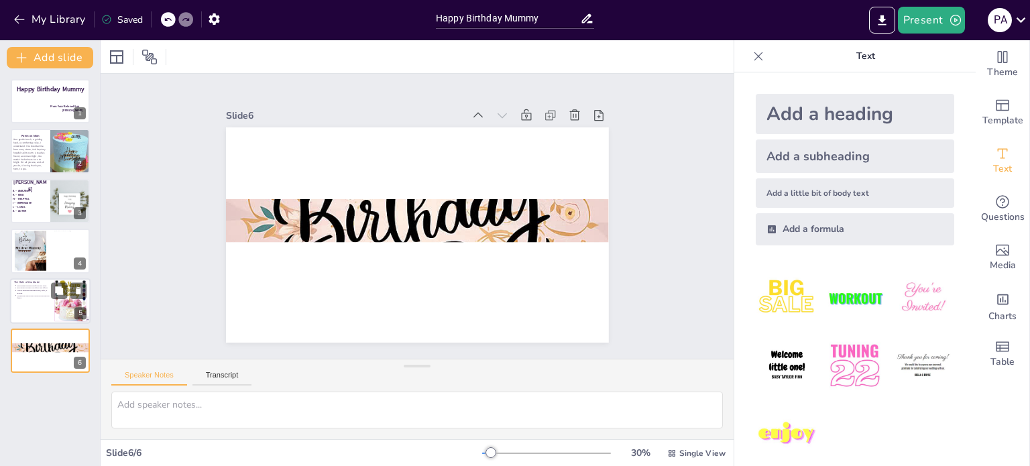
click at [38, 308] on div at bounding box center [50, 301] width 80 height 46
type textarea "Gratitude plays a crucial role in reinforcing the emotional connection between …"
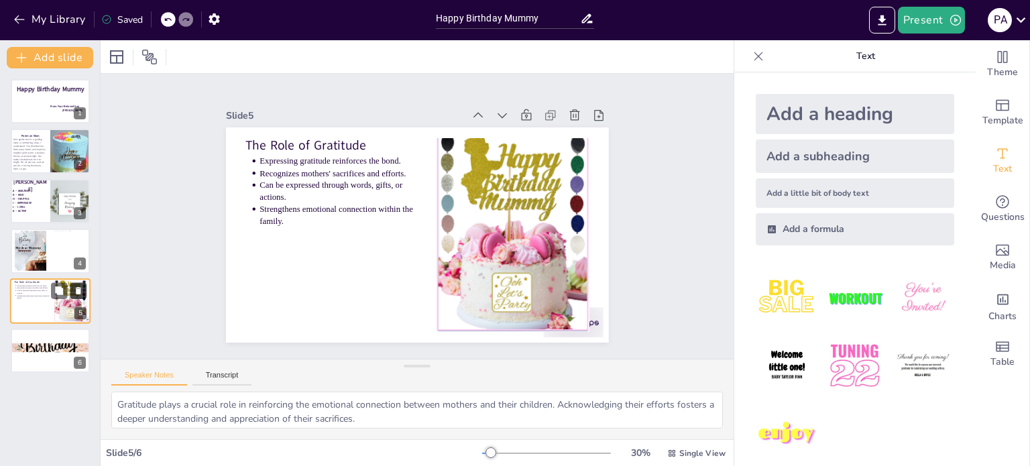
click at [80, 286] on icon at bounding box center [78, 290] width 9 height 9
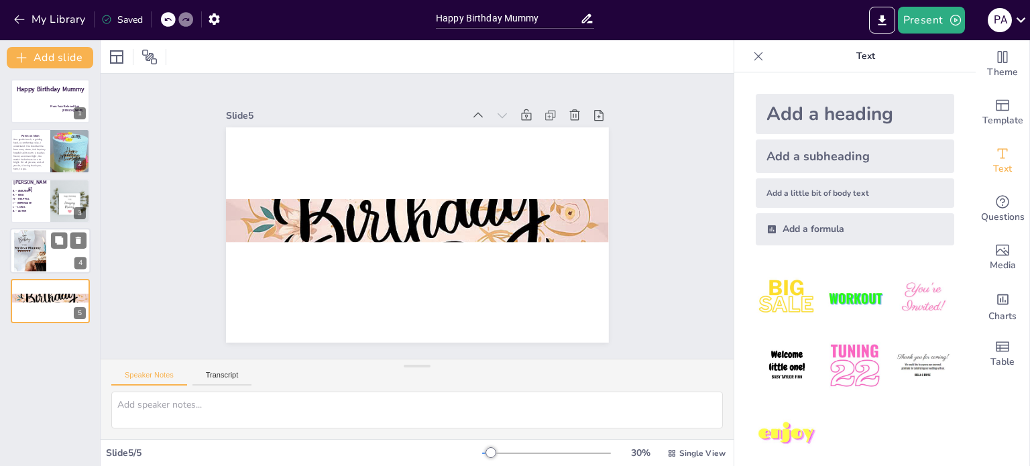
click at [42, 256] on div at bounding box center [30, 252] width 32 height 58
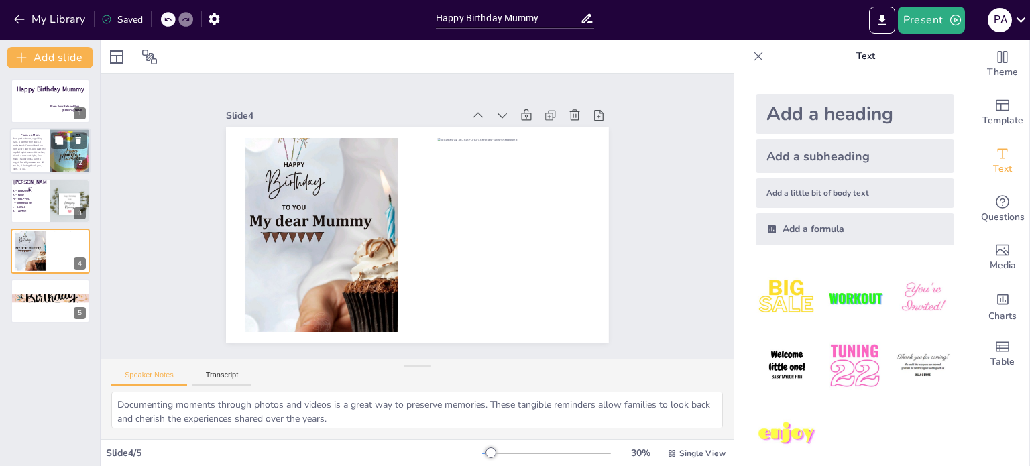
click at [33, 160] on span "Your gentle touch, a guiding hand, A comforting voice, I understand. You shield…" at bounding box center [29, 155] width 33 height 34
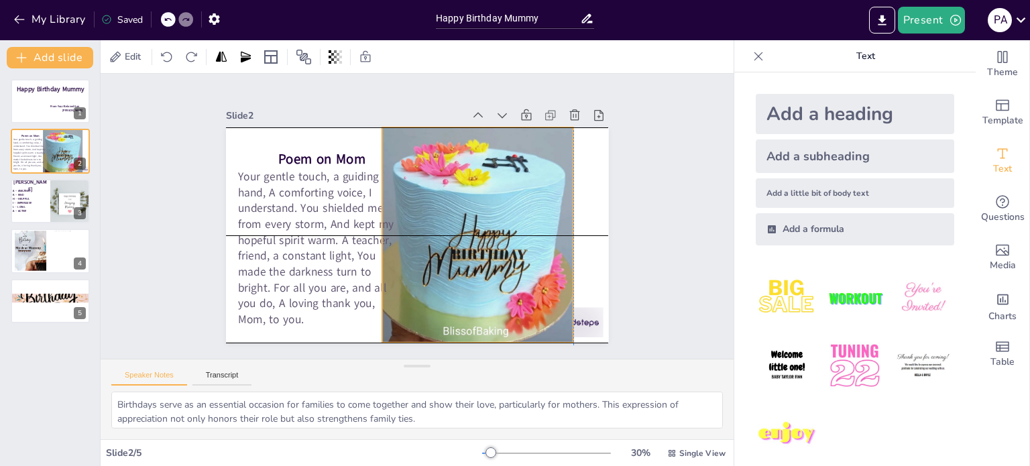
drag, startPoint x: 500, startPoint y: 305, endPoint x: 447, endPoint y: 305, distance: 53.0
click at [447, 305] on div at bounding box center [477, 234] width 215 height 215
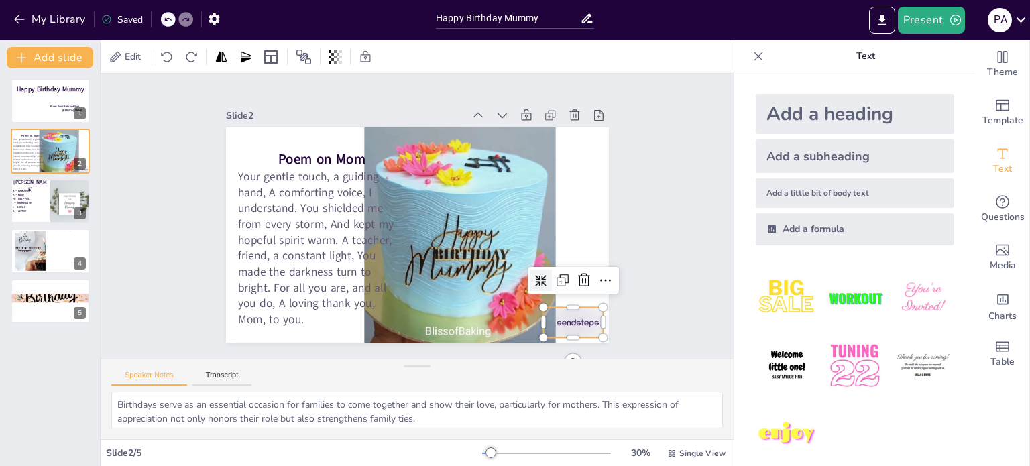
click at [582, 325] on div at bounding box center [573, 322] width 60 height 30
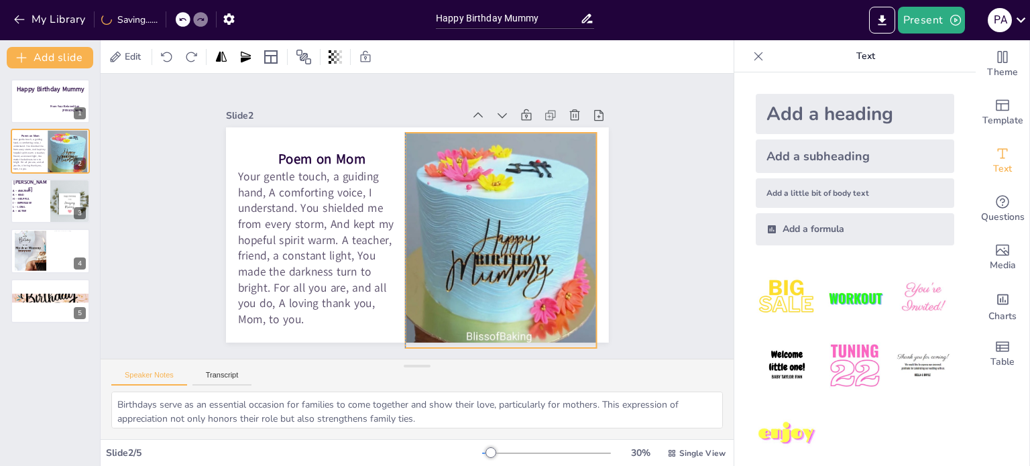
drag, startPoint x: 490, startPoint y: 283, endPoint x: 530, endPoint y: 288, distance: 40.6
click at [530, 288] on div at bounding box center [500, 240] width 215 height 215
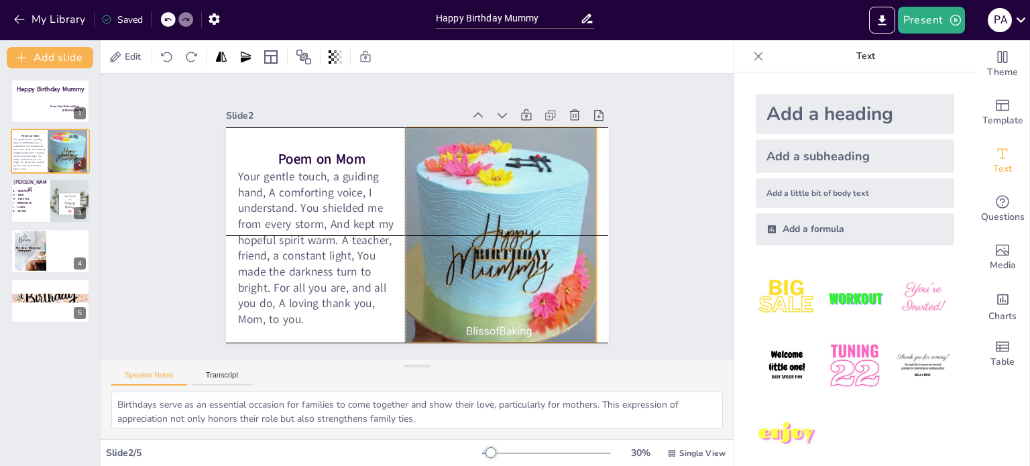
click at [529, 283] on div at bounding box center [500, 234] width 215 height 215
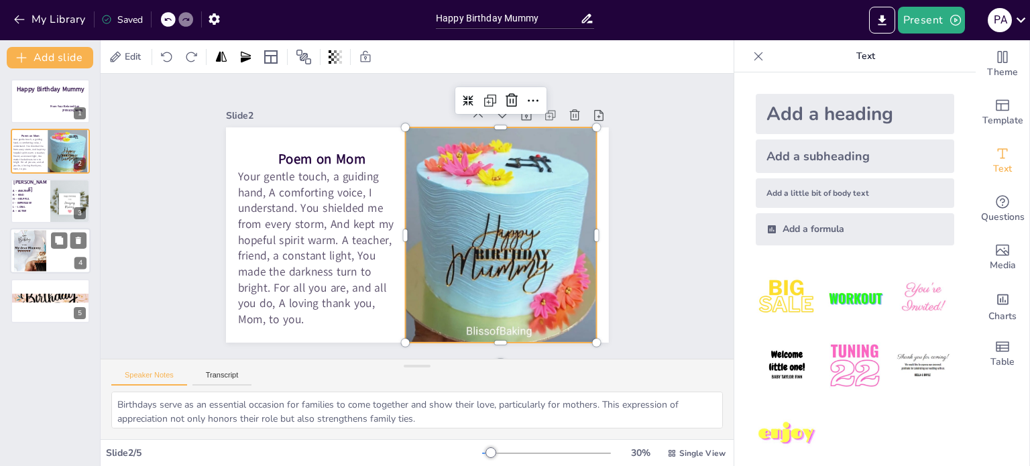
click at [38, 244] on div at bounding box center [30, 252] width 32 height 58
type textarea "Documenting moments through photos and videos is a great way to preserve memori…"
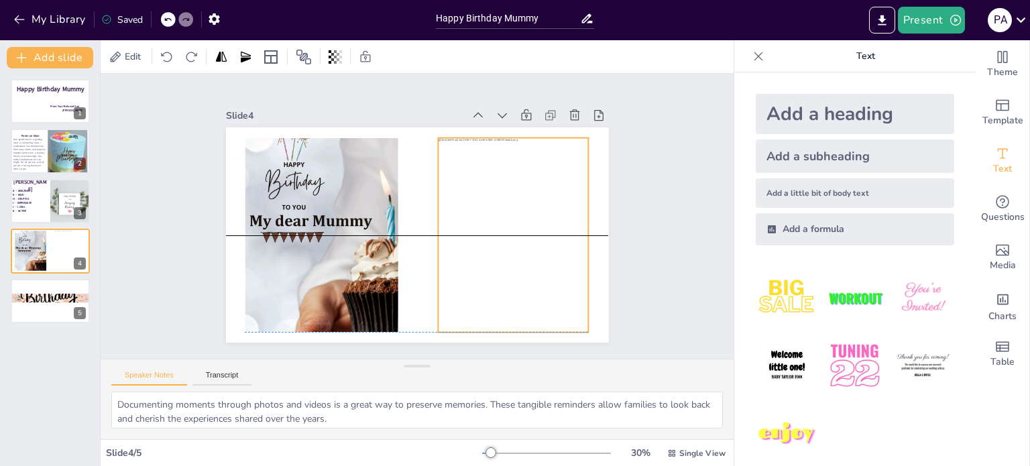
click at [467, 264] on div at bounding box center [513, 235] width 150 height 195
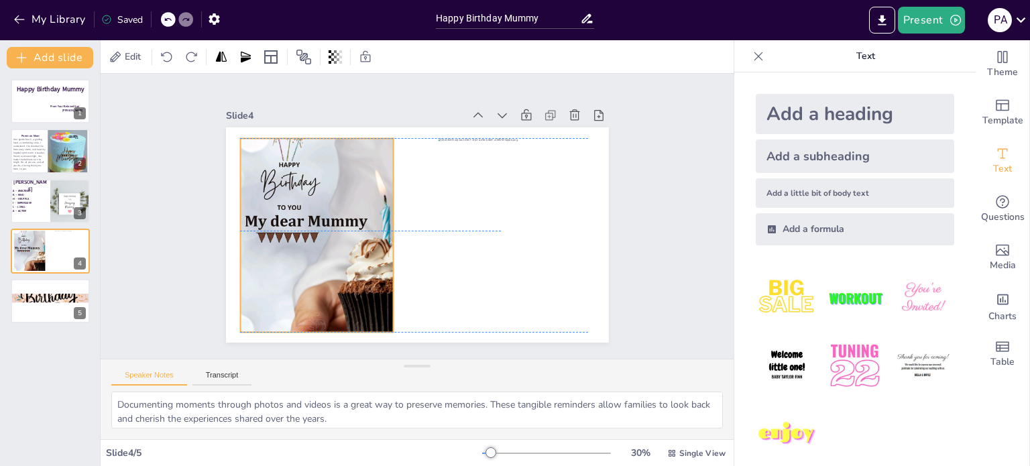
click at [307, 258] on div at bounding box center [316, 235] width 153 height 272
click at [8, 305] on div "Happy Birthday Mummy From Your Beloved Son [PERSON_NAME] 1 Poem on Mom Your gen…" at bounding box center [50, 201] width 100 height 244
click at [30, 309] on div at bounding box center [50, 301] width 80 height 46
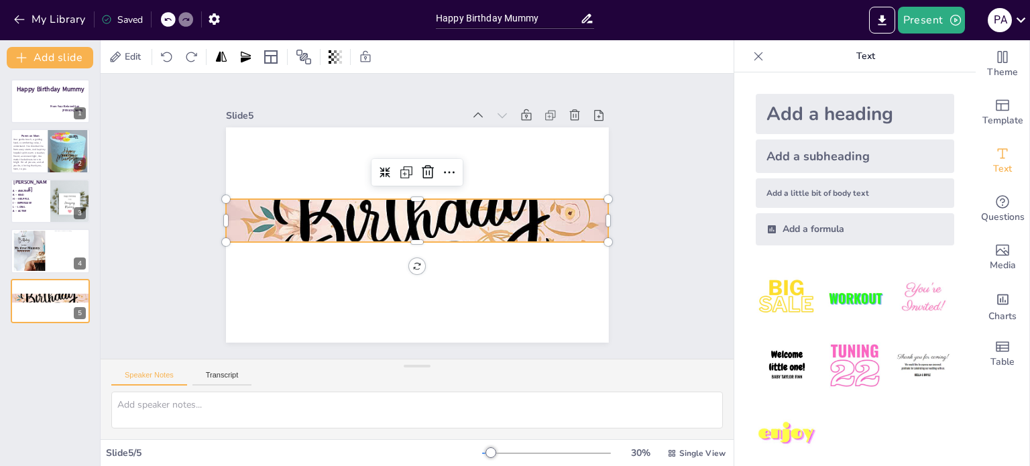
click at [347, 203] on div at bounding box center [417, 221] width 383 height 383
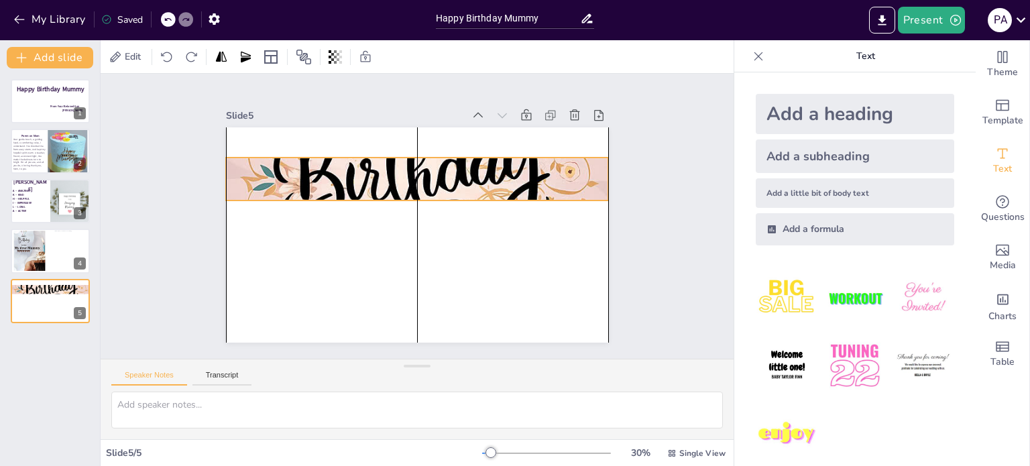
drag, startPoint x: 347, startPoint y: 203, endPoint x: 349, endPoint y: 163, distance: 40.3
click at [349, 163] on div at bounding box center [417, 179] width 383 height 383
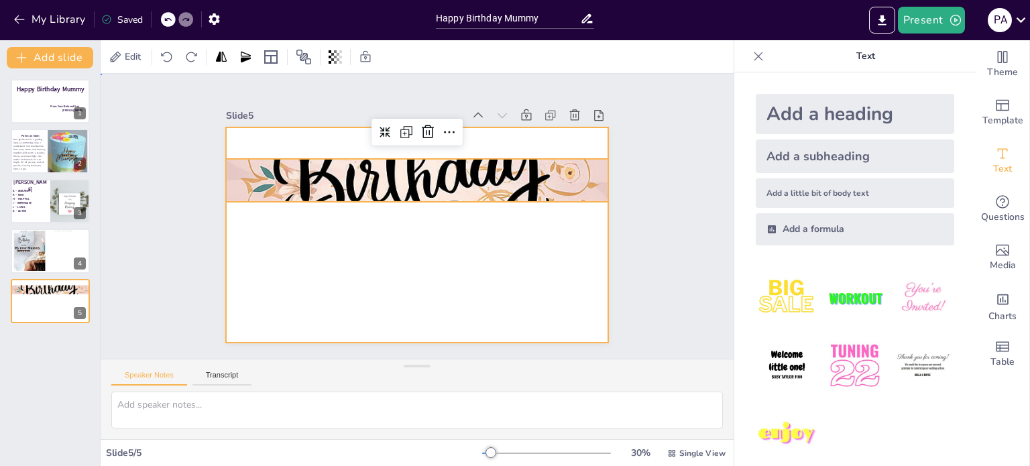
click at [358, 227] on div at bounding box center [417, 234] width 383 height 215
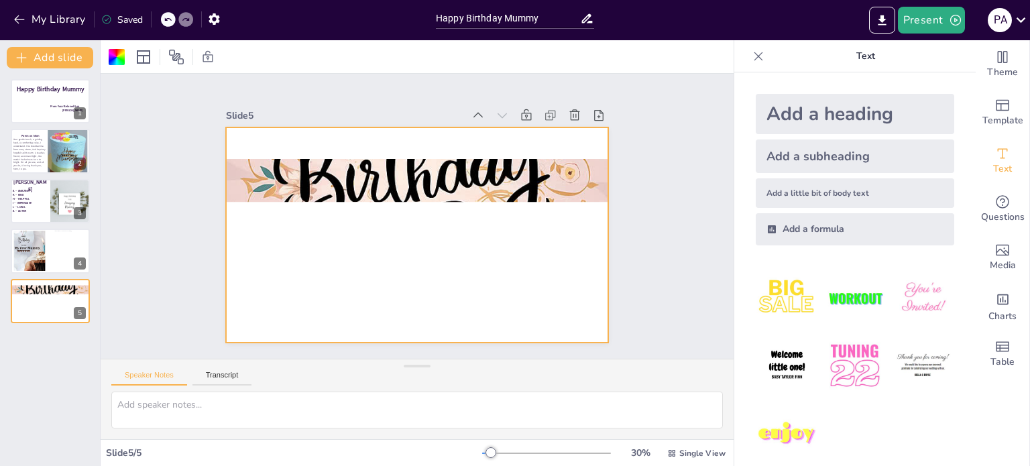
click at [816, 116] on div "Add a heading" at bounding box center [855, 114] width 199 height 40
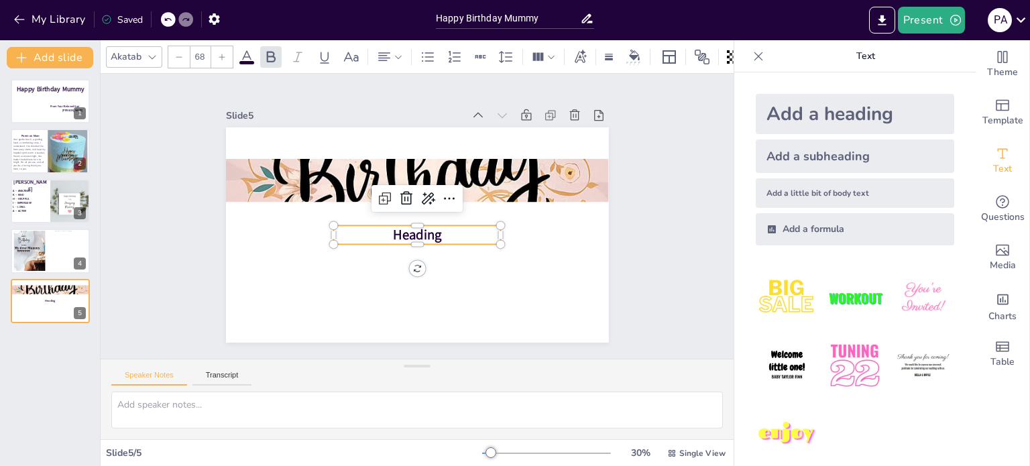
click at [424, 230] on span "Heading" at bounding box center [417, 235] width 49 height 19
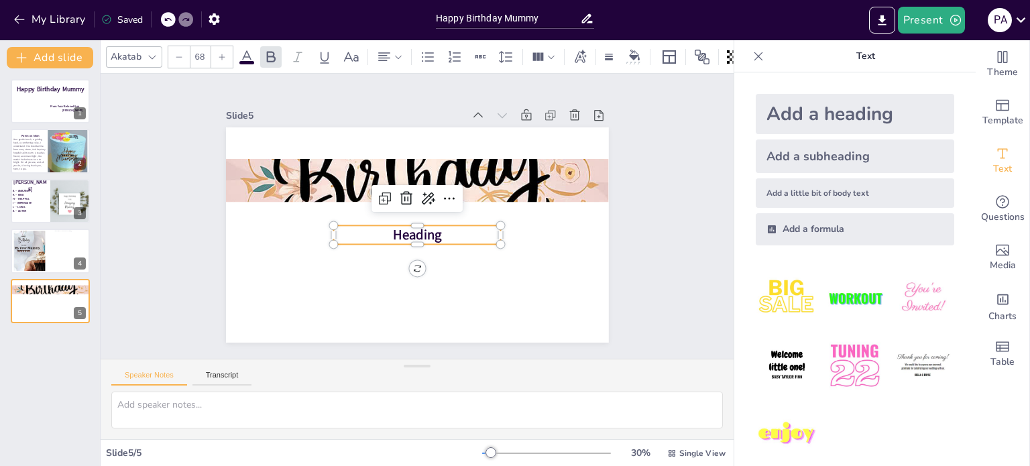
click at [424, 230] on span "Heading" at bounding box center [417, 235] width 49 height 19
click at [424, 230] on p at bounding box center [417, 234] width 168 height 19
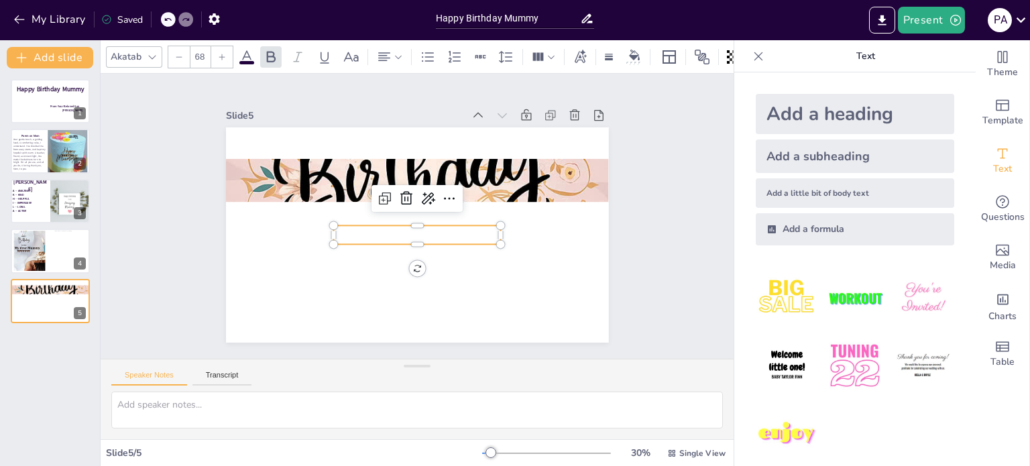
click at [424, 230] on p at bounding box center [417, 234] width 168 height 19
click at [424, 230] on p "eNJO" at bounding box center [417, 234] width 168 height 19
click at [219, 53] on icon at bounding box center [222, 57] width 8 height 8
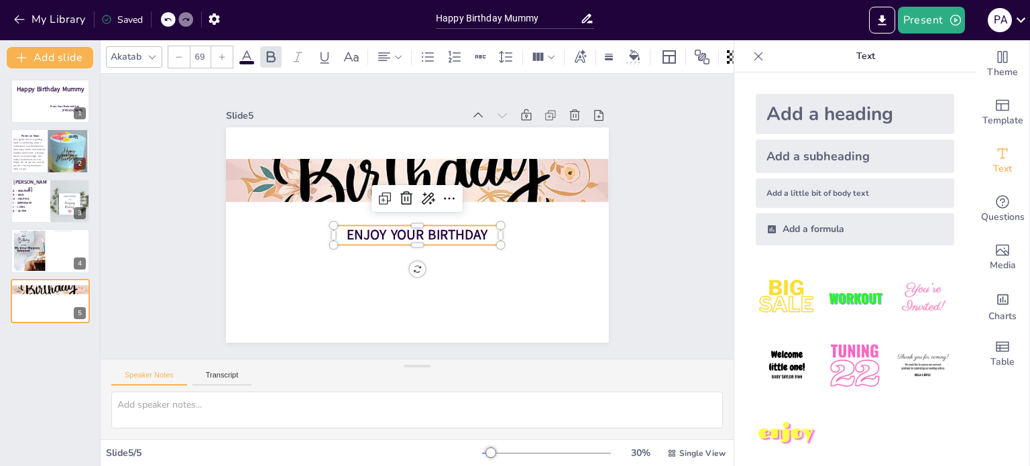
click at [219, 53] on icon at bounding box center [222, 57] width 8 height 8
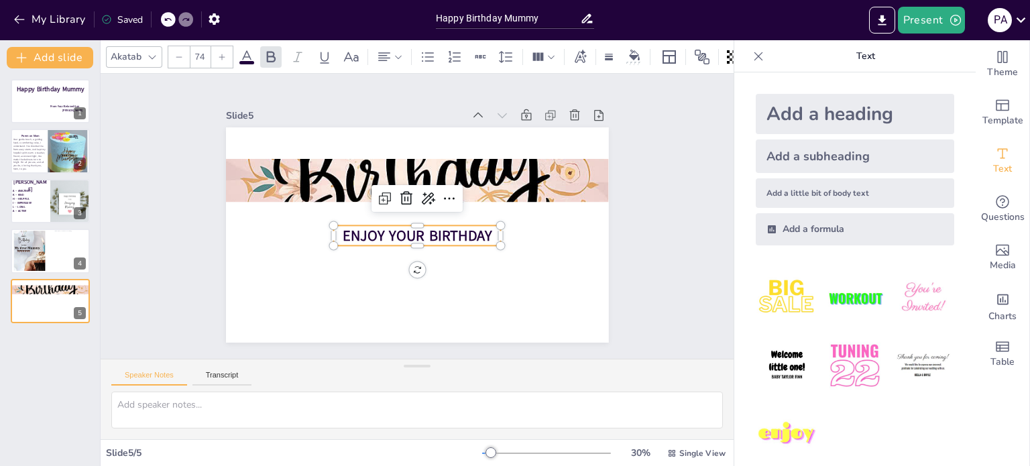
click at [219, 53] on icon at bounding box center [222, 57] width 8 height 8
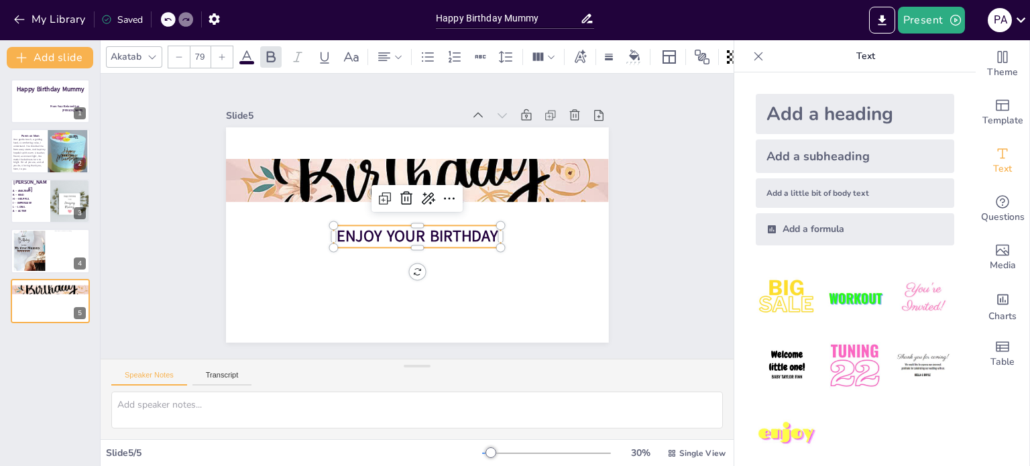
click at [219, 53] on icon at bounding box center [222, 57] width 8 height 8
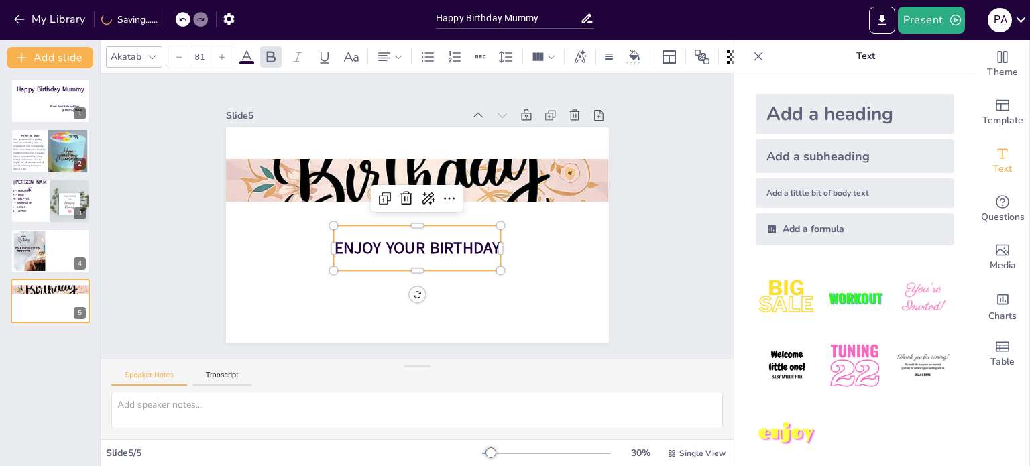
click at [219, 53] on icon at bounding box center [222, 57] width 8 height 8
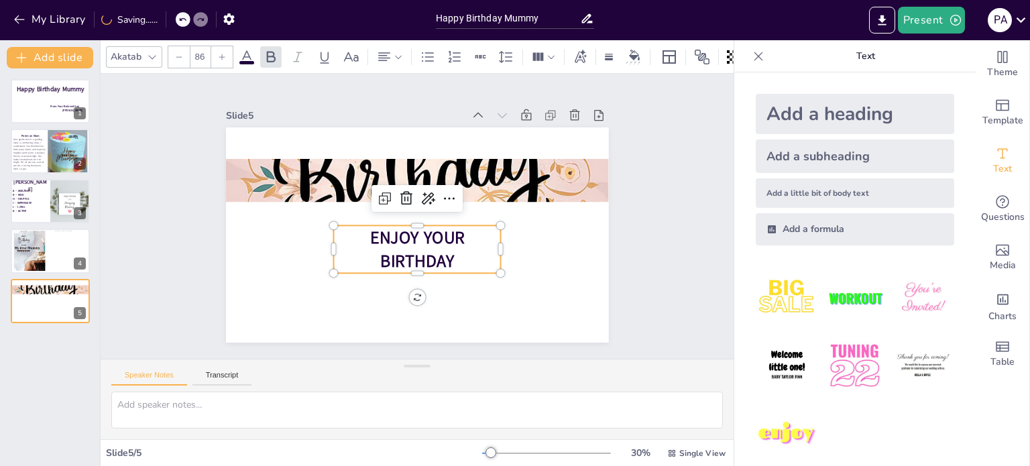
click at [219, 53] on icon at bounding box center [222, 57] width 8 height 8
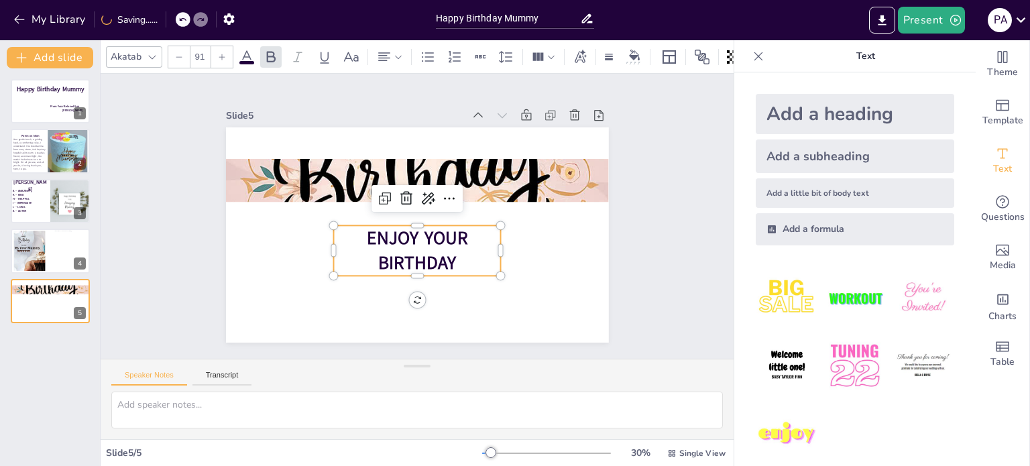
click at [219, 53] on icon at bounding box center [222, 57] width 8 height 8
type input "95"
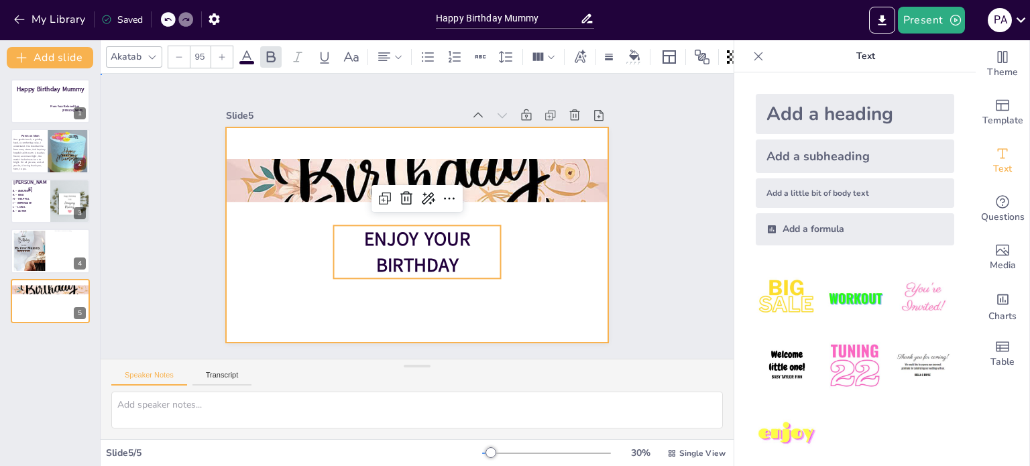
click at [284, 241] on div at bounding box center [417, 234] width 383 height 215
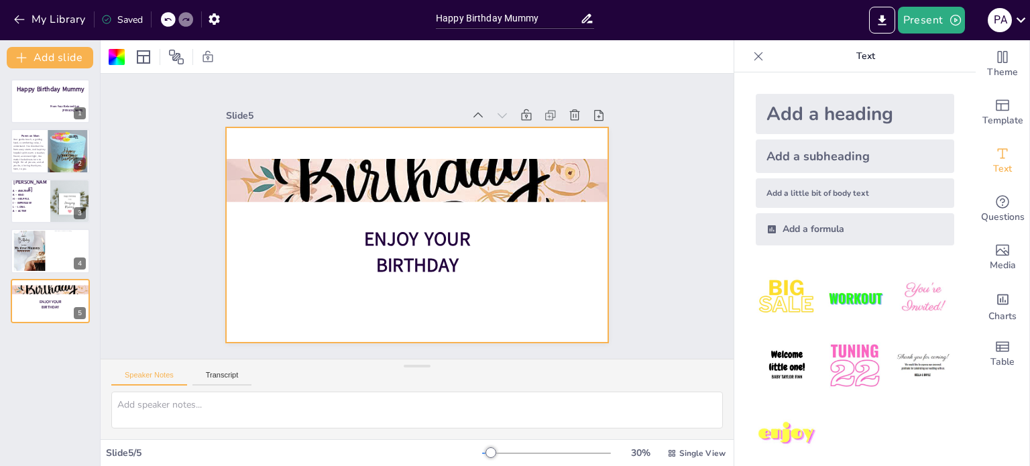
click at [755, 53] on icon at bounding box center [759, 56] width 9 height 9
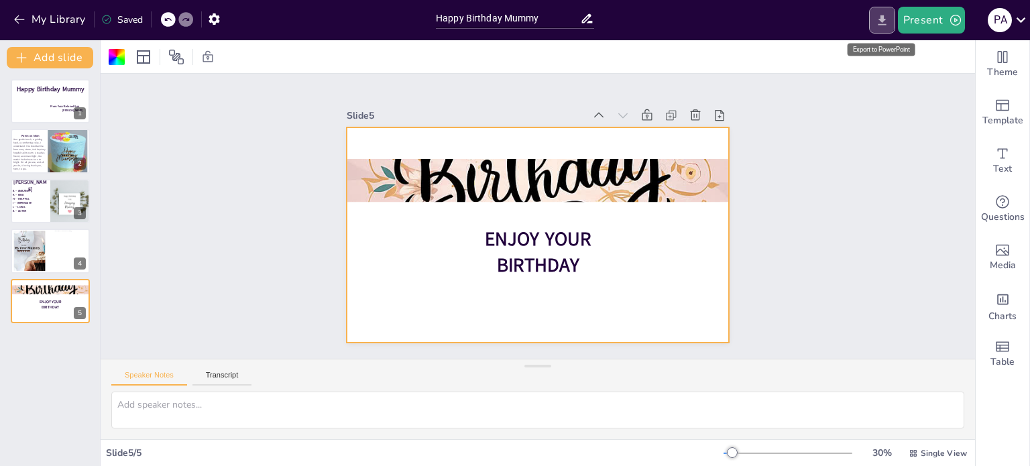
click at [887, 19] on icon "Export to PowerPoint" at bounding box center [882, 20] width 14 height 14
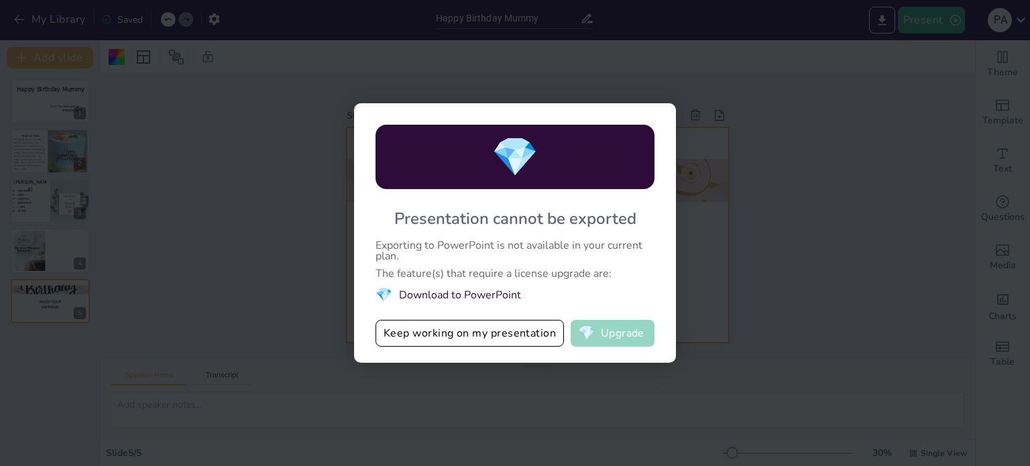
click at [613, 331] on button "💎 Upgrade" at bounding box center [613, 333] width 84 height 27
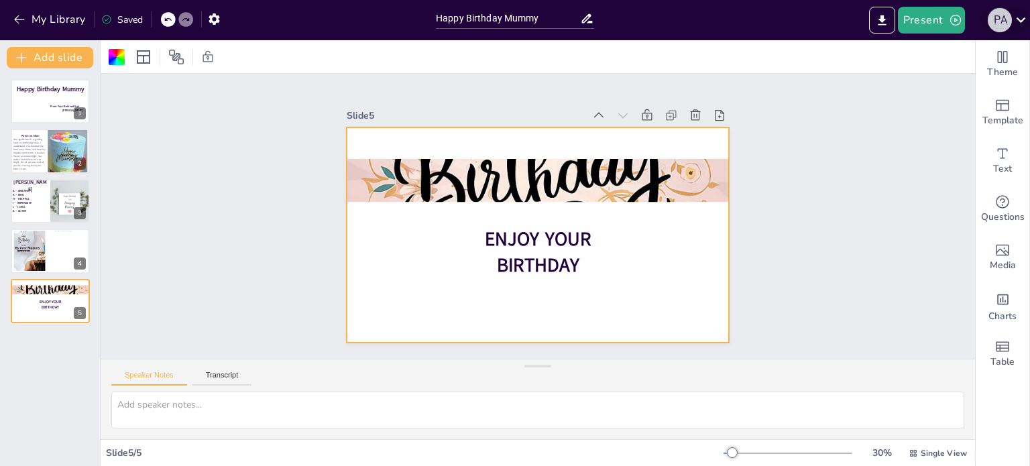
click at [1005, 23] on div "P A" at bounding box center [1000, 20] width 24 height 24
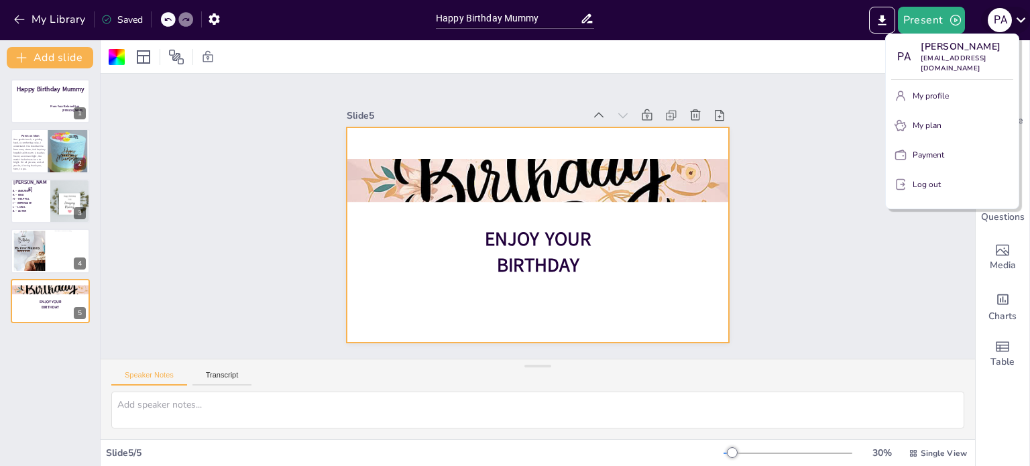
click at [1005, 23] on div at bounding box center [515, 233] width 1030 height 466
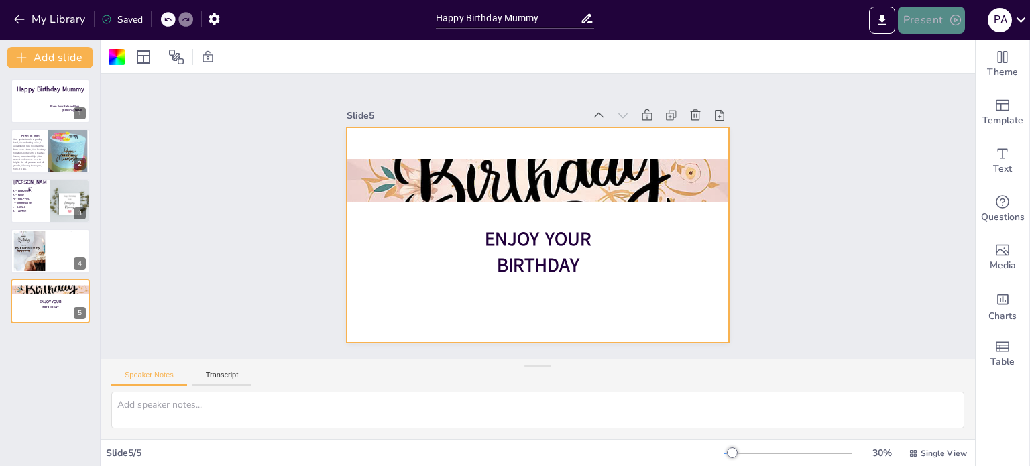
click at [943, 25] on button "Present" at bounding box center [931, 20] width 67 height 27
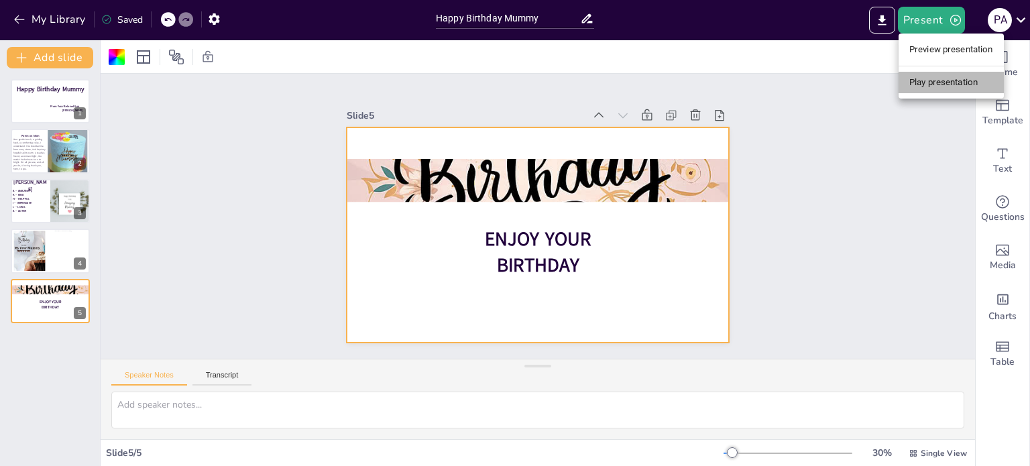
click at [945, 78] on li "Play presentation" at bounding box center [951, 82] width 105 height 21
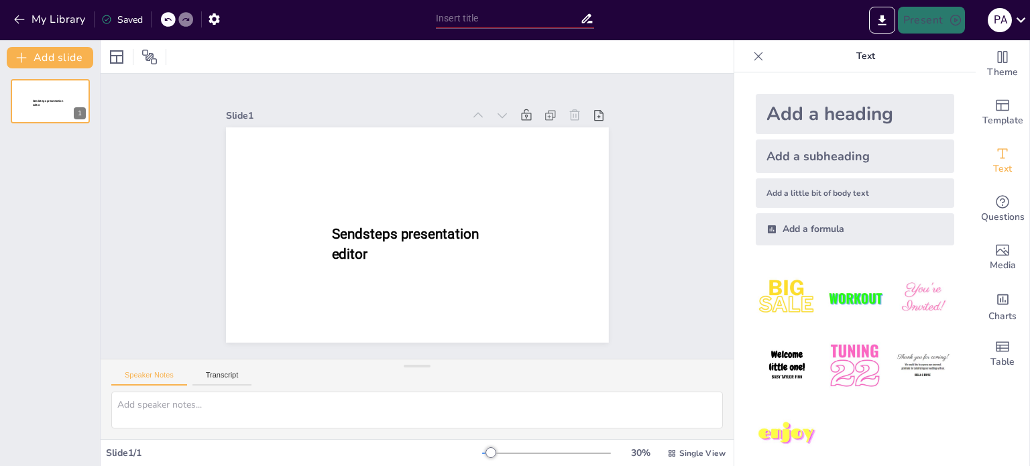
type input "Happy Birthday Mummy"
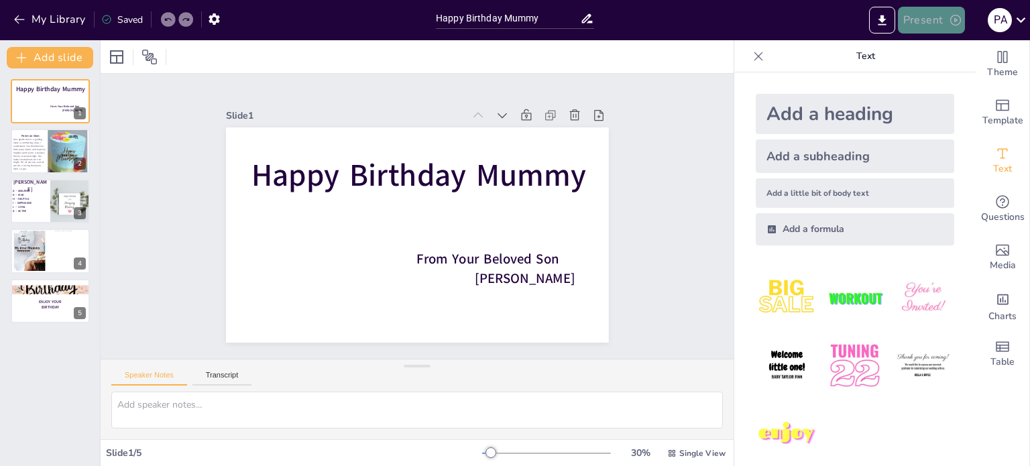
click at [927, 20] on button "Present" at bounding box center [931, 20] width 67 height 27
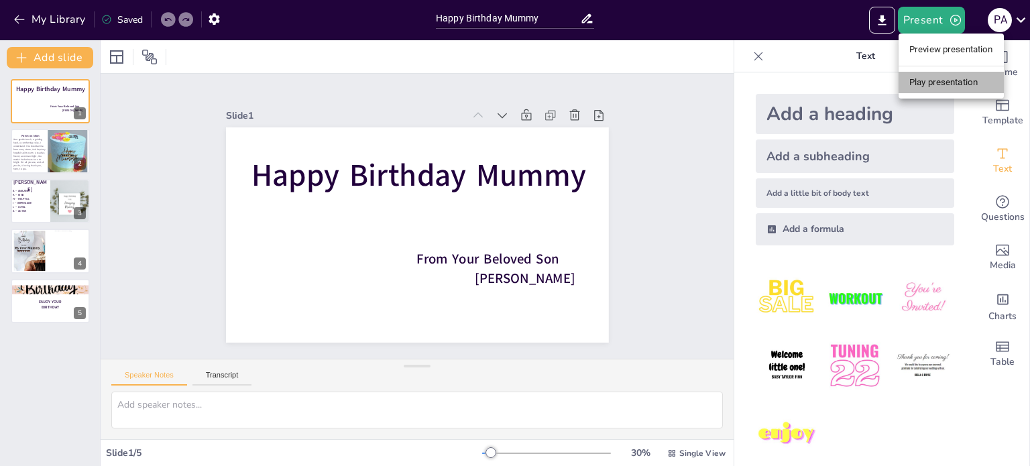
click at [921, 85] on li "Play presentation" at bounding box center [951, 82] width 105 height 21
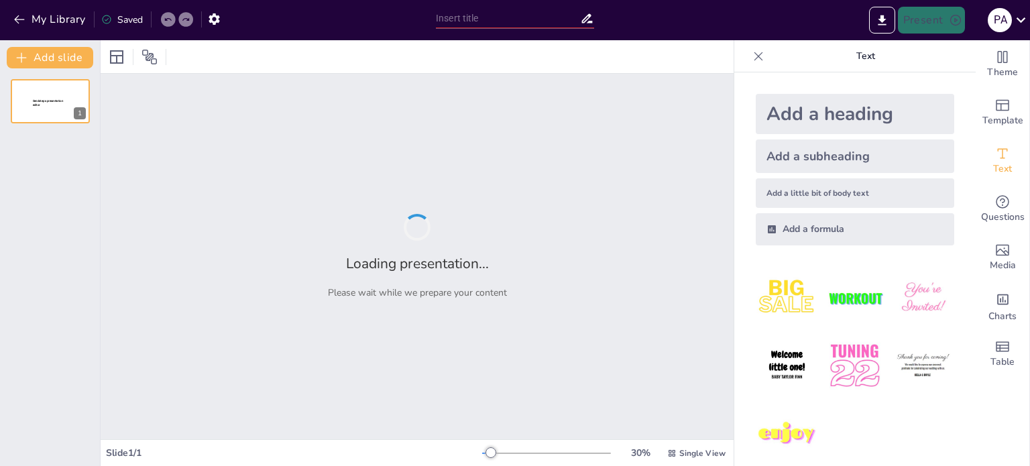
type input "Happy Birthday Mummy"
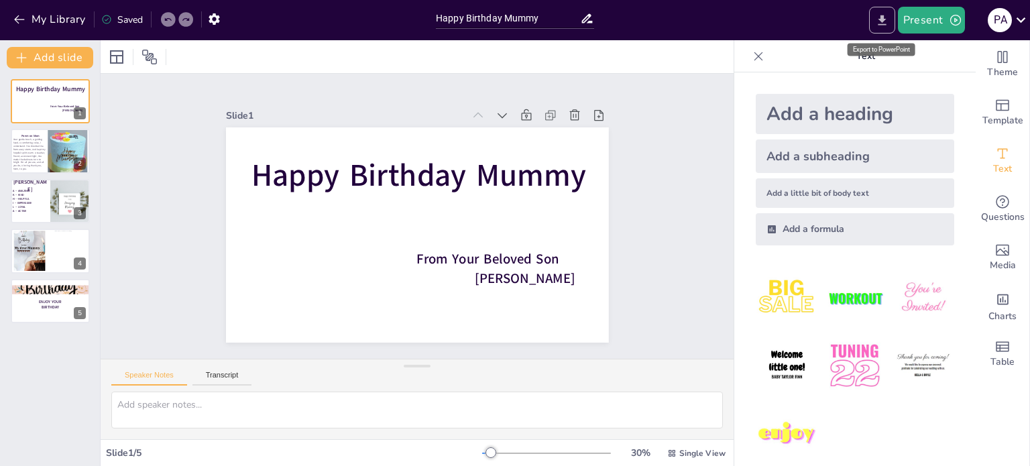
click at [873, 21] on button "Export to PowerPoint" at bounding box center [882, 20] width 26 height 27
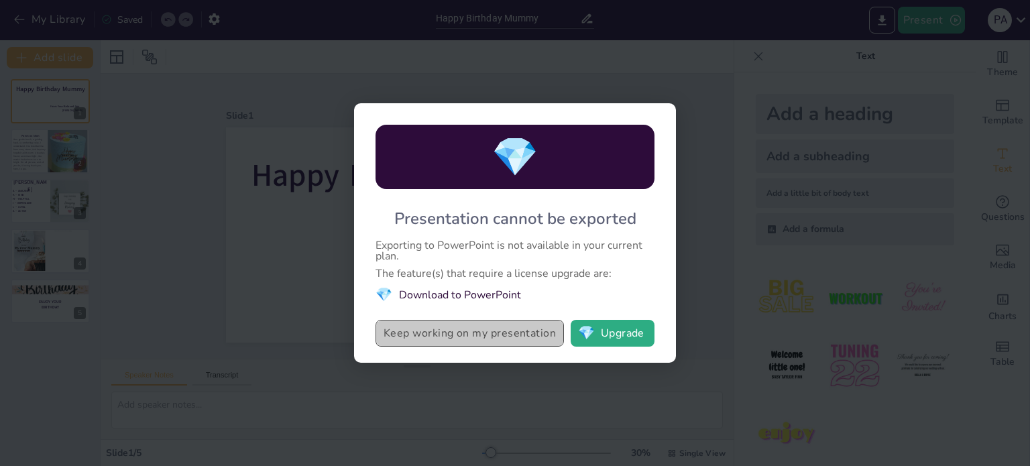
click at [498, 343] on button "Keep working on my presentation" at bounding box center [470, 333] width 189 height 27
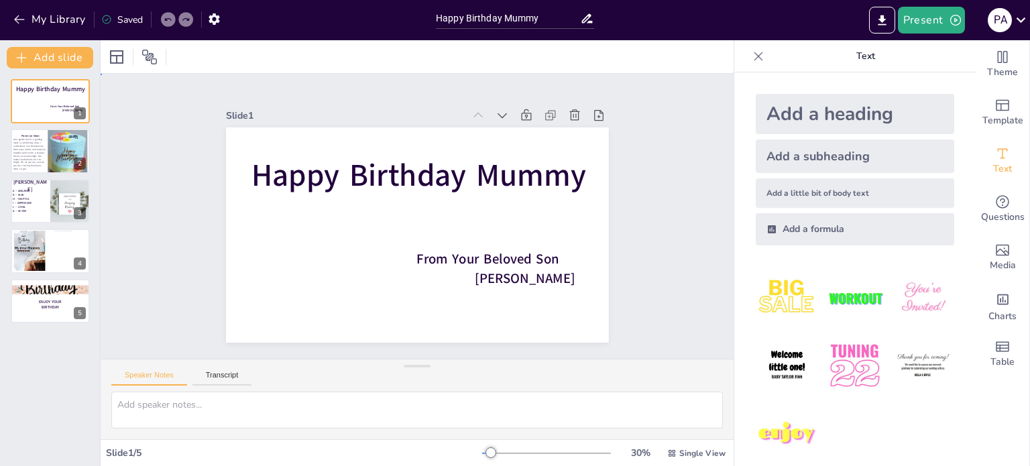
click at [651, 184] on div "Slide 1 Happy Birthday Mummy From Your Beloved Son Aarush Slide 2 Poem on Mom Y…" at bounding box center [417, 216] width 467 height 690
click at [38, 152] on span "Your gentle touch, a guiding hand, A comforting voice, I understand. You shield…" at bounding box center [29, 155] width 33 height 34
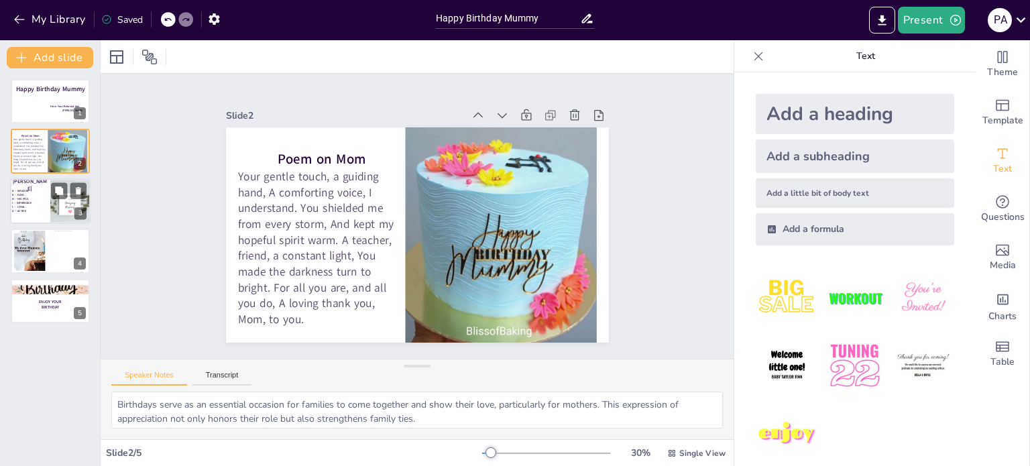
click at [24, 214] on div at bounding box center [50, 201] width 80 height 46
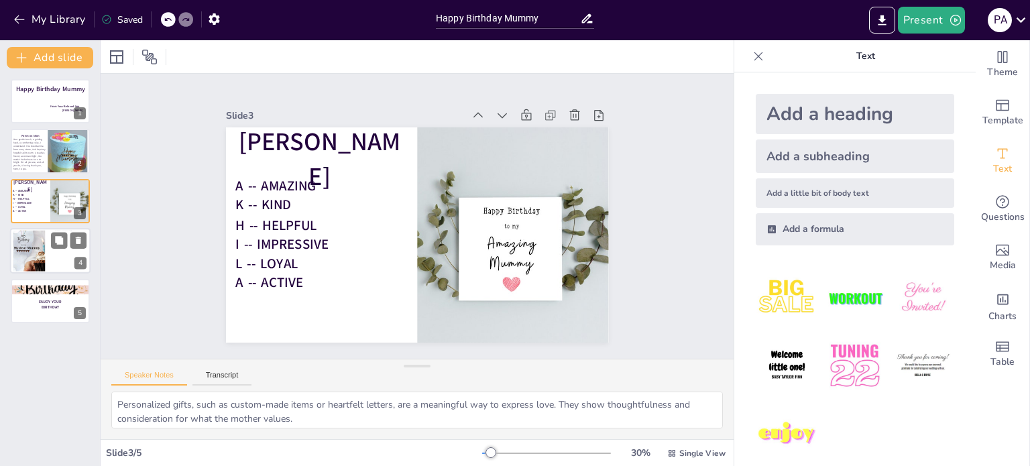
click at [33, 266] on div at bounding box center [29, 252] width 32 height 58
type textarea "Documenting moments through photos and videos is a great way to preserve memori…"
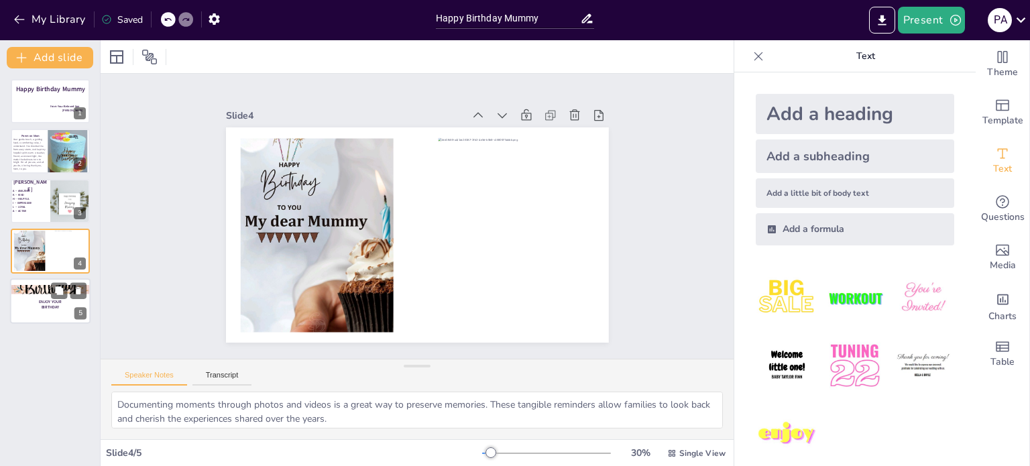
click at [46, 311] on div at bounding box center [50, 301] width 80 height 46
